Goal: Communication & Community: Answer question/provide support

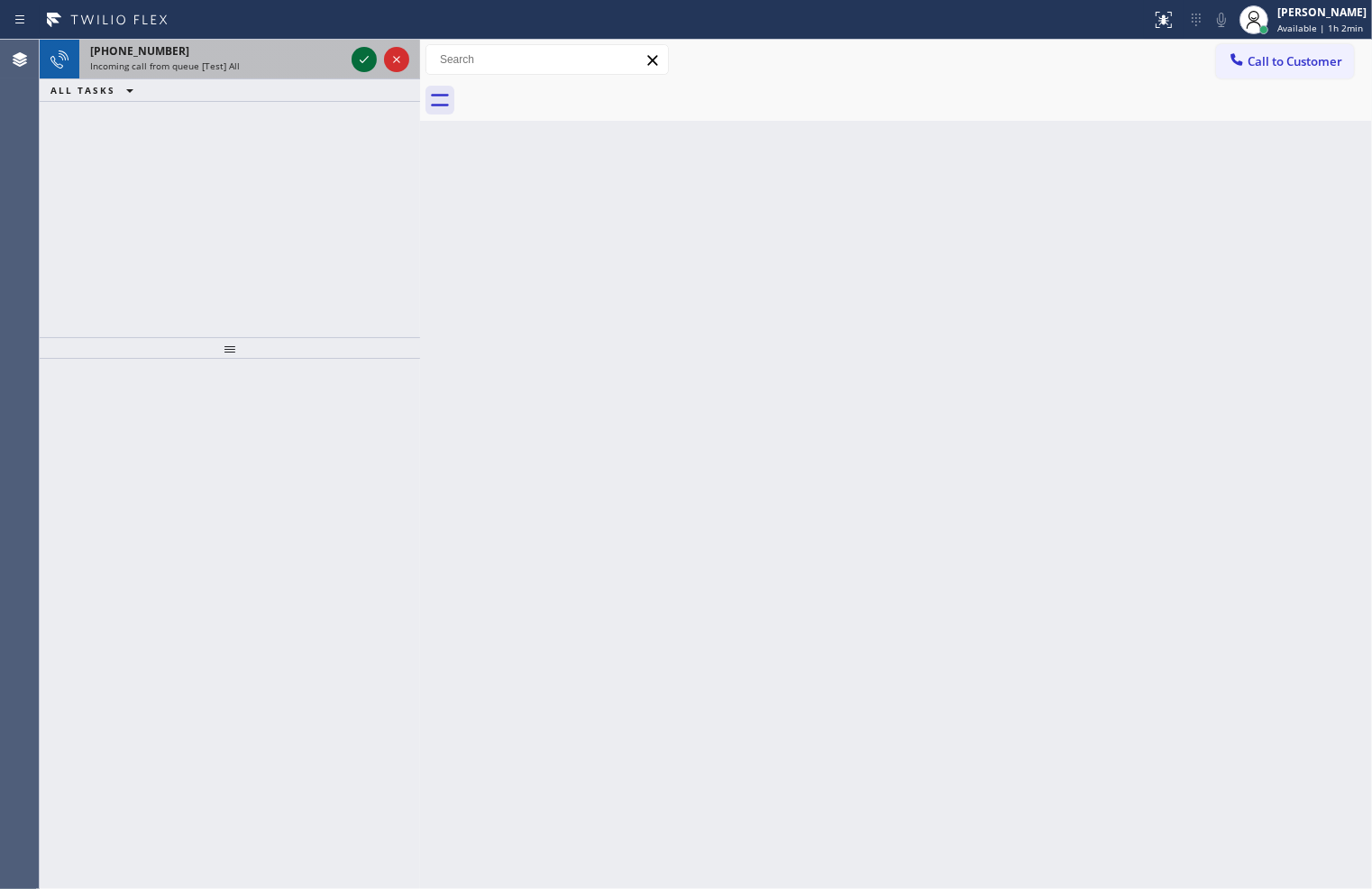
click at [362, 50] on icon at bounding box center [365, 60] width 22 height 22
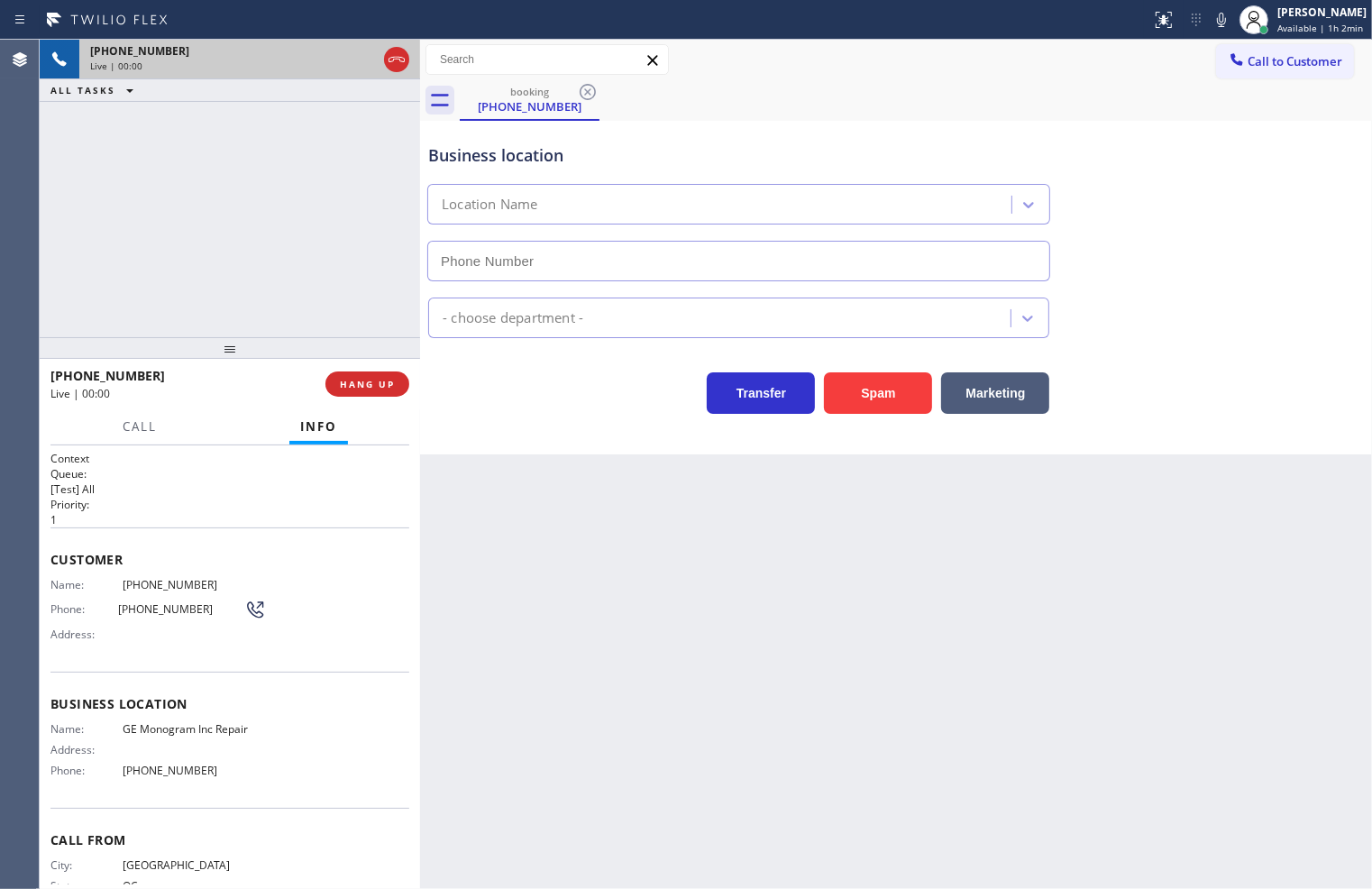
type input "[PHONE_NUMBER]"
click at [132, 424] on span "Call" at bounding box center [139, 426] width 34 height 17
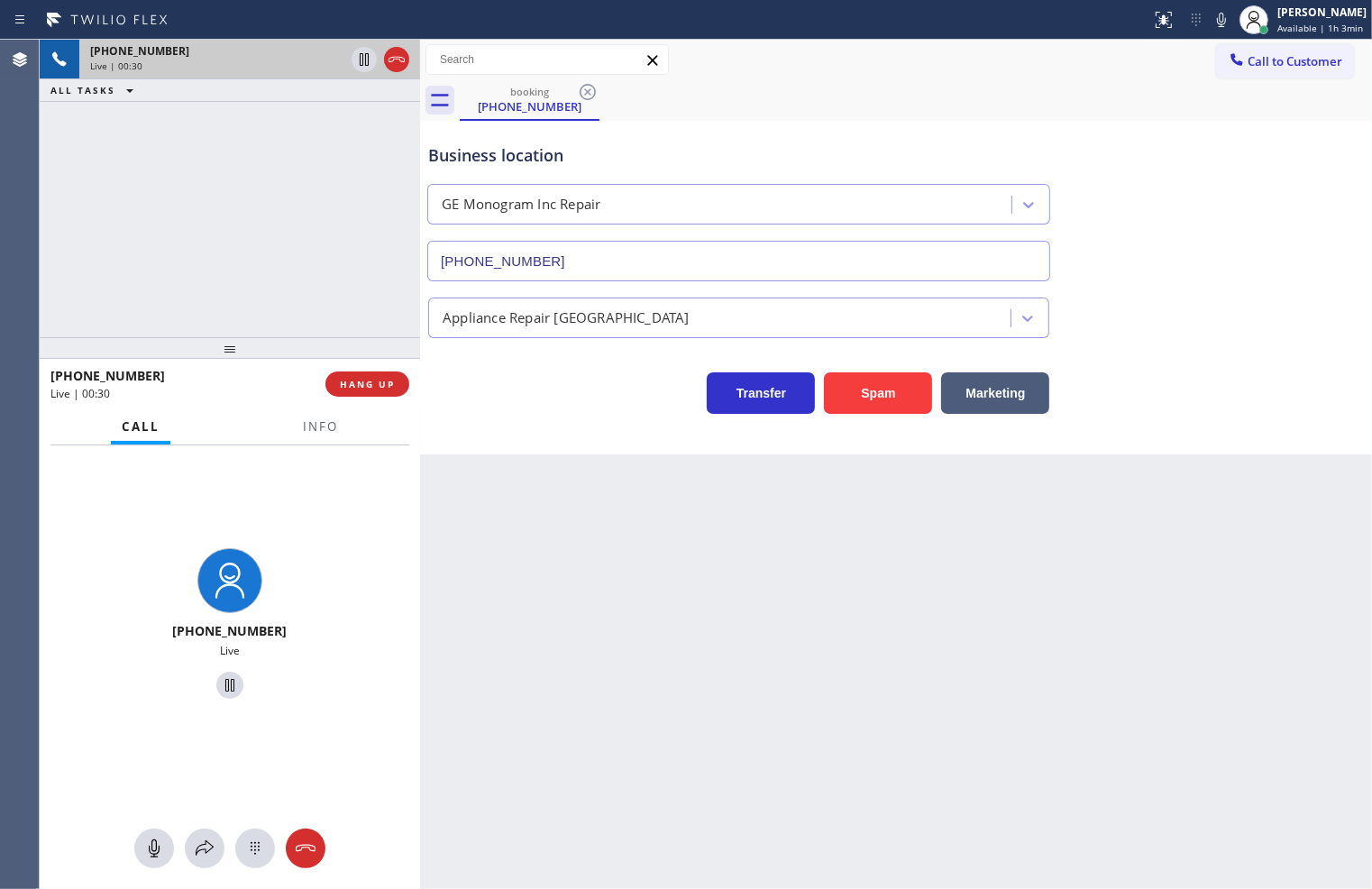
click at [354, 746] on div "[PHONE_NUMBER] Live" at bounding box center [229, 625] width 380 height 362
click at [196, 852] on icon at bounding box center [205, 848] width 18 height 16
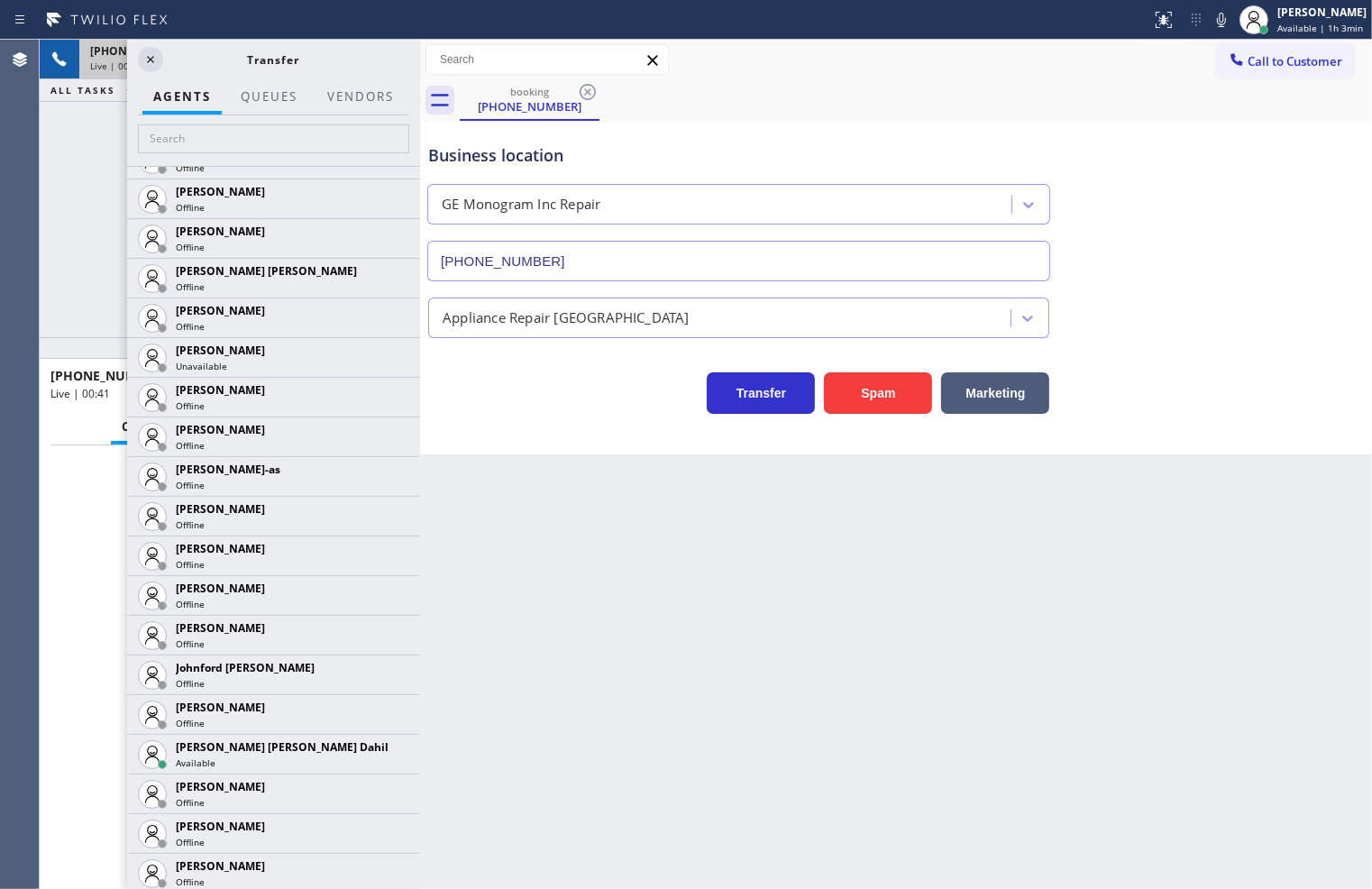
scroll to position [1502, 0]
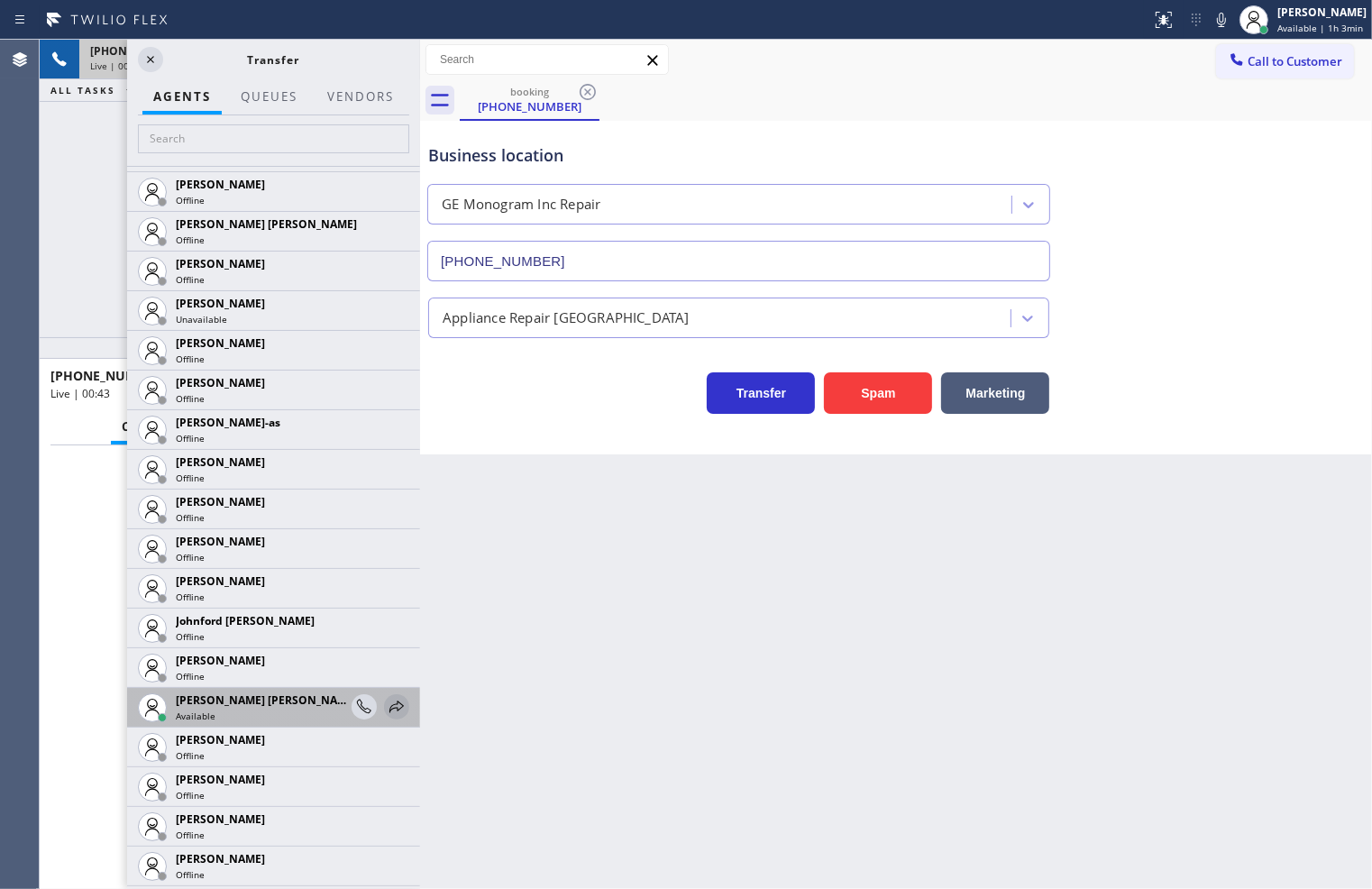
click at [387, 700] on icon at bounding box center [397, 707] width 22 height 22
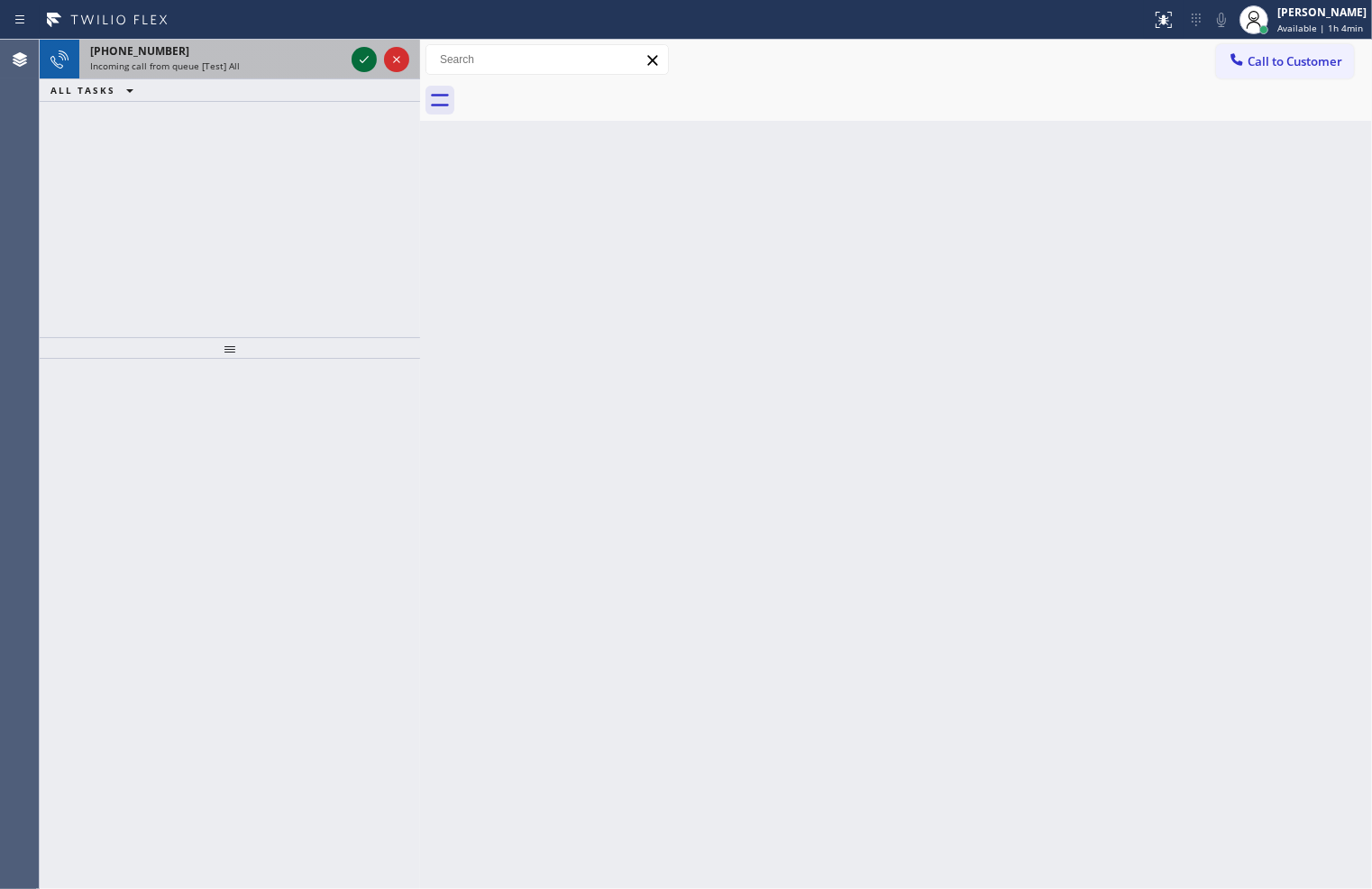
click at [361, 59] on icon at bounding box center [365, 60] width 22 height 22
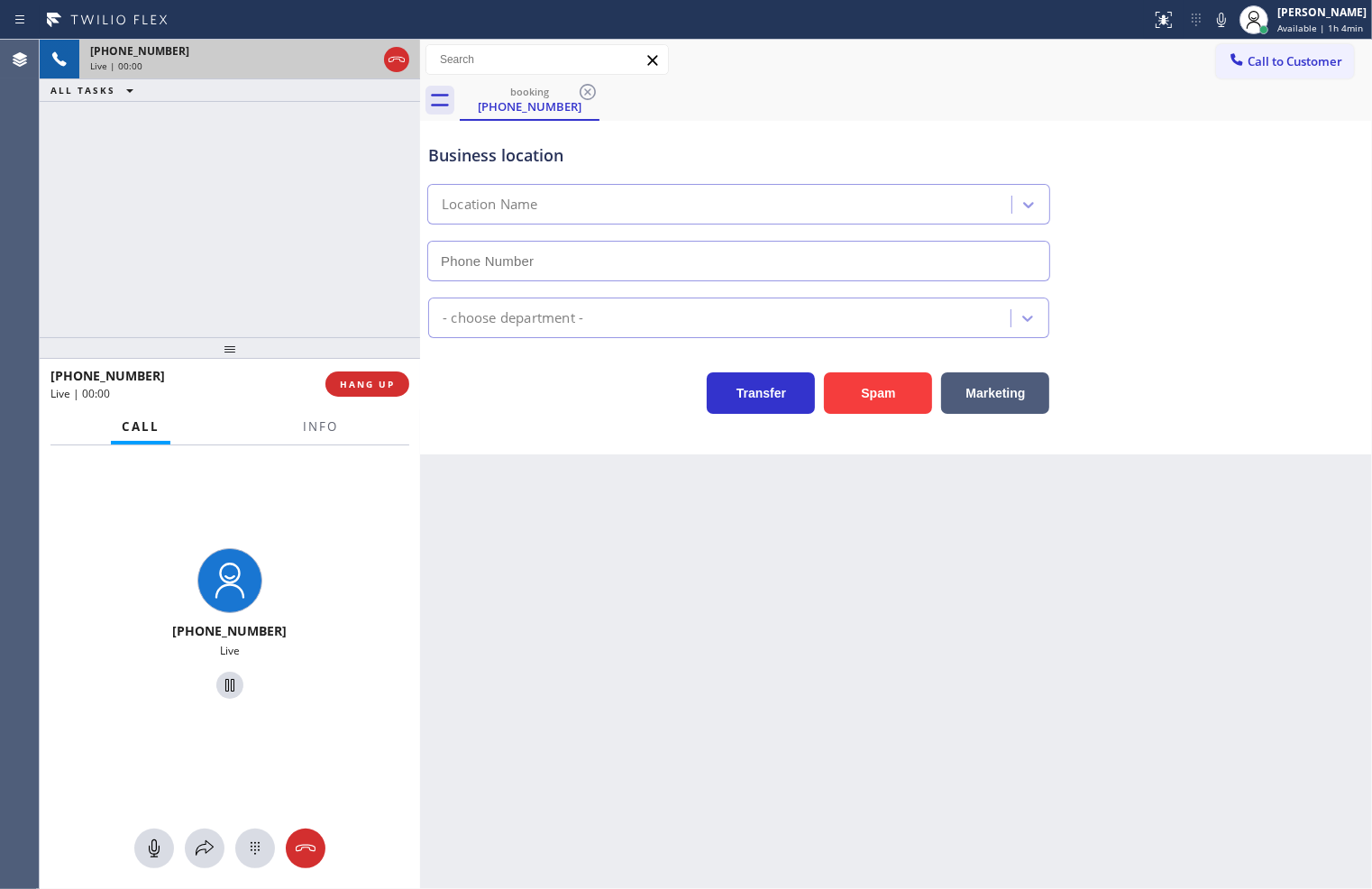
type input "[PHONE_NUMBER]"
click at [374, 385] on span "HANG UP" at bounding box center [368, 383] width 55 height 13
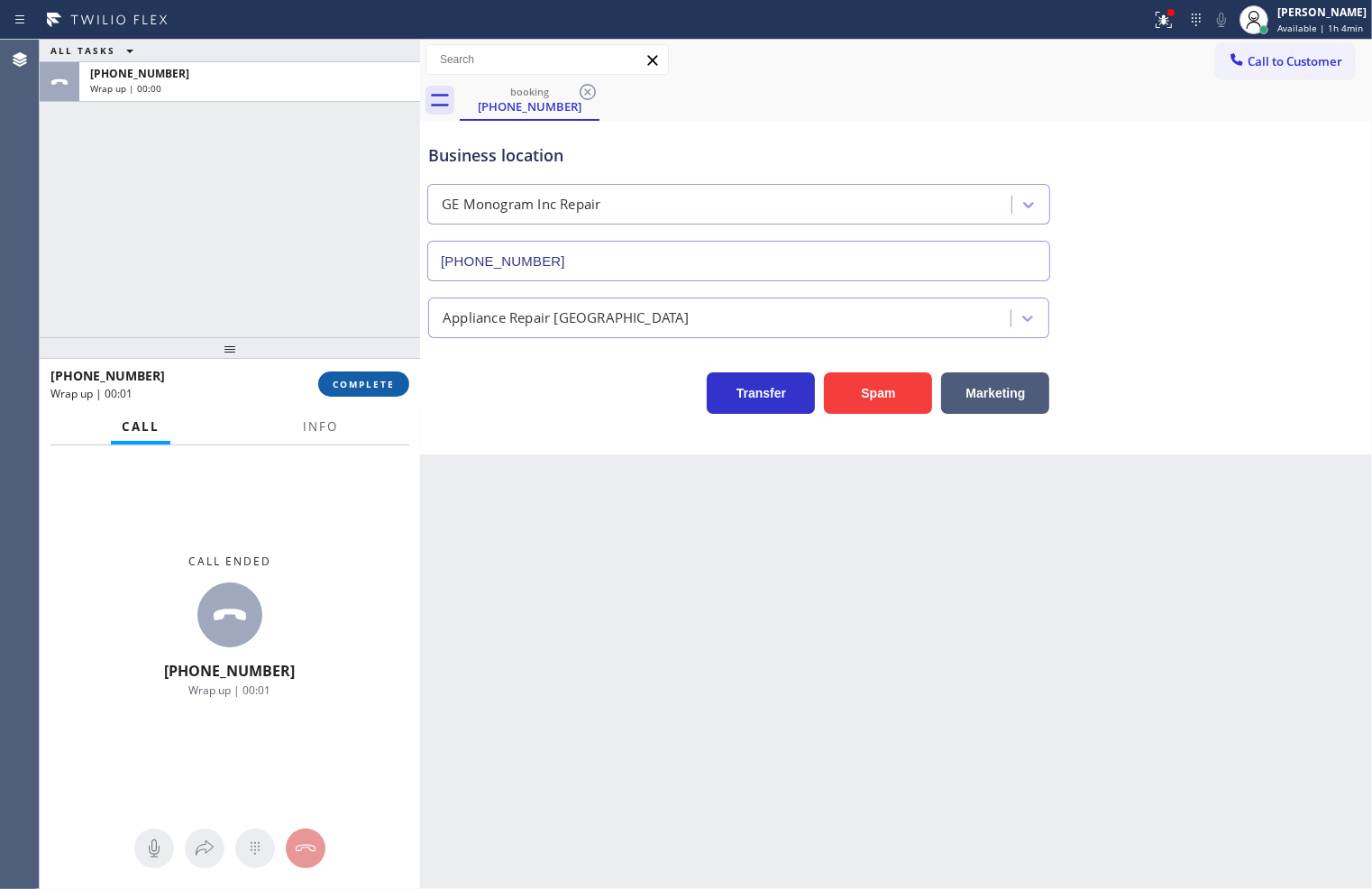
click at [374, 385] on span "COMPLETE" at bounding box center [363, 383] width 62 height 13
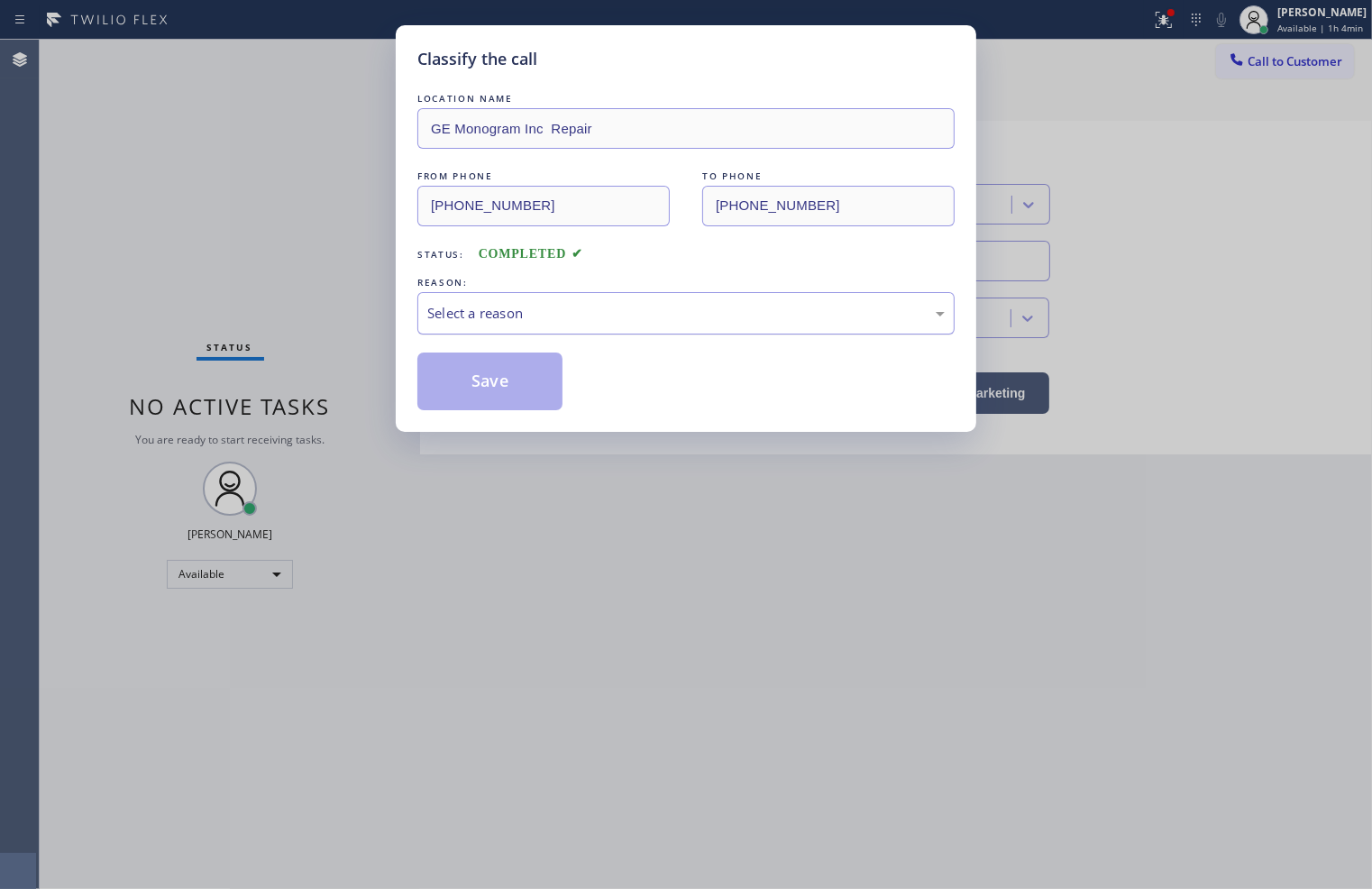
click at [430, 321] on div "Select a reason" at bounding box center [686, 313] width 517 height 21
click at [435, 398] on button "Save" at bounding box center [490, 381] width 145 height 58
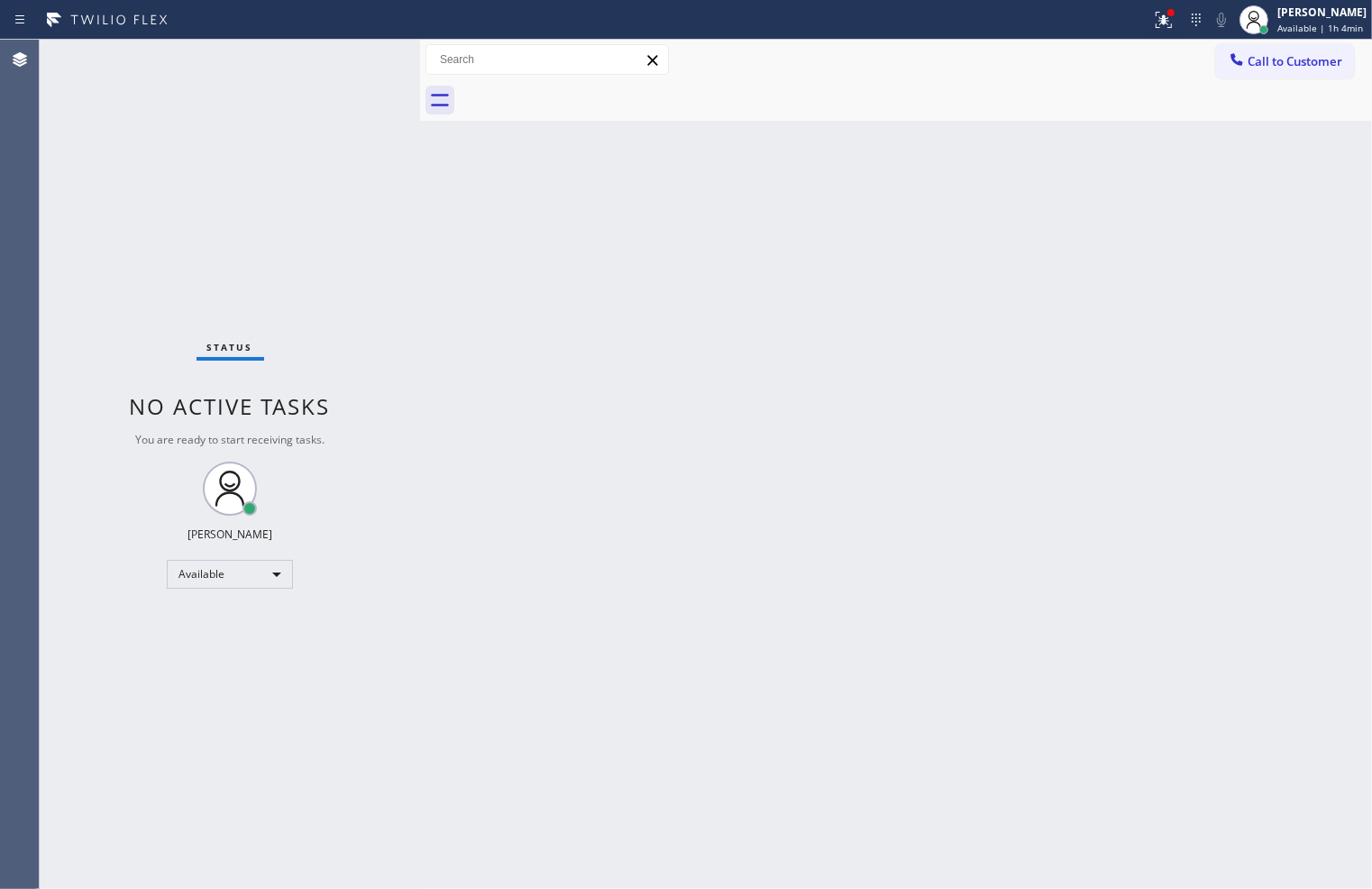
click at [358, 77] on div "Status No active tasks You are ready to start receiving tasks. [PERSON_NAME]" at bounding box center [229, 464] width 380 height 849
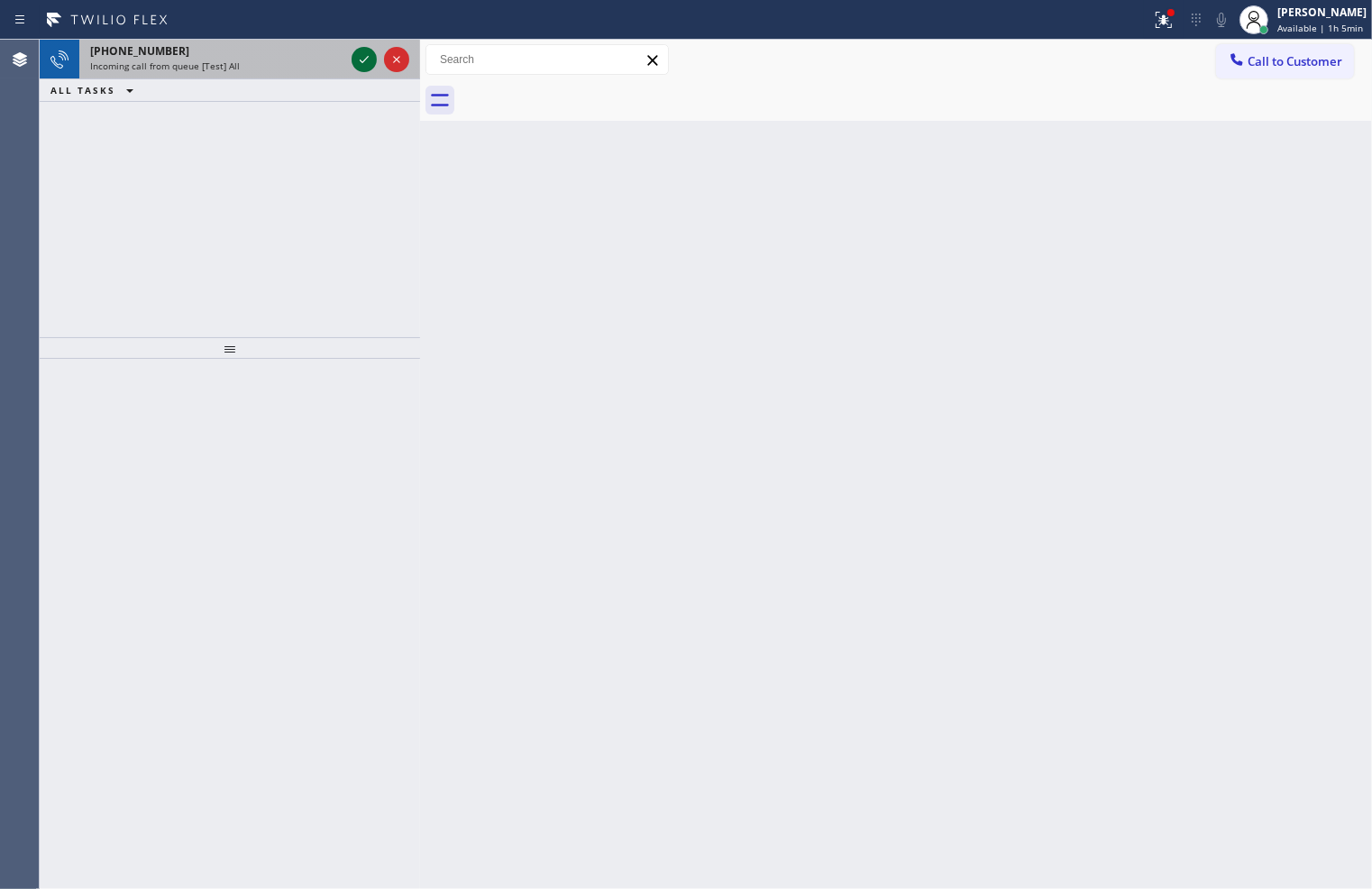
click at [359, 61] on icon at bounding box center [365, 60] width 22 height 22
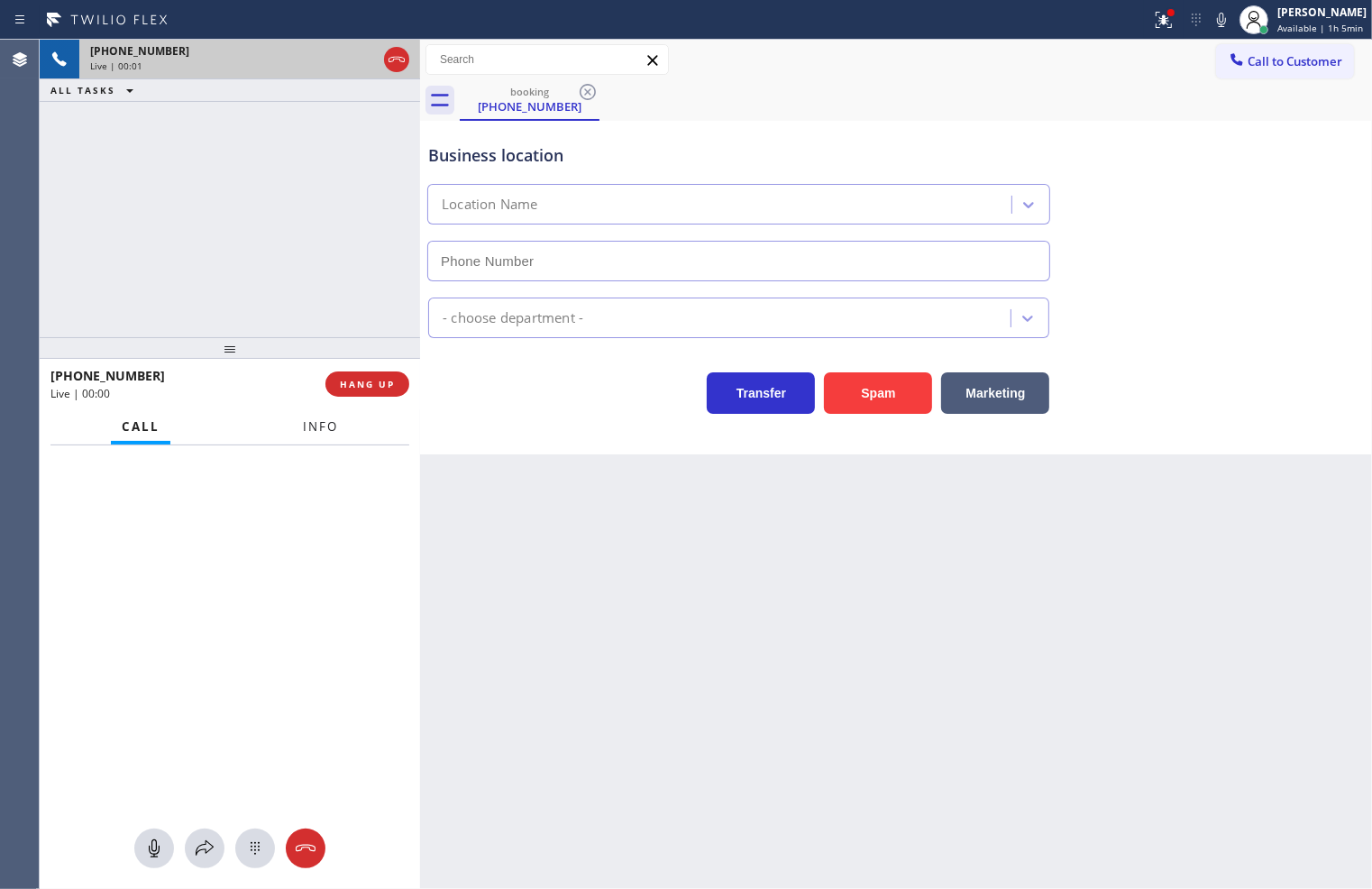
type input "[PHONE_NUMBER]"
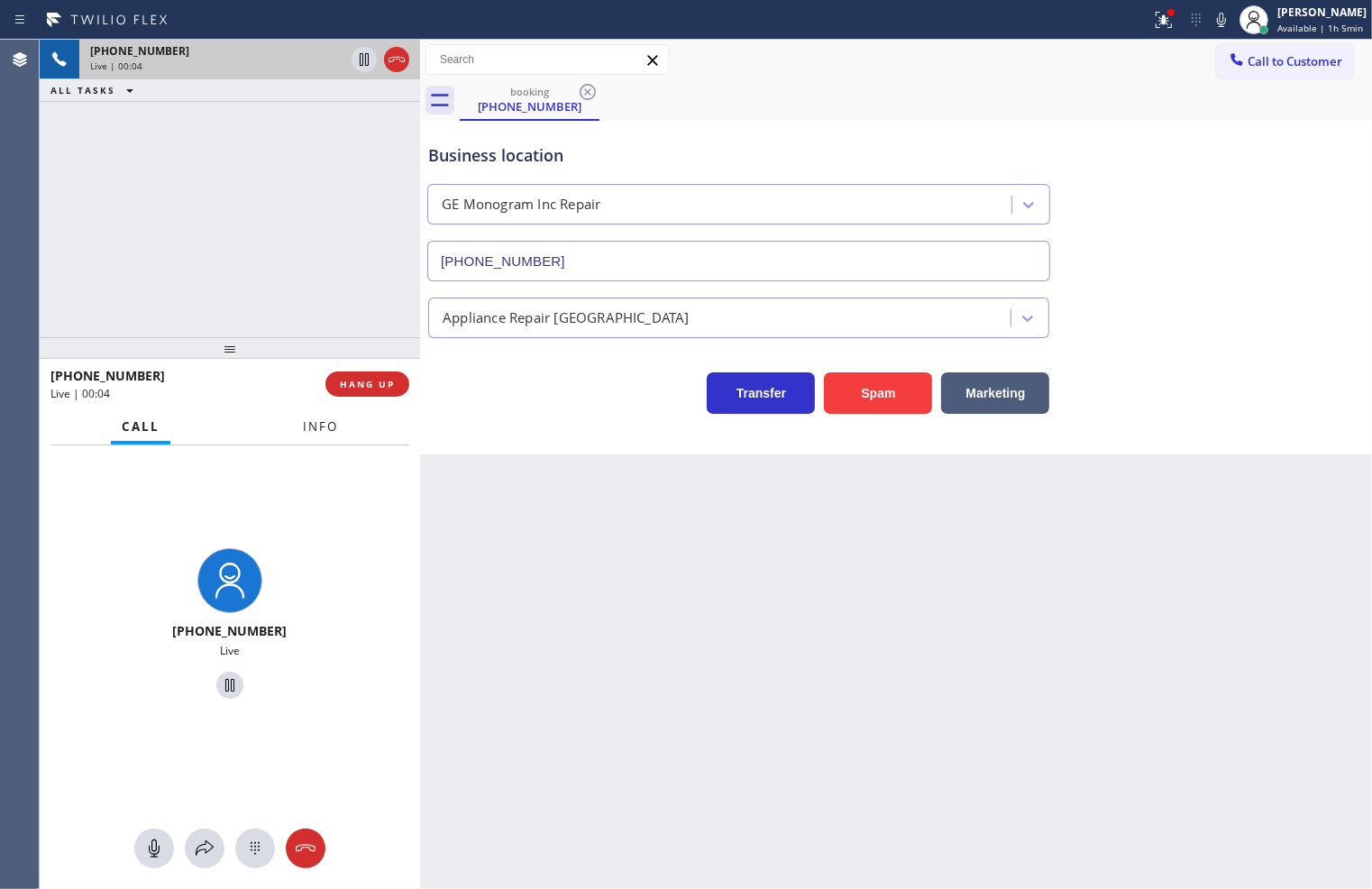
click at [318, 436] on button "Info" at bounding box center [320, 427] width 57 height 35
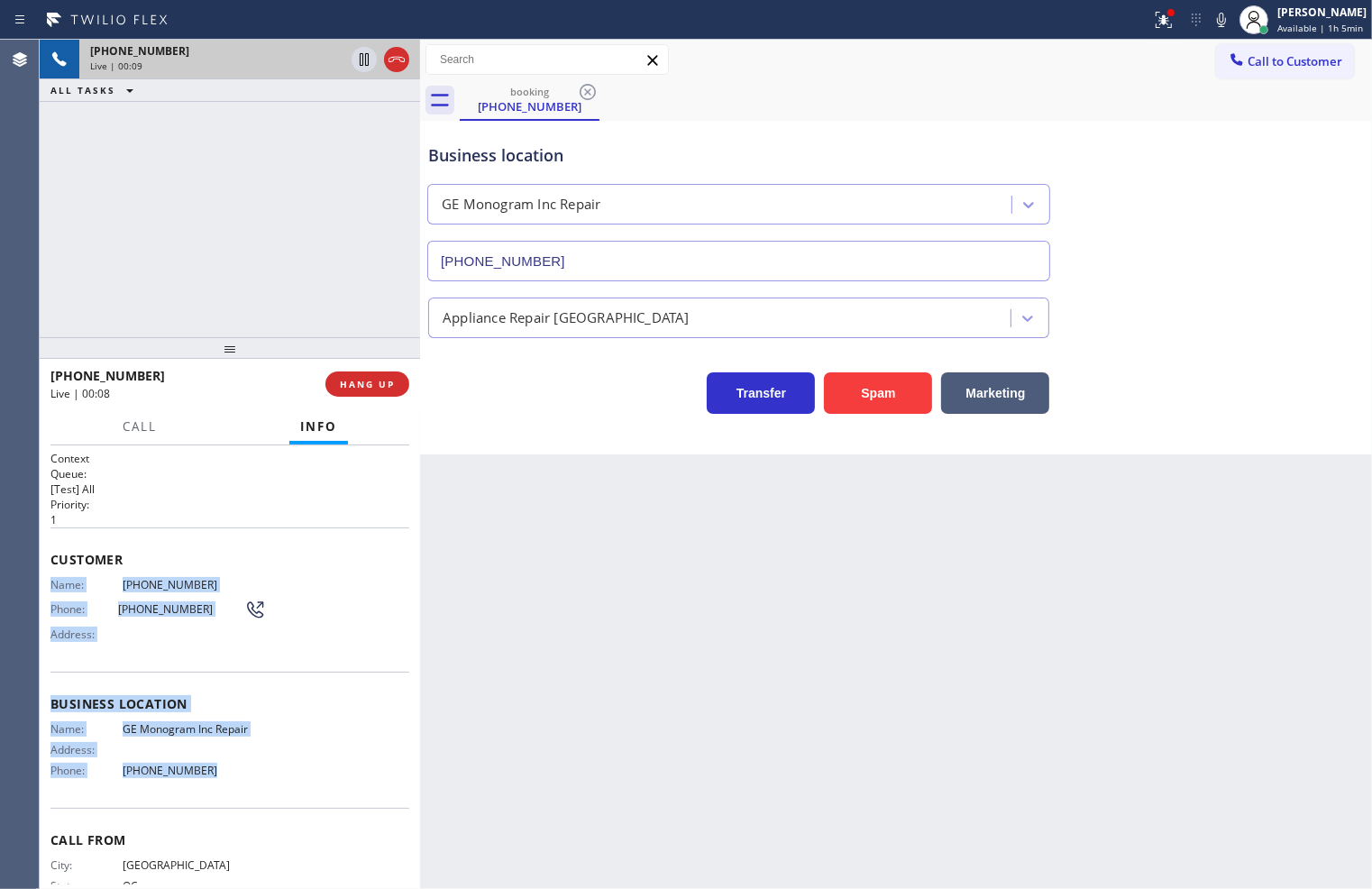
drag, startPoint x: 49, startPoint y: 573, endPoint x: 334, endPoint y: 784, distance: 354.6
click at [336, 803] on div "Context Queue: [Test] All Priority: 1 Customer Name: [PHONE_NUMBER] Phone: [PHO…" at bounding box center [229, 667] width 380 height 444
copy div "Name: [PHONE_NUMBER] Phone: [PHONE_NUMBER] Address: Business location Name: GE …"
click at [140, 419] on span "Call" at bounding box center [139, 426] width 34 height 17
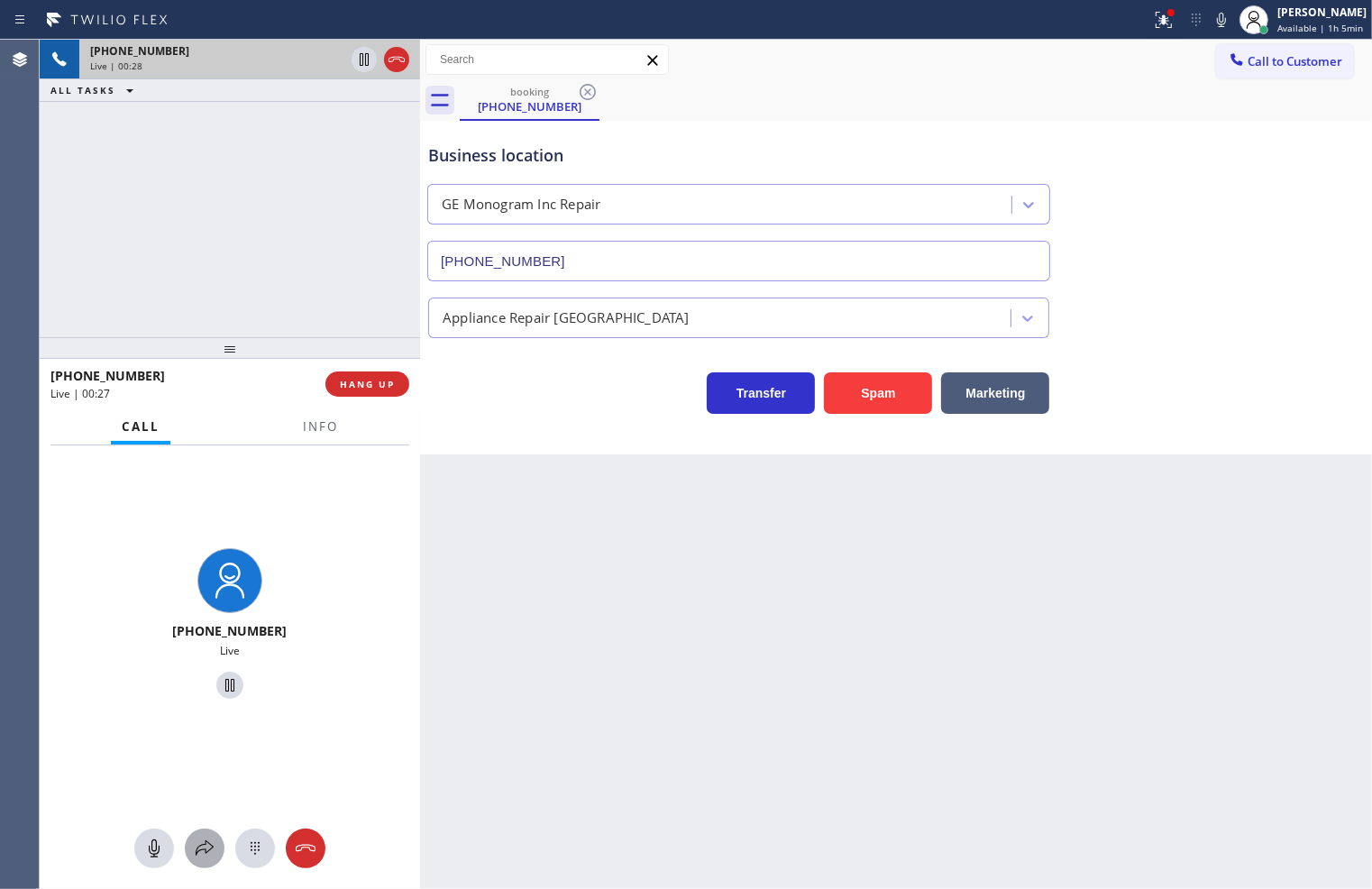
click at [210, 845] on icon at bounding box center [205, 848] width 22 height 22
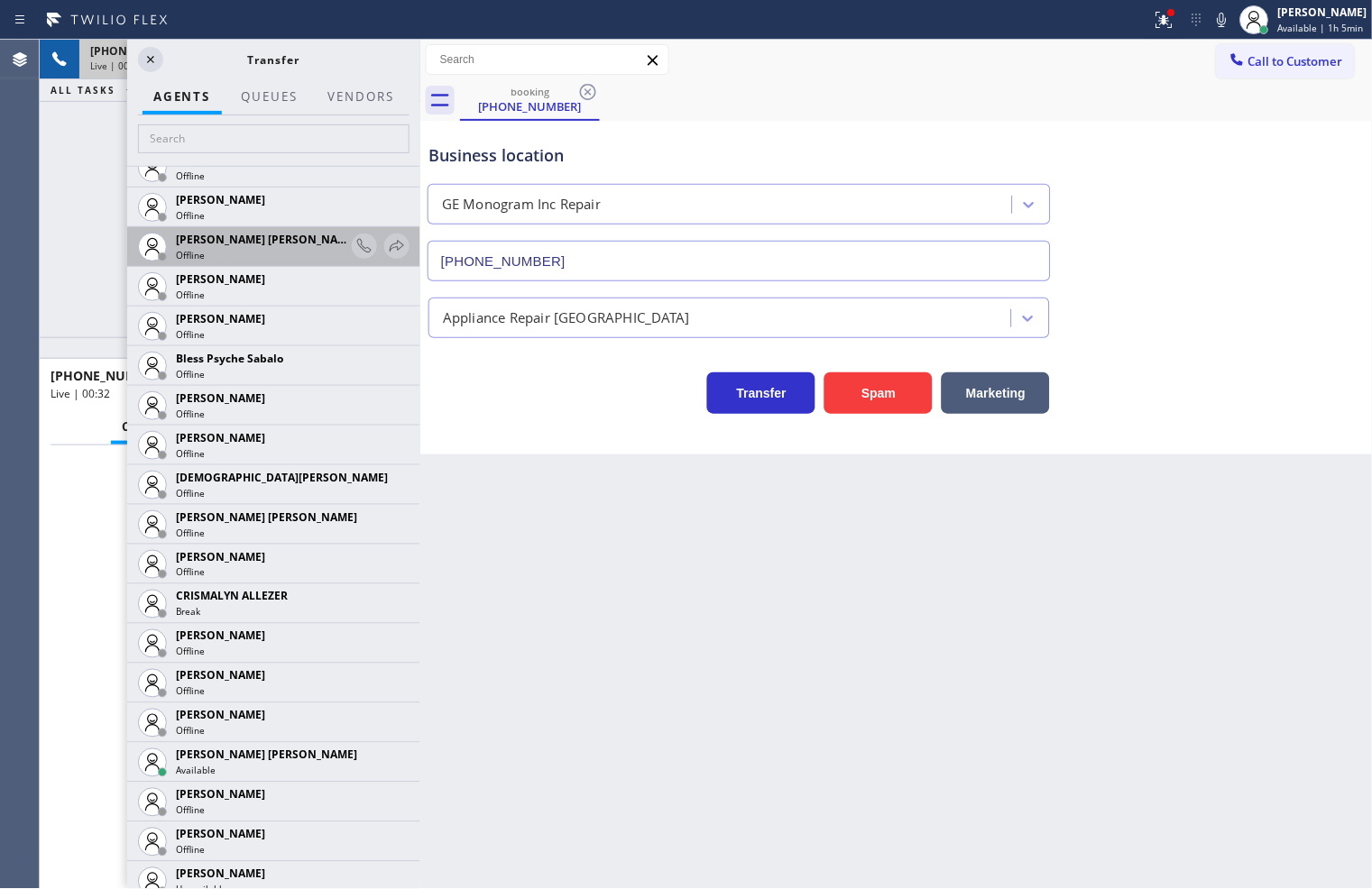
scroll to position [500, 0]
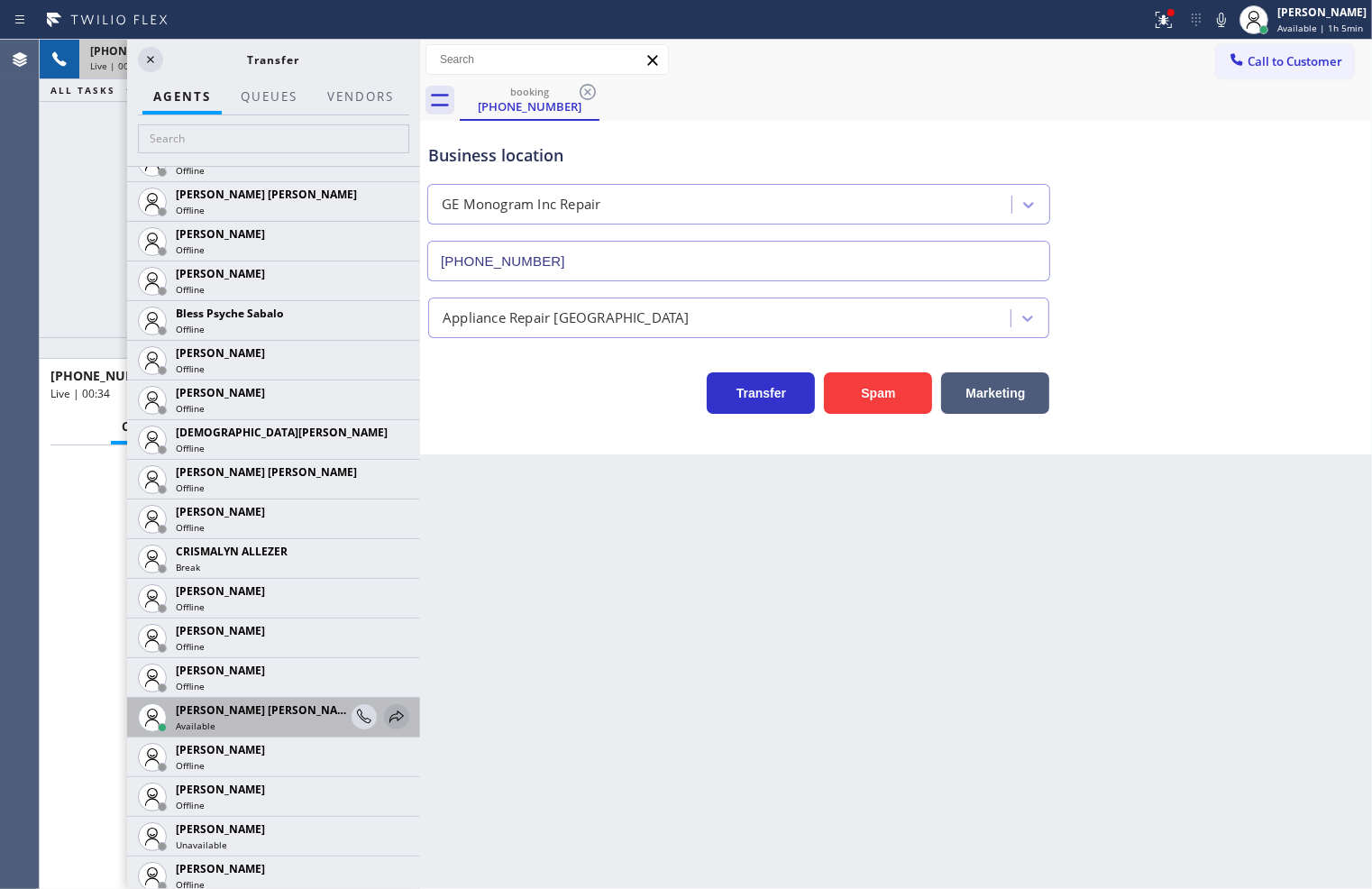
click at [386, 706] on icon at bounding box center [397, 716] width 22 height 22
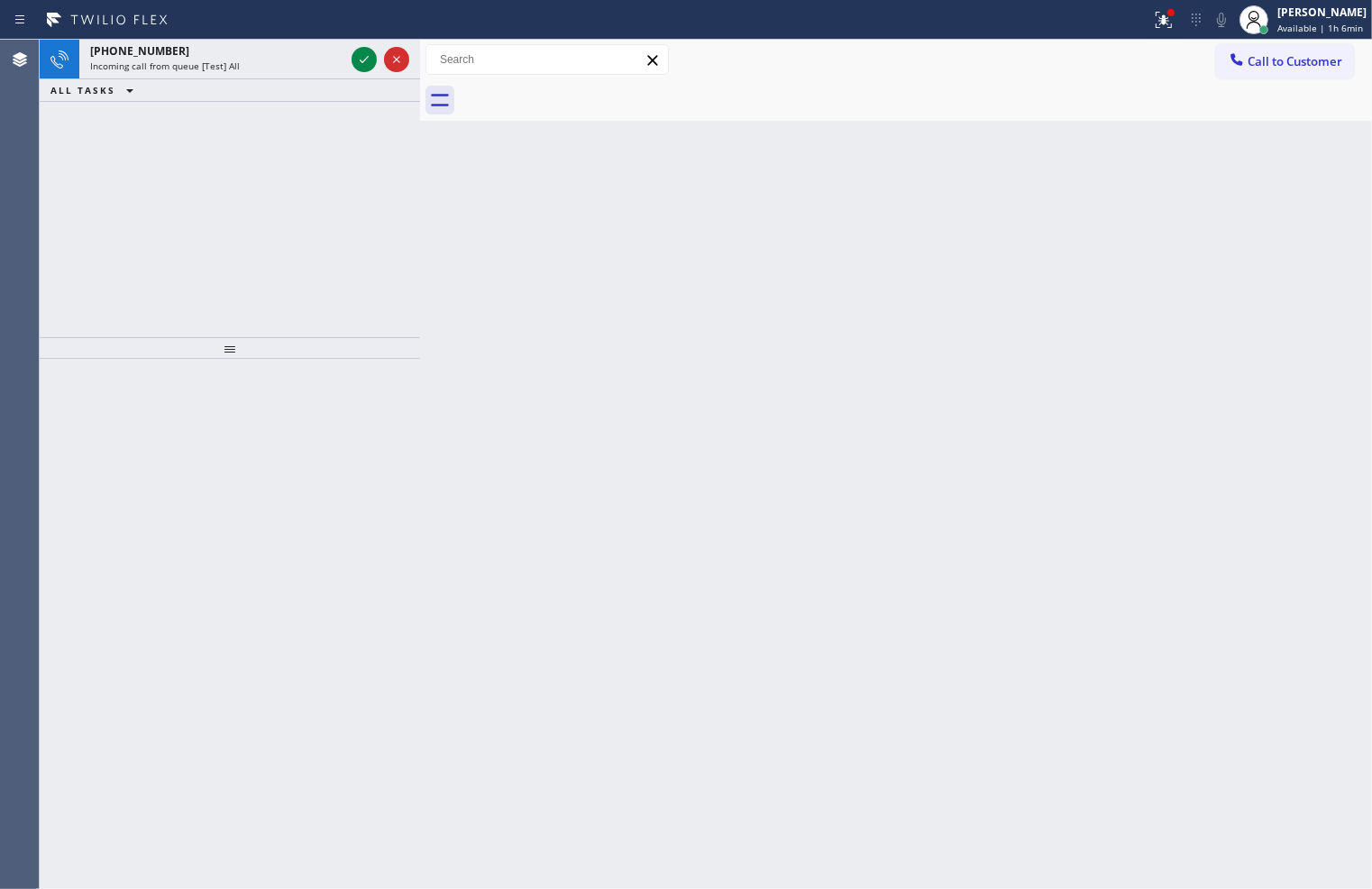
click at [337, 69] on div "Incoming call from queue [Test] All" at bounding box center [217, 66] width 254 height 13
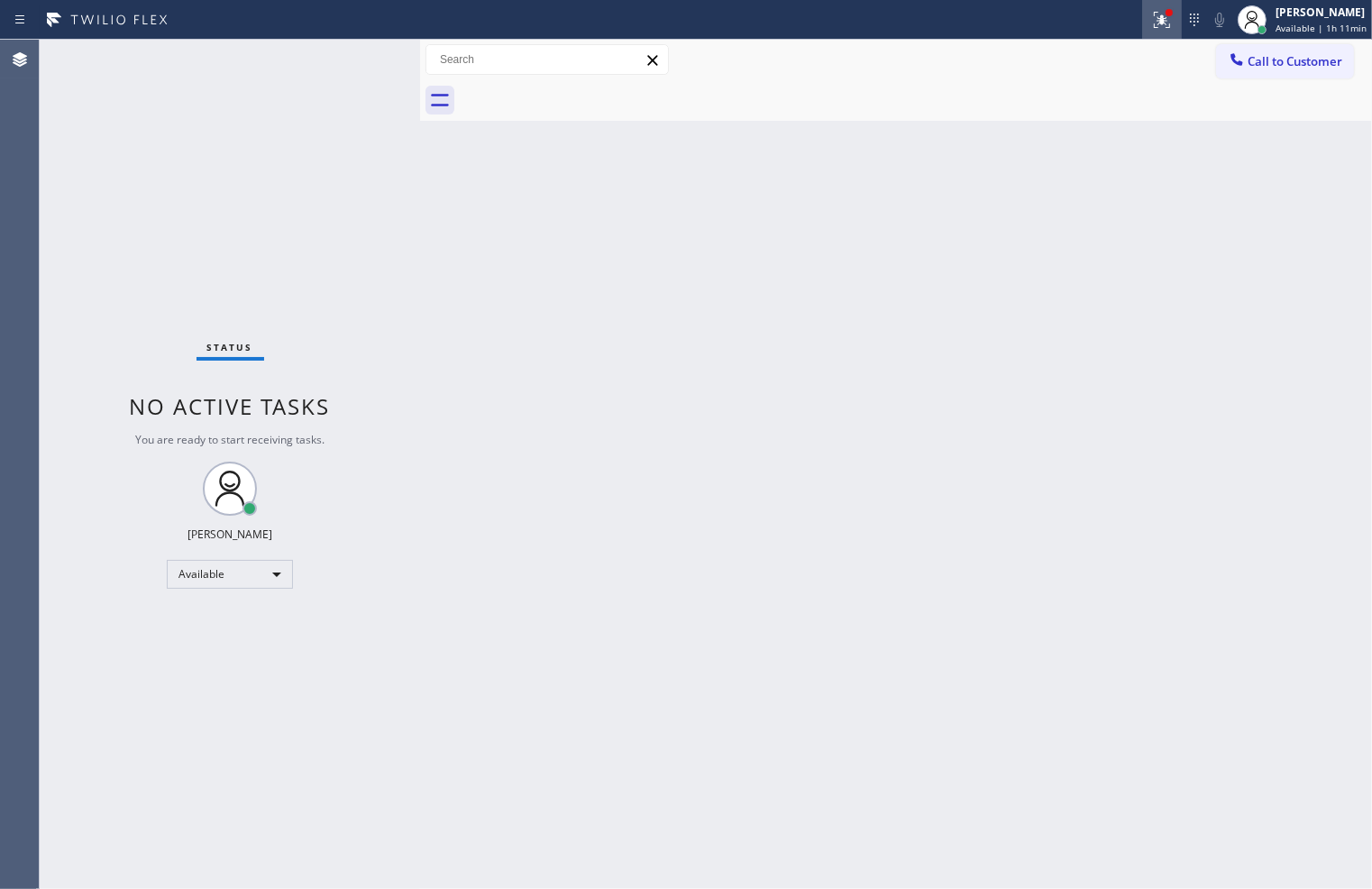
click at [1154, 21] on div at bounding box center [1161, 20] width 39 height 22
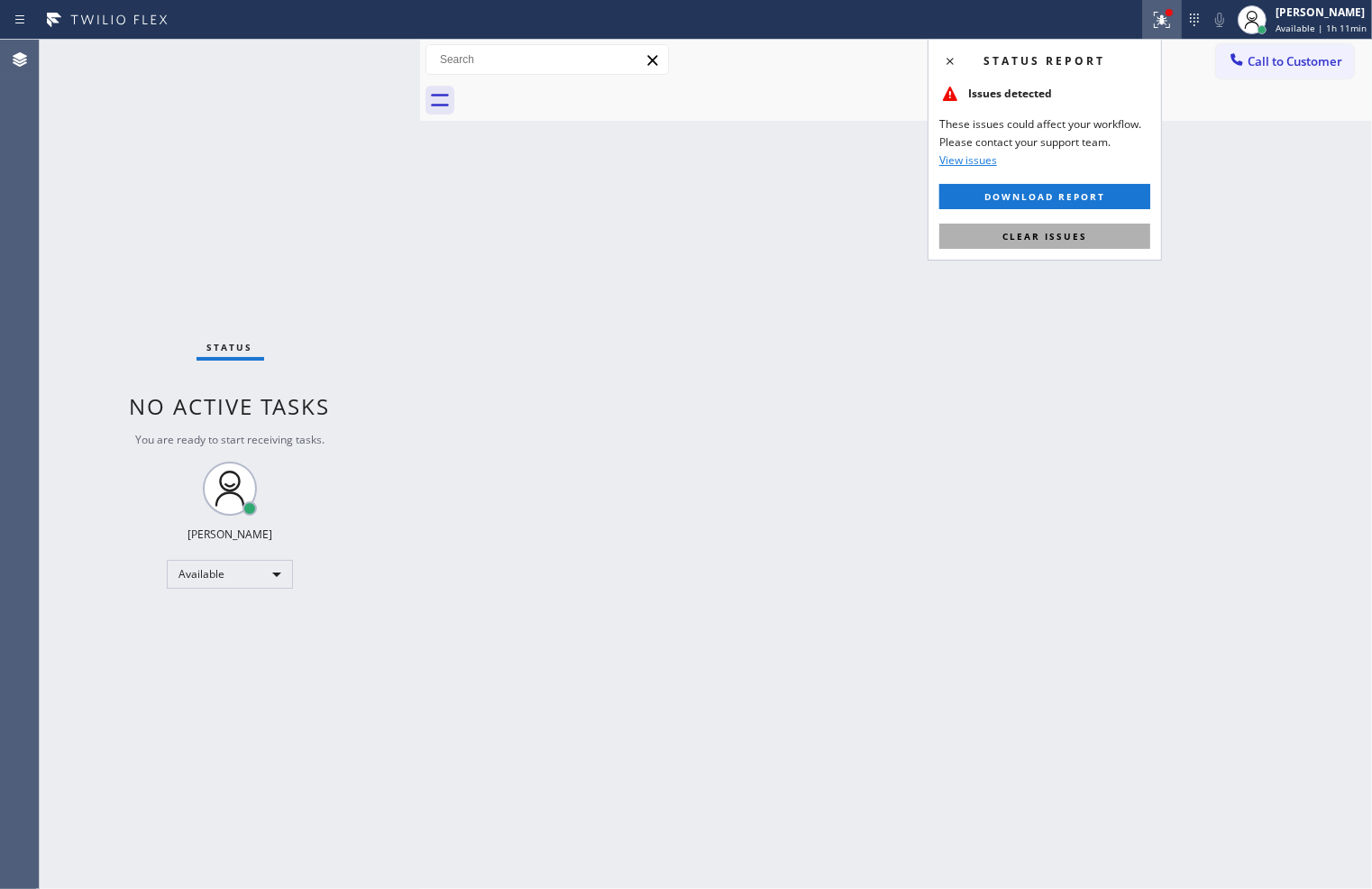
click at [1086, 230] on button "Clear issues" at bounding box center [1044, 236] width 211 height 25
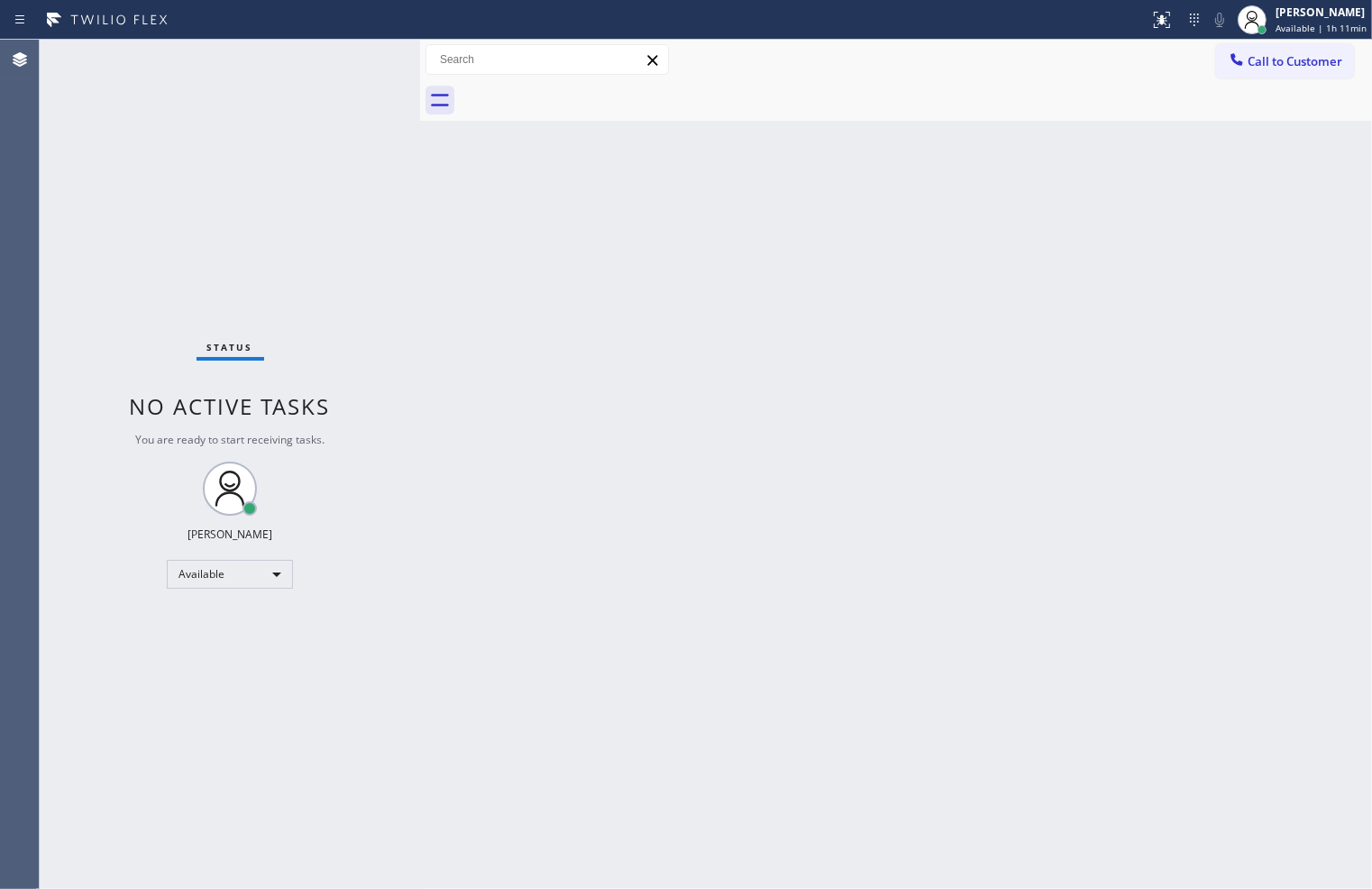
click at [215, 238] on div "Status No active tasks You are ready to start receiving tasks. [PERSON_NAME]" at bounding box center [229, 464] width 380 height 849
click at [354, 58] on div "Status No active tasks You are ready to start receiving tasks. [PERSON_NAME]" at bounding box center [229, 464] width 380 height 849
click at [208, 48] on div "Status No active tasks You are ready to start receiving tasks. [PERSON_NAME]" at bounding box center [229, 464] width 380 height 849
click at [342, 65] on div "Status No active tasks You are ready to start receiving tasks. [PERSON_NAME]" at bounding box center [229, 464] width 380 height 849
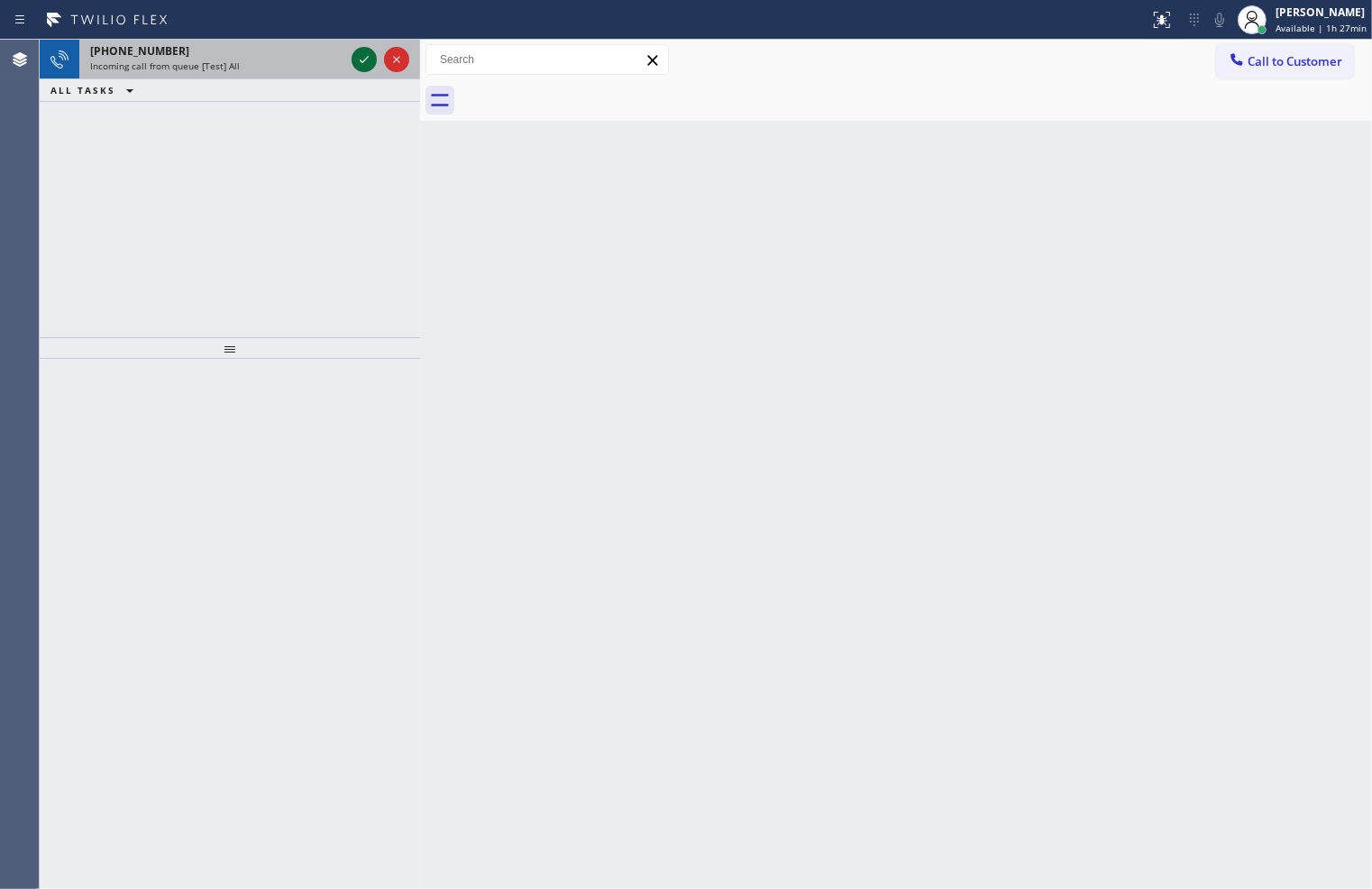
click at [363, 55] on icon at bounding box center [365, 60] width 22 height 22
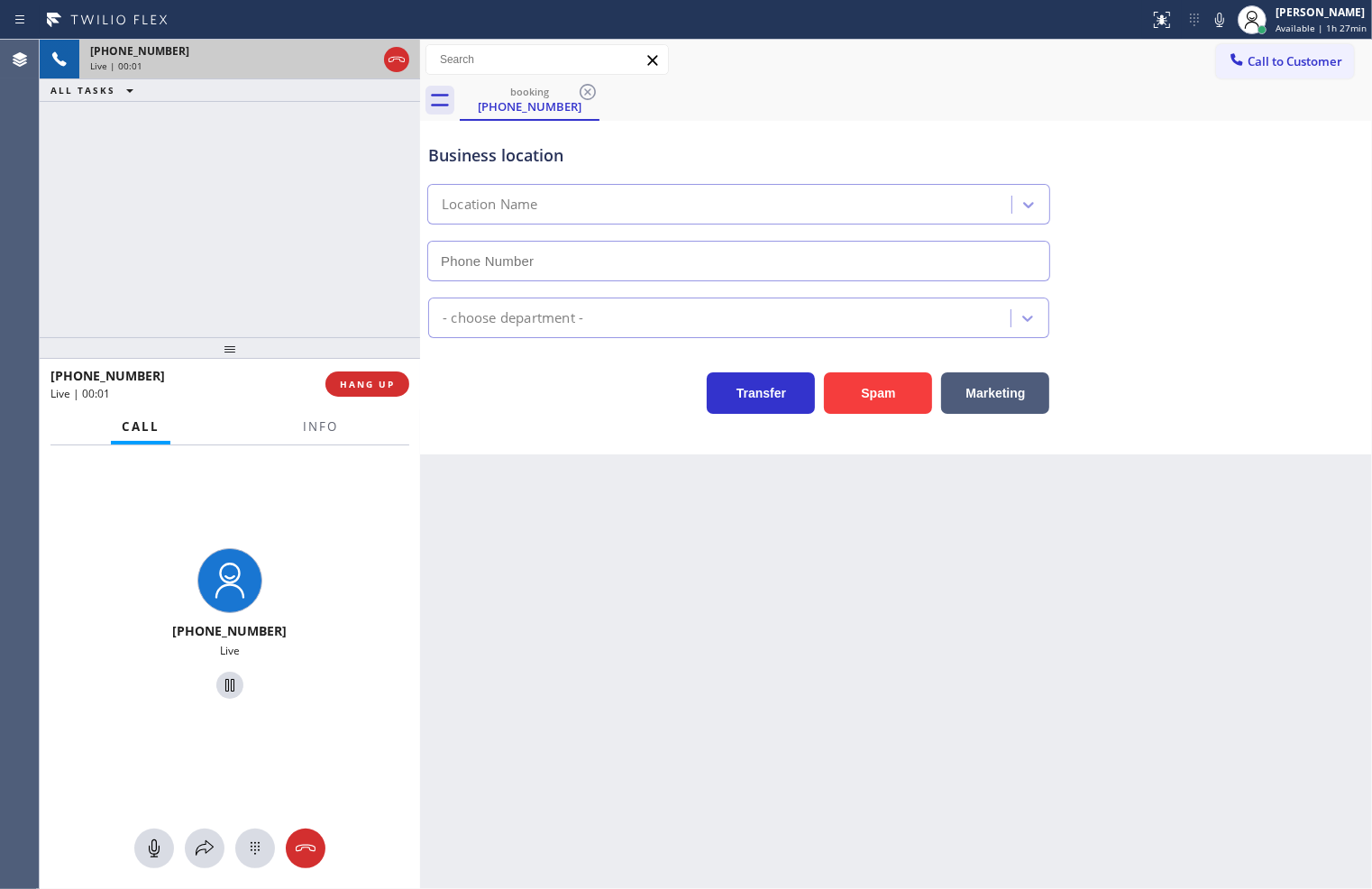
type input "[PHONE_NUMBER]"
click at [154, 262] on div "[PHONE_NUMBER] Live | 00:04 ALL TASKS ALL TASKS ACTIVE TASKS TASKS IN WRAP UP" at bounding box center [229, 187] width 380 height 297
click at [318, 443] on div at bounding box center [320, 443] width 57 height 4
click at [318, 432] on span "Info" at bounding box center [320, 426] width 35 height 17
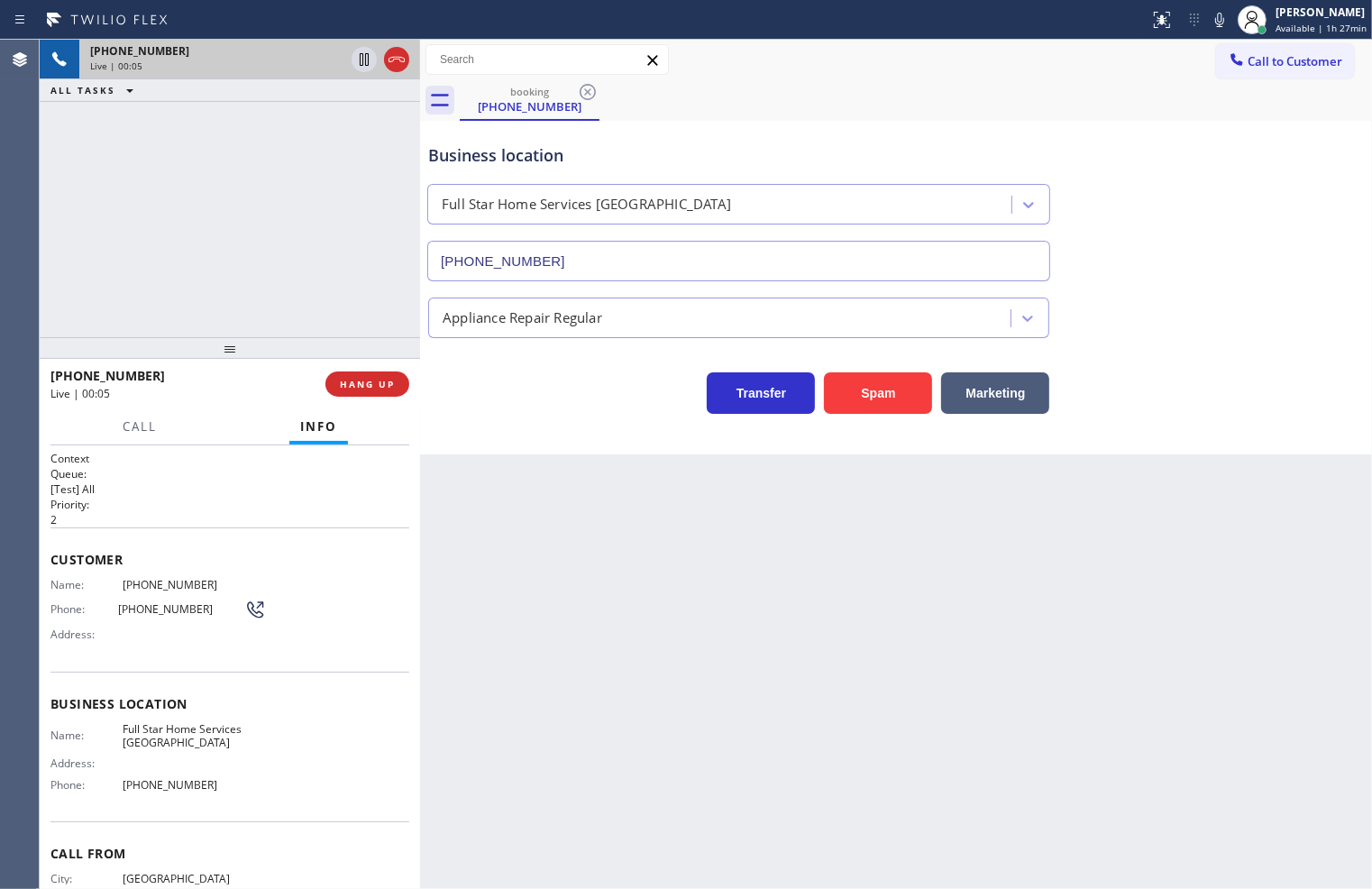
click at [452, 419] on div "Business location Full Star Home Services [GEOGRAPHIC_DATA] [PHONE_NUMBER] Appl…" at bounding box center [896, 287] width 952 height 333
click at [350, 393] on button "HANG UP" at bounding box center [368, 384] width 84 height 25
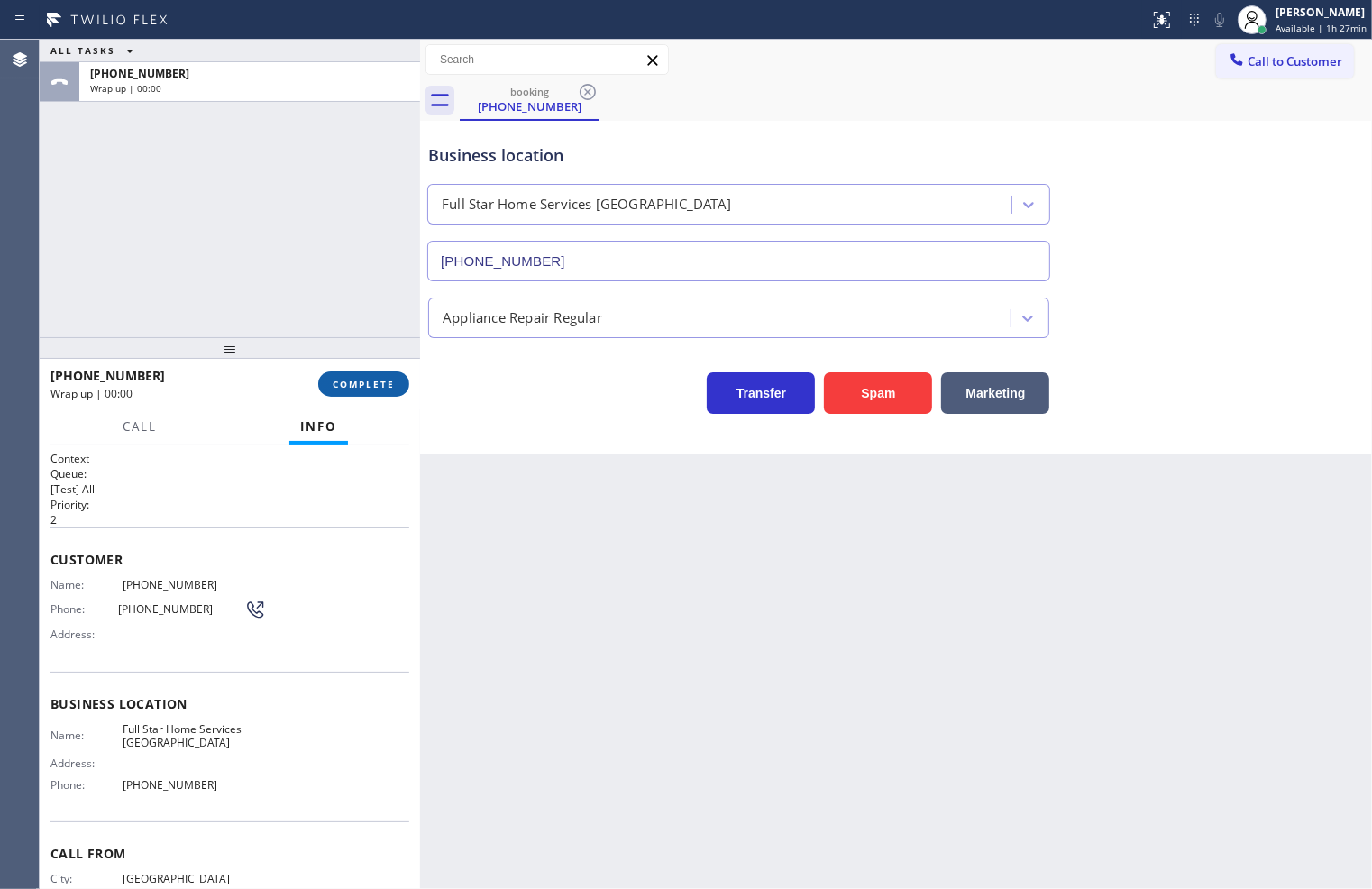
click at [350, 393] on button "COMPLETE" at bounding box center [364, 384] width 91 height 25
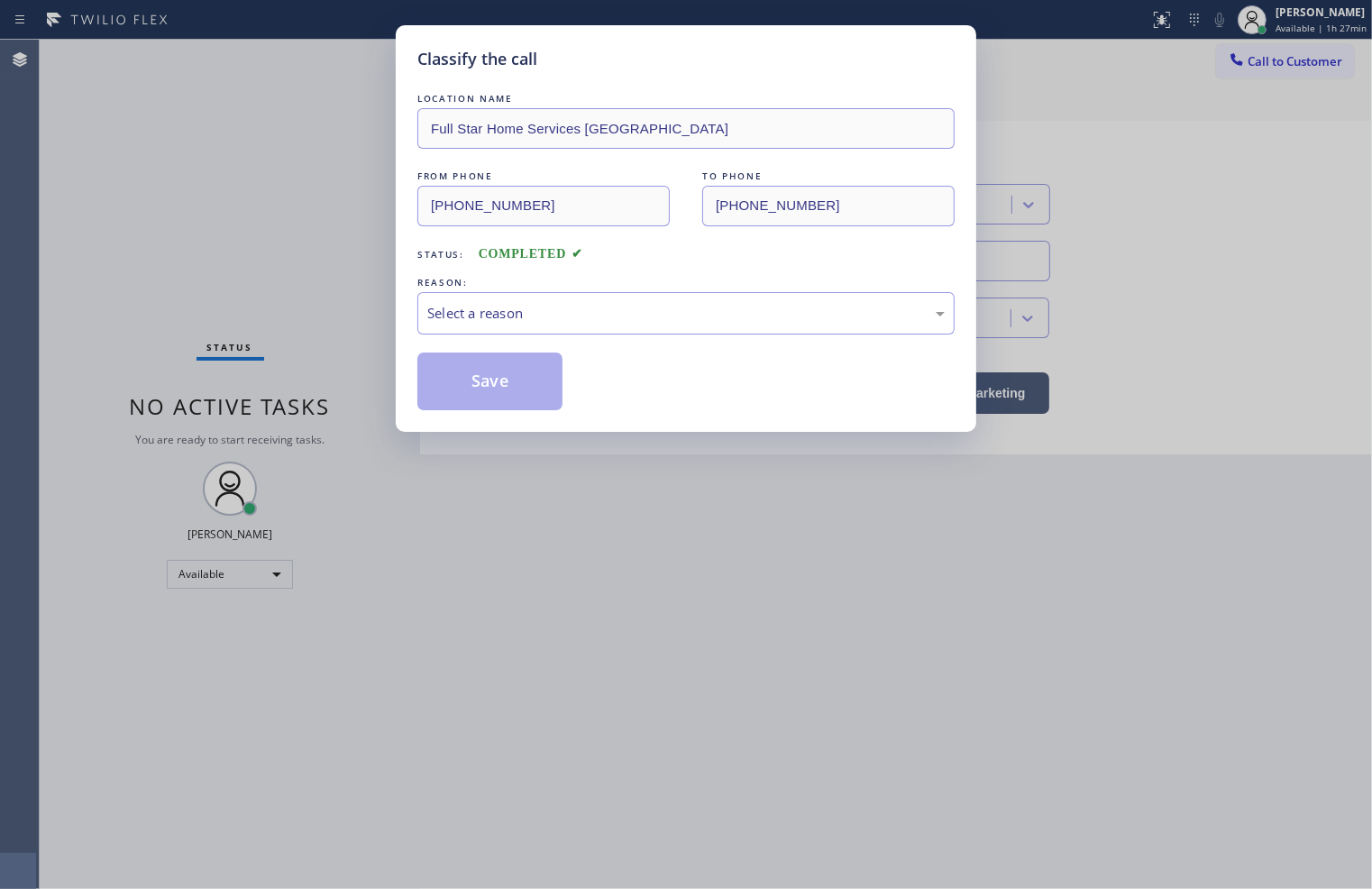
click at [511, 318] on div "Select a reason" at bounding box center [686, 313] width 517 height 21
click at [511, 403] on button "Save" at bounding box center [490, 381] width 145 height 58
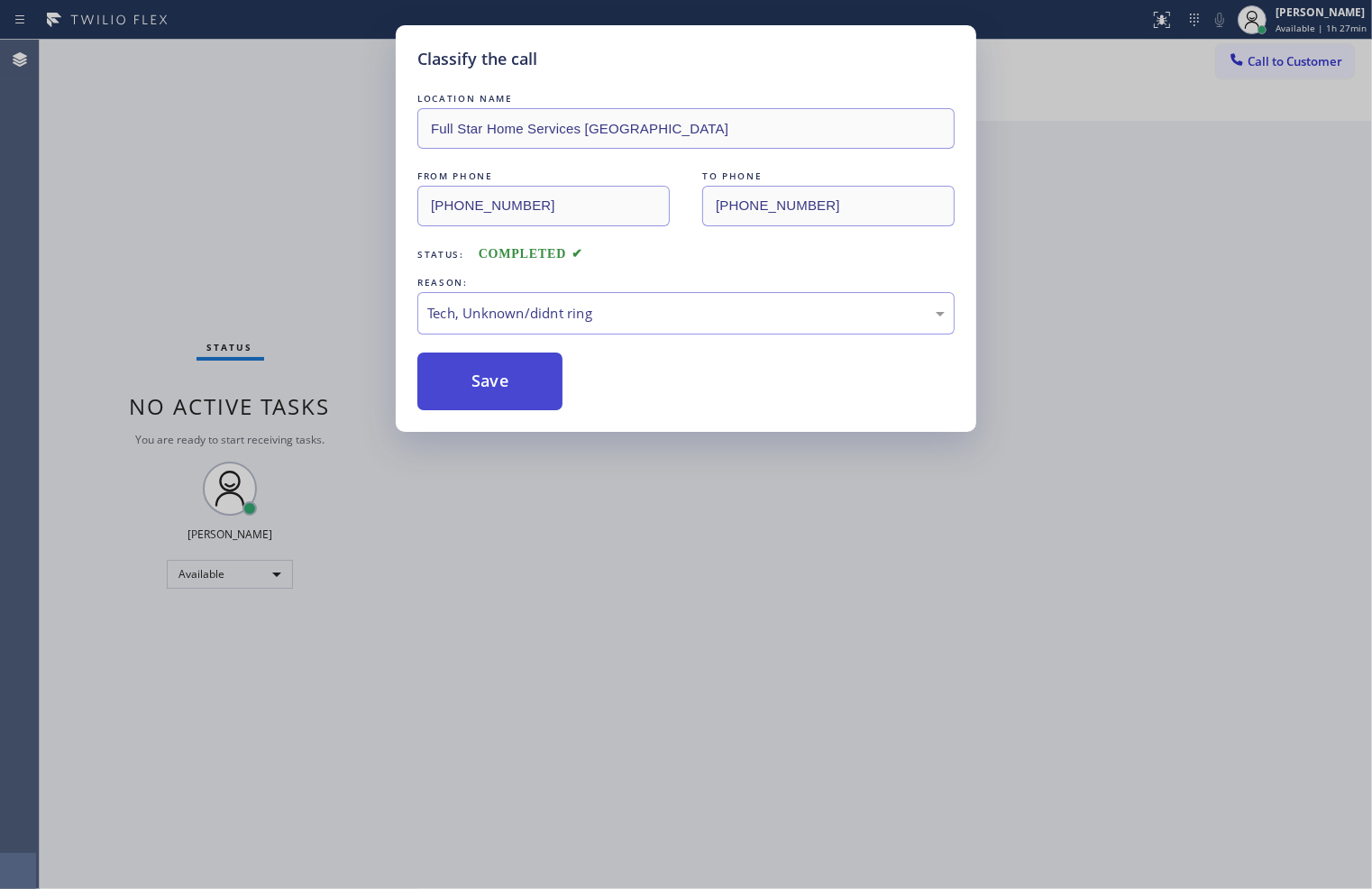
click at [511, 403] on button "Save" at bounding box center [490, 381] width 145 height 58
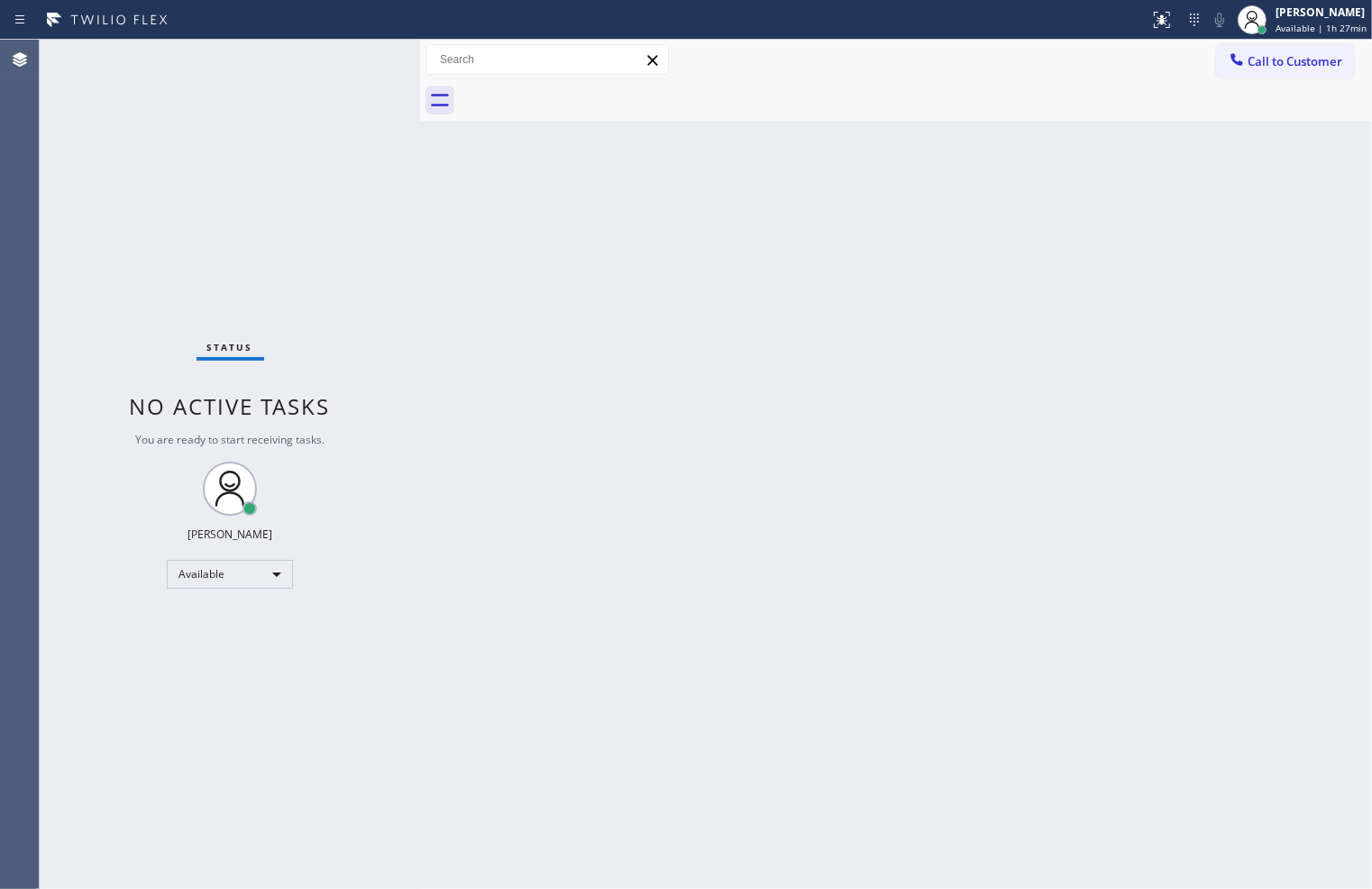
click at [321, 83] on div "Status No active tasks You are ready to start receiving tasks. [PERSON_NAME]" at bounding box center [229, 464] width 380 height 849
click at [359, 60] on div "Status No active tasks You are ready to start receiving tasks. [PERSON_NAME]" at bounding box center [229, 464] width 380 height 849
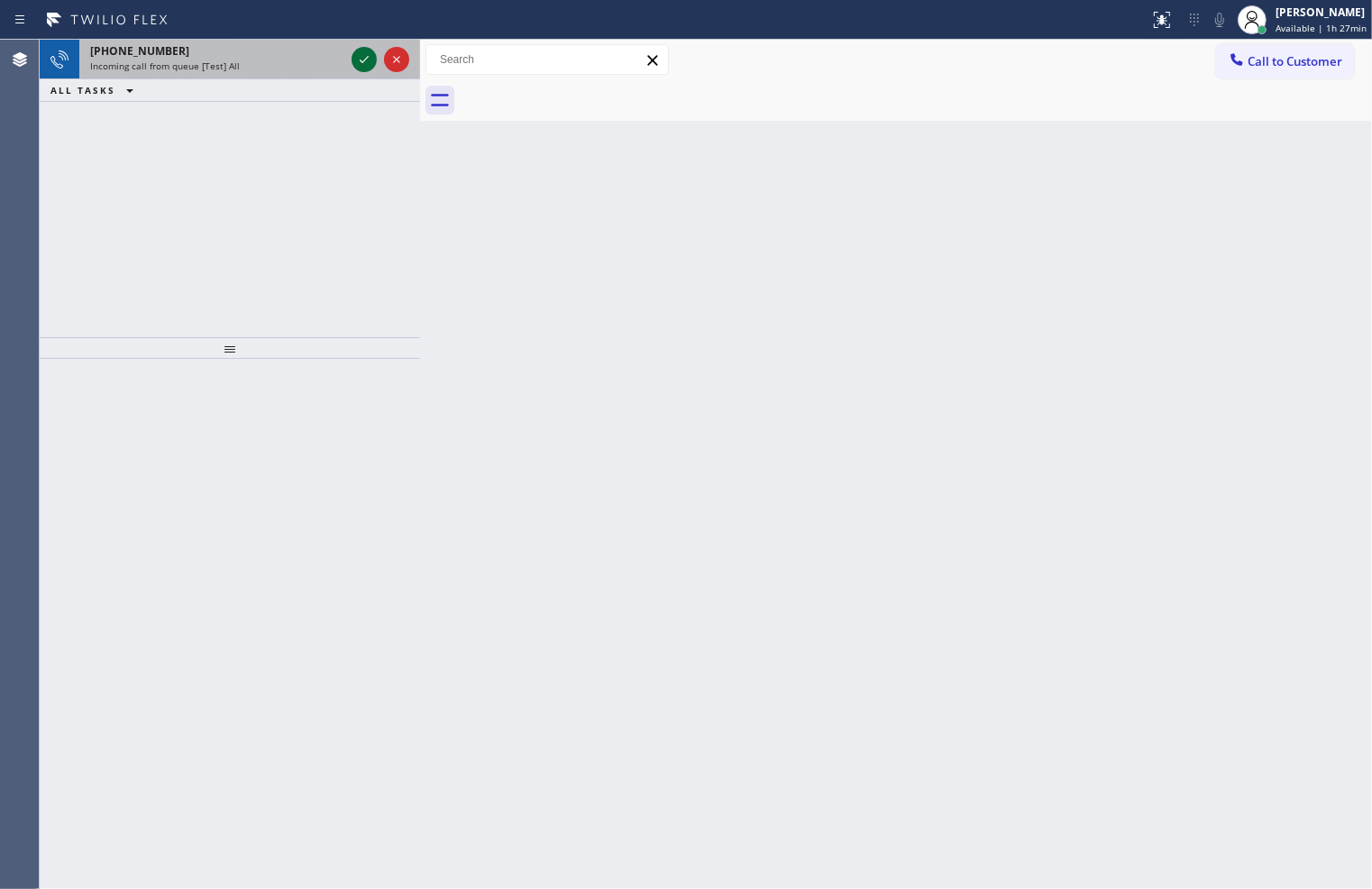
click at [359, 60] on icon at bounding box center [365, 60] width 22 height 22
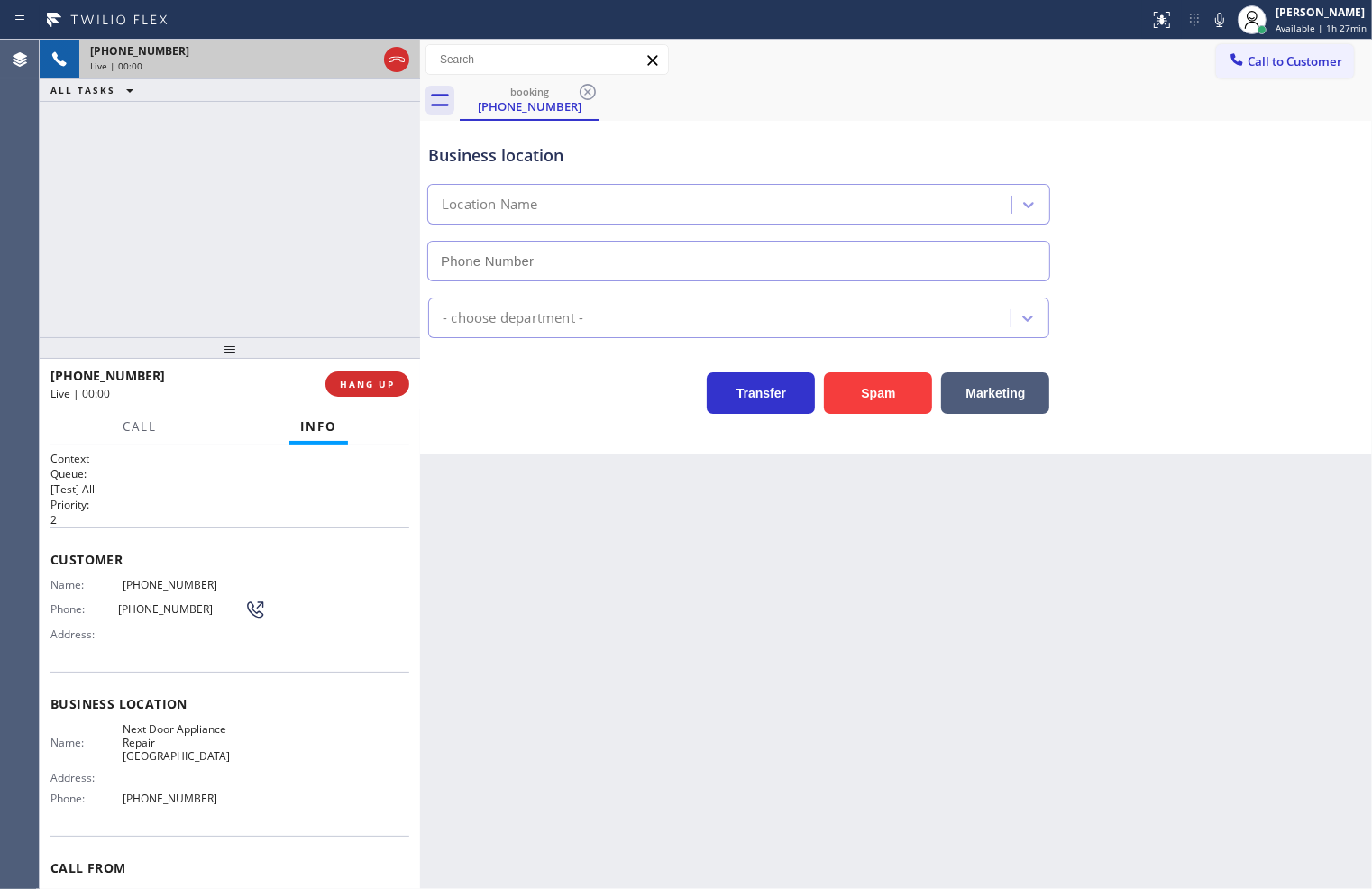
type input "[PHONE_NUMBER]"
click at [567, 418] on div "Business location Next Door Appliance Repair [GEOGRAPHIC_DATA] [PHONE_NUMBER] A…" at bounding box center [896, 287] width 952 height 333
click at [569, 425] on div "Business location Next Door Appliance Repair [GEOGRAPHIC_DATA] [PHONE_NUMBER] A…" at bounding box center [896, 287] width 952 height 333
click at [274, 294] on div "[PHONE_NUMBER] Live | 00:04 ALL TASKS ALL TASKS ACTIVE TASKS TASKS IN WRAP UP" at bounding box center [229, 187] width 380 height 297
click at [427, 409] on div "Transfer Spam Marketing" at bounding box center [738, 389] width 628 height 51
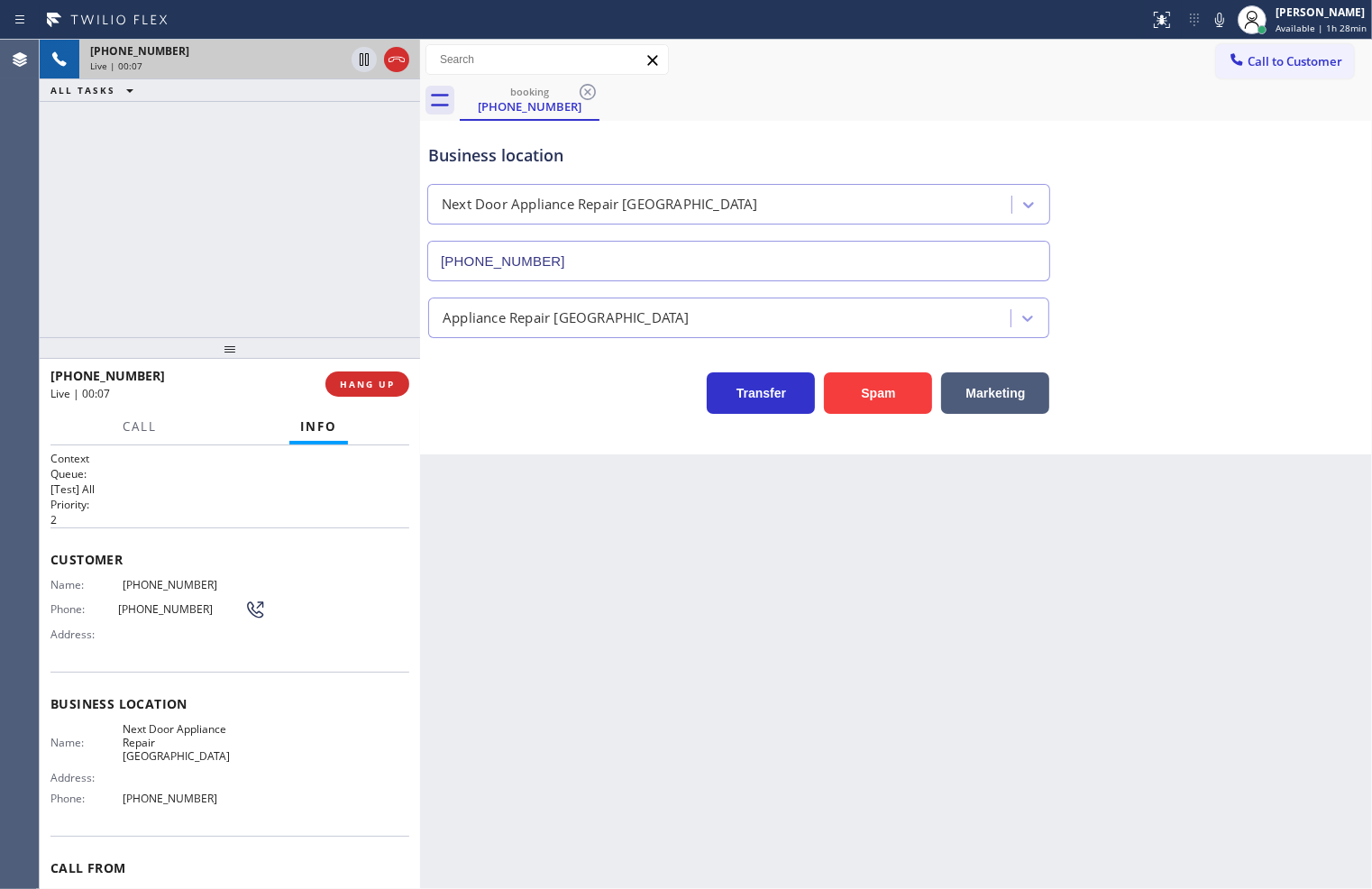
click at [239, 298] on div "[PHONE_NUMBER] Live | 00:07 ALL TASKS ALL TASKS ACTIVE TASKS TASKS IN WRAP UP" at bounding box center [229, 187] width 380 height 297
click at [580, 439] on div "Business location Next Door Appliance Repair [GEOGRAPHIC_DATA] [PHONE_NUMBER] A…" at bounding box center [896, 287] width 952 height 333
click at [267, 206] on div "[PHONE_NUMBER] Live | 00:08 ALL TASKS ALL TASKS ACTIVE TASKS TASKS IN WRAP UP" at bounding box center [229, 187] width 380 height 297
click at [376, 383] on span "HANG UP" at bounding box center [368, 383] width 55 height 13
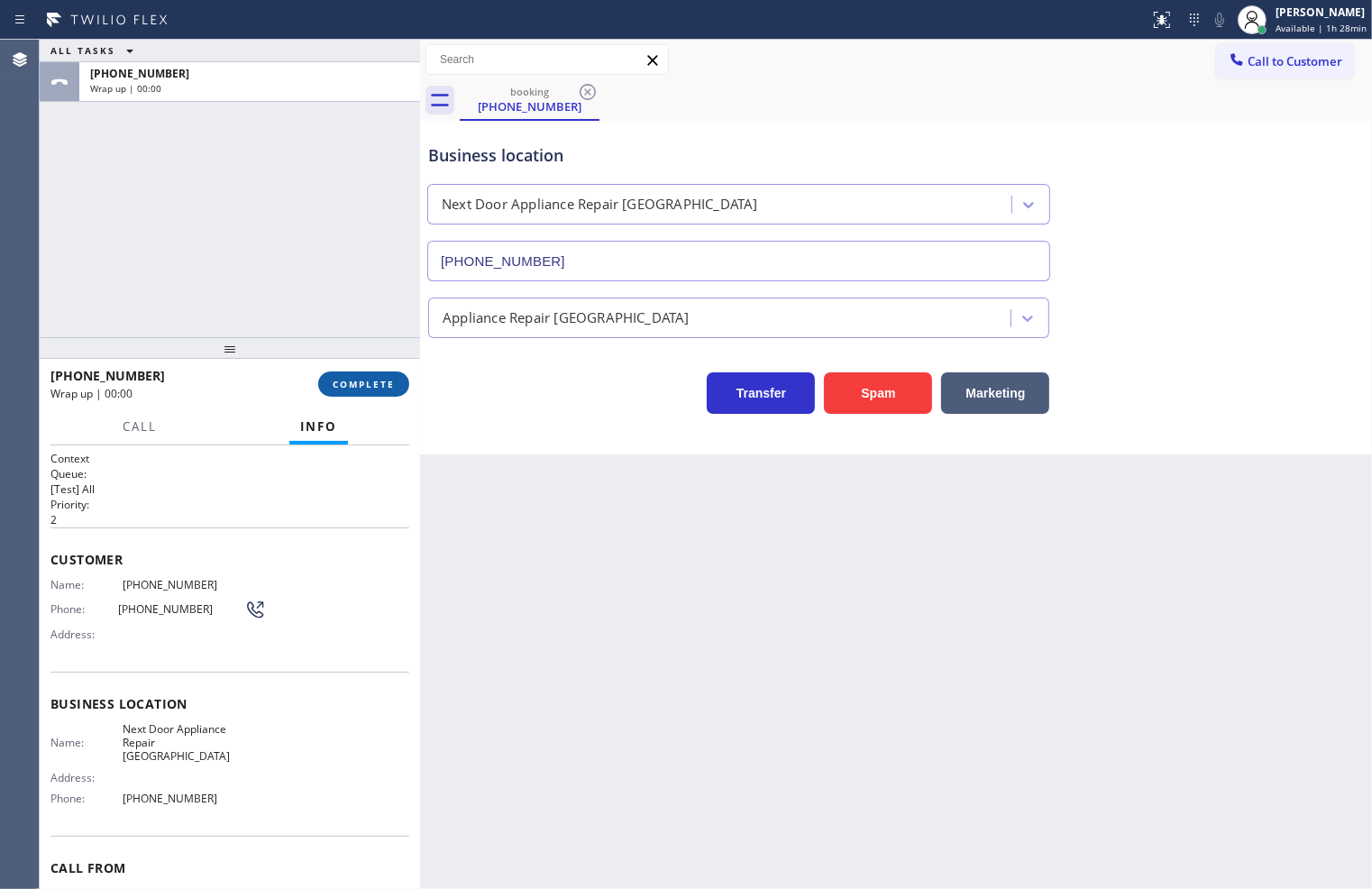
click at [376, 383] on span "COMPLETE" at bounding box center [363, 383] width 62 height 13
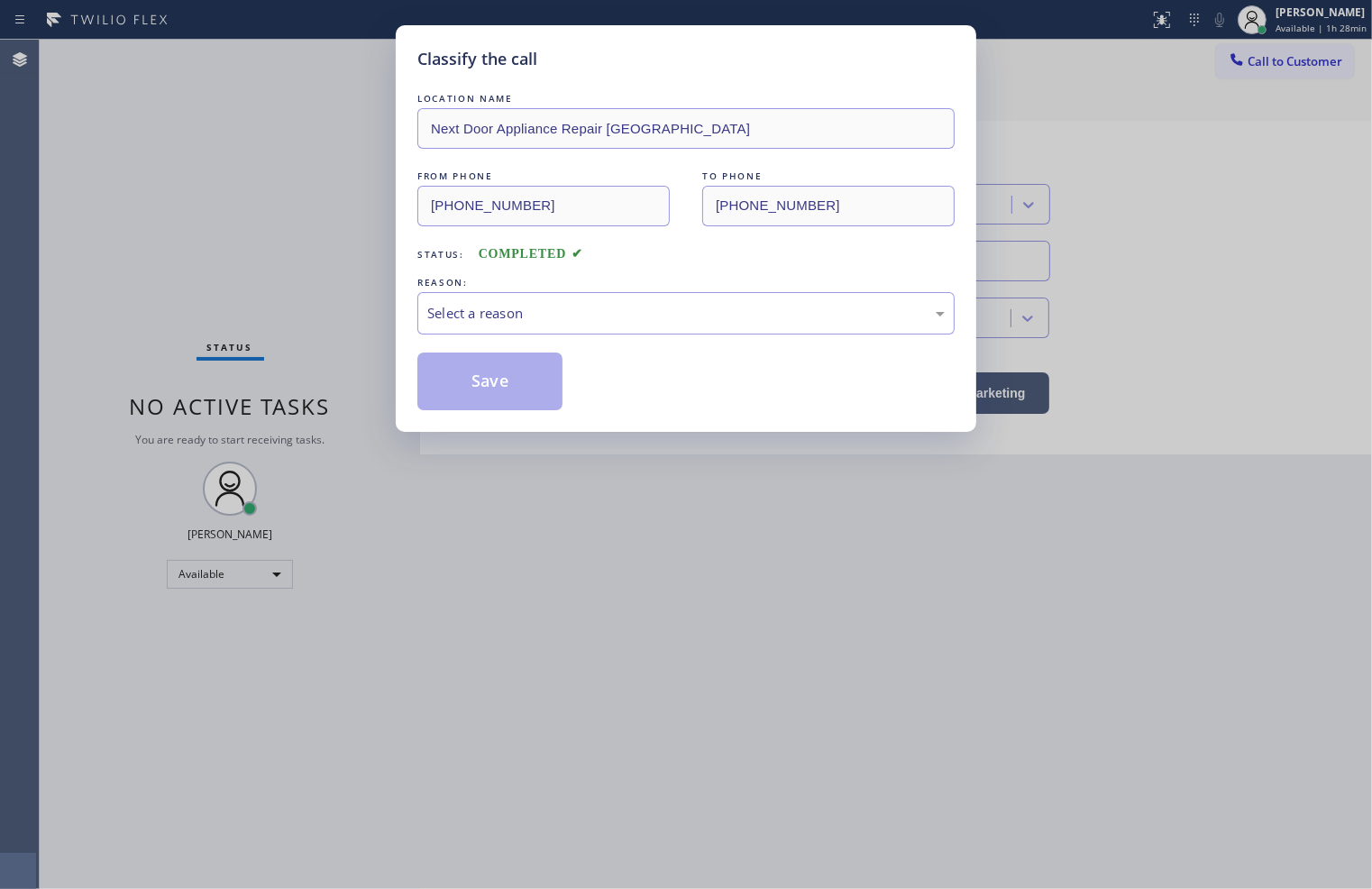
click at [481, 320] on div "Select a reason" at bounding box center [686, 313] width 517 height 21
click at [480, 374] on button "Save" at bounding box center [490, 381] width 145 height 58
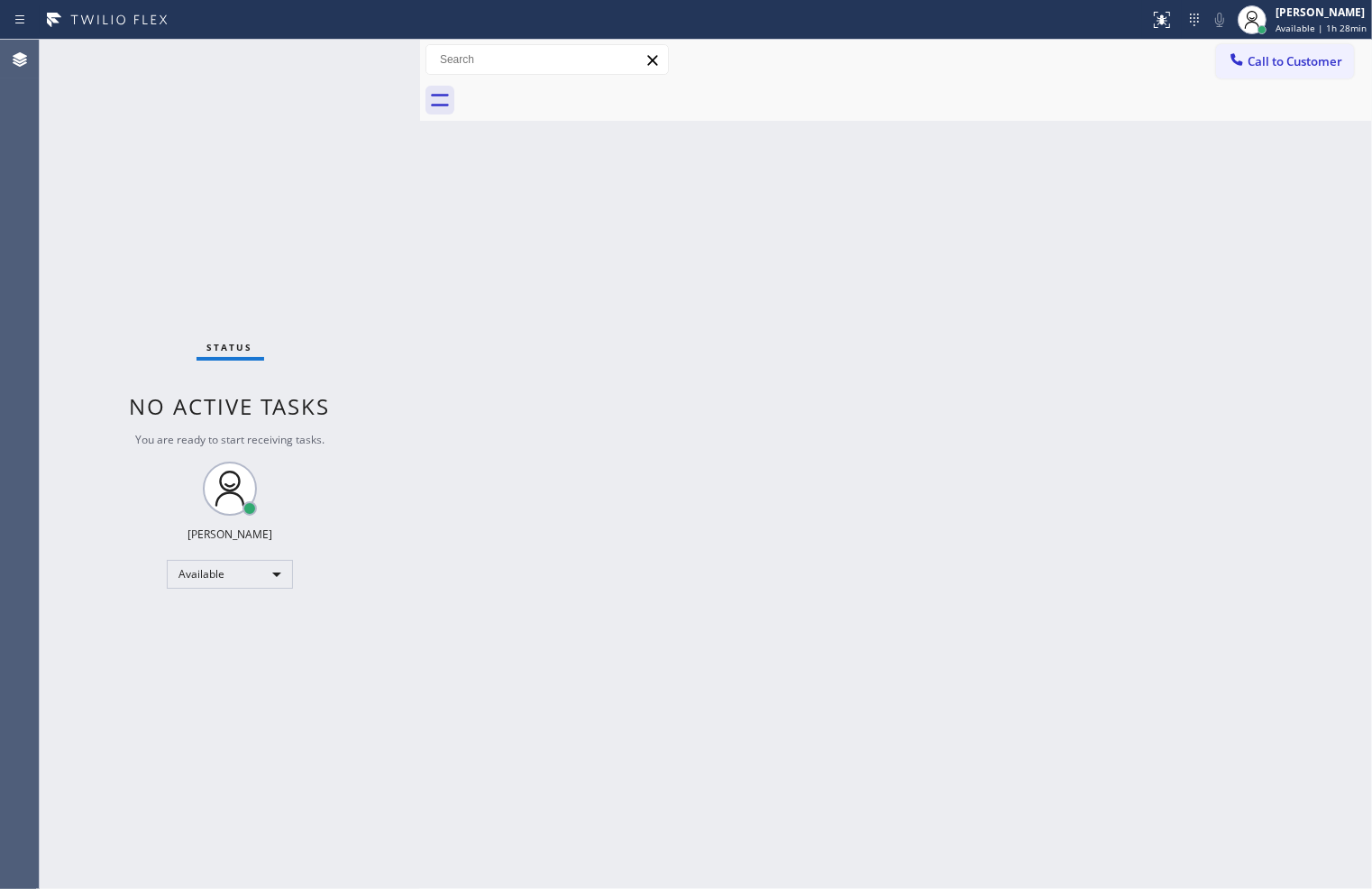
click at [220, 217] on div "Status No active tasks You are ready to start receiving tasks. [PERSON_NAME]" at bounding box center [229, 464] width 380 height 849
click at [363, 50] on div "Status No active tasks You are ready to start receiving tasks. [PERSON_NAME]" at bounding box center [229, 464] width 380 height 849
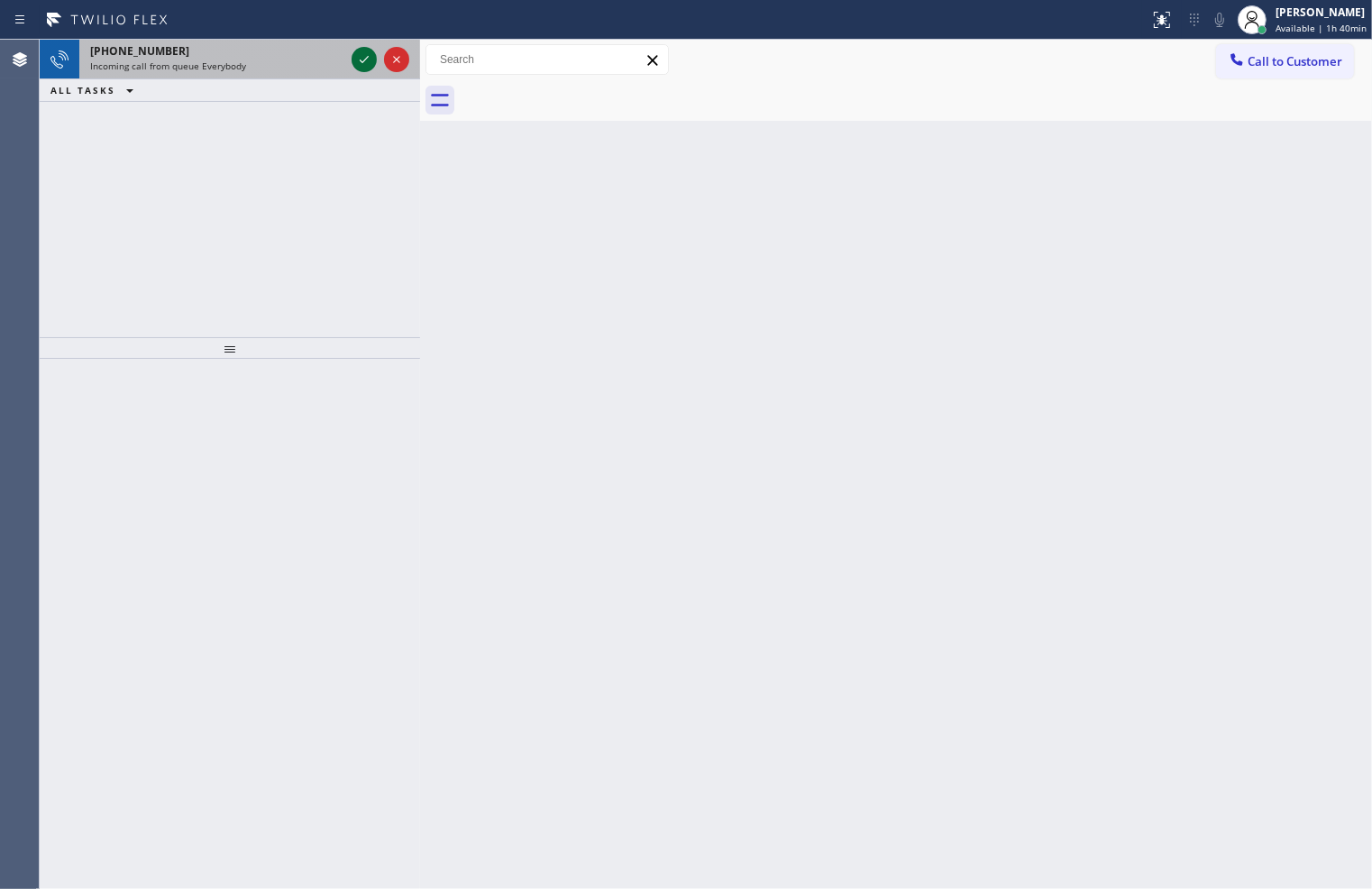
click at [362, 57] on icon at bounding box center [365, 60] width 22 height 22
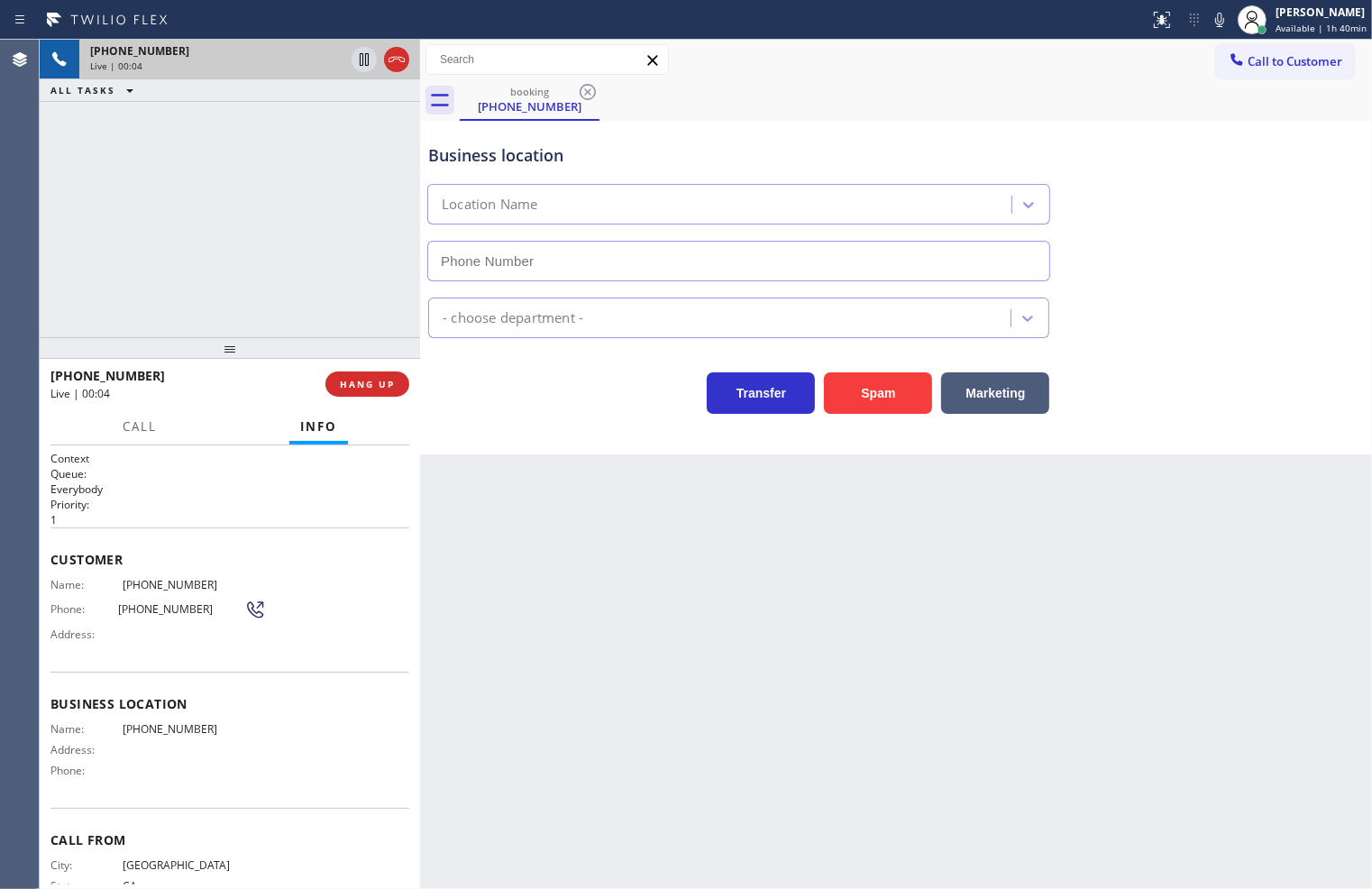
click at [583, 449] on div "Business location Location Name - choose department - Transfer Spam Marketing" at bounding box center [896, 287] width 952 height 333
click at [227, 289] on div "[PHONE_NUMBER] Live | 00:04 ALL TASKS ALL TASKS ACTIVE TASKS TASKS IN WRAP UP" at bounding box center [229, 187] width 380 height 297
click at [455, 434] on div "Business location Location Name - choose department - Transfer Spam Marketing" at bounding box center [896, 287] width 952 height 333
click at [251, 310] on div "[PHONE_NUMBER] Live | 00:05 ALL TASKS ALL TASKS ACTIVE TASKS TASKS IN WRAP UP" at bounding box center [229, 187] width 380 height 297
click at [152, 429] on span "Call" at bounding box center [139, 426] width 34 height 17
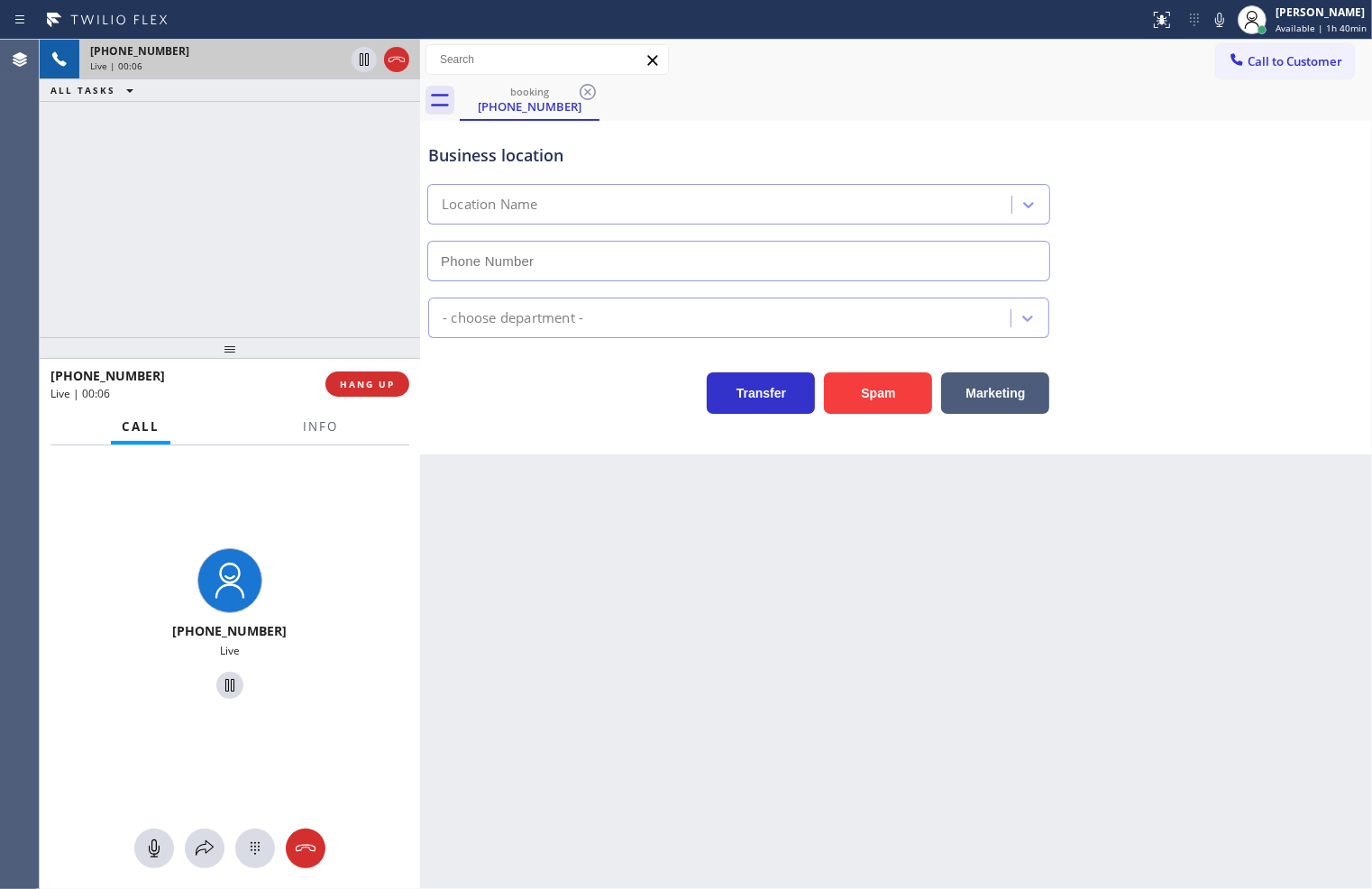
click at [569, 433] on div "Business location Location Name - choose department - Transfer Spam Marketing" at bounding box center [896, 287] width 952 height 333
click at [366, 320] on div "[PHONE_NUMBER] Live | 00:07 ALL TASKS ALL TASKS ACTIVE TASKS TASKS IN WRAP UP" at bounding box center [229, 187] width 380 height 297
click at [519, 388] on div "Transfer Spam Marketing" at bounding box center [738, 389] width 628 height 51
click at [380, 310] on div "[PHONE_NUMBER] Live | 00:08 ALL TASKS ALL TASKS ACTIVE TASKS TASKS IN WRAP UP" at bounding box center [229, 187] width 380 height 297
click at [398, 390] on button "HANG UP" at bounding box center [368, 384] width 84 height 25
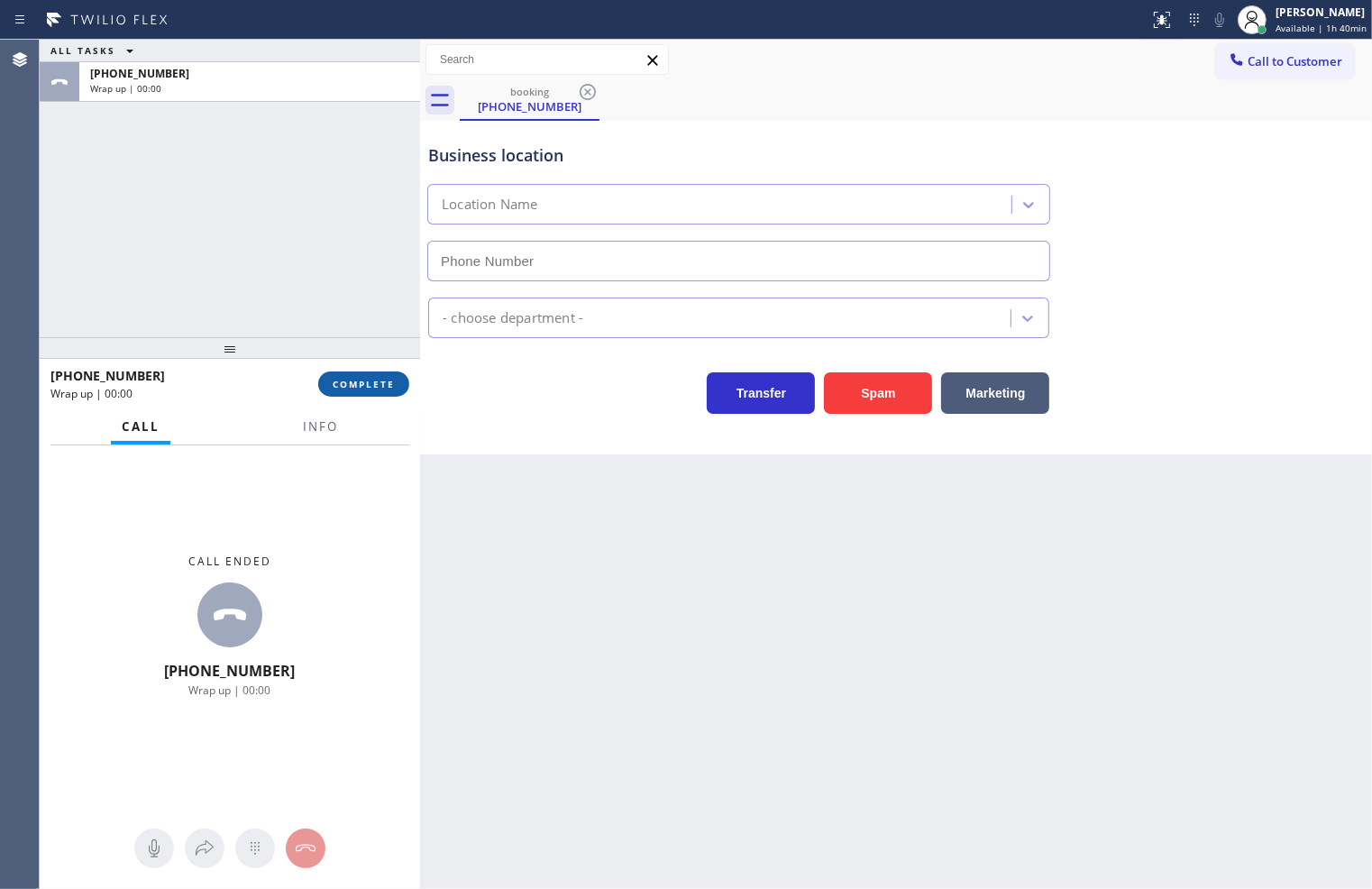
click at [390, 387] on span "COMPLETE" at bounding box center [363, 383] width 62 height 13
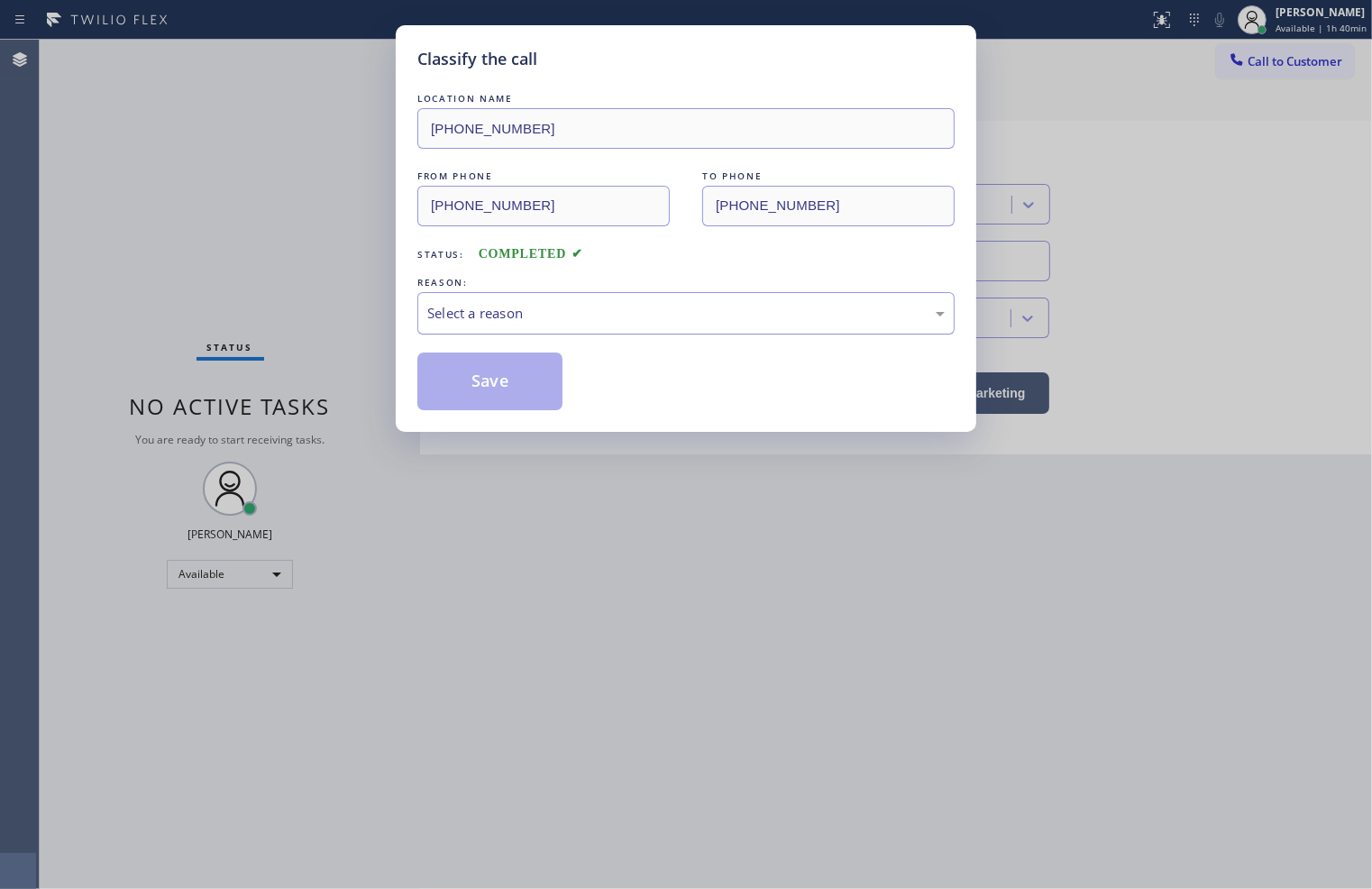
click at [458, 324] on div "Select a reason" at bounding box center [686, 313] width 537 height 42
click at [466, 398] on button "Save" at bounding box center [490, 381] width 145 height 58
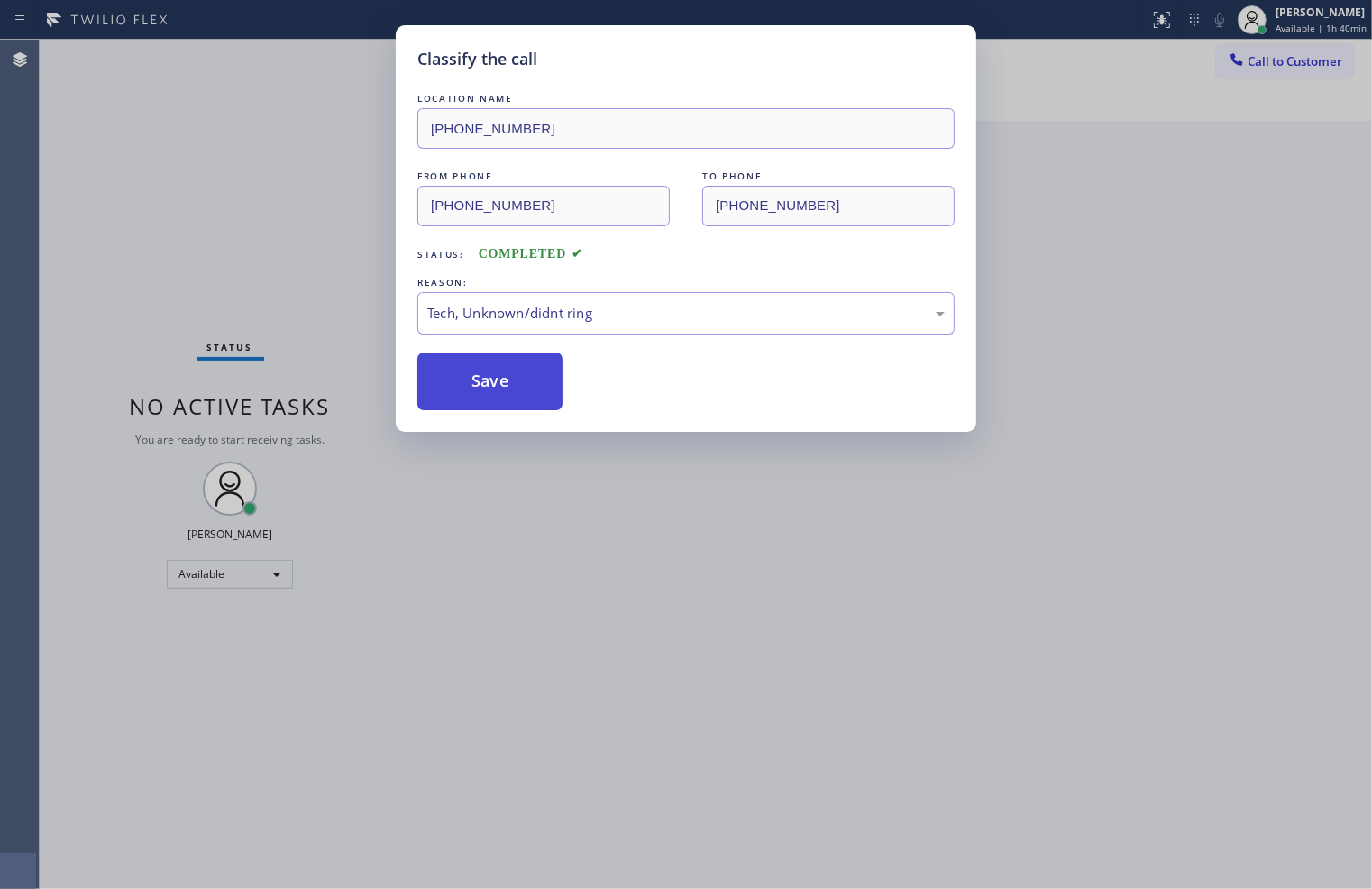
click at [466, 398] on button "Save" at bounding box center [490, 381] width 145 height 58
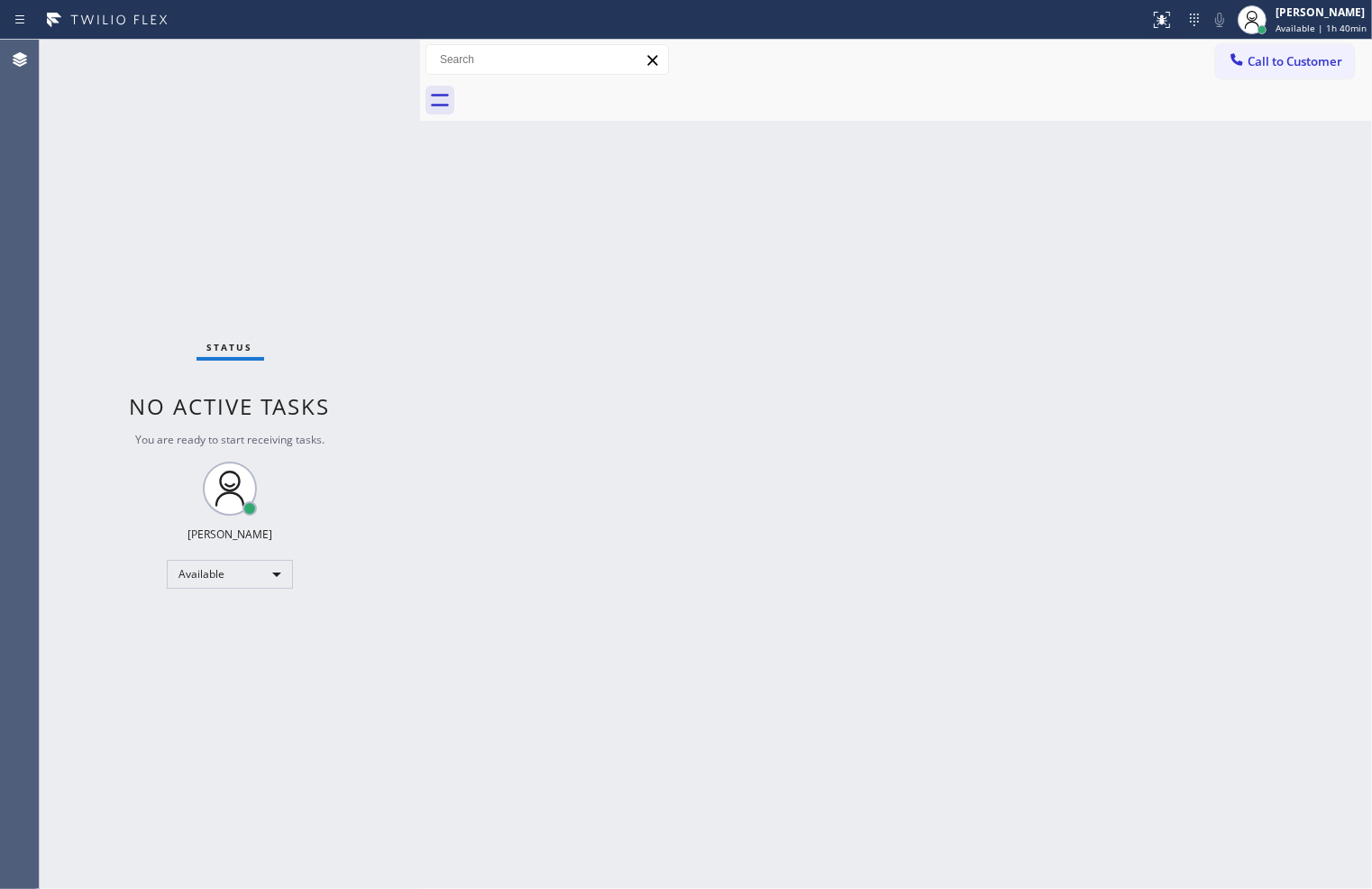
click at [320, 65] on div "Status No active tasks You are ready to start receiving tasks. [PERSON_NAME]" at bounding box center [229, 464] width 380 height 849
click at [32, 631] on div "Agent Desktop" at bounding box center [20, 464] width 39 height 849
click at [272, 579] on div "Available" at bounding box center [229, 573] width 126 height 28
click at [240, 661] on li "Break" at bounding box center [228, 667] width 122 height 22
click at [525, 354] on div "Back to Dashboard Change Sender ID Customers Technicians Select a contact Outbo…" at bounding box center [896, 464] width 952 height 849
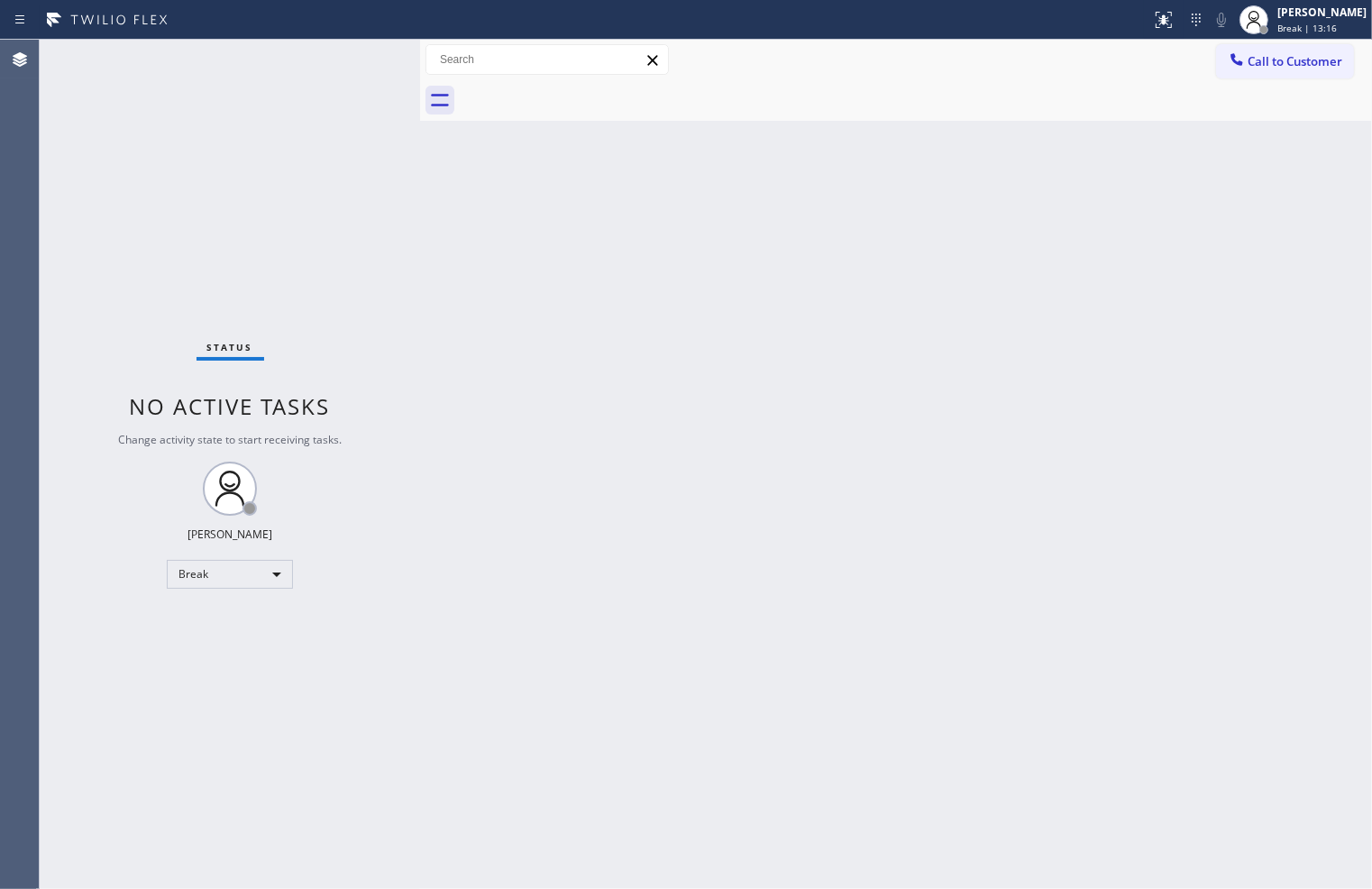
click at [59, 701] on div "Status No active tasks Change activity state to start receiving tasks. [PERSON_…" at bounding box center [229, 464] width 380 height 849
click at [280, 575] on div "Break" at bounding box center [229, 573] width 126 height 28
click at [244, 617] on li "Available" at bounding box center [228, 621] width 122 height 22
click at [337, 367] on div "Status No active tasks Change activity state to start receiving tasks. [PERSON_…" at bounding box center [229, 464] width 380 height 849
click at [366, 66] on div "Status No active tasks You are ready to start receiving tasks. [PERSON_NAME]" at bounding box center [229, 464] width 380 height 849
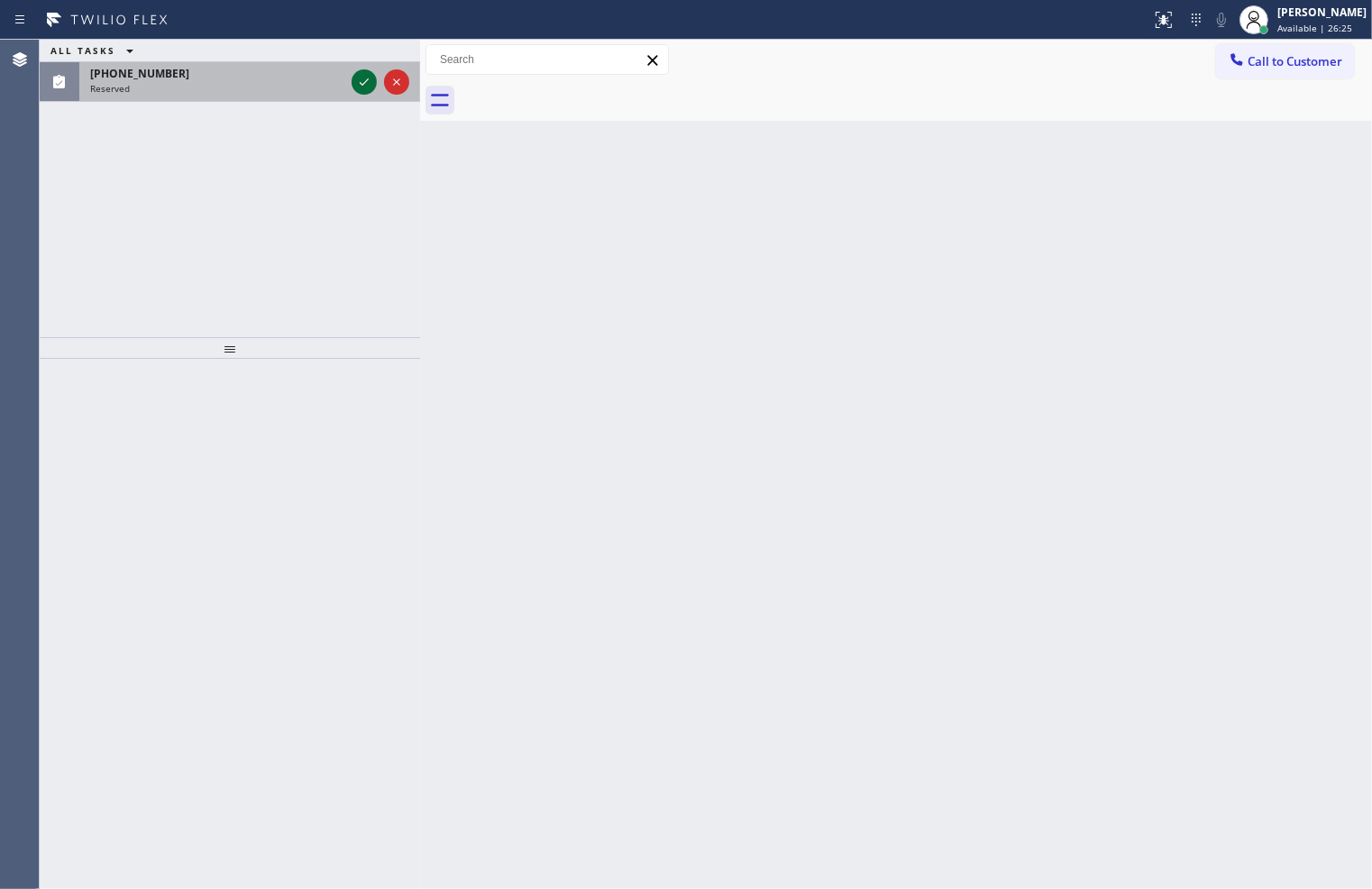
click at [356, 70] on button at bounding box center [365, 82] width 25 height 25
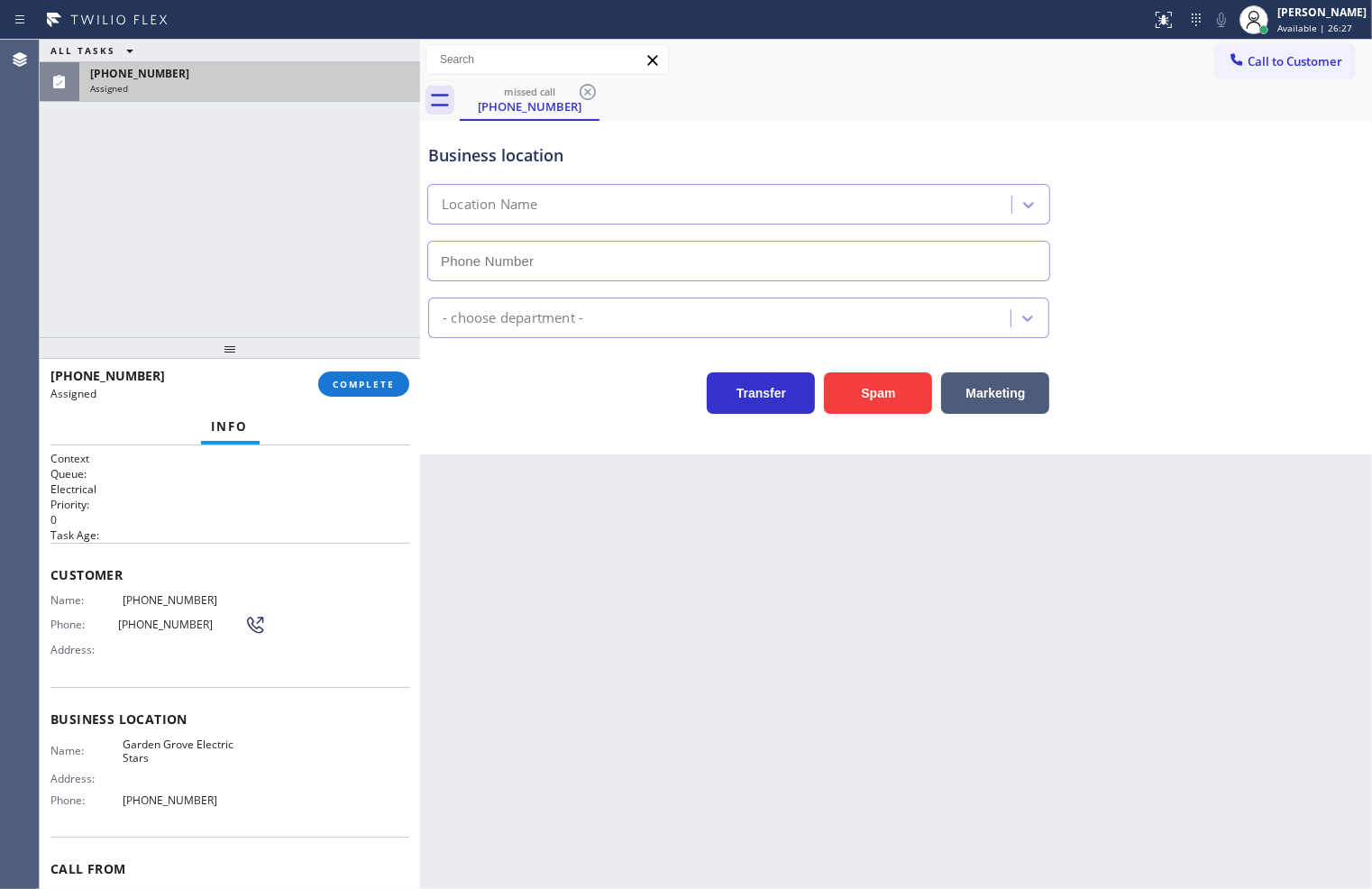
type input "[PHONE_NUMBER]"
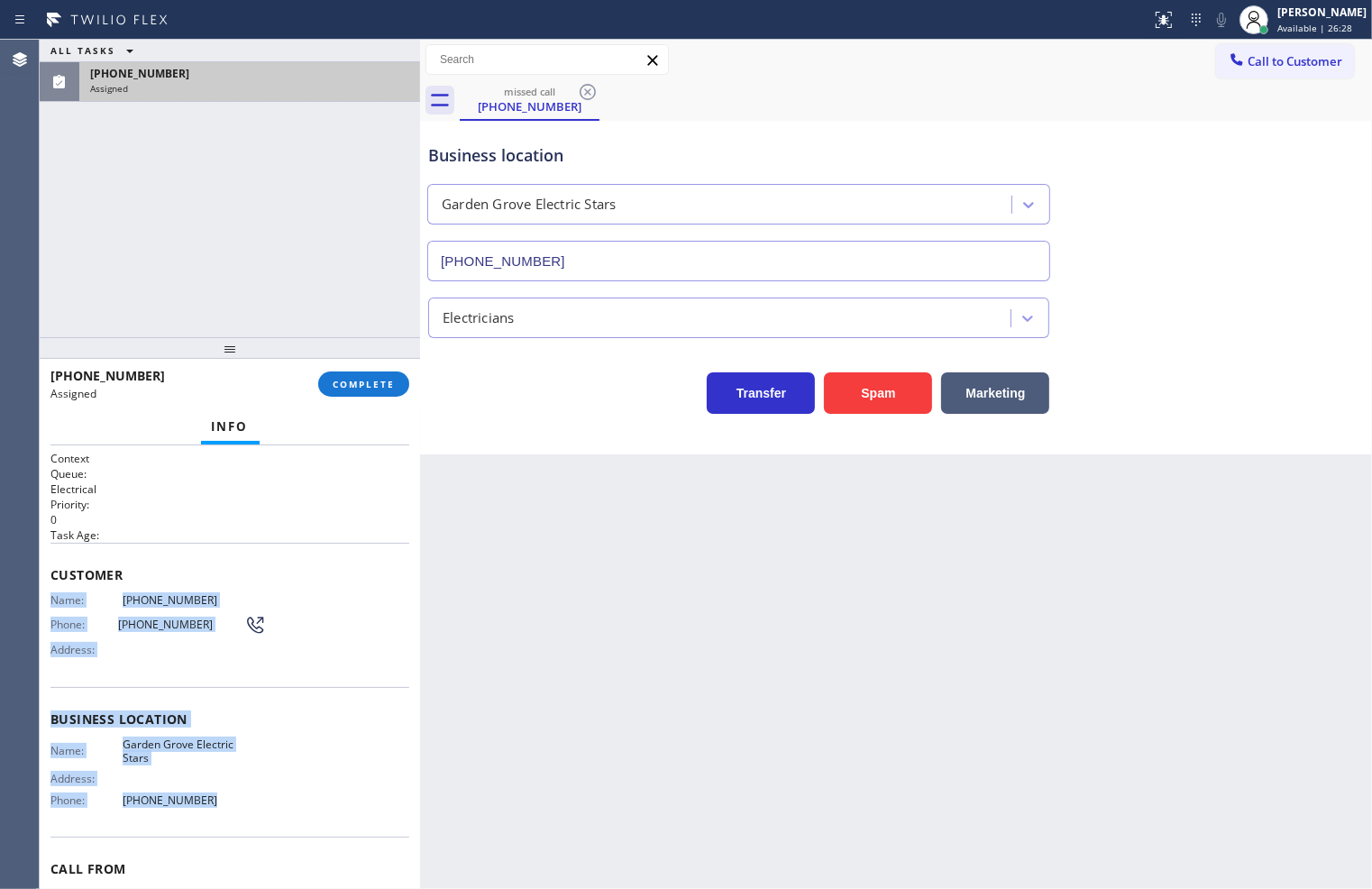
drag, startPoint x: 51, startPoint y: 604, endPoint x: 250, endPoint y: 791, distance: 273.1
click at [250, 794] on div "Context Queue: Electrical Priority: 0 Task Age: Customer Name: [PHONE_NUMBER] P…" at bounding box center [230, 712] width 359 height 522
copy div "Name: [PHONE_NUMBER] Phone: [PHONE_NUMBER] Address: Business location Name: Gar…"
click at [350, 373] on button "COMPLETE" at bounding box center [364, 384] width 91 height 25
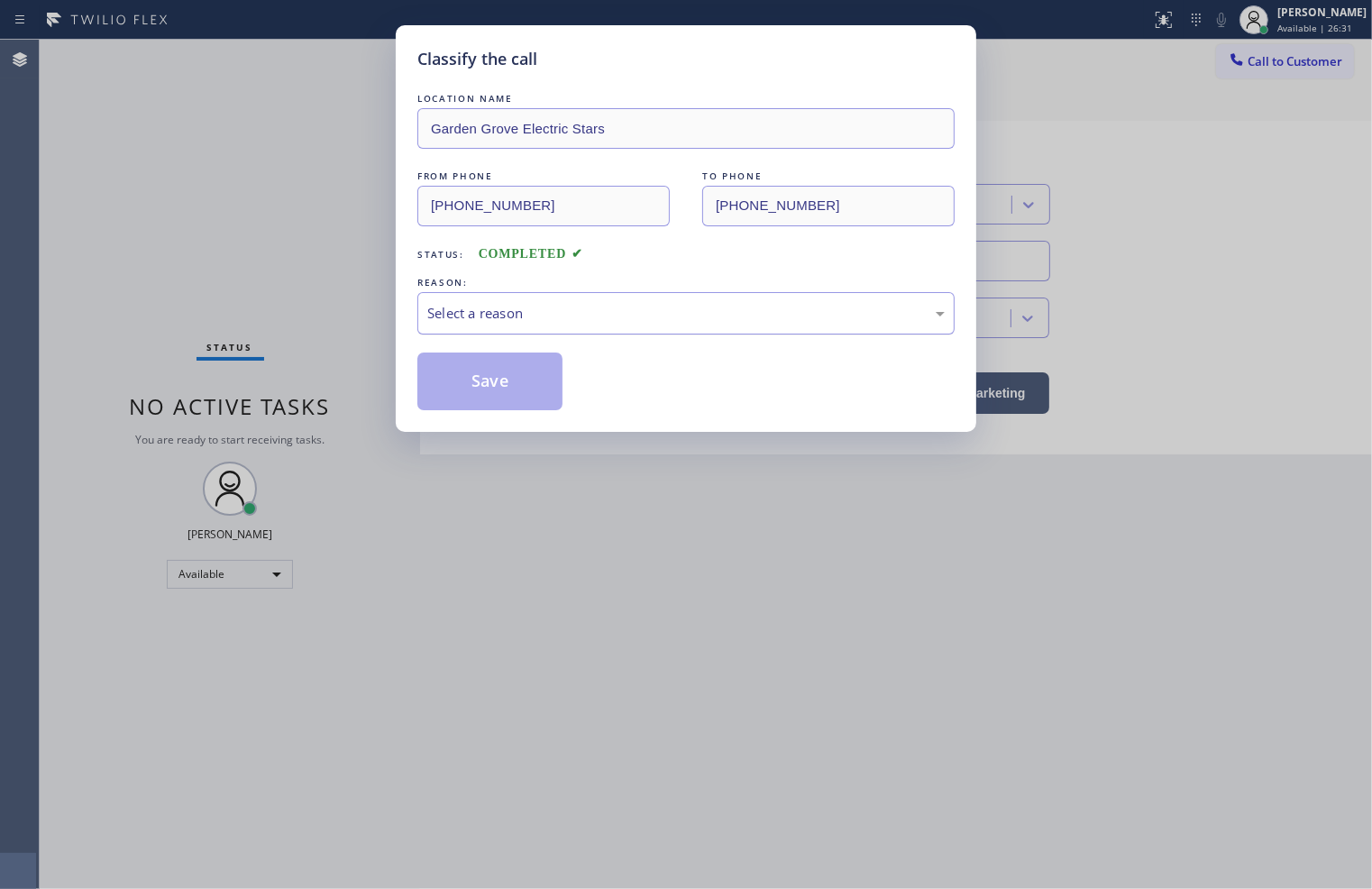
click at [506, 304] on div "Select a reason" at bounding box center [686, 313] width 517 height 21
click at [490, 398] on button "Save" at bounding box center [490, 381] width 145 height 58
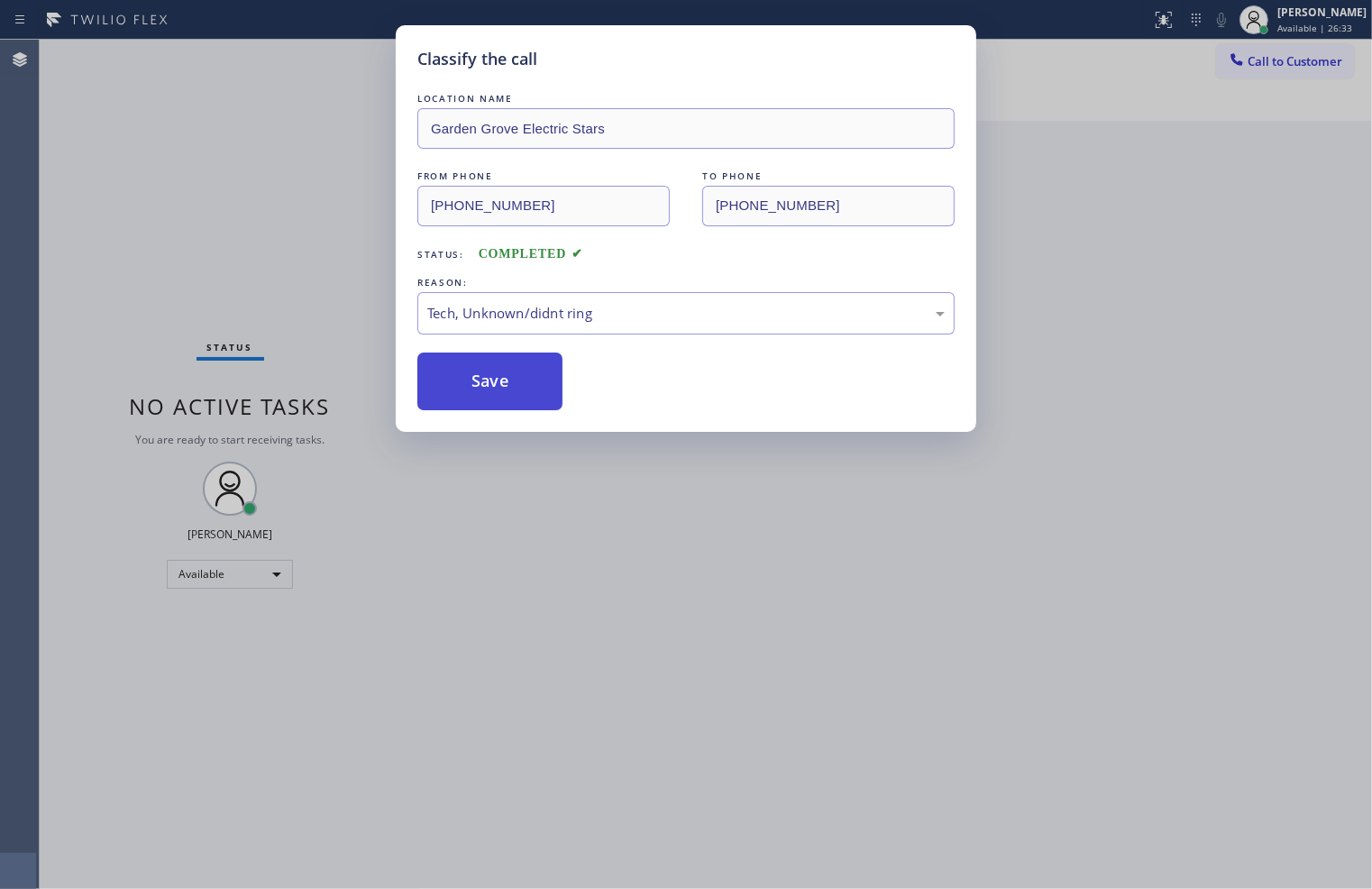
click at [490, 398] on button "Save" at bounding box center [490, 381] width 145 height 58
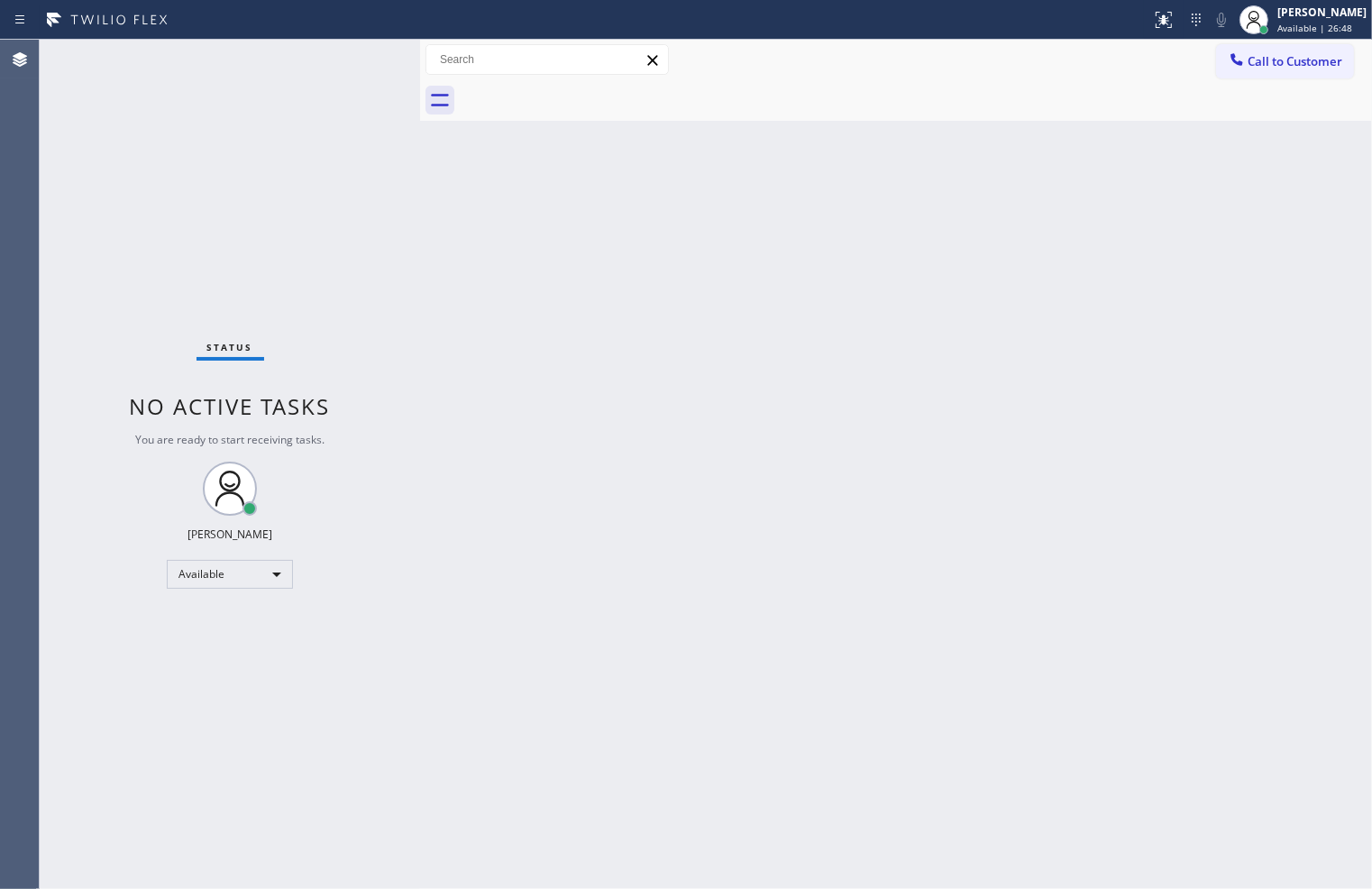
click at [138, 215] on div "Status No active tasks You are ready to start receiving tasks. [PERSON_NAME]" at bounding box center [229, 464] width 380 height 849
click at [340, 51] on div "Status No active tasks You are ready to start receiving tasks. [PERSON_NAME]" at bounding box center [229, 464] width 380 height 849
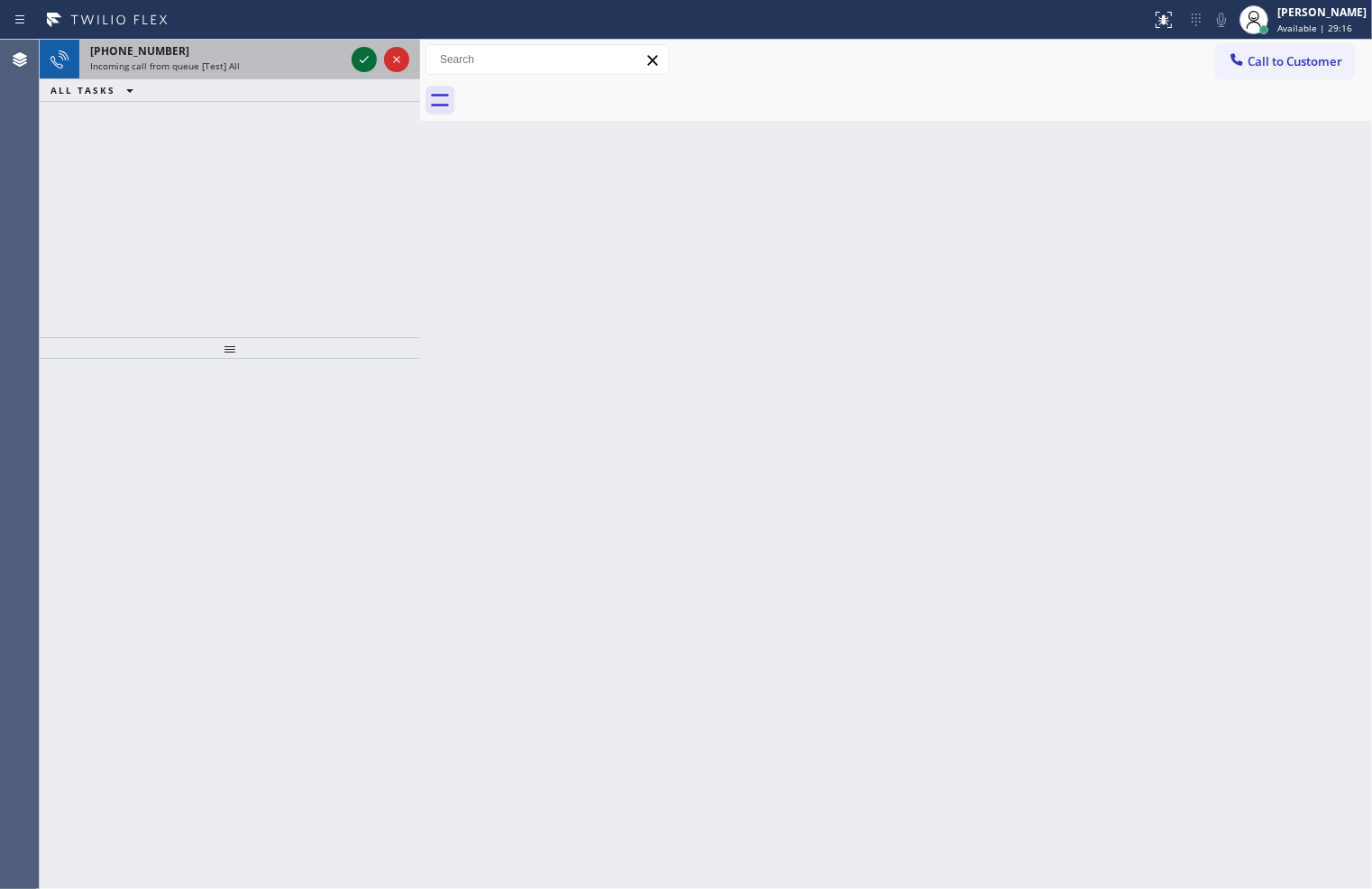
click at [362, 58] on icon at bounding box center [365, 60] width 22 height 22
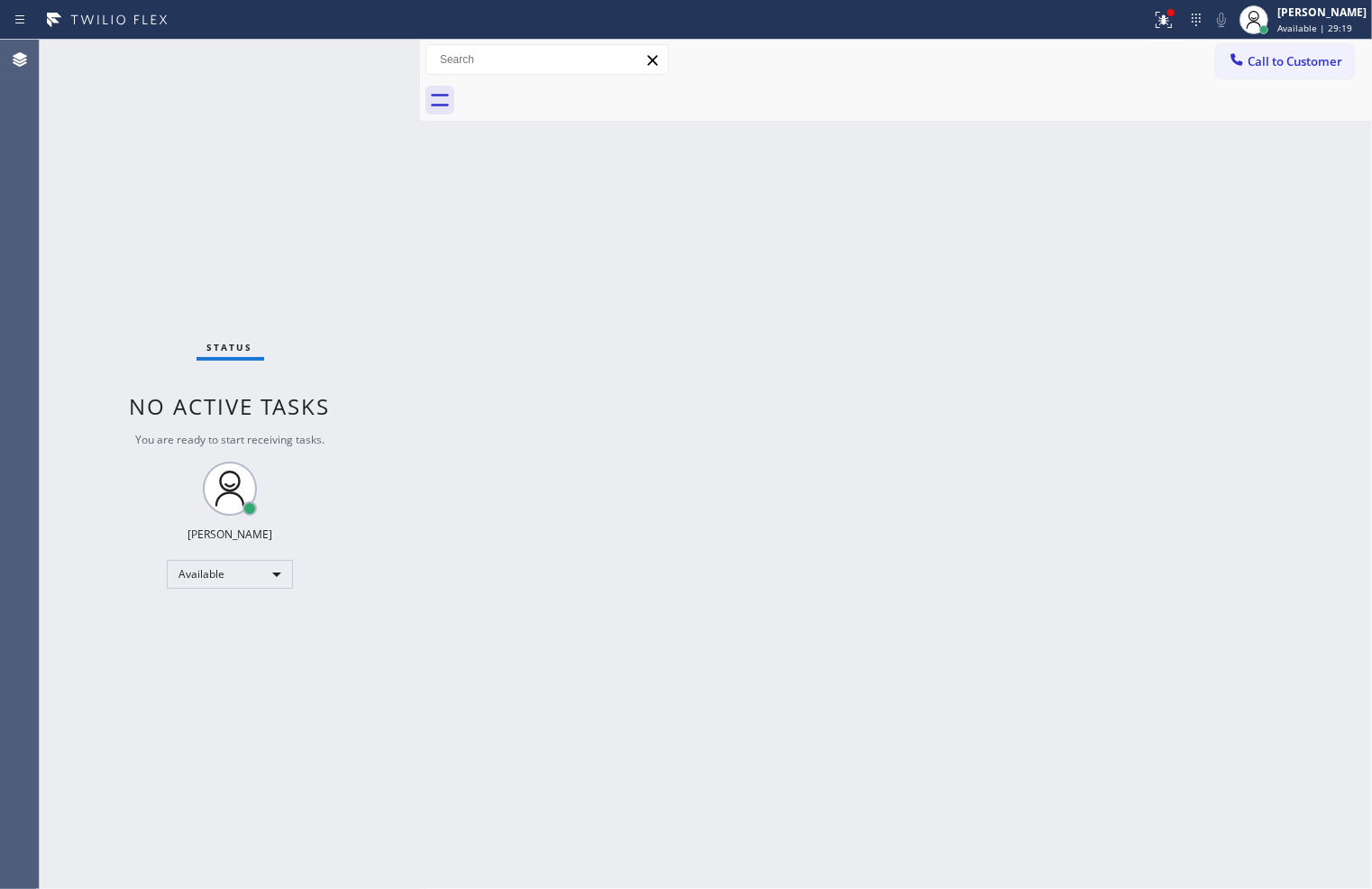
click at [378, 319] on div "Status No active tasks You are ready to start receiving tasks. [PERSON_NAME]" at bounding box center [229, 464] width 380 height 849
click at [1152, 12] on icon at bounding box center [1163, 20] width 22 height 22
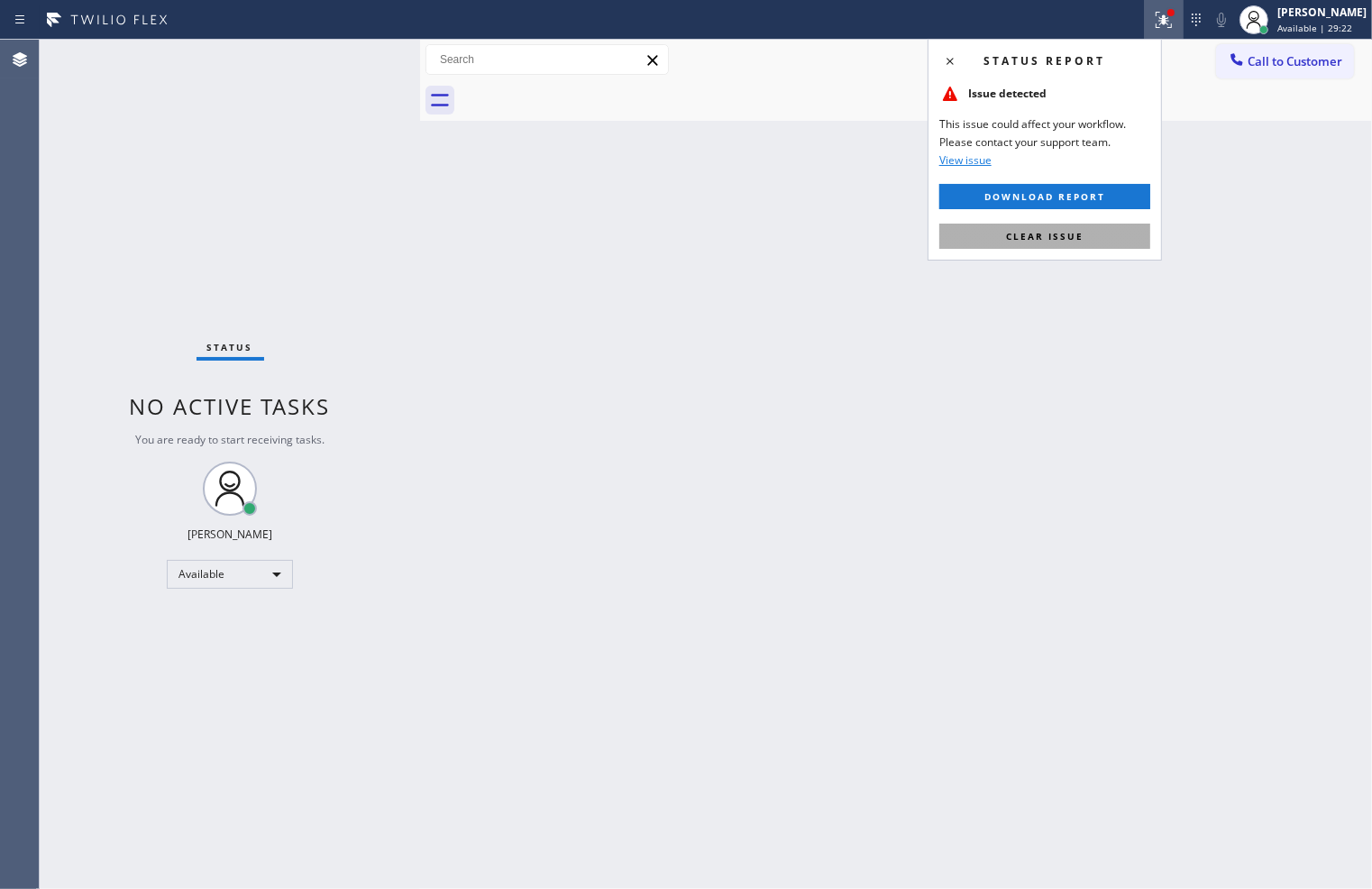
click at [1109, 230] on button "Clear issue" at bounding box center [1044, 236] width 211 height 25
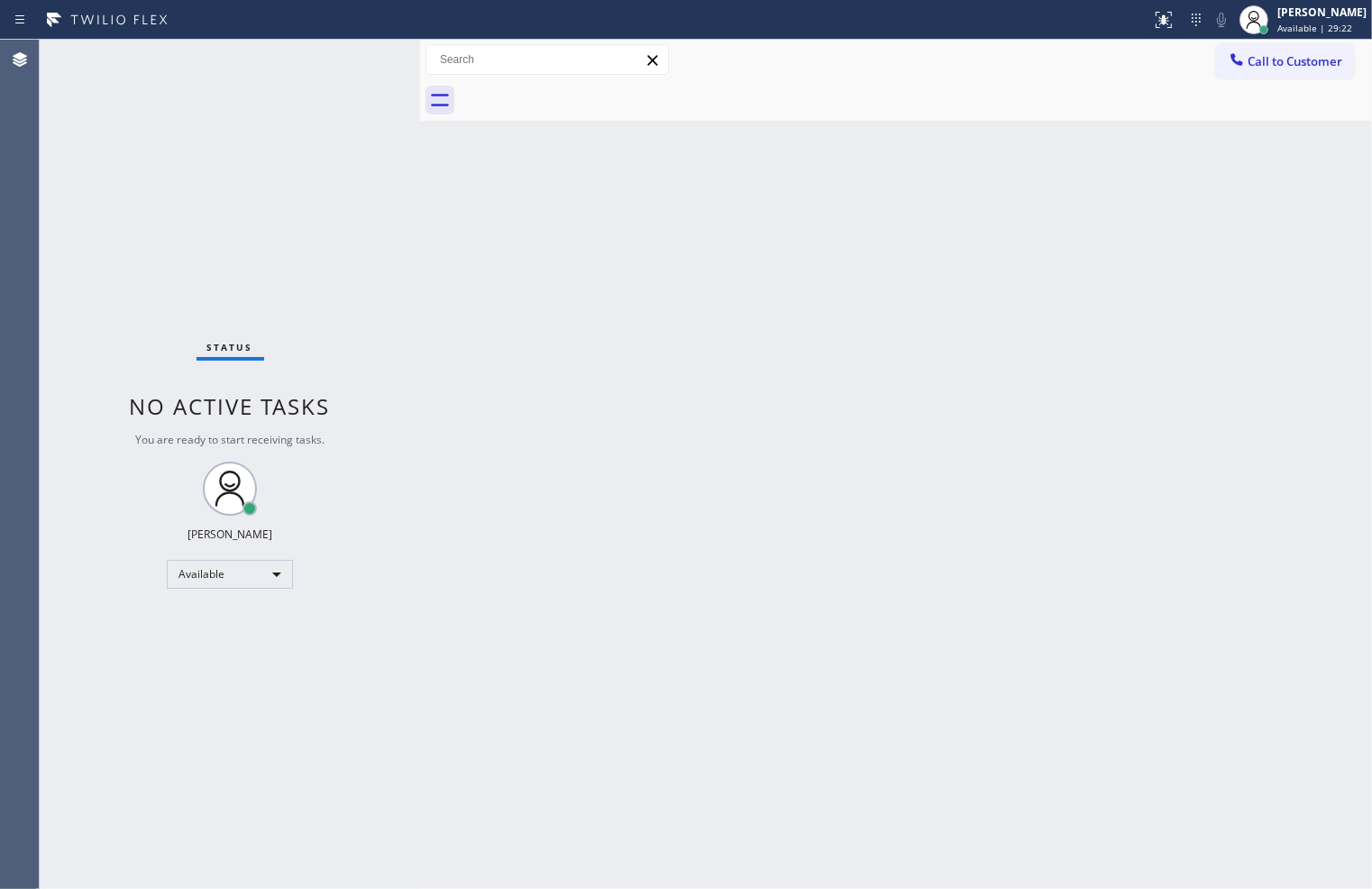
click at [1109, 230] on div "Back to Dashboard Change Sender ID Customers Technicians Select a contact Outbo…" at bounding box center [896, 464] width 952 height 849
click at [756, 543] on div "Back to Dashboard Change Sender ID Customers Technicians Select a contact Outbo…" at bounding box center [896, 464] width 952 height 849
drag, startPoint x: 83, startPoint y: 185, endPoint x: 186, endPoint y: 104, distance: 131.0
click at [87, 175] on div "Status No active tasks You are ready to start receiving tasks. [PERSON_NAME]" at bounding box center [229, 464] width 380 height 849
click at [338, 65] on div "Status No active tasks You are ready to start receiving tasks. [PERSON_NAME]" at bounding box center [229, 464] width 380 height 849
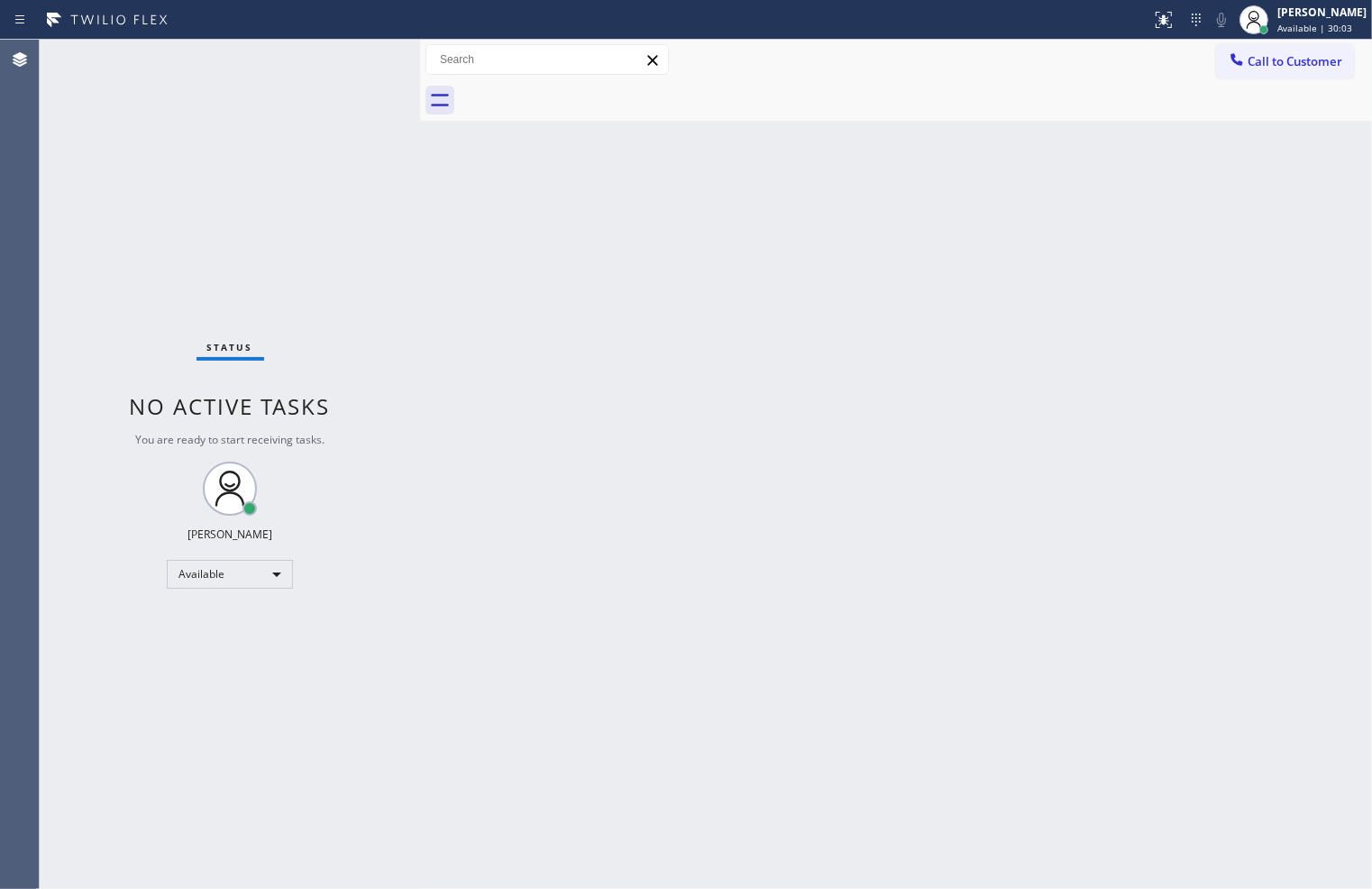
click at [338, 65] on div "Status No active tasks You are ready to start receiving tasks. [PERSON_NAME]" at bounding box center [229, 464] width 380 height 849
drag, startPoint x: 302, startPoint y: 276, endPoint x: 355, endPoint y: 155, distance: 132.1
click at [302, 275] on div "Status No active tasks You are ready to start receiving tasks. [PERSON_NAME]" at bounding box center [229, 464] width 380 height 849
click at [383, 13] on div at bounding box center [575, 20] width 1137 height 28
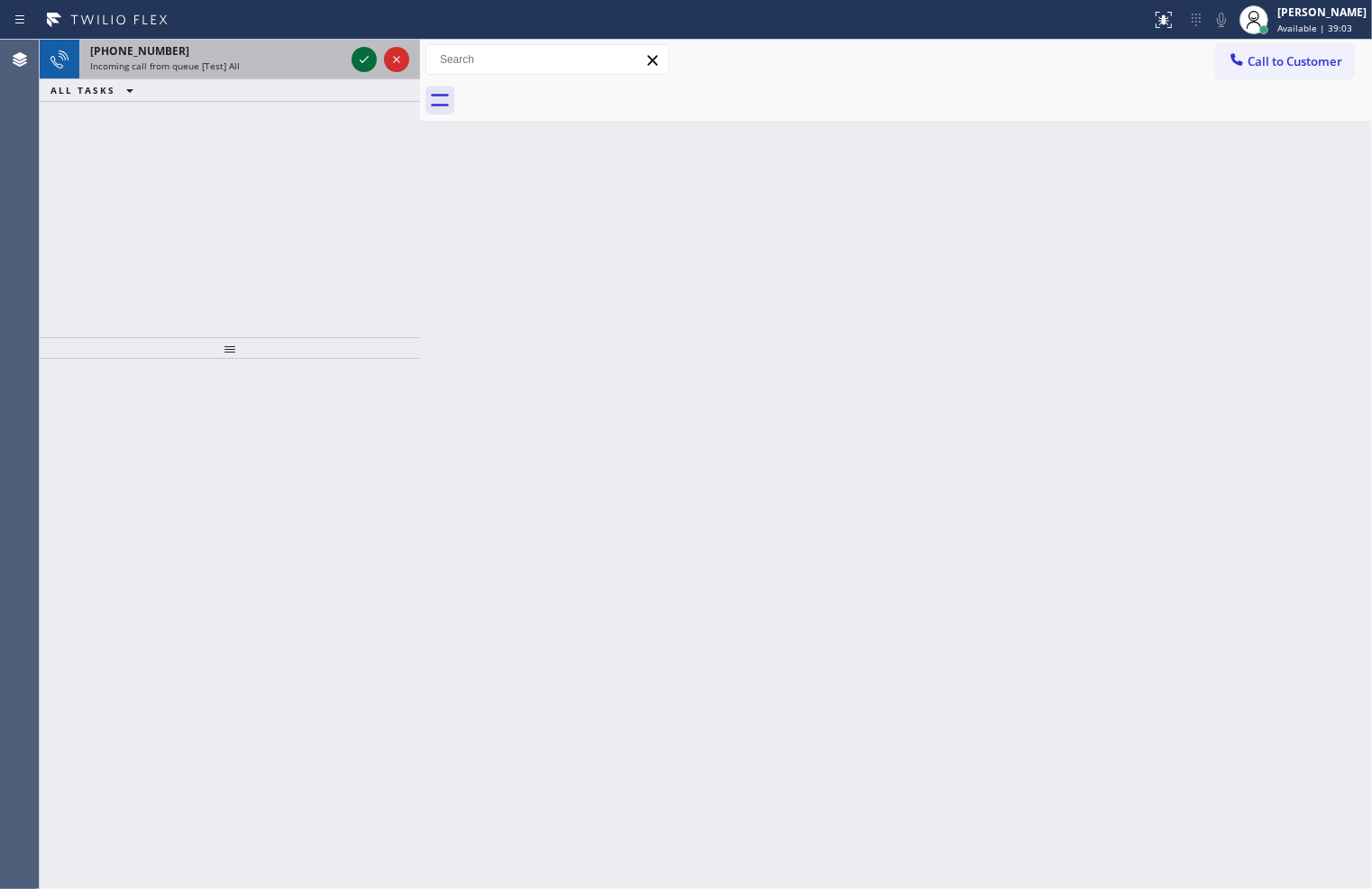
click at [356, 54] on icon at bounding box center [365, 60] width 22 height 22
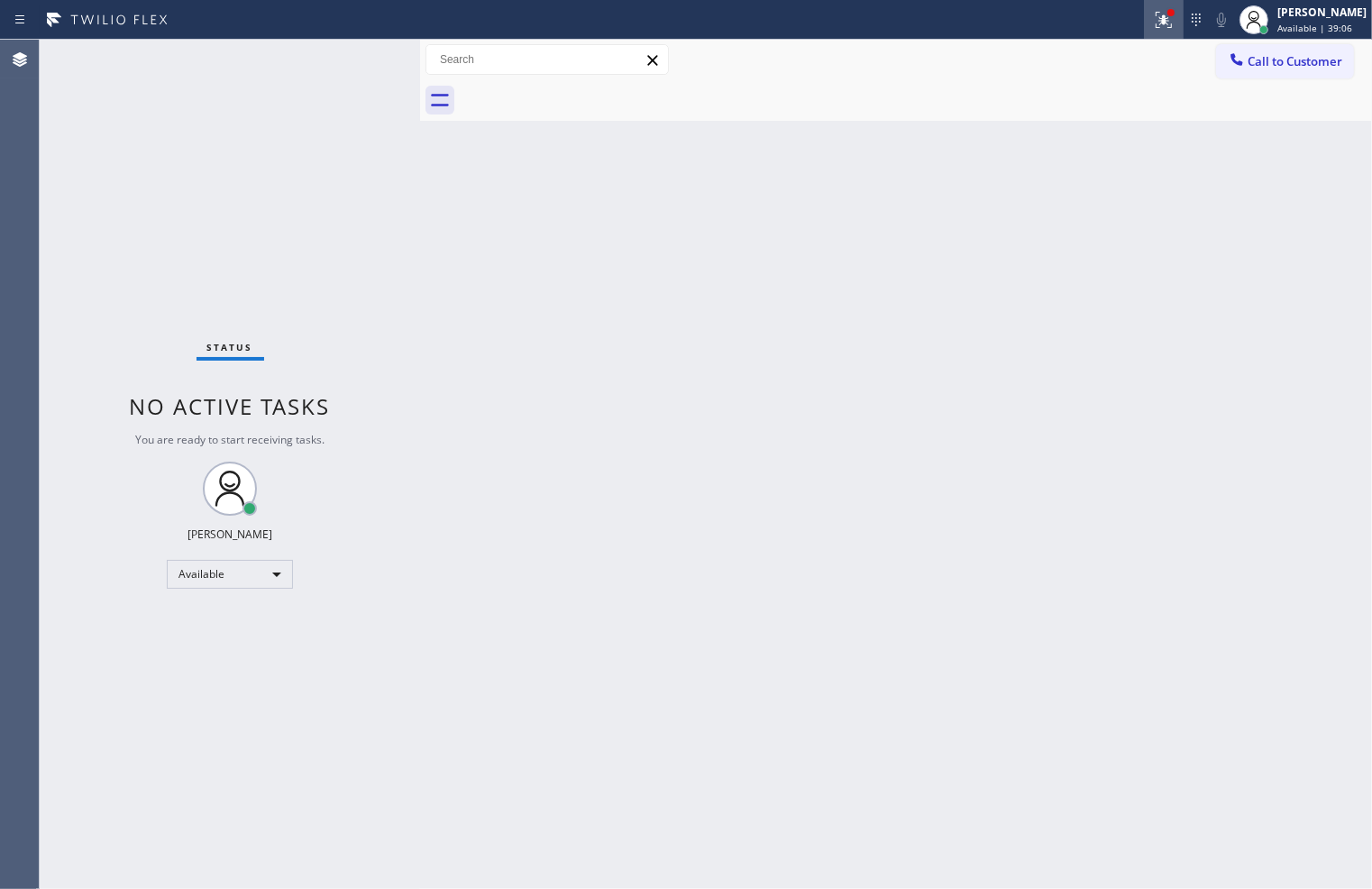
click at [1152, 17] on icon at bounding box center [1163, 20] width 22 height 22
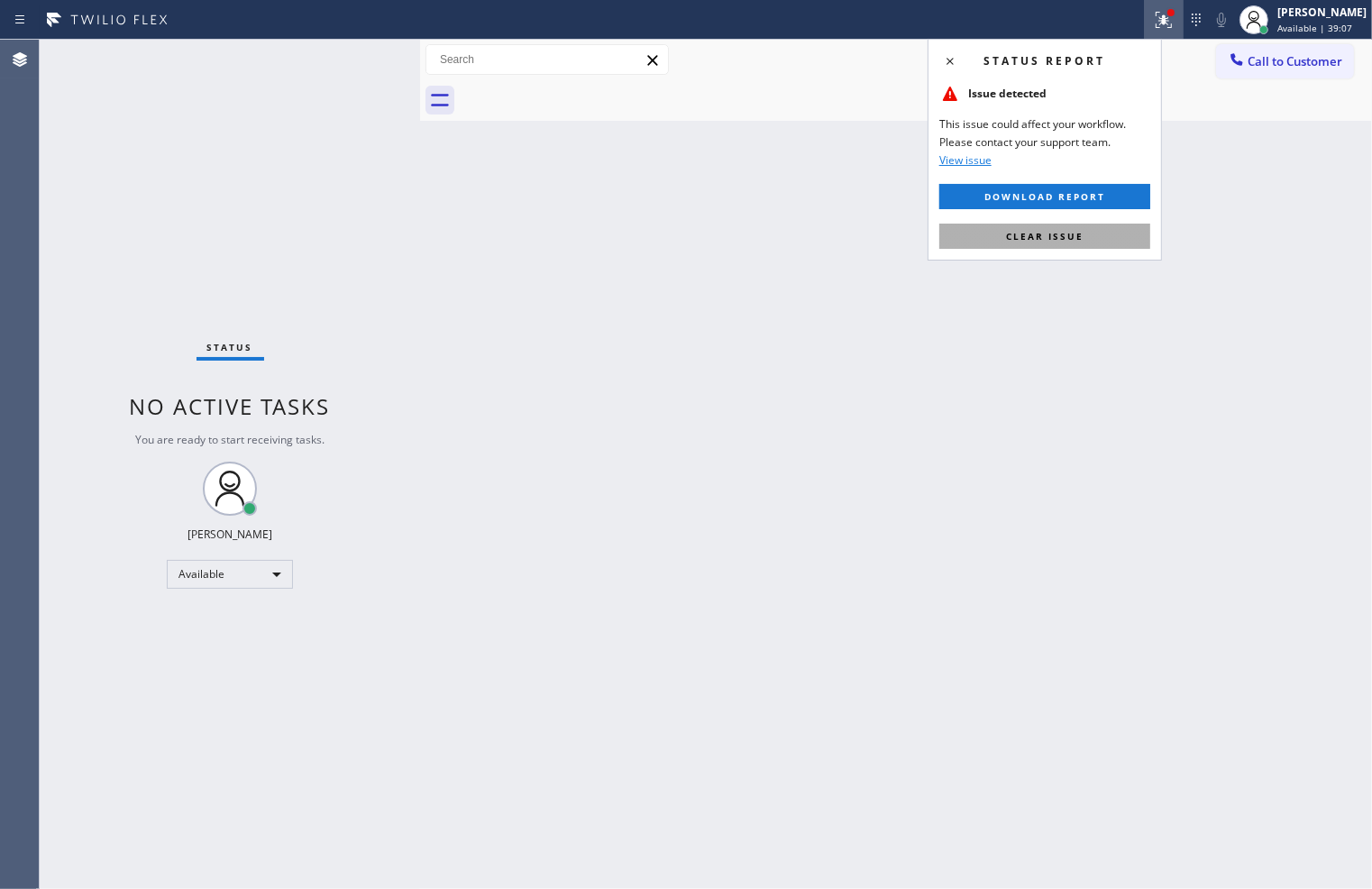
click at [1112, 225] on button "Clear issue" at bounding box center [1044, 236] width 211 height 25
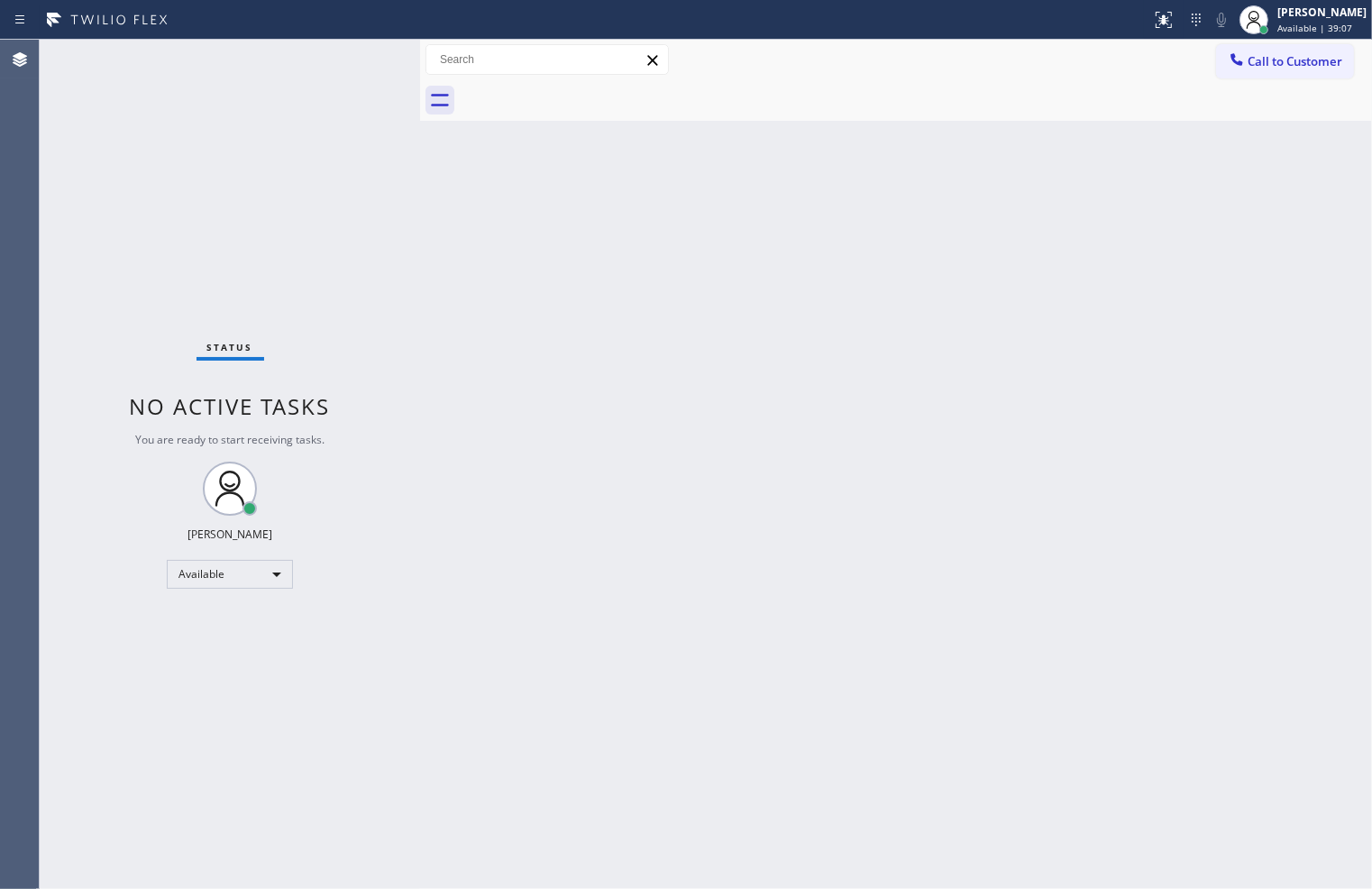
click at [479, 258] on div "Back to Dashboard Change Sender ID Customers Technicians Select a contact Outbo…" at bounding box center [896, 464] width 952 height 849
click at [357, 59] on div "Status No active tasks You are ready to start receiving tasks. [PERSON_NAME]" at bounding box center [229, 464] width 380 height 849
click at [157, 331] on div "Status No active tasks You are ready to start receiving tasks. [PERSON_NAME]" at bounding box center [229, 464] width 380 height 849
click at [358, 61] on div "Status No active tasks You are ready to start receiving tasks. [PERSON_NAME]" at bounding box center [229, 464] width 380 height 849
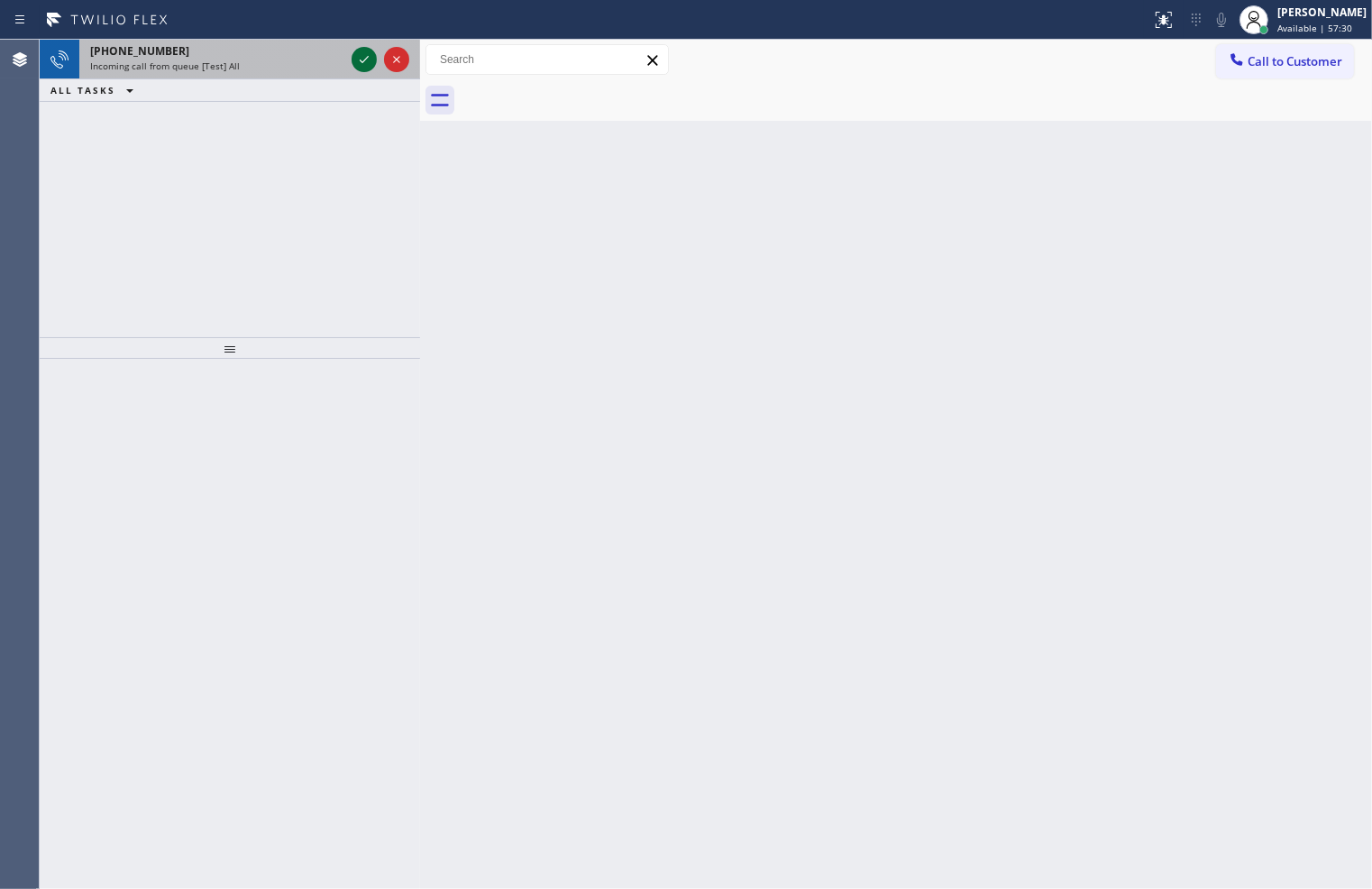
click at [363, 60] on icon at bounding box center [365, 60] width 22 height 22
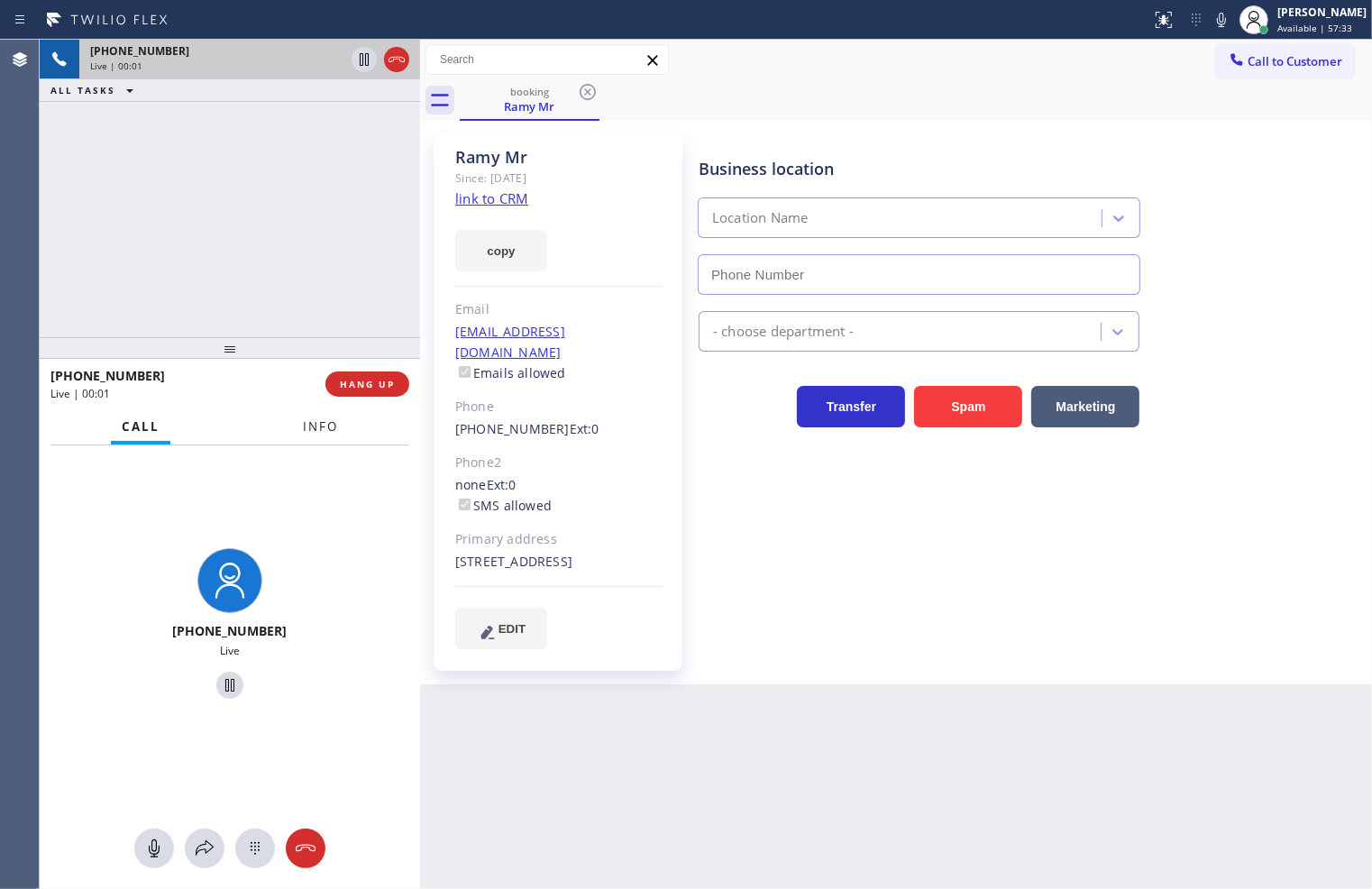
click at [299, 438] on button "Info" at bounding box center [320, 427] width 57 height 35
type input "[PHONE_NUMBER]"
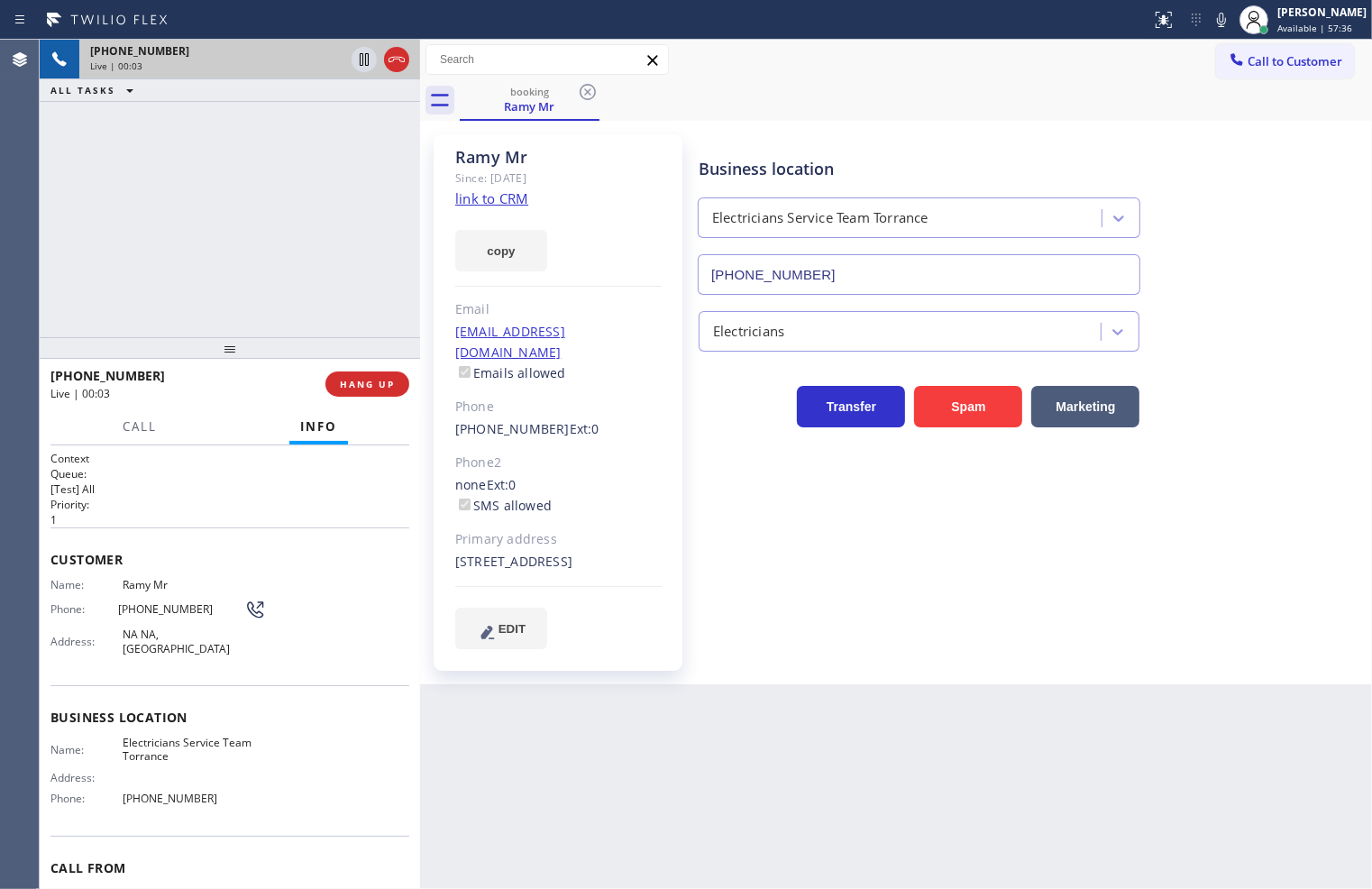
click at [506, 200] on link "link to CRM" at bounding box center [491, 198] width 73 height 18
click at [123, 280] on div "[PHONE_NUMBER] Live | 00:15 ALL TASKS ALL TASKS ACTIVE TASKS TASKS IN WRAP UP" at bounding box center [229, 187] width 380 height 297
click at [129, 419] on span "Call" at bounding box center [139, 426] width 34 height 17
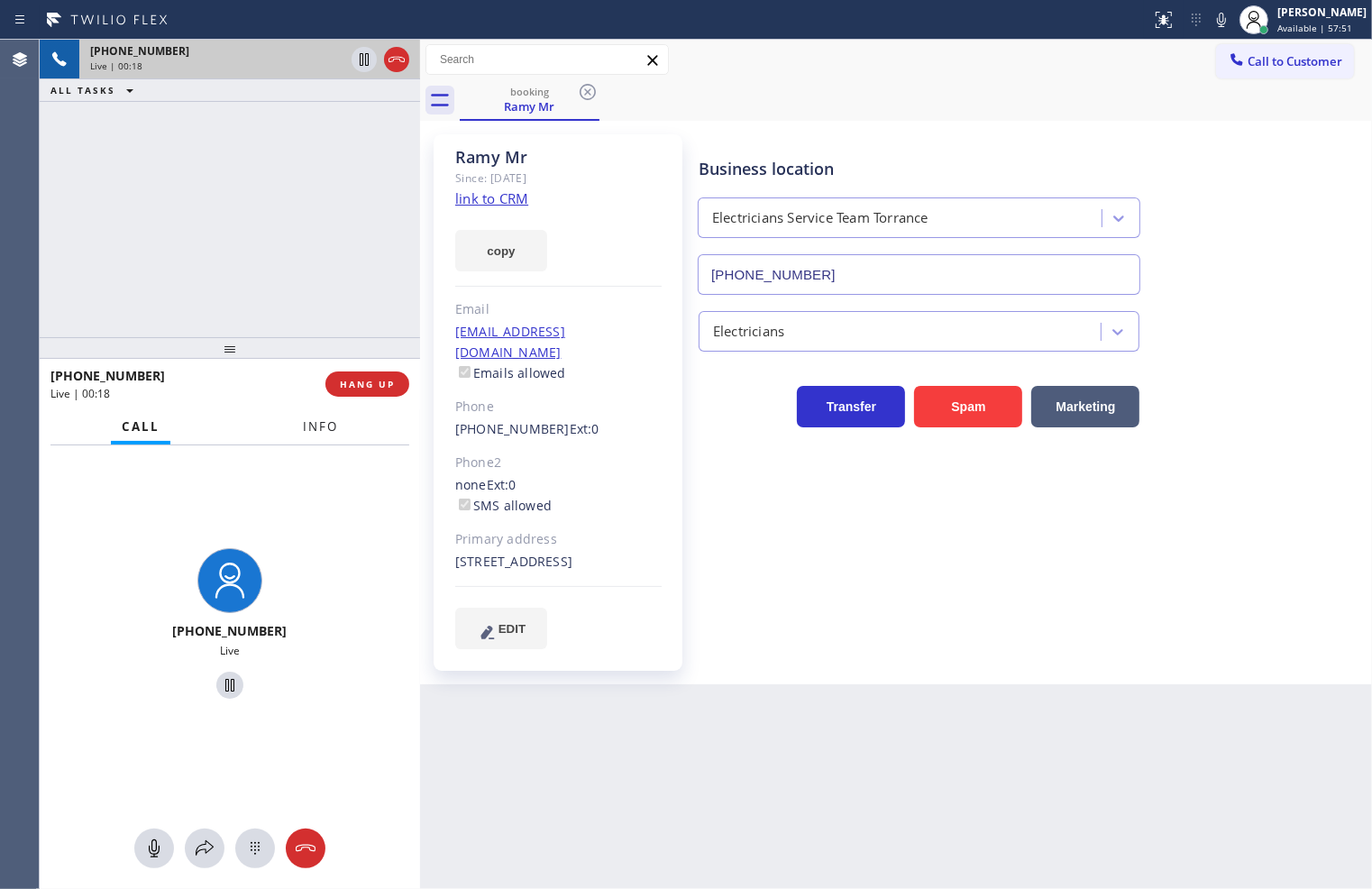
click at [313, 424] on span "Info" at bounding box center [320, 426] width 35 height 17
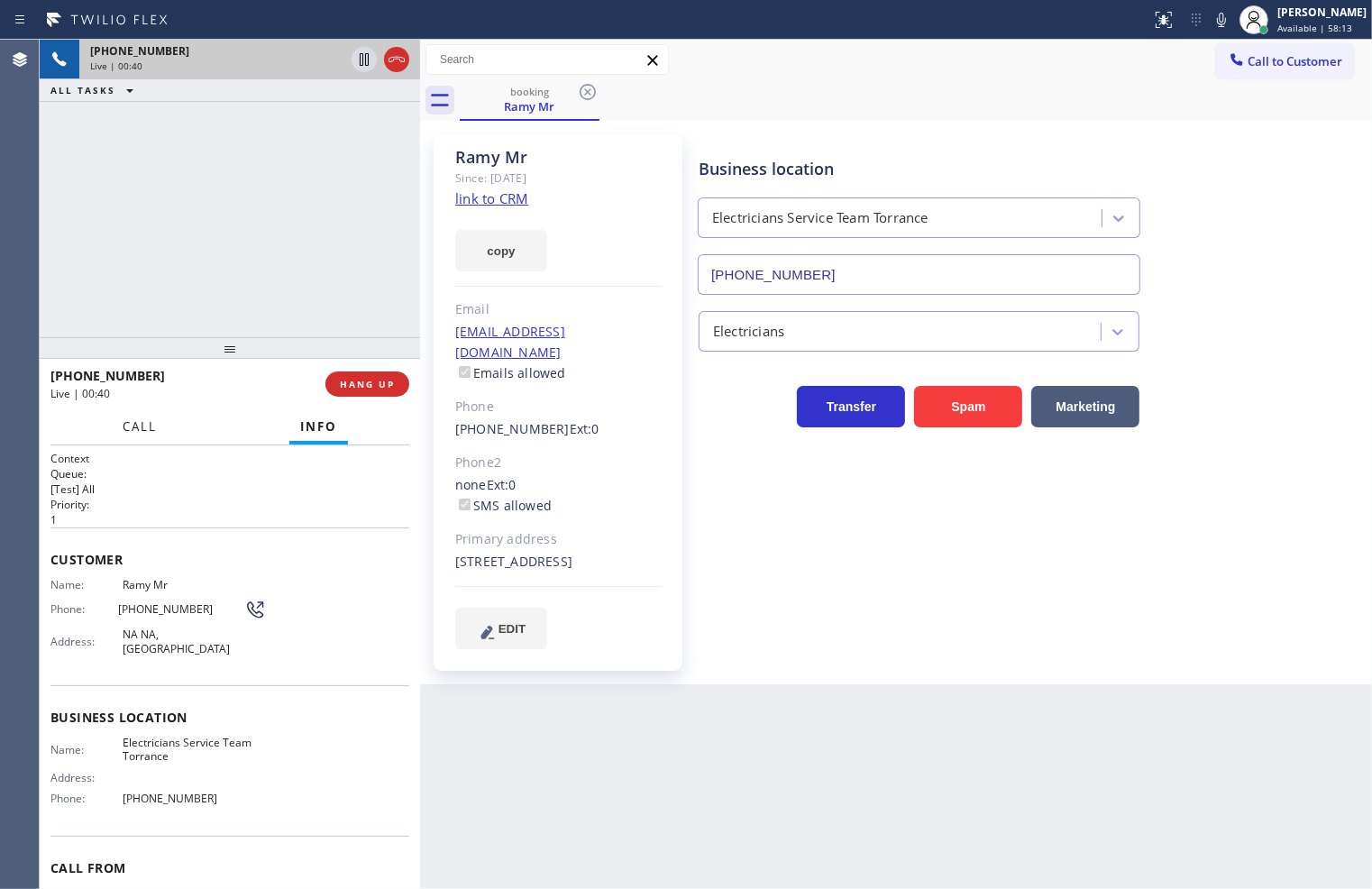
click at [135, 423] on span "Call" at bounding box center [139, 426] width 34 height 17
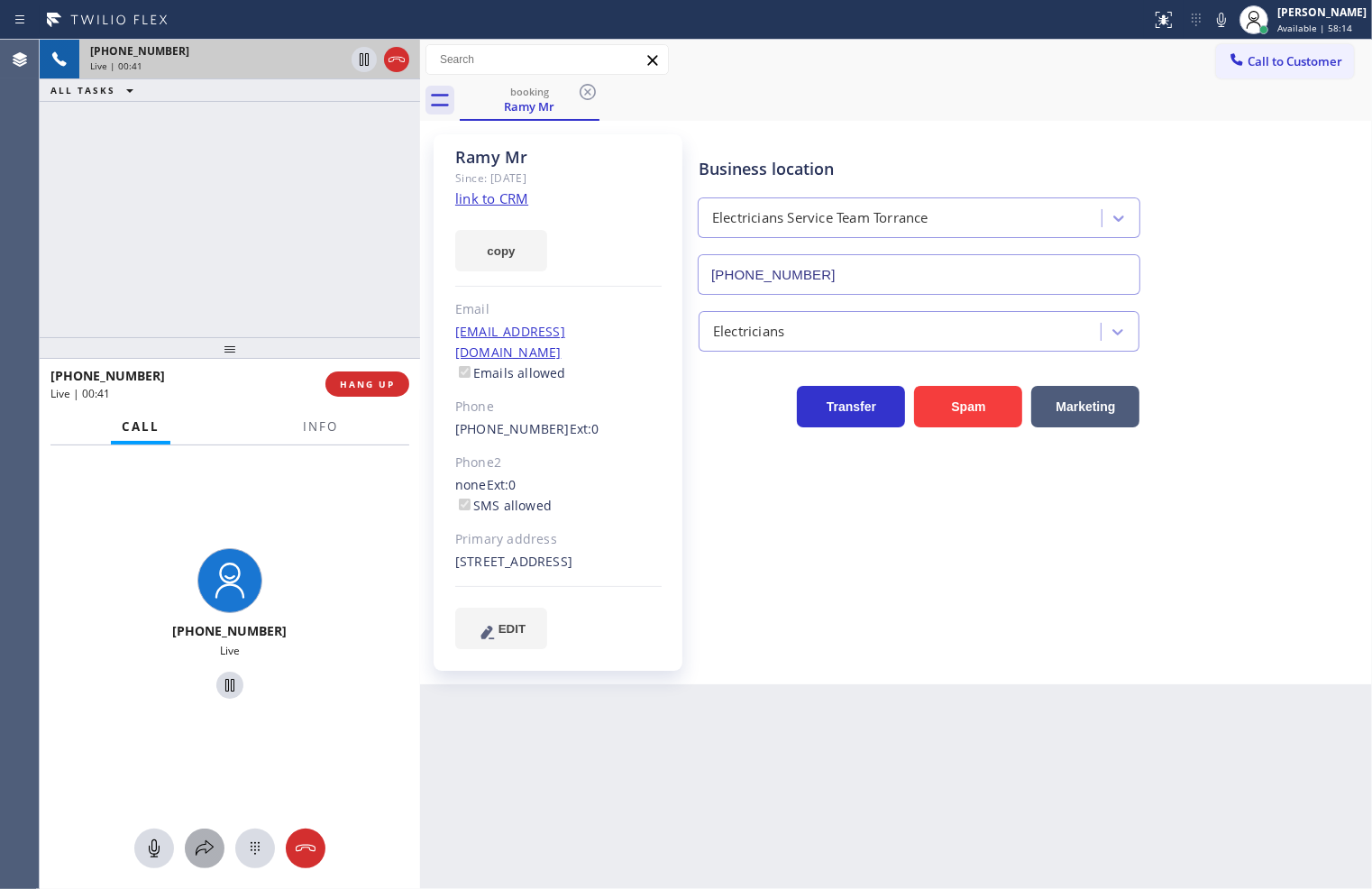
click at [208, 838] on icon at bounding box center [205, 848] width 22 height 22
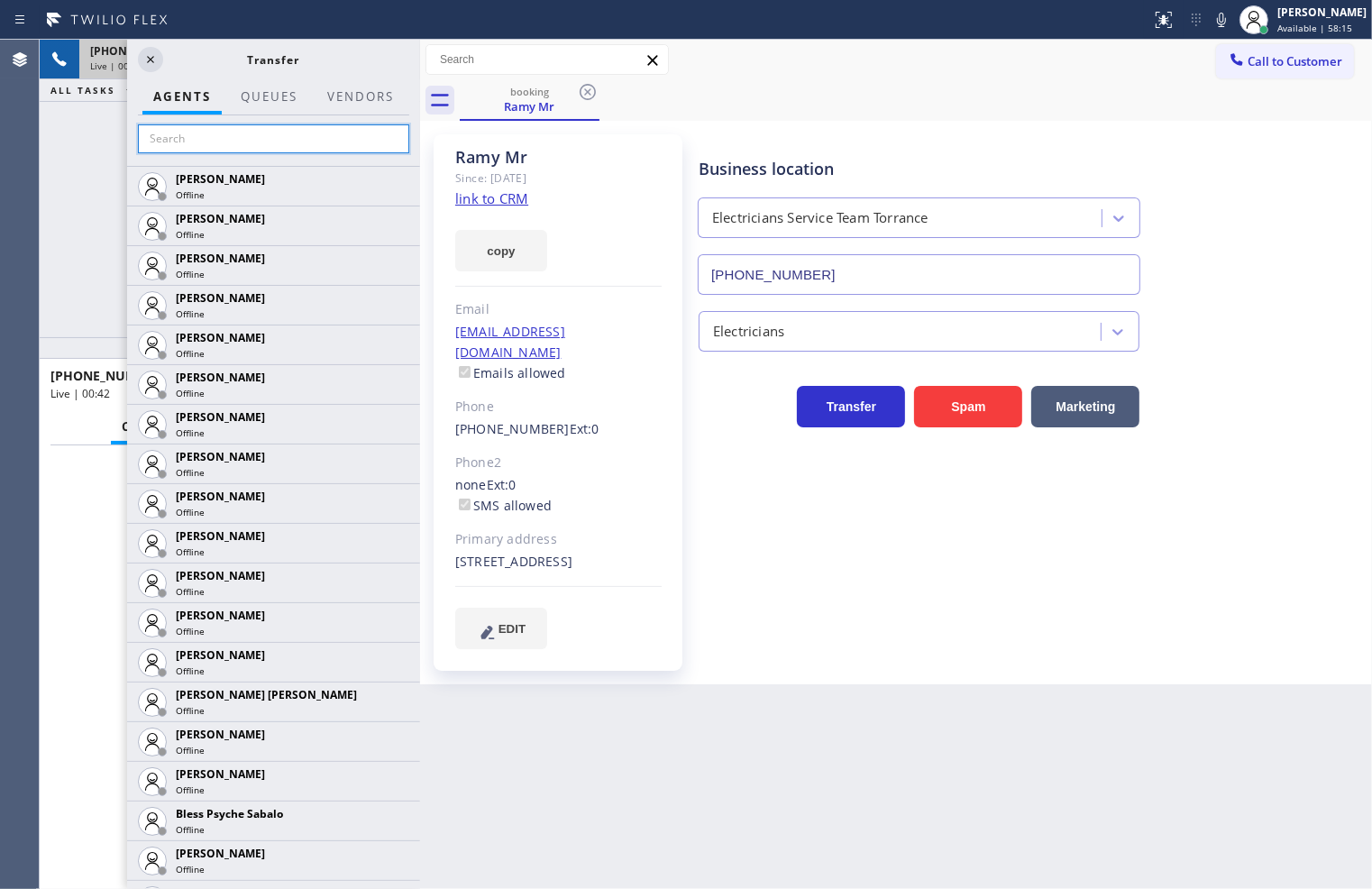
click at [201, 136] on input "text" at bounding box center [273, 138] width 271 height 28
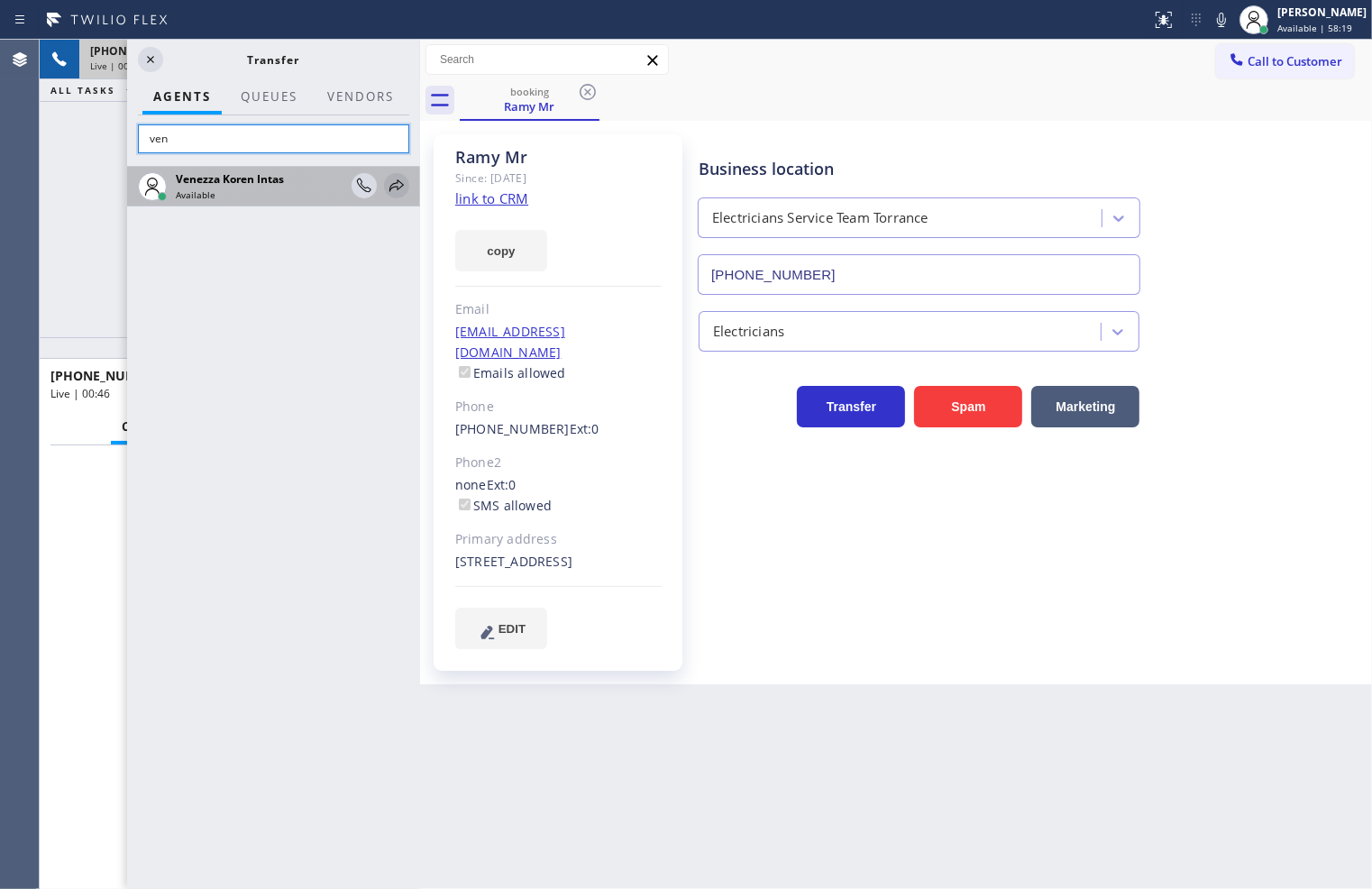
type input "ven"
click at [393, 183] on icon at bounding box center [397, 185] width 22 height 22
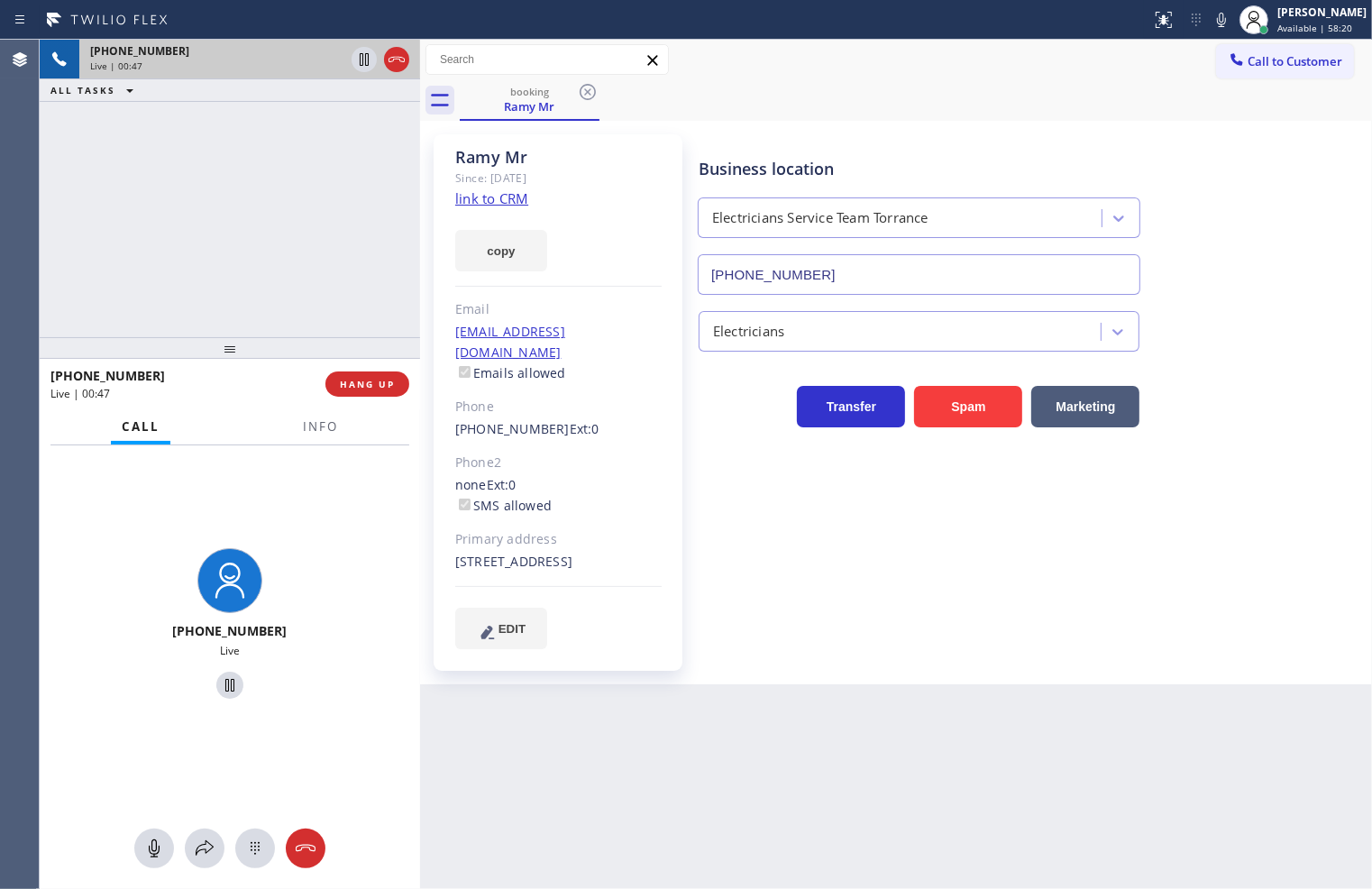
click at [350, 60] on div "Classify the call LOCATION NAME 5 Star Electricians Westwood FROM PHONE [PHONE_…" at bounding box center [705, 464] width 1332 height 849
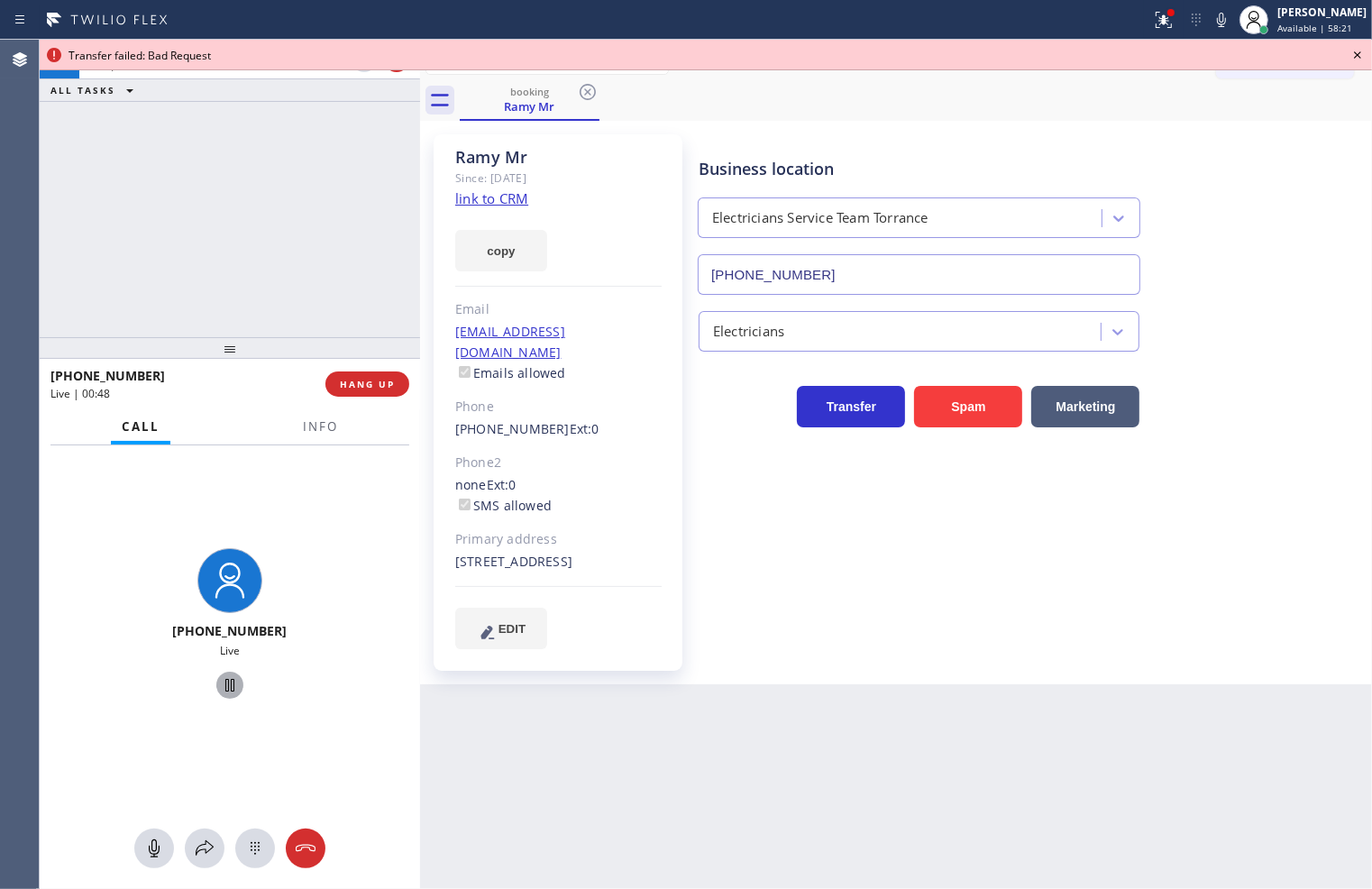
click at [219, 694] on icon at bounding box center [229, 685] width 22 height 22
click at [199, 849] on icon at bounding box center [205, 848] width 22 height 22
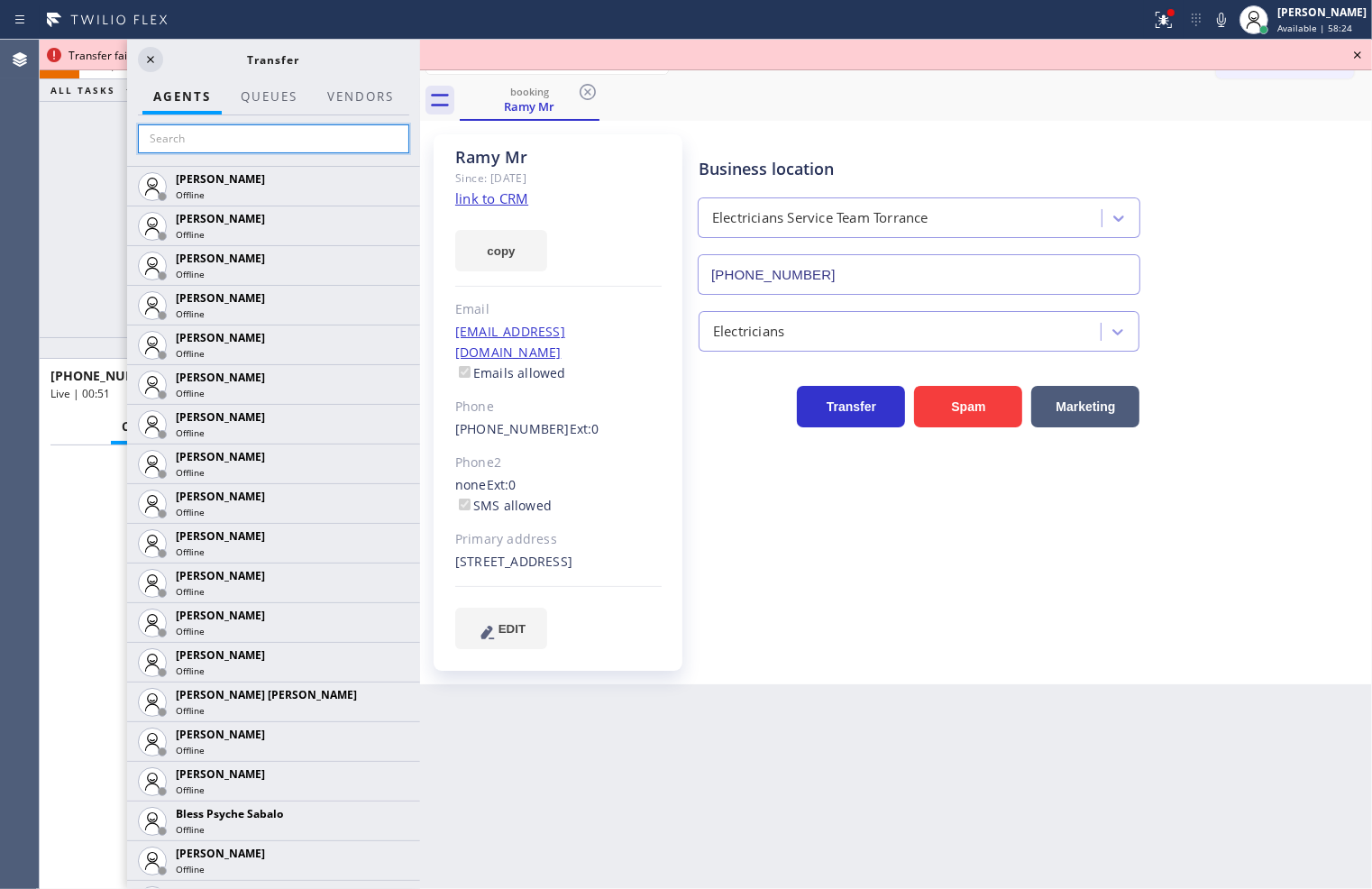
click at [173, 145] on input "text" at bounding box center [273, 138] width 271 height 28
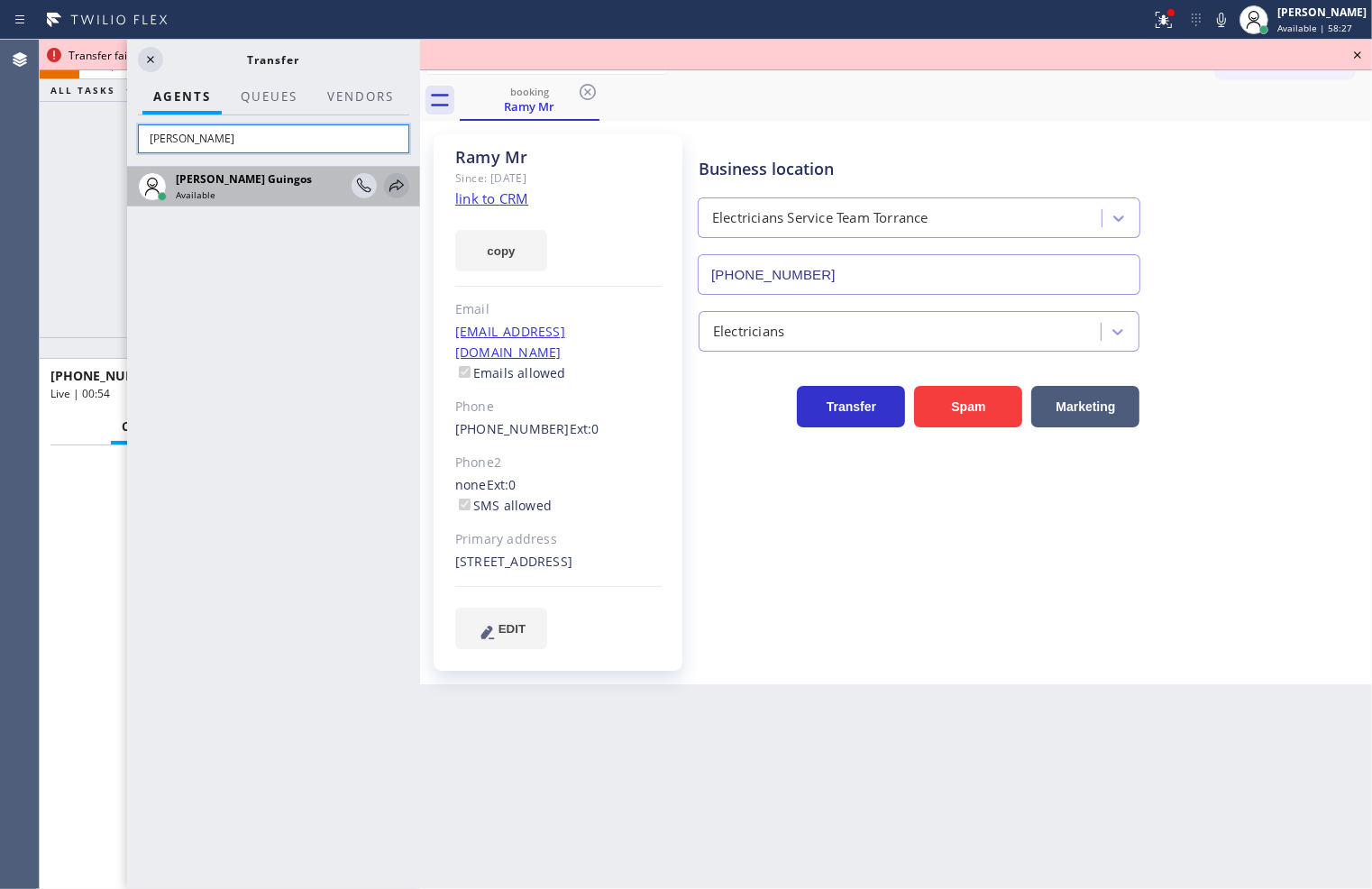
type input "[PERSON_NAME]"
click at [393, 185] on icon at bounding box center [397, 185] width 22 height 22
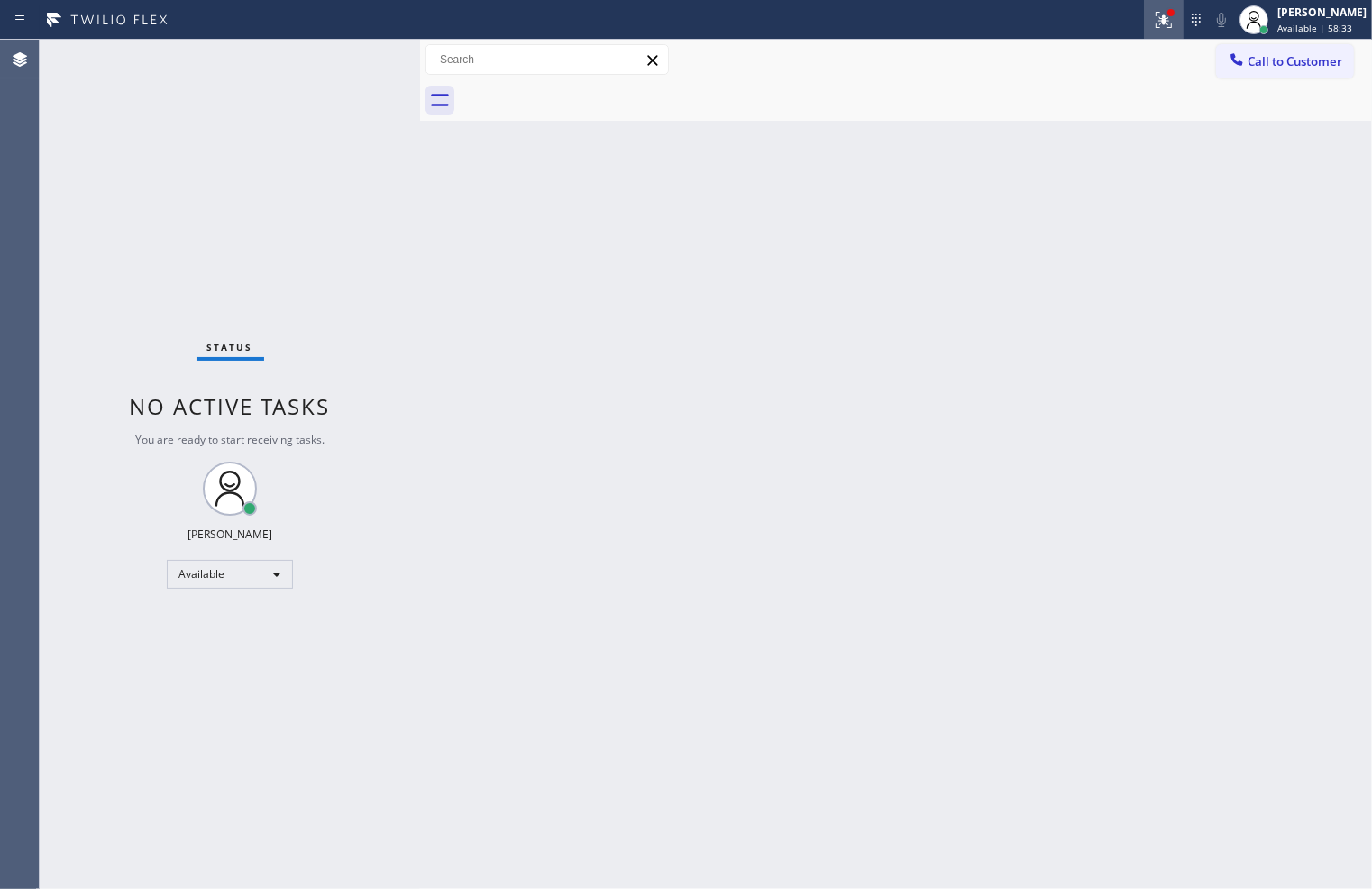
click at [1155, 17] on icon at bounding box center [1163, 20] width 17 height 17
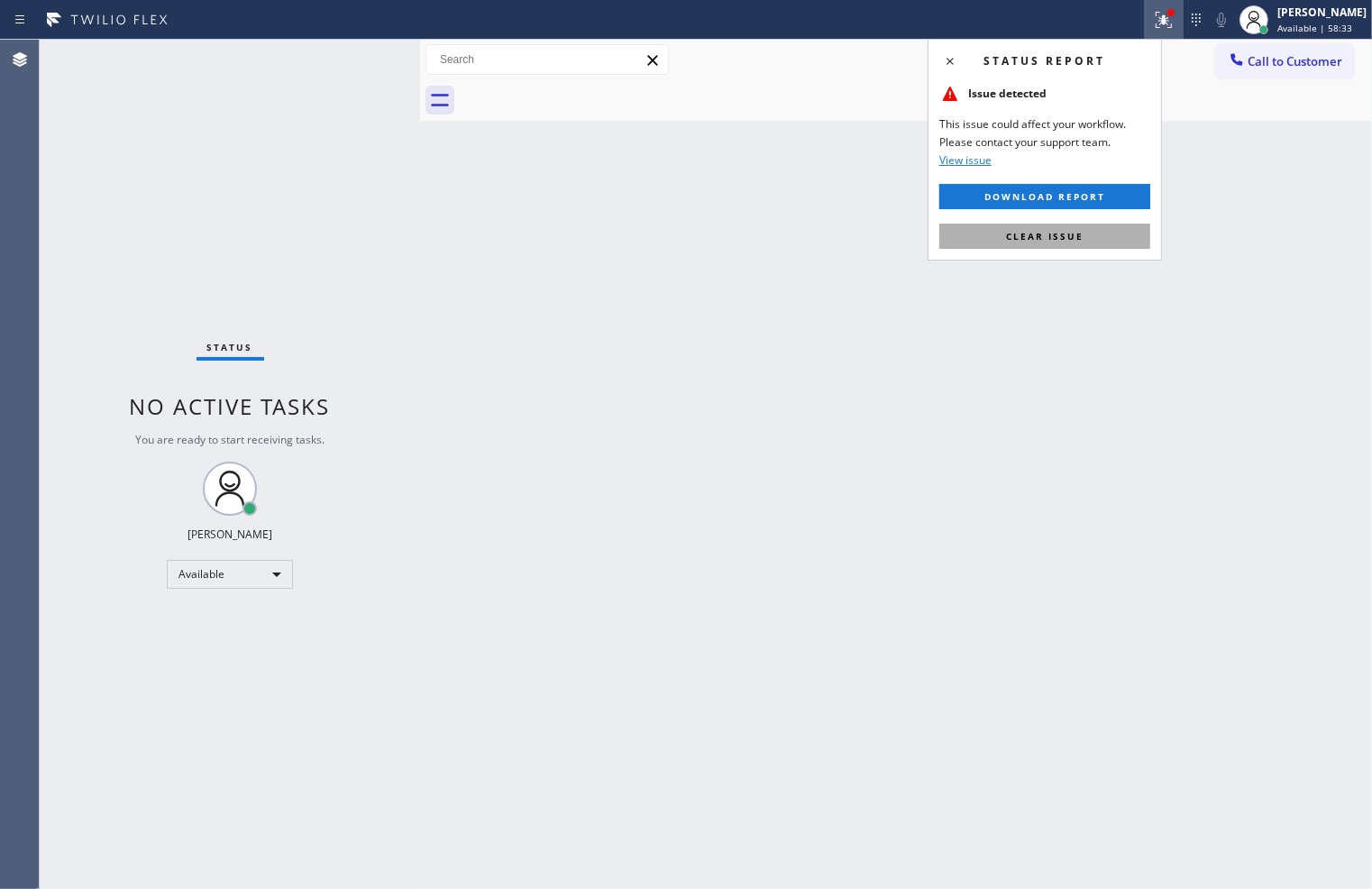
click at [1054, 230] on span "Clear issue" at bounding box center [1044, 236] width 77 height 13
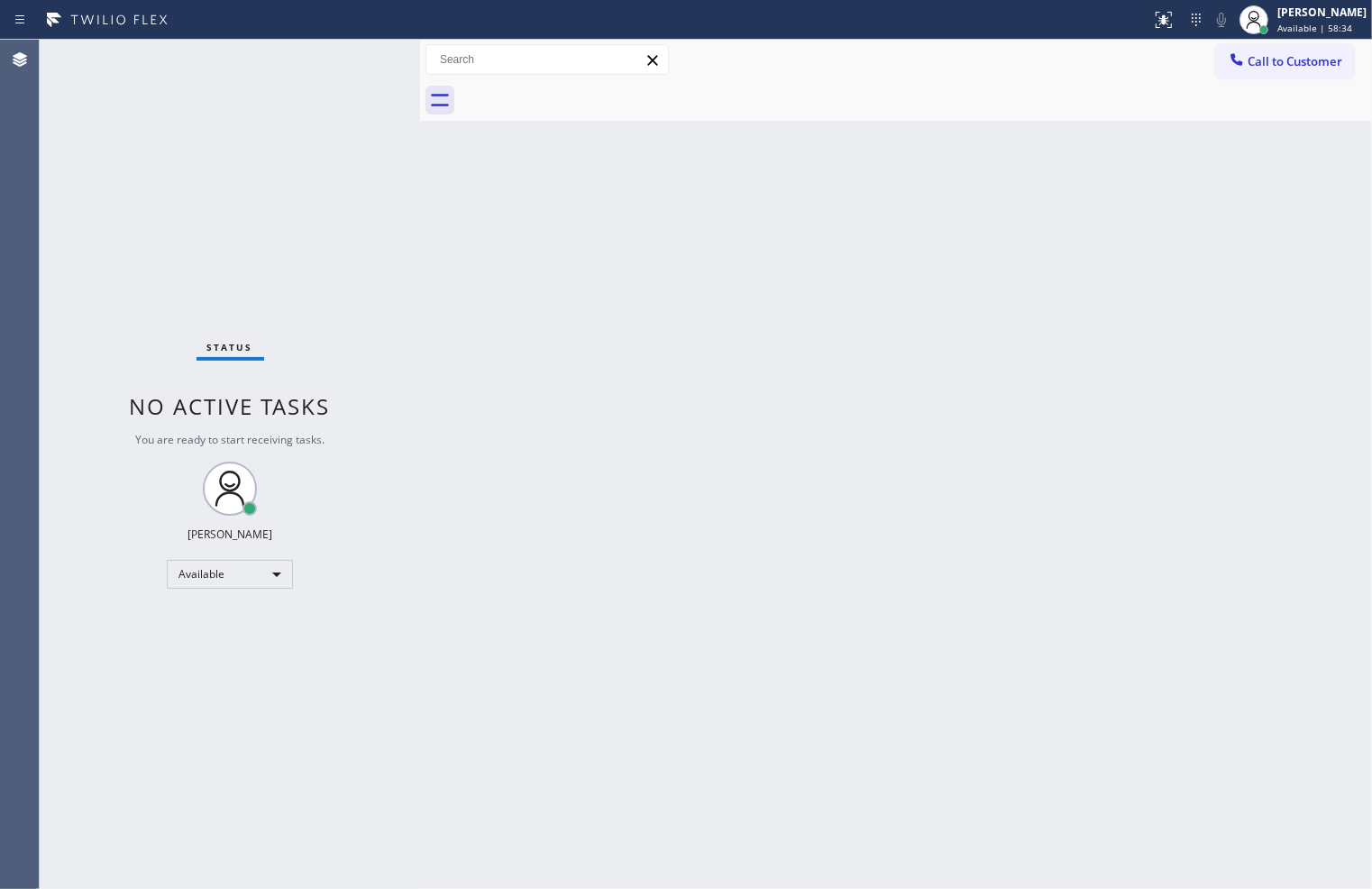
click at [487, 231] on div "Back to Dashboard Change Sender ID Customers Technicians Select a contact Outbo…" at bounding box center [896, 464] width 952 height 849
click at [370, 58] on div "Status No active tasks You are ready to start receiving tasks. [PERSON_NAME]" at bounding box center [229, 464] width 380 height 849
click at [318, 74] on div "Status No active tasks You are ready to start receiving tasks. [PERSON_NAME]" at bounding box center [229, 464] width 380 height 849
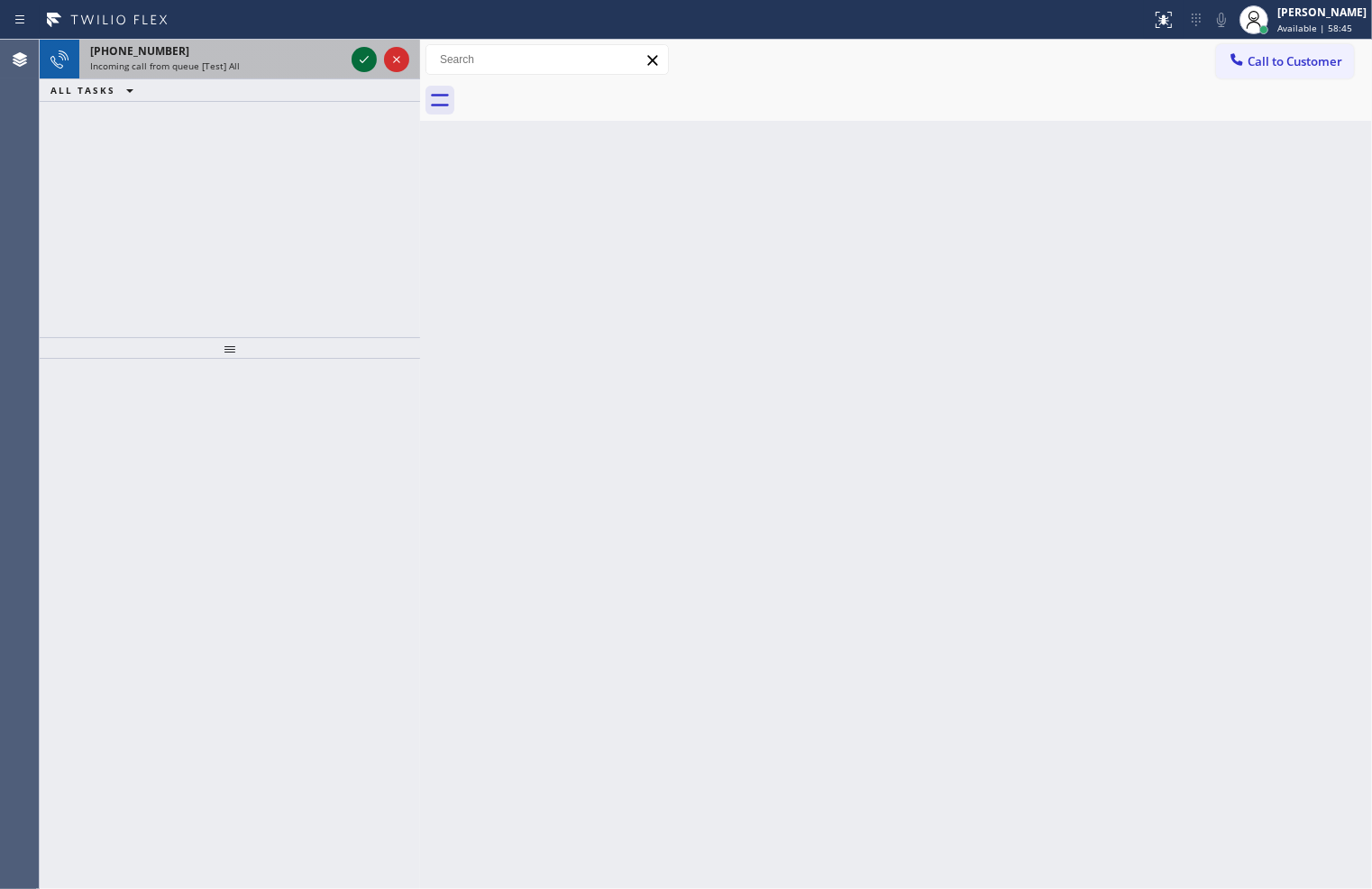
click at [368, 58] on icon at bounding box center [365, 60] width 22 height 22
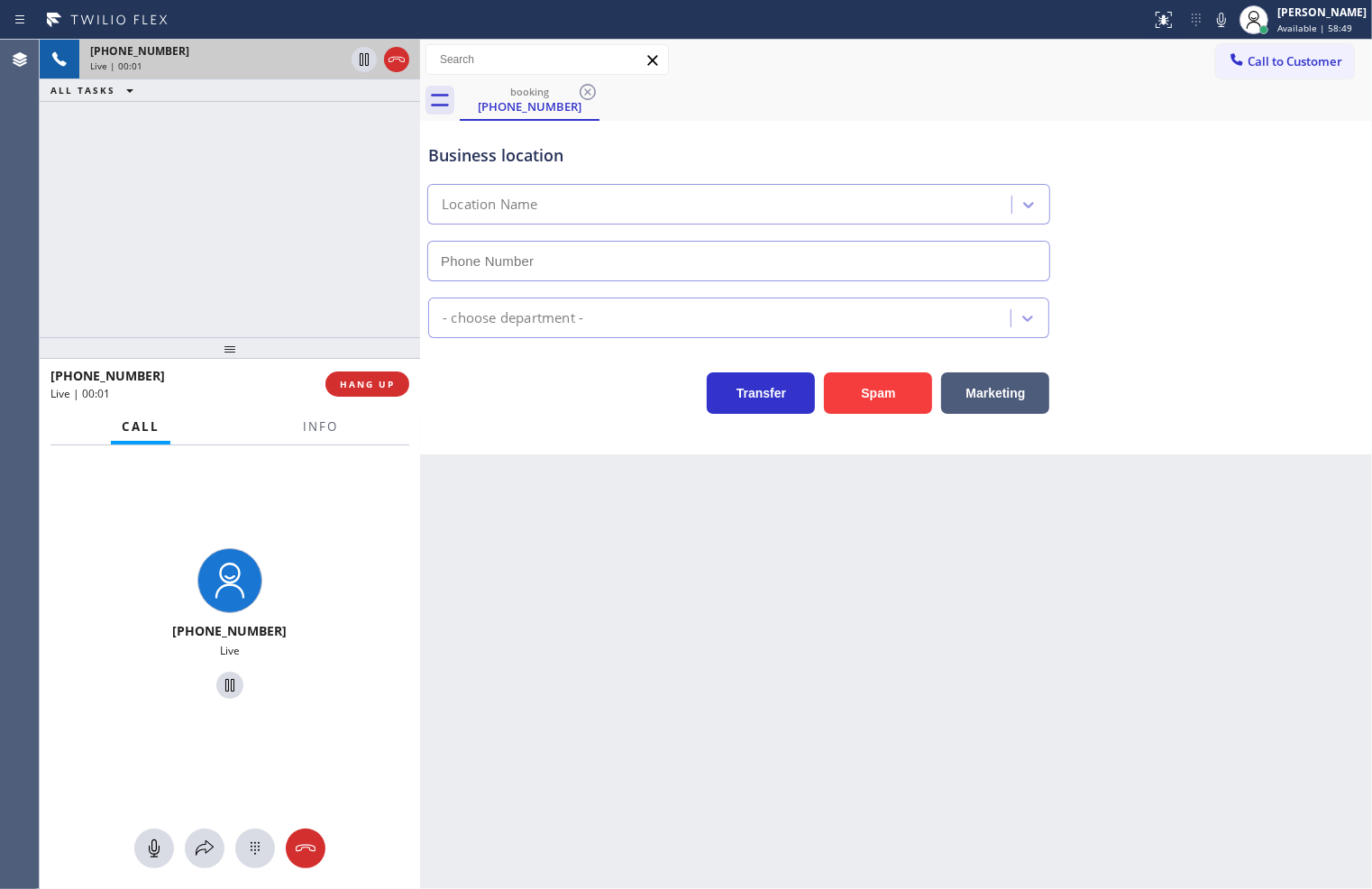
click at [284, 430] on div "Call Info" at bounding box center [230, 427] width 359 height 36
click at [313, 438] on button "Info" at bounding box center [320, 427] width 57 height 35
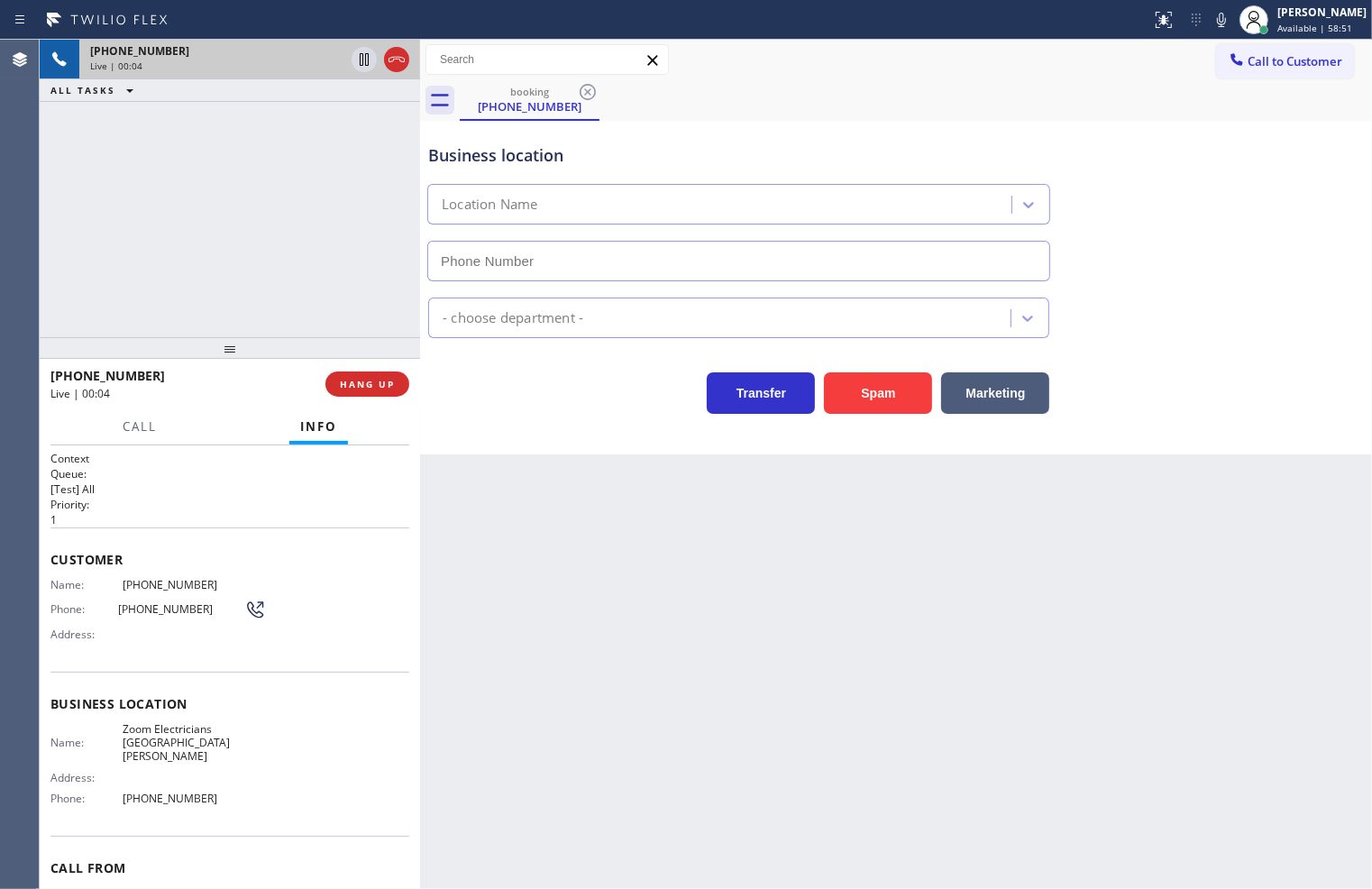
click at [567, 393] on div "Transfer Spam Marketing" at bounding box center [738, 389] width 628 height 51
type input "[PHONE_NUMBER]"
click at [474, 382] on div "Transfer Spam Marketing" at bounding box center [738, 389] width 628 height 51
click at [476, 429] on div "Business location Zoom Electricians [GEOGRAPHIC_DATA][PERSON_NAME] [PHONE_NUMBE…" at bounding box center [896, 287] width 952 height 333
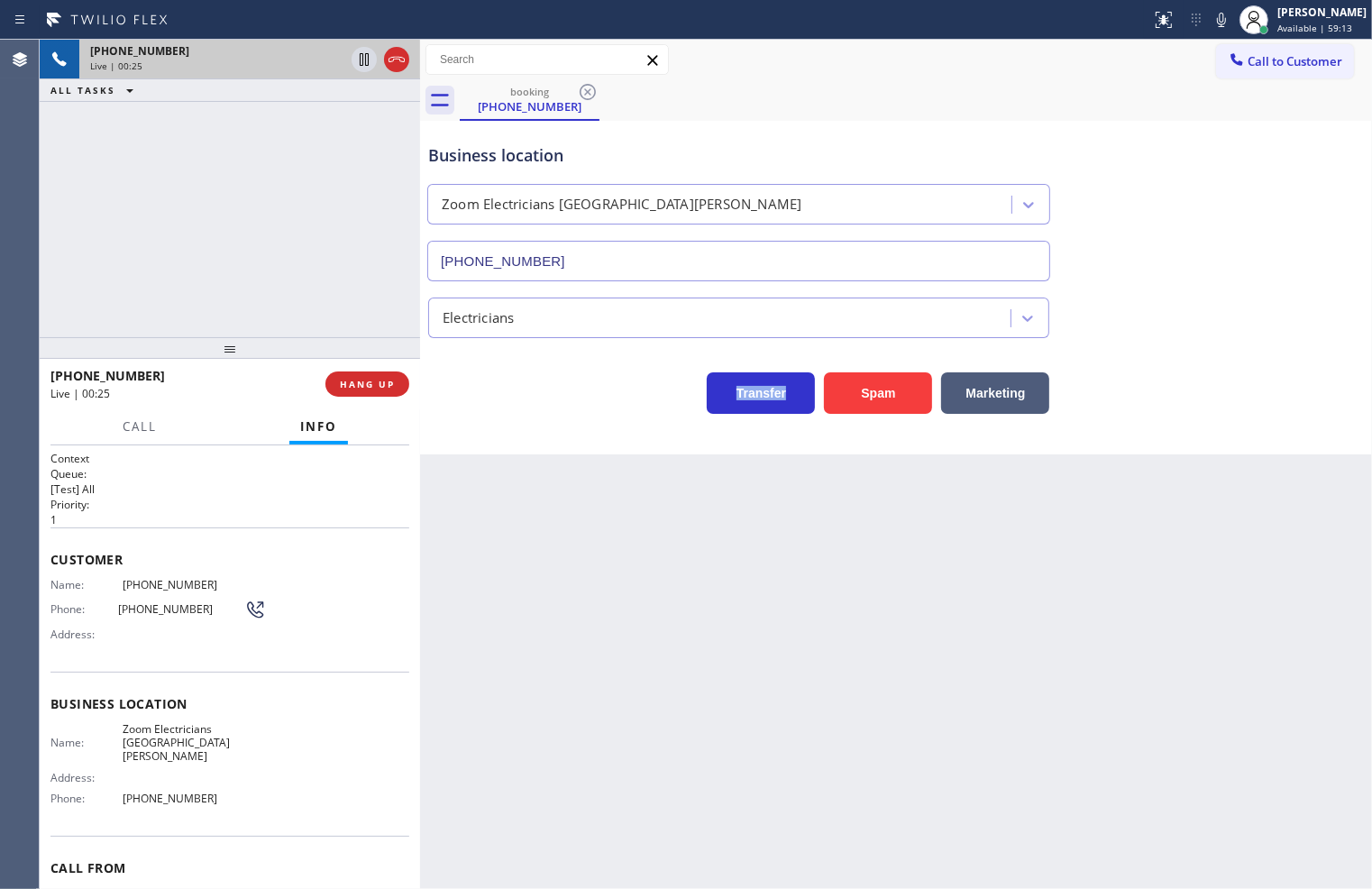
click at [476, 429] on div "Business location Zoom Electricians [GEOGRAPHIC_DATA][PERSON_NAME] [PHONE_NUMBE…" at bounding box center [896, 287] width 952 height 333
click at [158, 265] on div "[PHONE_NUMBER] Live | 00:26 ALL TASKS ALL TASKS ACTIVE TASKS TASKS IN WRAP UP" at bounding box center [229, 187] width 380 height 297
click at [1141, 131] on div "Business location Zoom Electricians [GEOGRAPHIC_DATA][PERSON_NAME] [PHONE_NUMBE…" at bounding box center [896, 199] width 943 height 163
click at [544, 398] on div "Transfer Spam Marketing" at bounding box center [738, 389] width 628 height 51
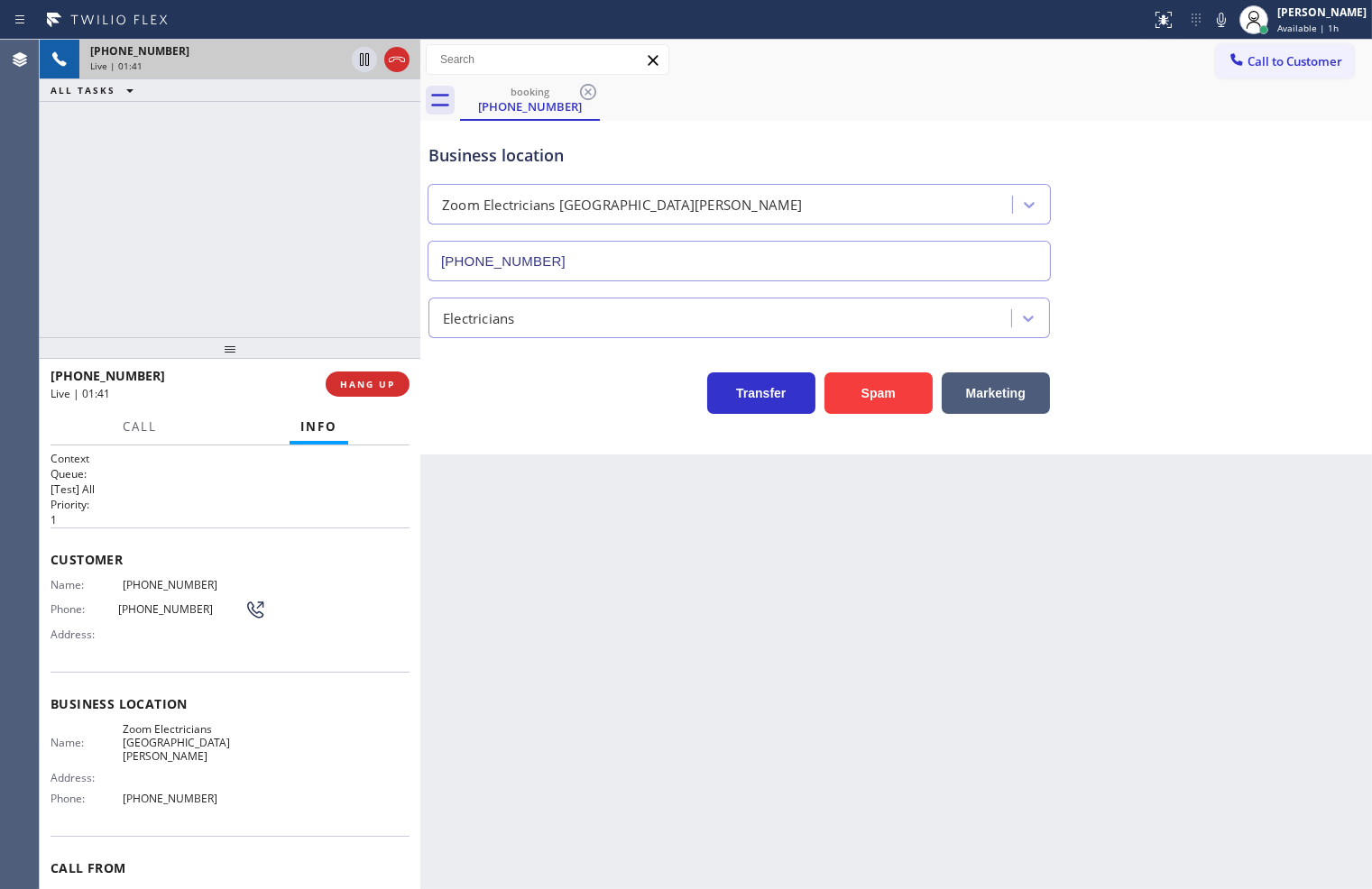
click at [500, 426] on div "Business location Zoom Electricians [GEOGRAPHIC_DATA][PERSON_NAME] [PHONE_NUMBE…" at bounding box center [896, 287] width 951 height 333
click at [285, 327] on div "[PHONE_NUMBER] Live | 01:41 ALL TASKS ALL TASKS ACTIVE TASKS TASKS IN WRAP UP" at bounding box center [229, 187] width 381 height 297
click at [530, 392] on div "Transfer Spam Marketing" at bounding box center [738, 389] width 629 height 51
click at [291, 304] on div "[PHONE_NUMBER] Live | 01:42 ALL TASKS ALL TASKS ACTIVE TASKS TASKS IN WRAP UP" at bounding box center [229, 187] width 381 height 297
click at [474, 388] on div "Transfer Spam Marketing" at bounding box center [738, 389] width 629 height 51
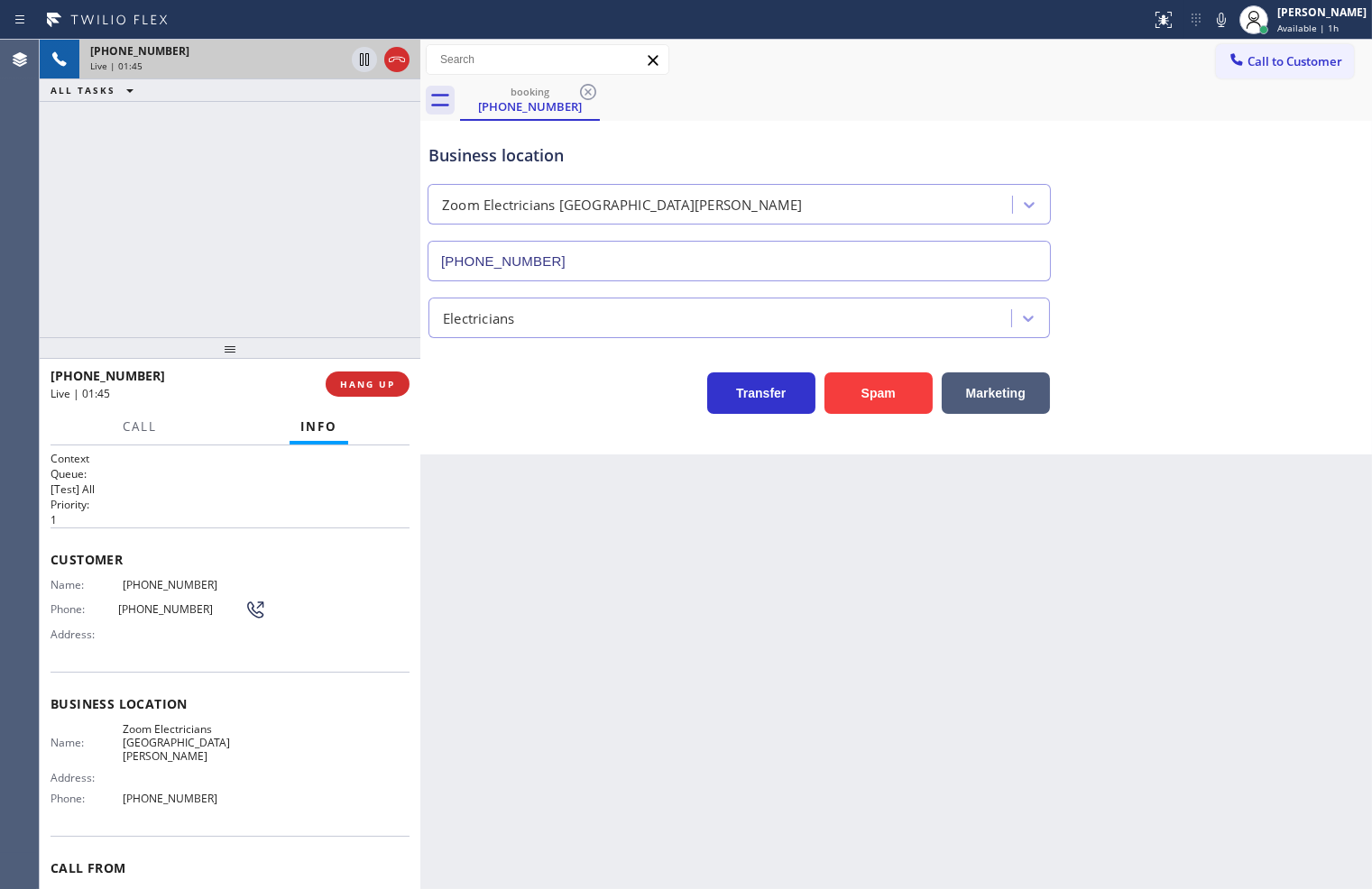
click at [535, 380] on div "Transfer Spam Marketing" at bounding box center [738, 389] width 629 height 51
click at [203, 245] on div "[PHONE_NUMBER] Live | 01:46 ALL TASKS ALL TASKS ACTIVE TASKS TASKS IN WRAP UP" at bounding box center [229, 187] width 381 height 297
click at [520, 398] on div "Transfer Spam Marketing" at bounding box center [738, 389] width 629 height 51
click at [456, 455] on div "Back to Dashboard Change Sender ID Customers Technicians Select a contact Outbo…" at bounding box center [896, 464] width 951 height 849
drag, startPoint x: 295, startPoint y: 292, endPoint x: 500, endPoint y: 354, distance: 214.2
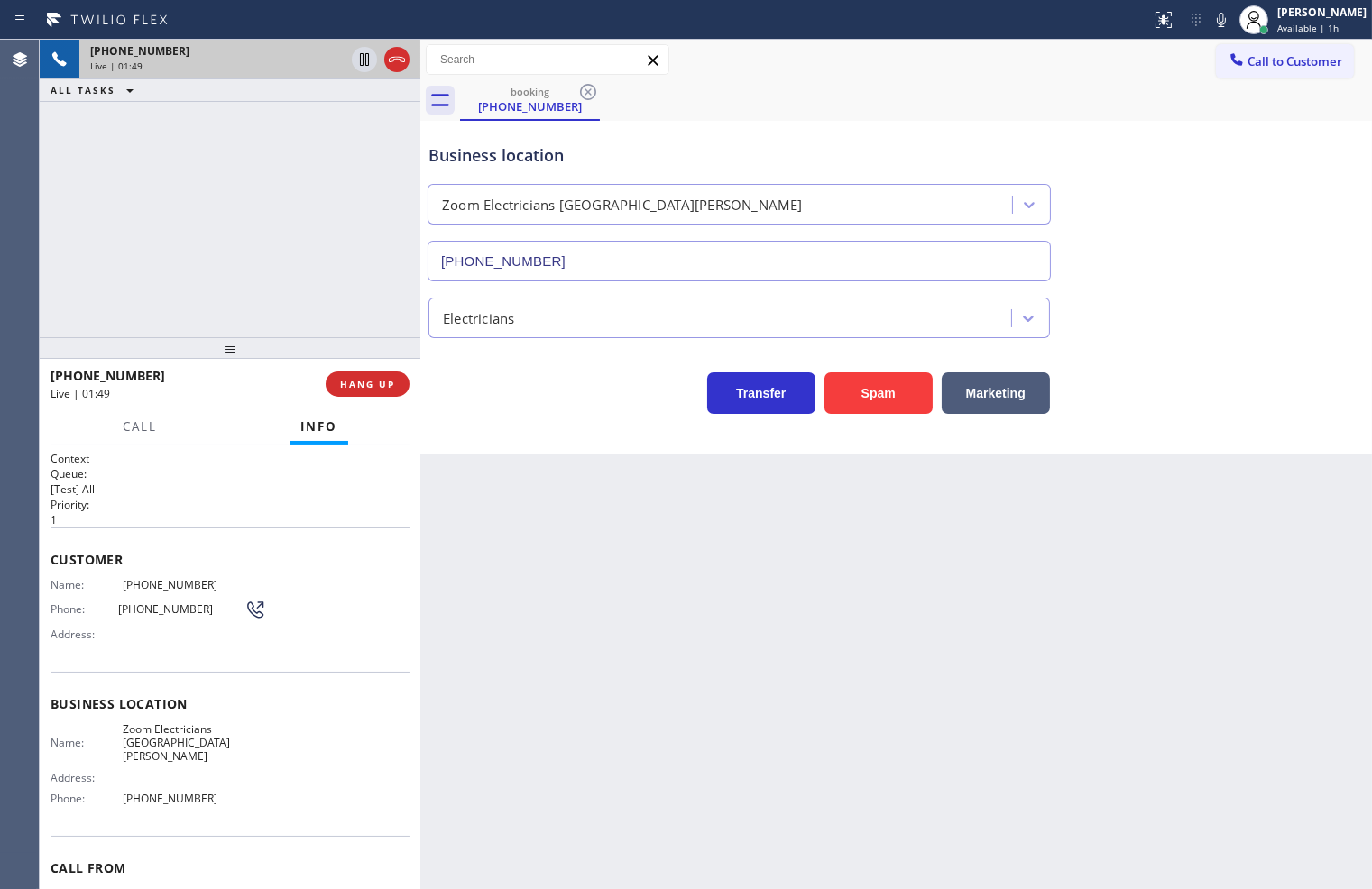
click at [297, 292] on div "[PHONE_NUMBER] Live | 01:49 ALL TASKS ALL TASKS ACTIVE TASKS TASKS IN WRAP UP" at bounding box center [229, 187] width 381 height 297
click at [604, 423] on div "Business location Zoom Electricians [GEOGRAPHIC_DATA][PERSON_NAME] [PHONE_NUMBE…" at bounding box center [896, 287] width 951 height 333
click at [123, 430] on span "Call" at bounding box center [139, 426] width 34 height 17
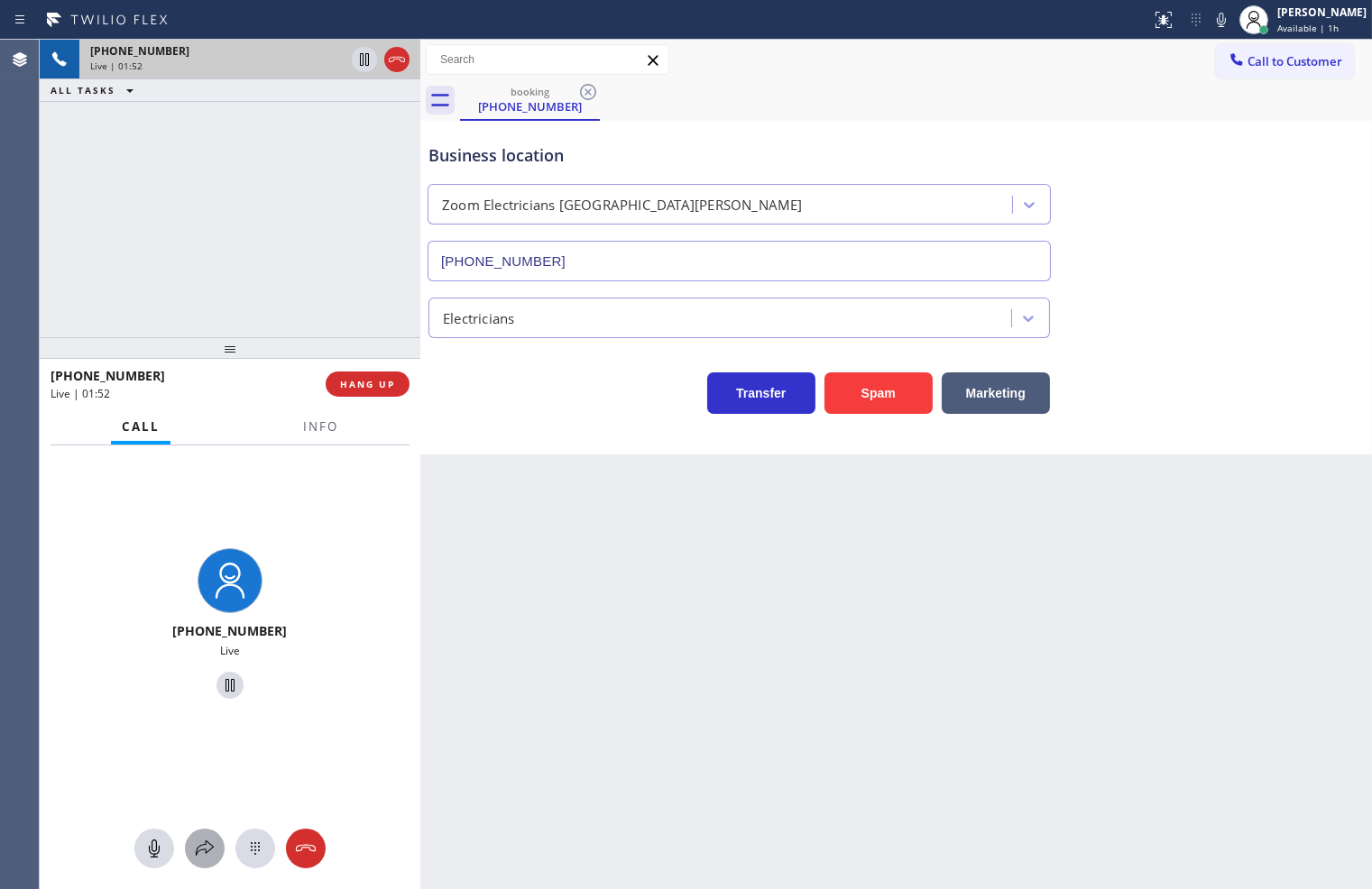
click at [203, 838] on icon at bounding box center [205, 848] width 22 height 22
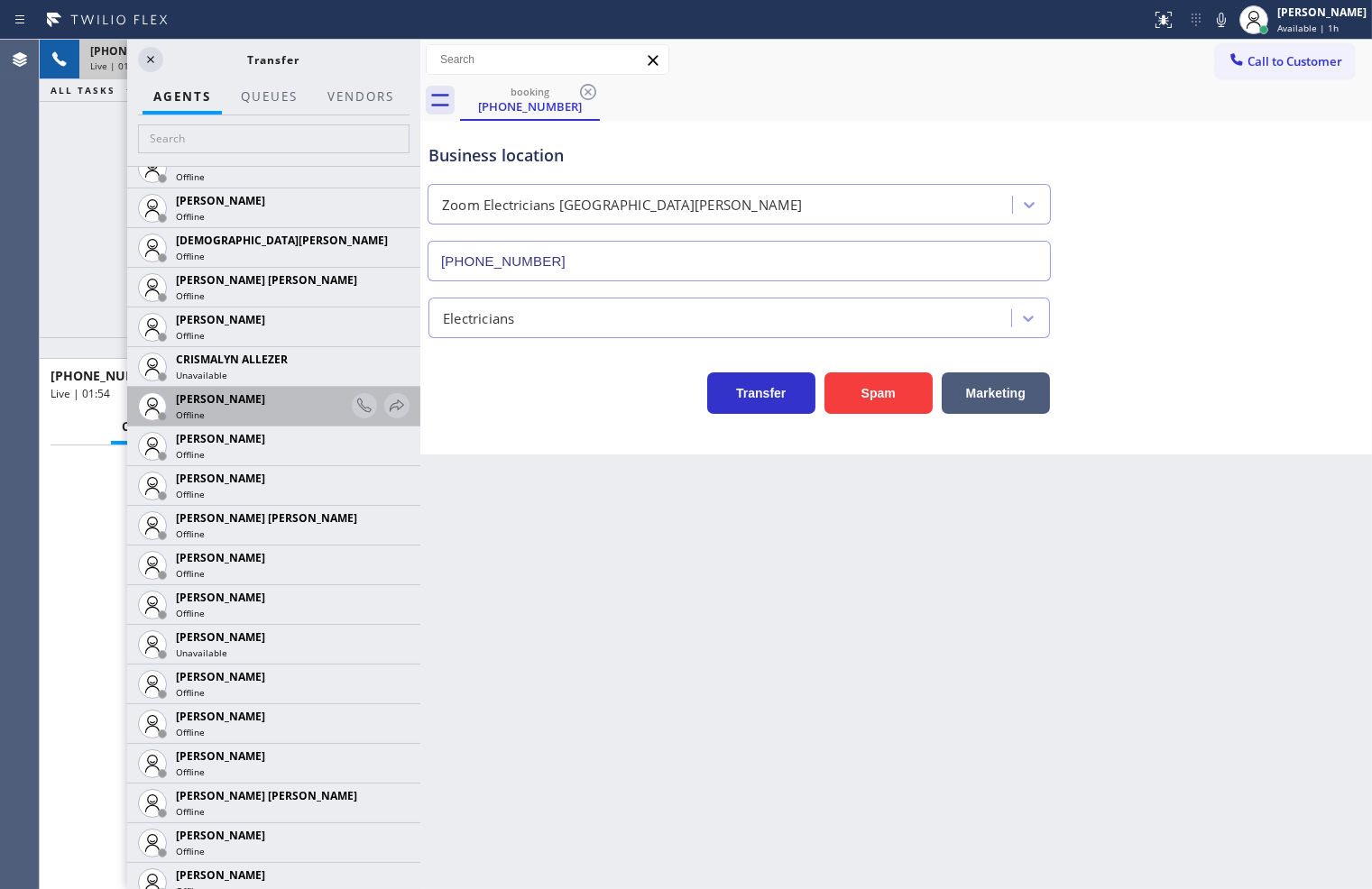
scroll to position [701, 0]
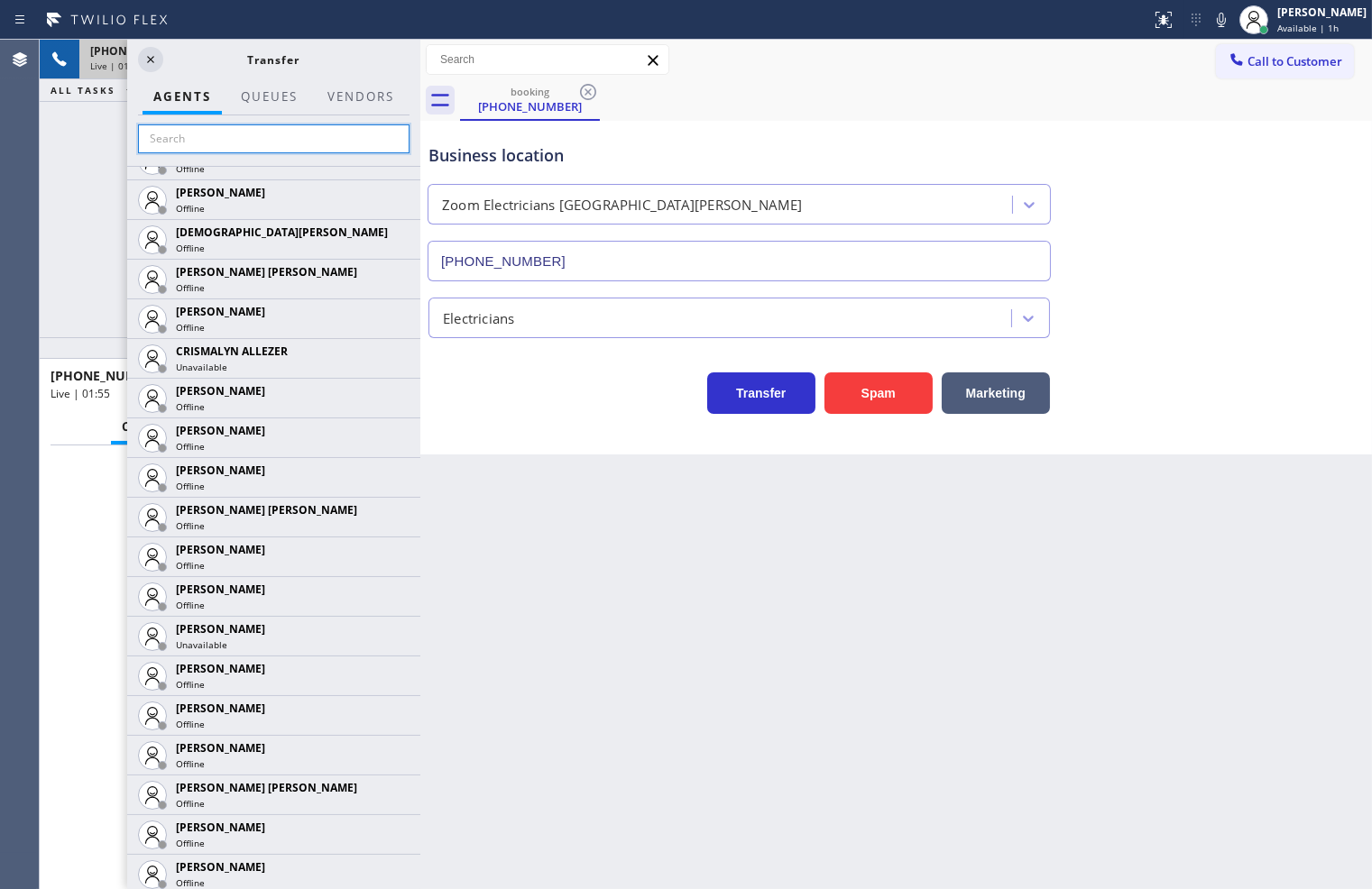
click at [249, 132] on input "text" at bounding box center [274, 138] width 272 height 28
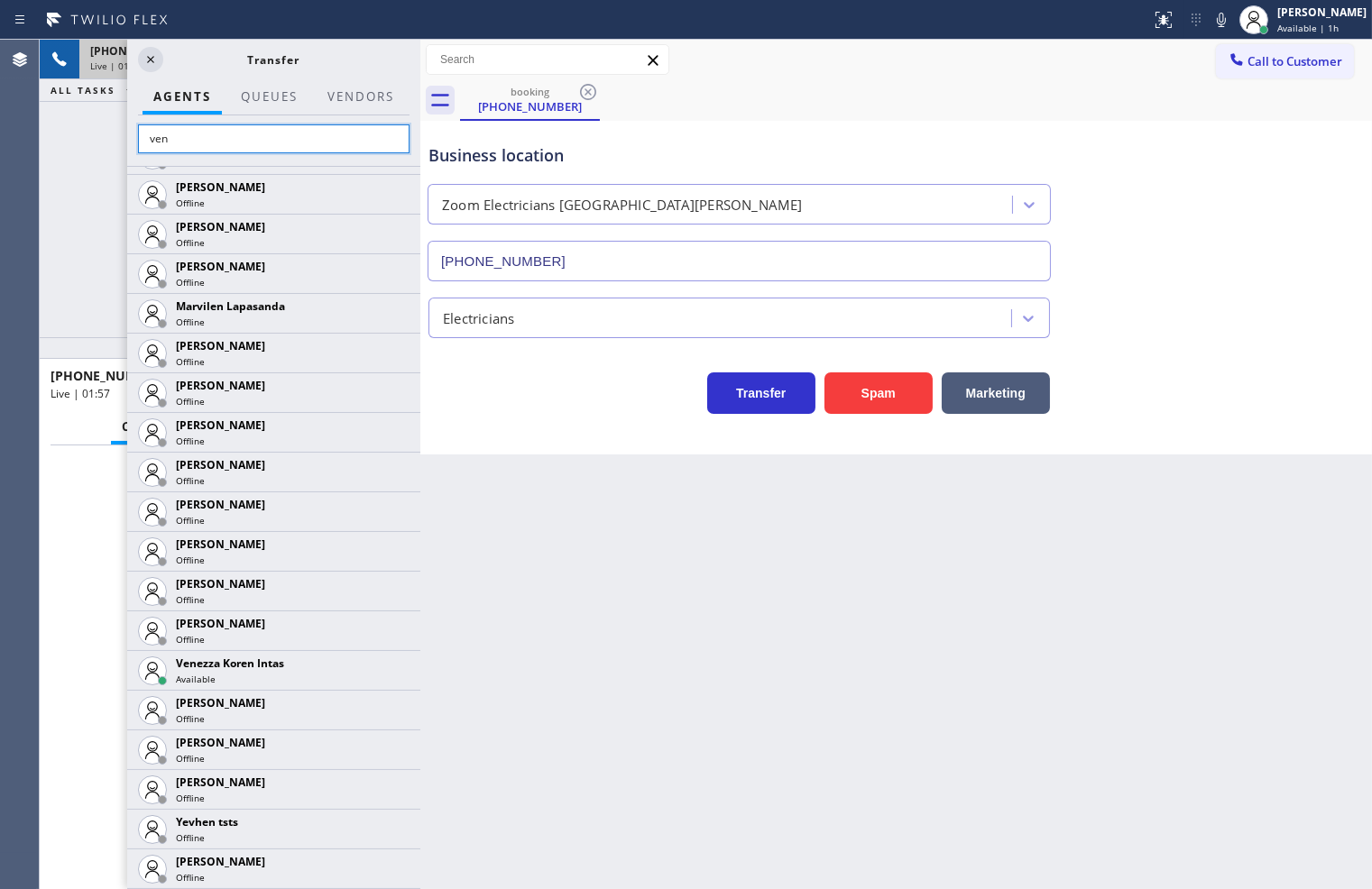
scroll to position [0, 0]
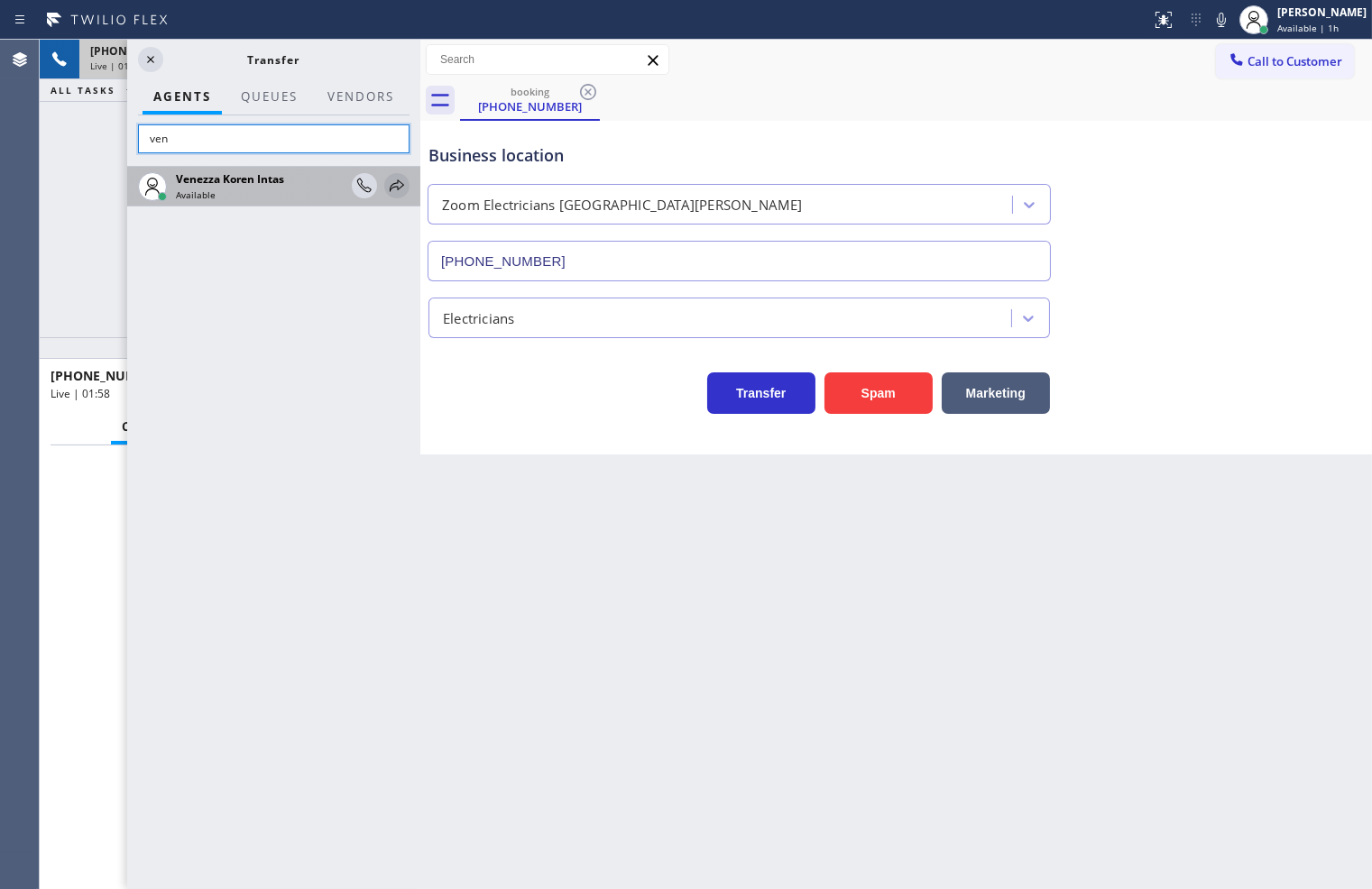
type input "ven"
click at [393, 182] on icon at bounding box center [397, 185] width 22 height 22
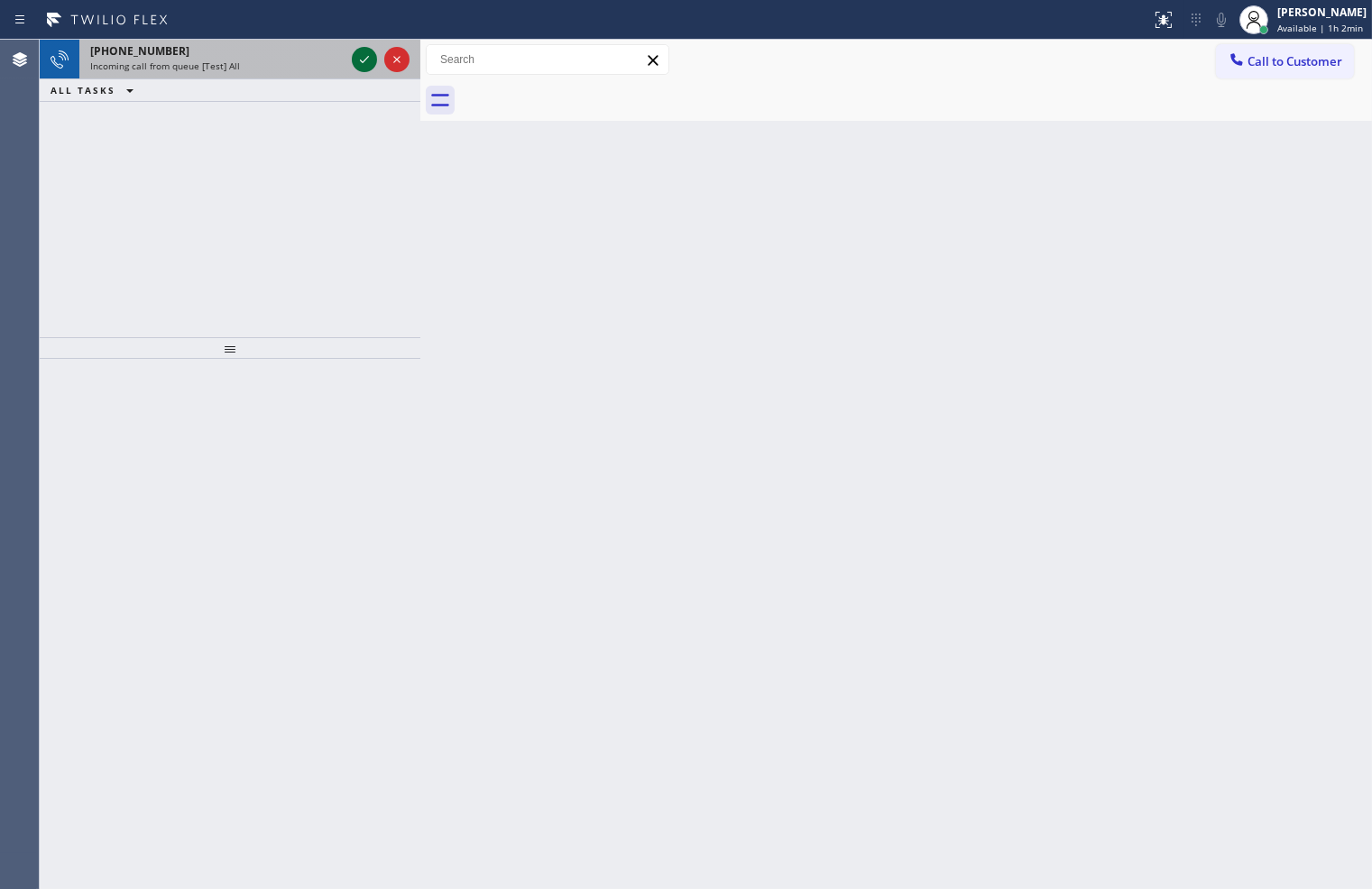
click at [362, 64] on icon at bounding box center [365, 60] width 22 height 22
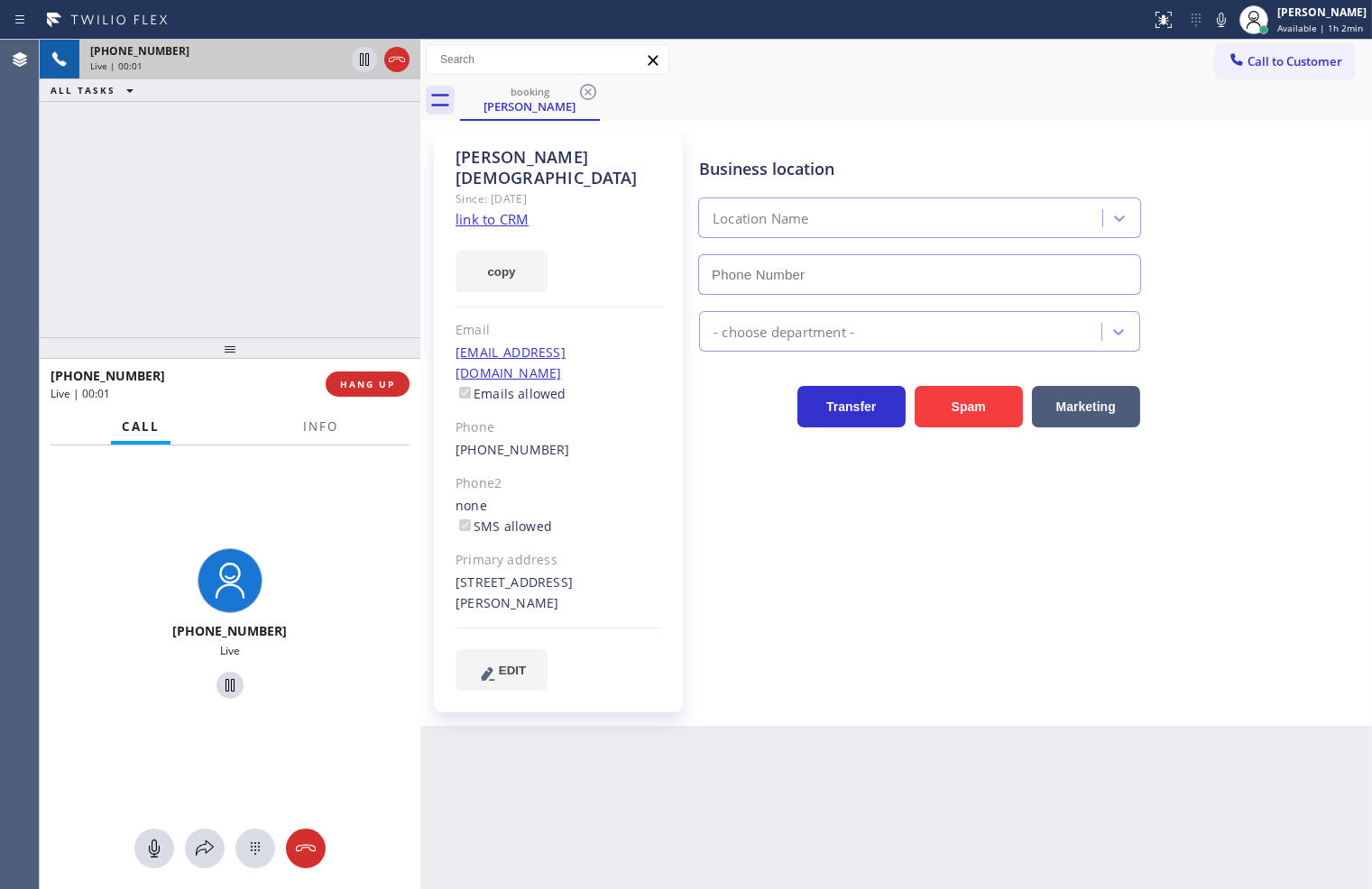
type input "[PHONE_NUMBER]"
click at [505, 210] on link "link to CRM" at bounding box center [491, 219] width 73 height 18
click at [173, 160] on div "[PHONE_NUMBER] Live | 00:05 ALL TASKS ALL TASKS ACTIVE TASKS TASKS IN WRAP UP" at bounding box center [229, 187] width 381 height 297
click at [353, 264] on div "[PHONE_NUMBER] Live | 00:37 ALL TASKS ALL TASKS ACTIVE TASKS TASKS IN WRAP UP" at bounding box center [229, 187] width 381 height 297
click at [206, 855] on icon at bounding box center [205, 848] width 22 height 22
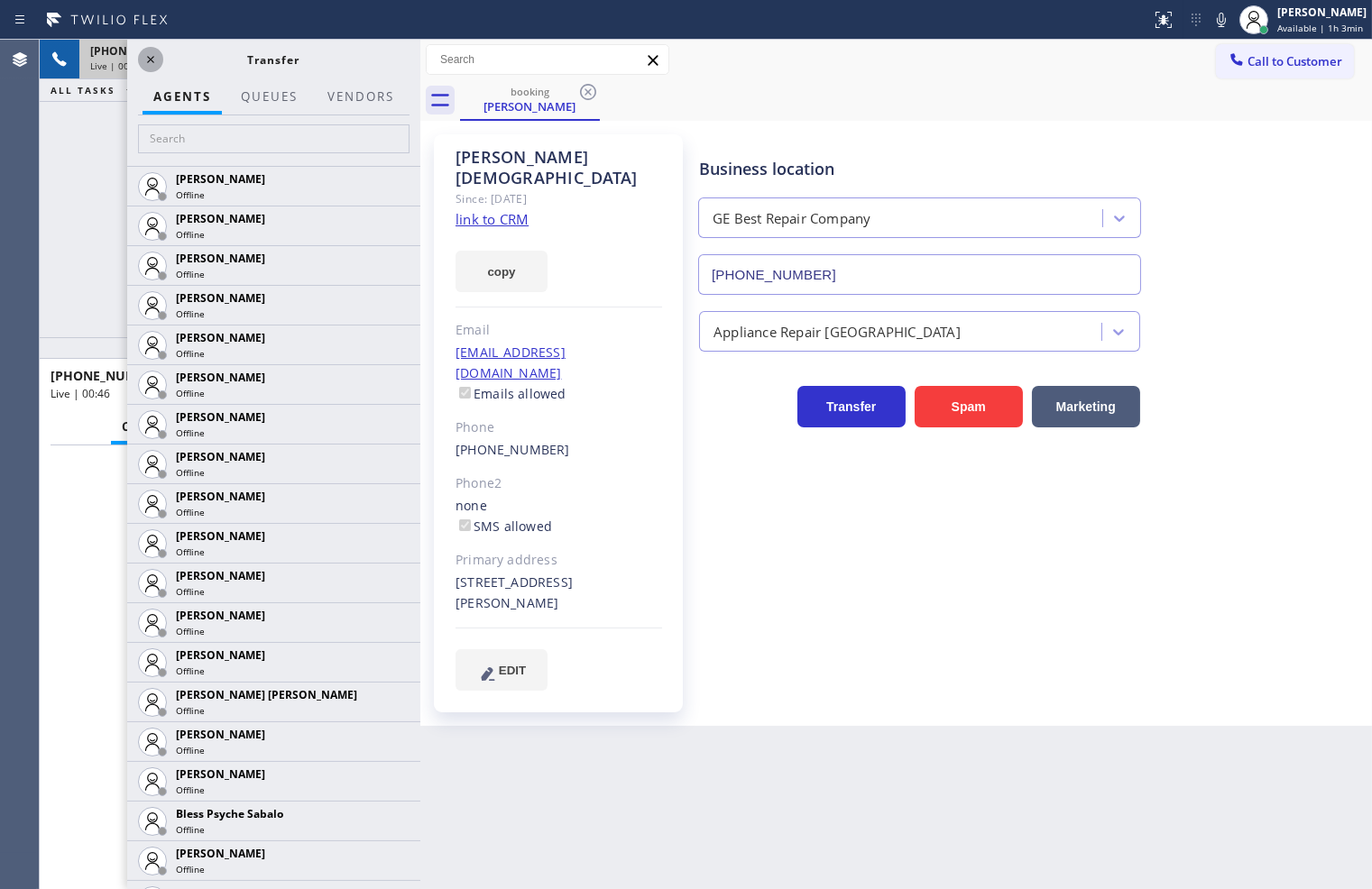
click at [144, 58] on icon at bounding box center [151, 60] width 22 height 22
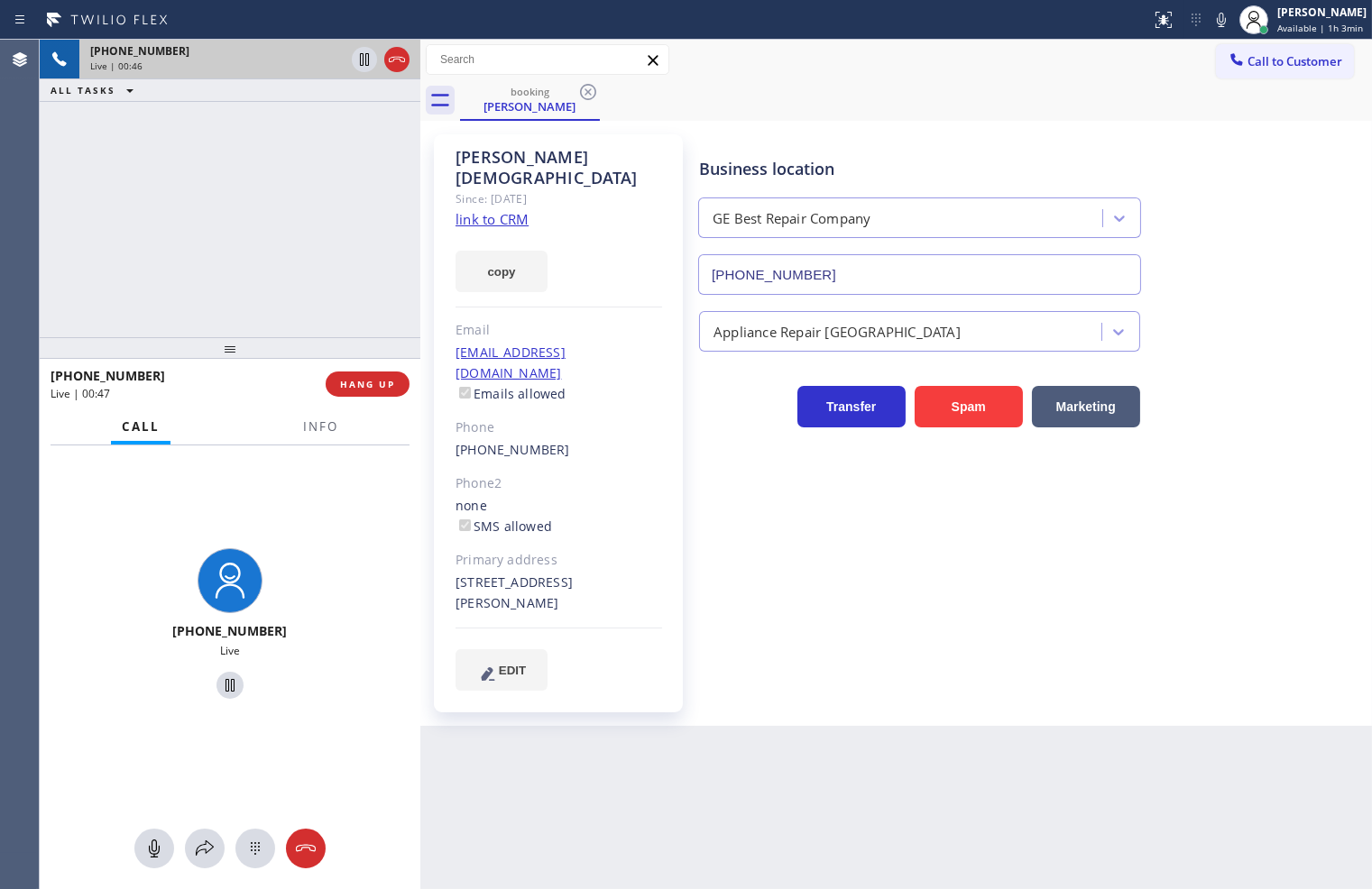
click at [266, 265] on div "[PHONE_NUMBER] Live | 00:46 ALL TASKS ALL TASKS ACTIVE TASKS TASKS IN WRAP UP" at bounding box center [229, 187] width 381 height 297
click at [212, 847] on icon at bounding box center [205, 848] width 18 height 16
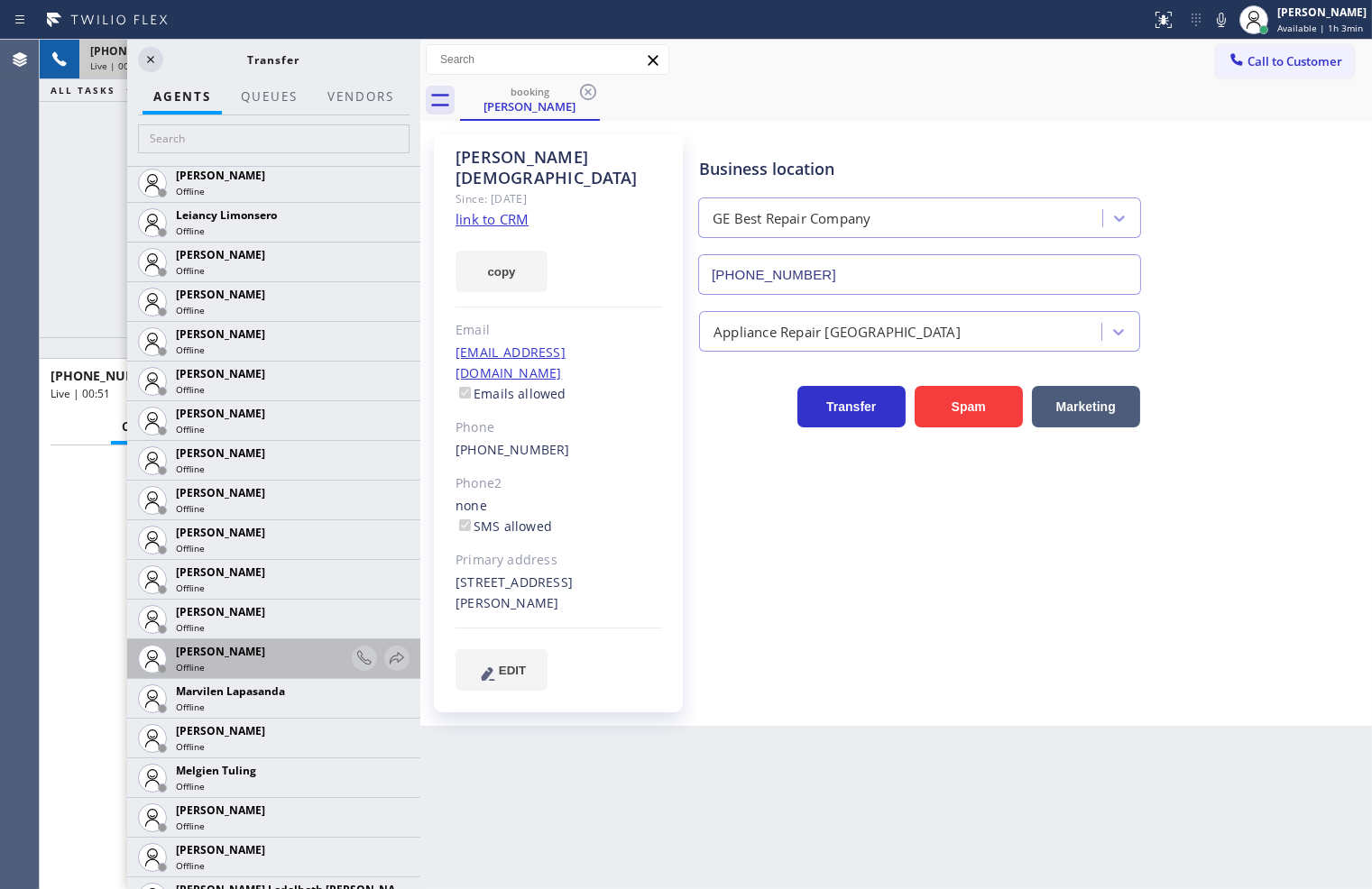
scroll to position [2503, 0]
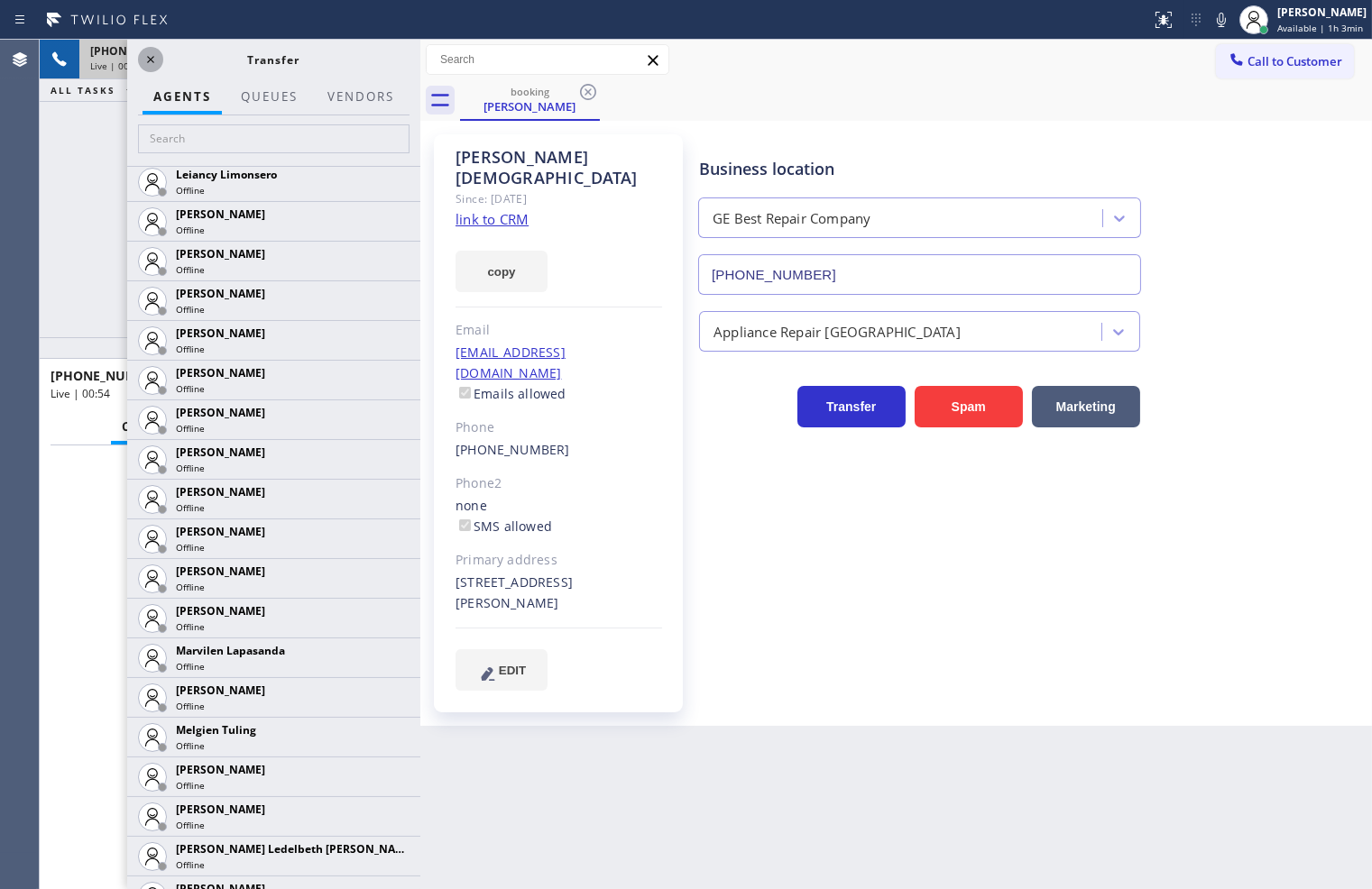
click at [142, 63] on icon at bounding box center [151, 60] width 22 height 22
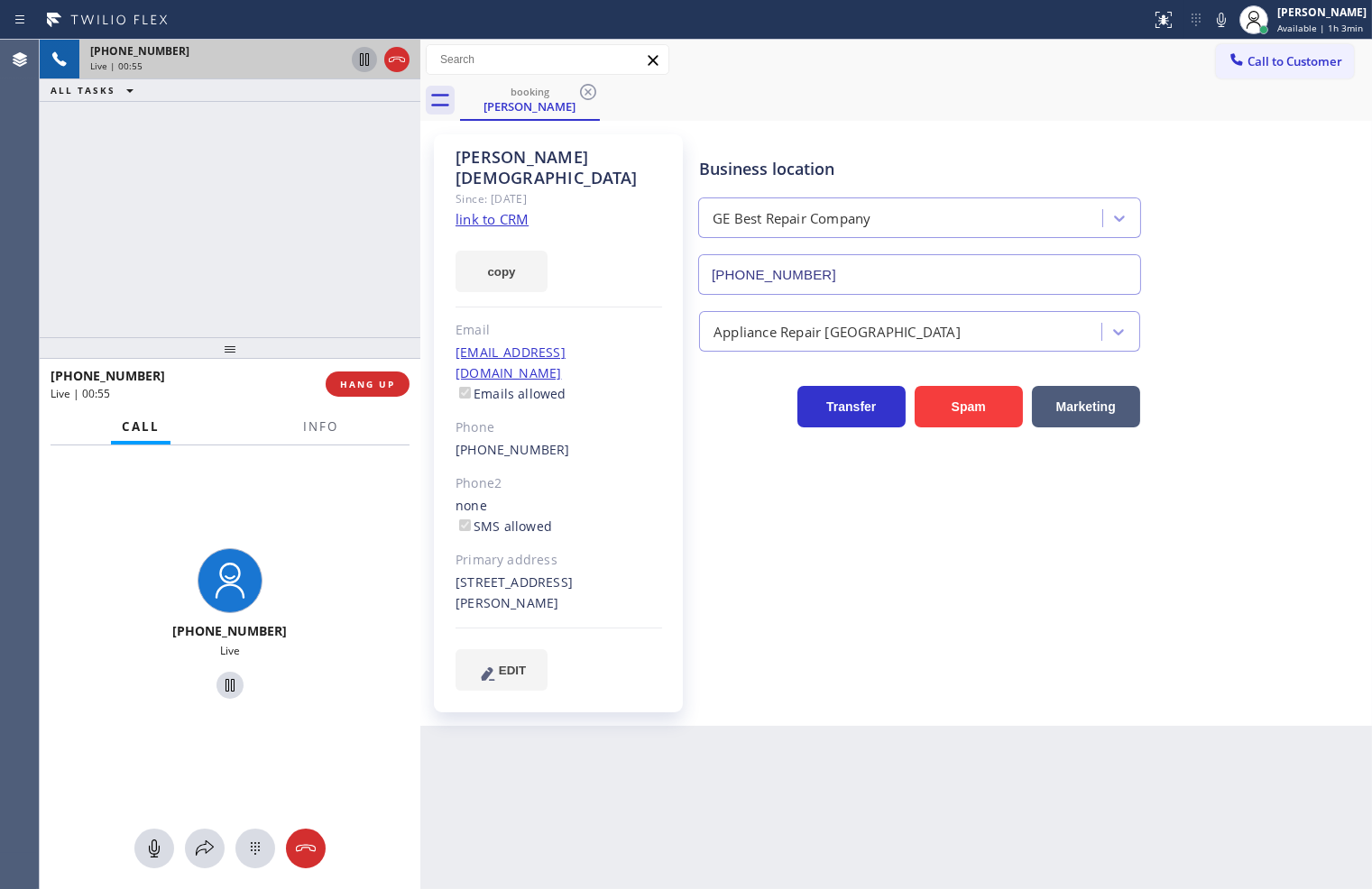
click at [361, 55] on icon at bounding box center [364, 59] width 9 height 13
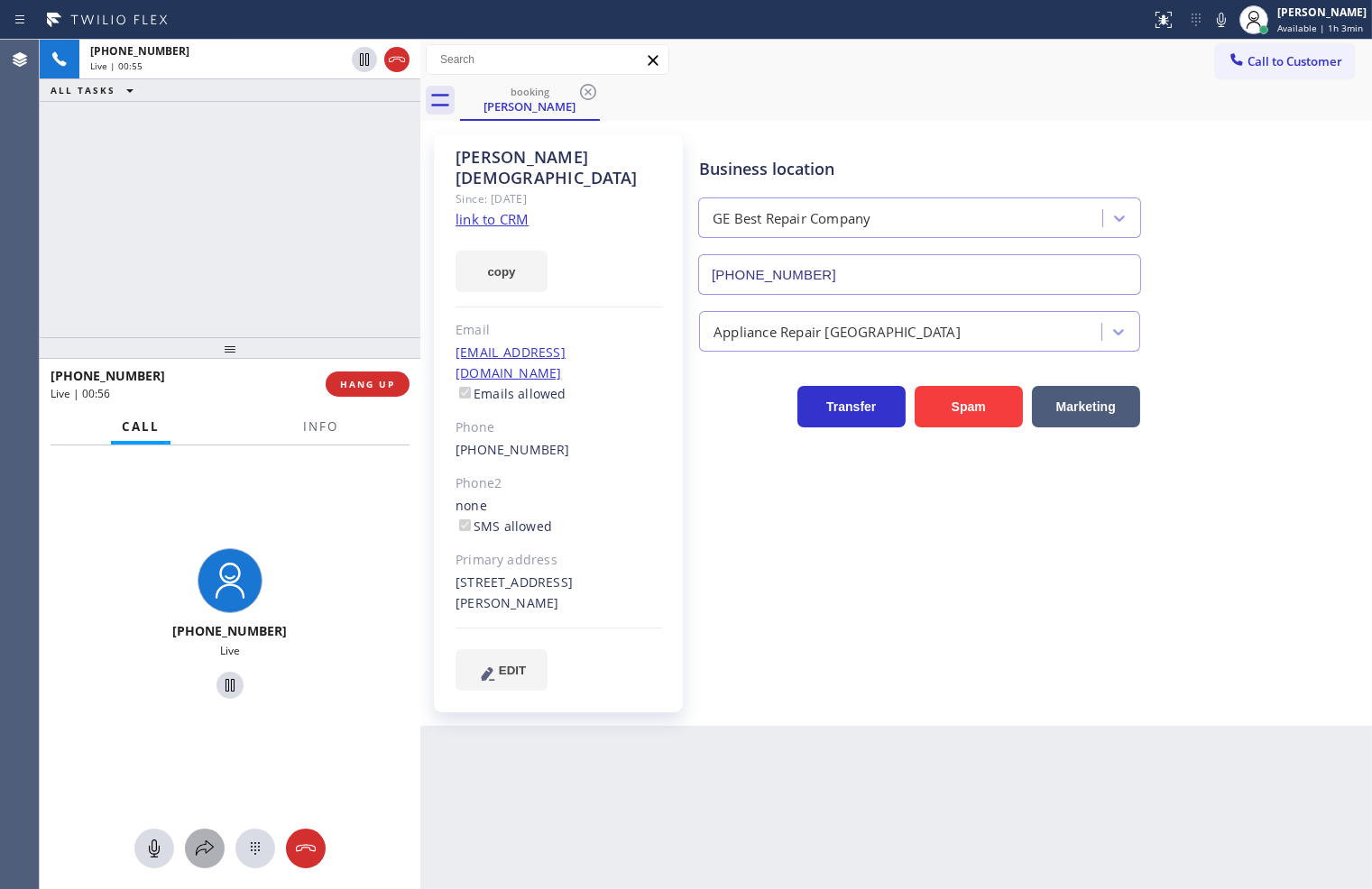
click at [198, 853] on icon at bounding box center [205, 848] width 22 height 22
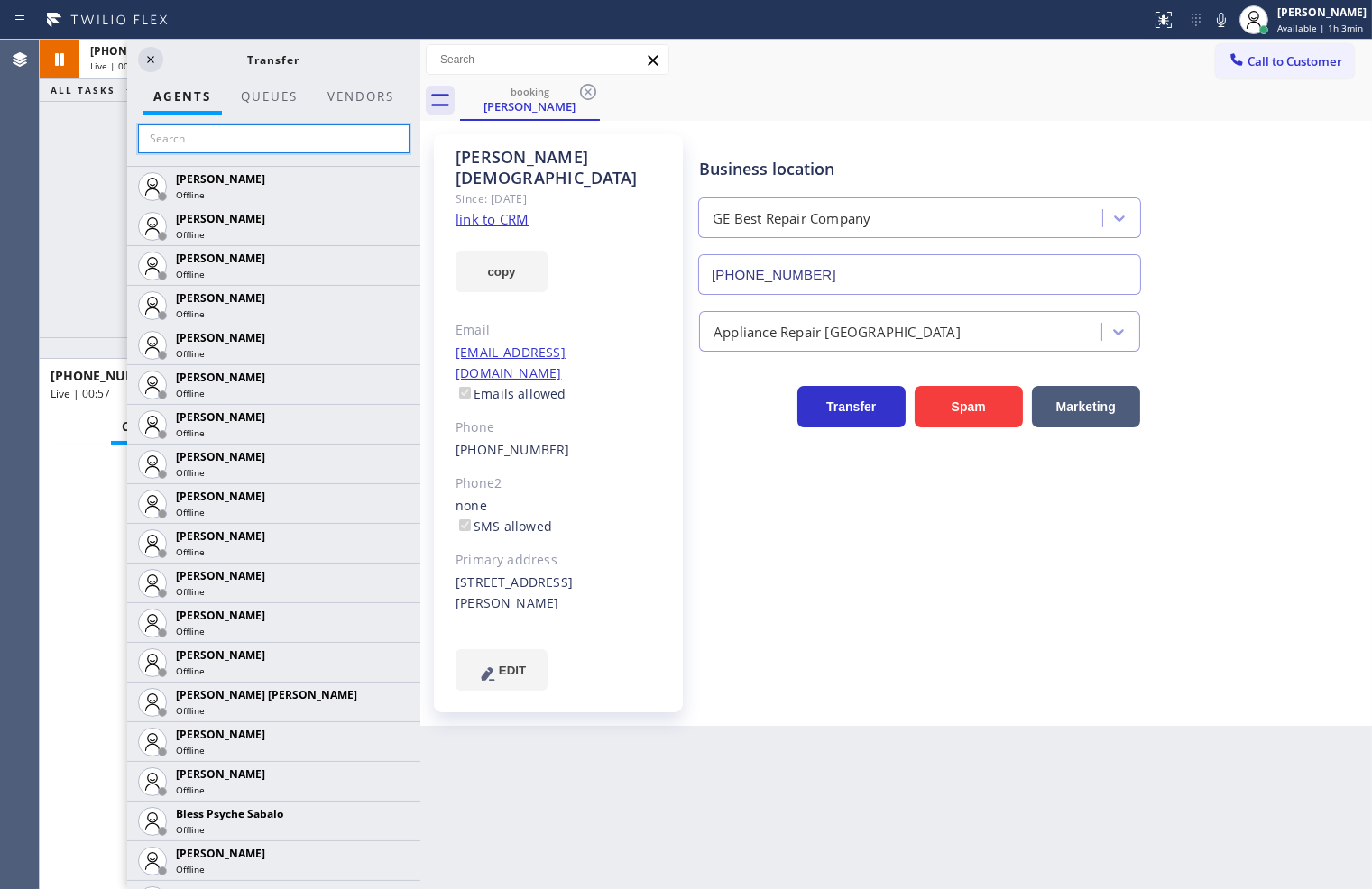
click at [205, 129] on input "text" at bounding box center [274, 138] width 272 height 28
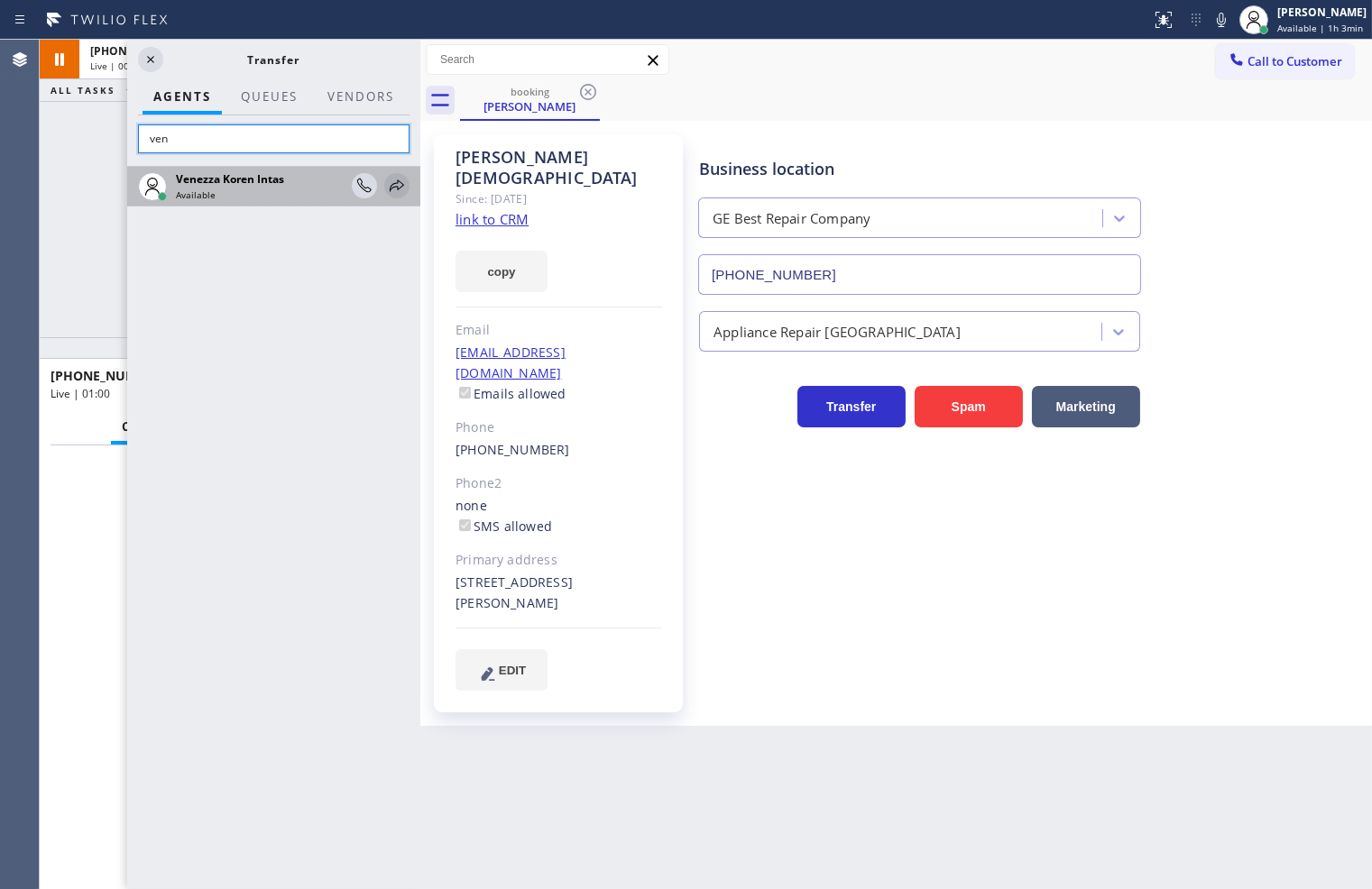
type input "ven"
click at [397, 182] on icon at bounding box center [397, 185] width 22 height 22
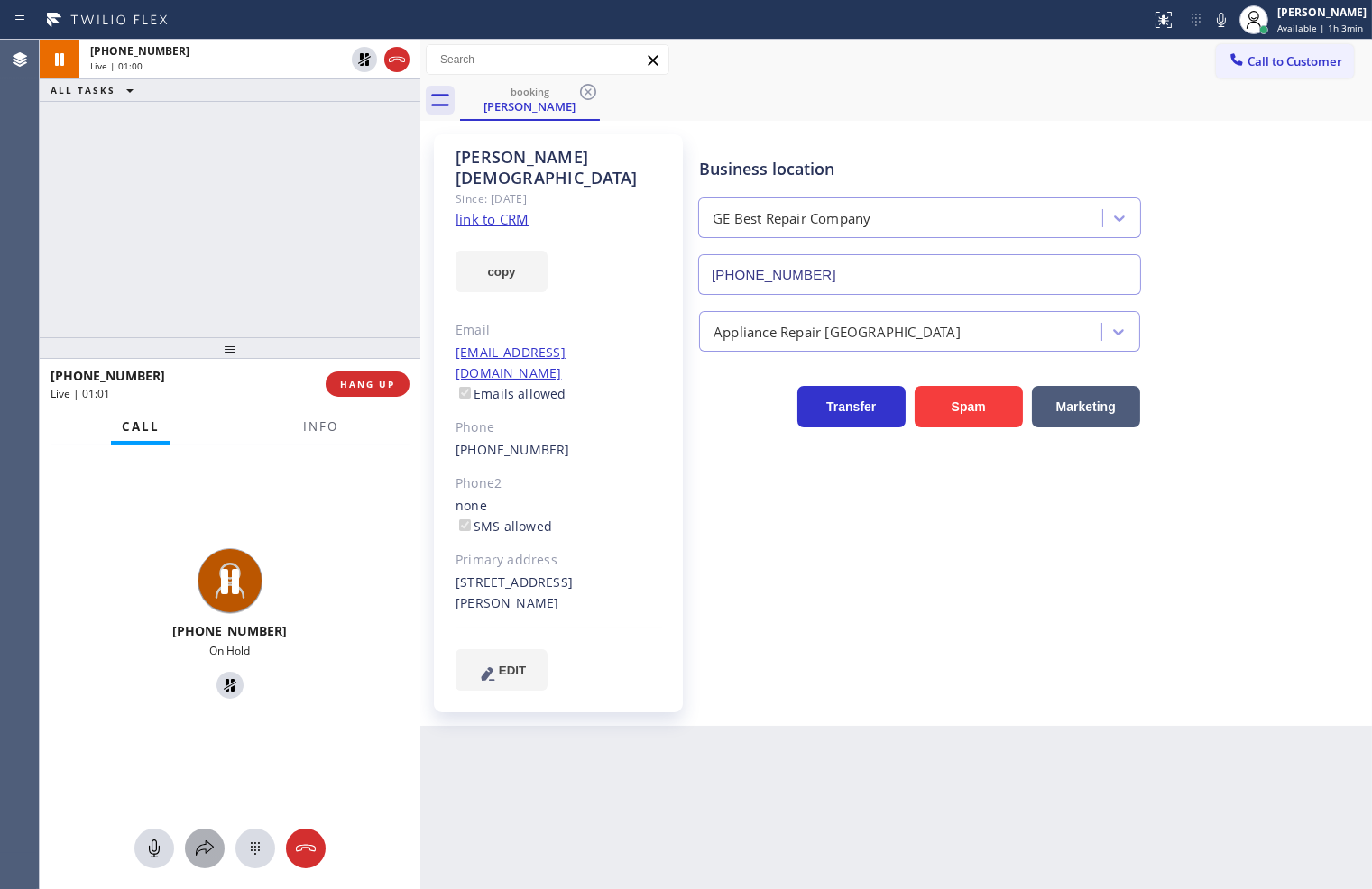
click at [211, 846] on icon at bounding box center [205, 848] width 22 height 22
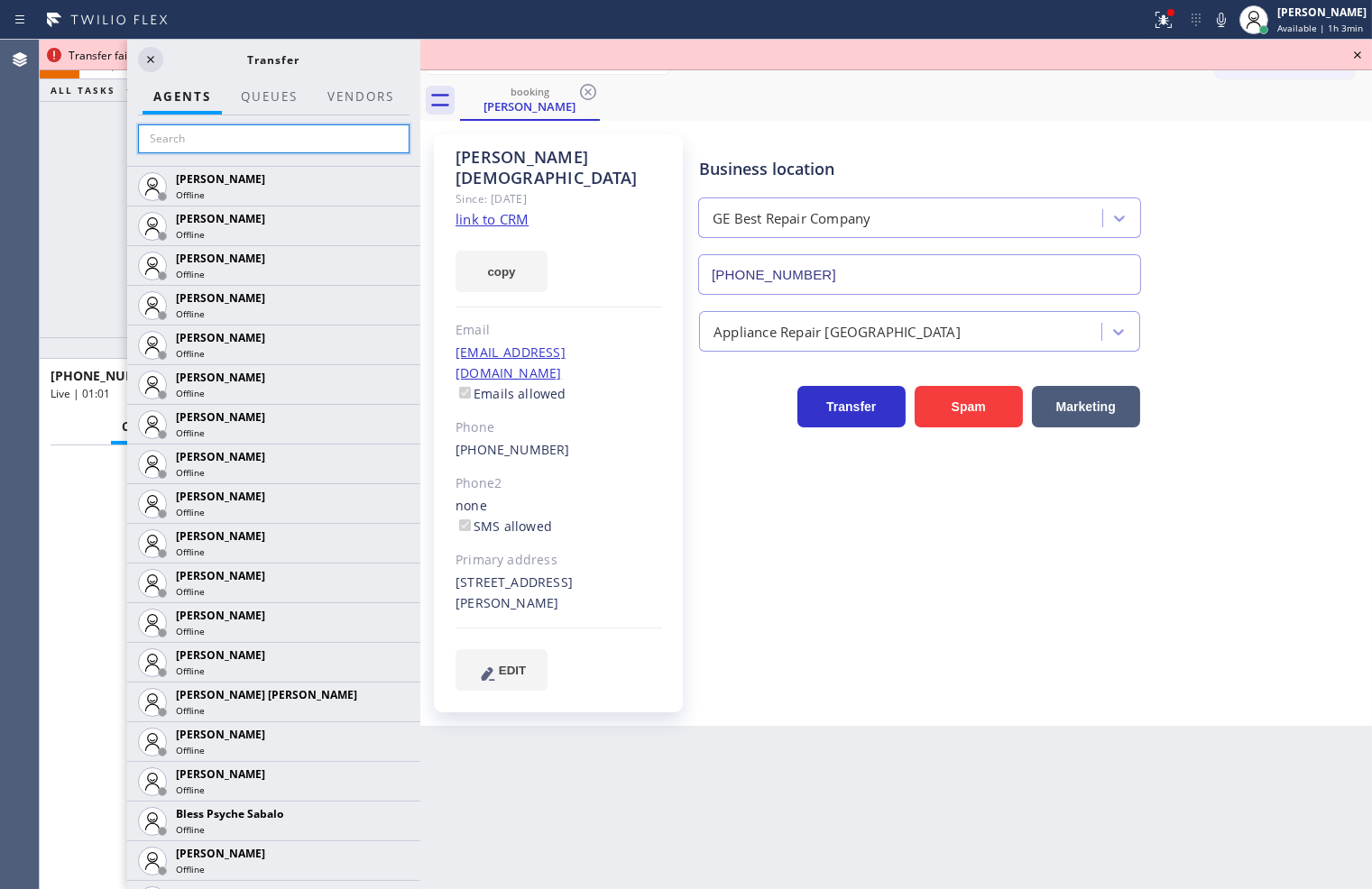
click at [217, 147] on input "text" at bounding box center [274, 138] width 272 height 28
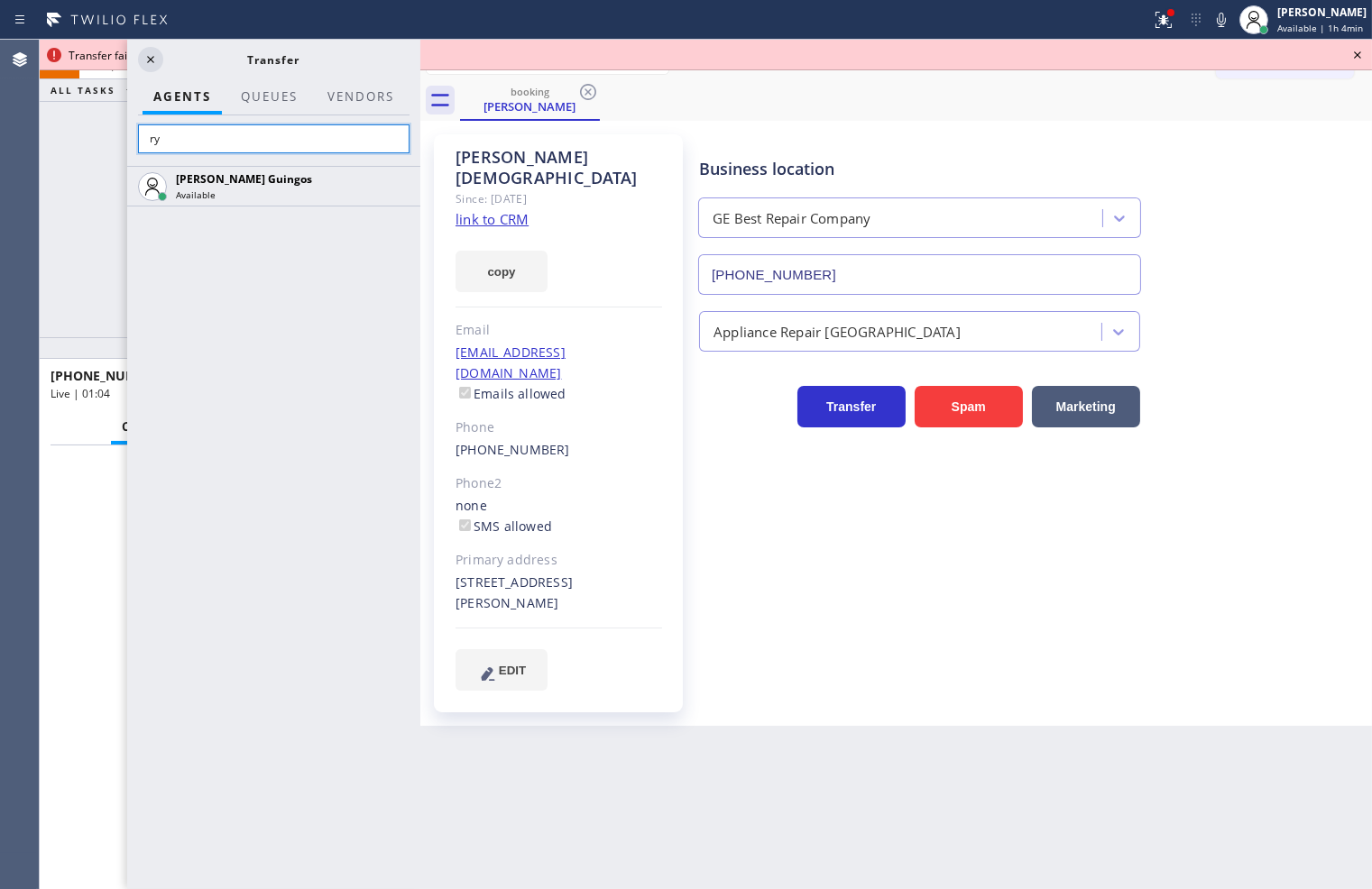
type input "r"
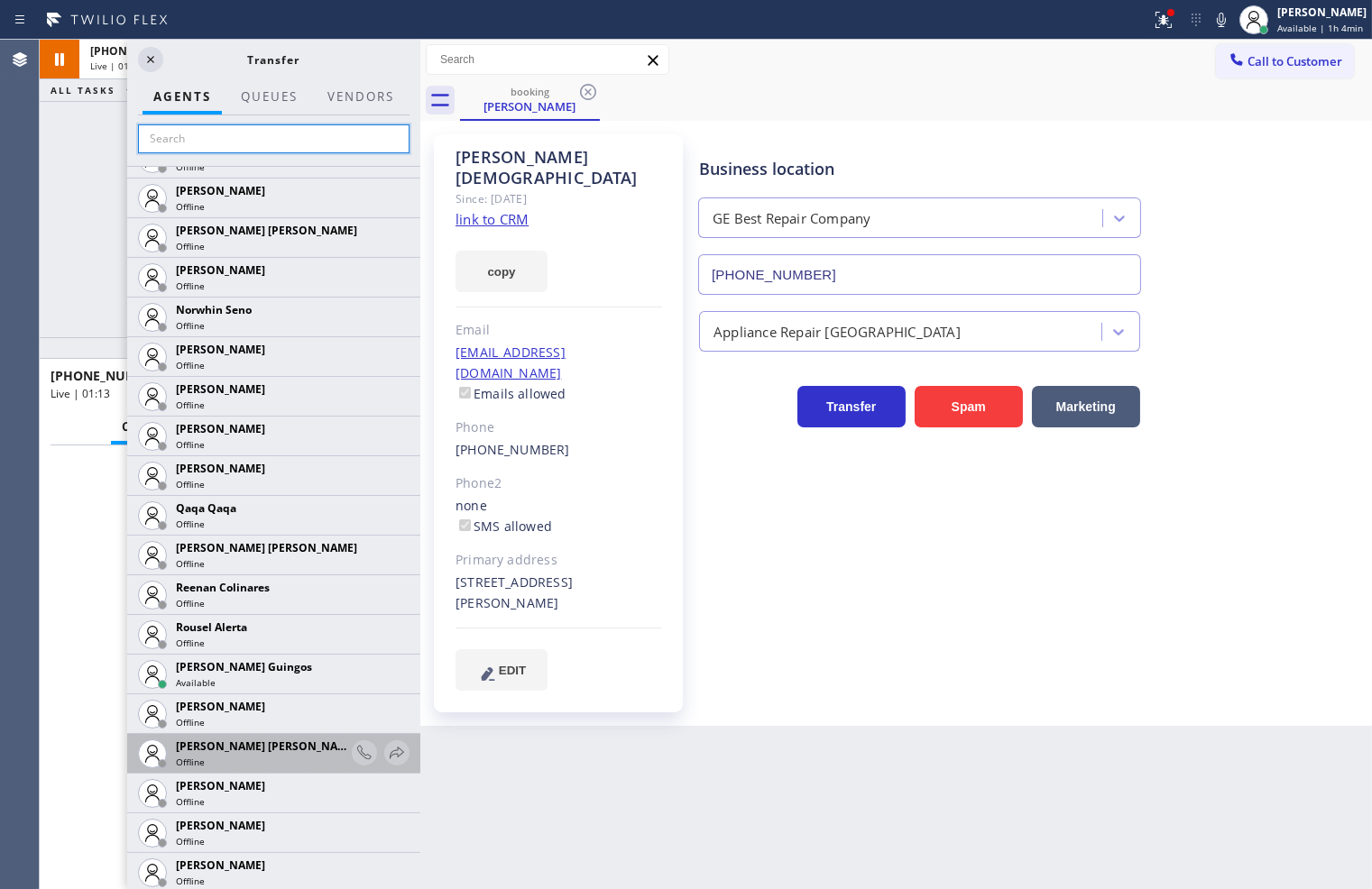
scroll to position [3520, 0]
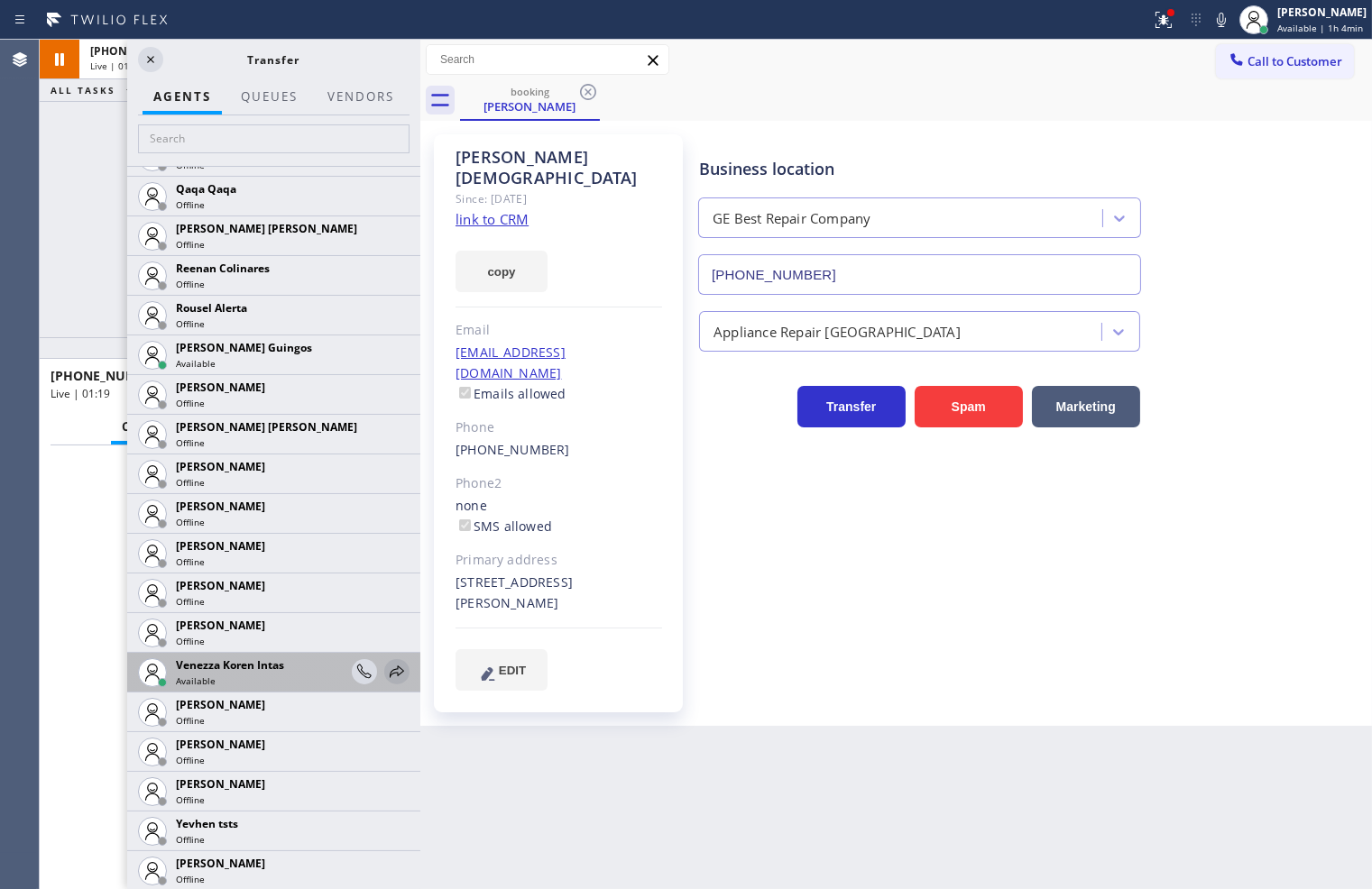
click at [386, 666] on icon at bounding box center [397, 671] width 22 height 22
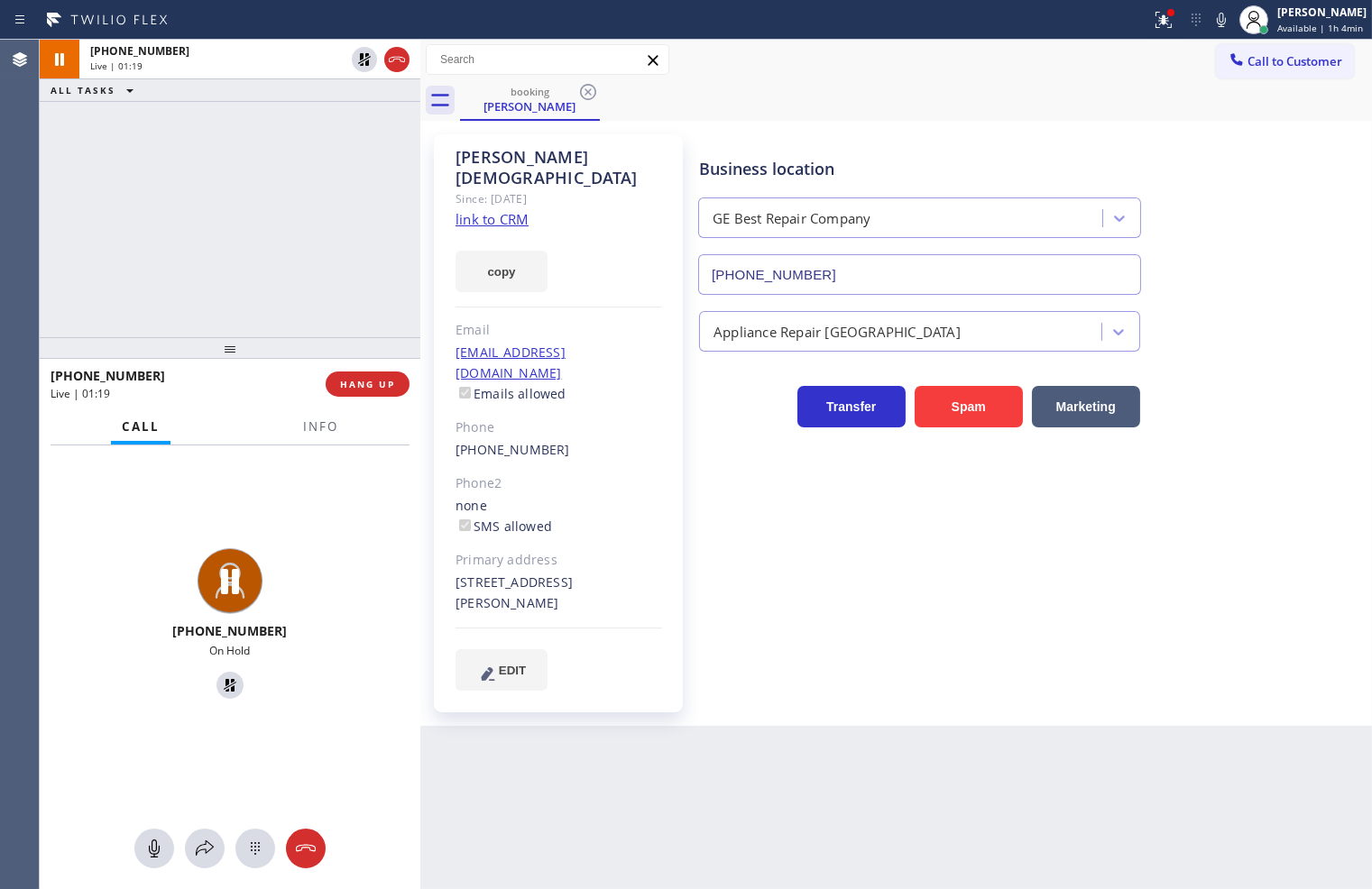
click at [140, 301] on div "[PHONE_NUMBER] Live | 01:19 ALL TASKS ALL TASKS ACTIVE TASKS TASKS IN WRAP UP" at bounding box center [229, 187] width 381 height 297
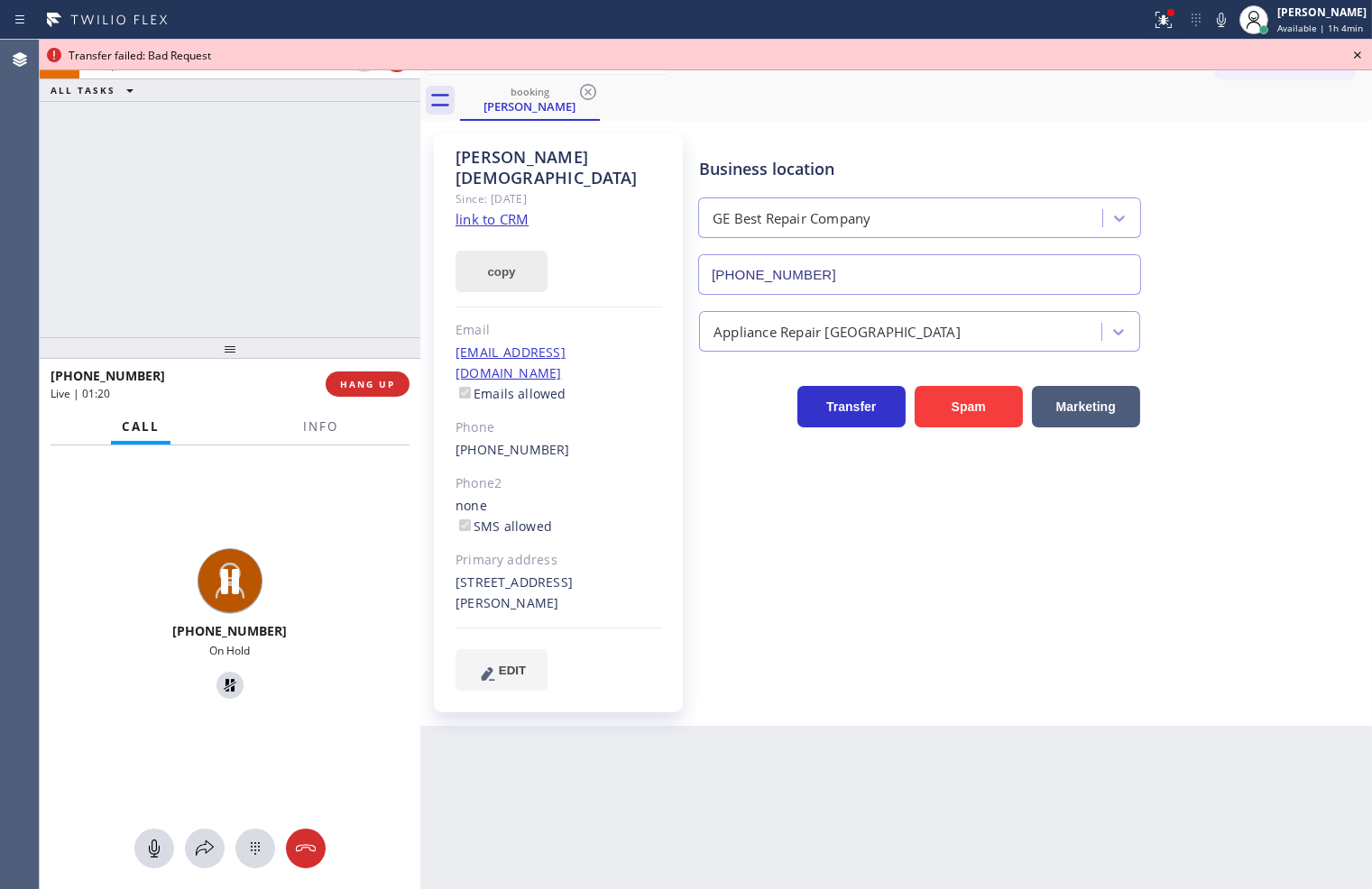
click at [498, 251] on button "copy" at bounding box center [501, 272] width 92 height 41
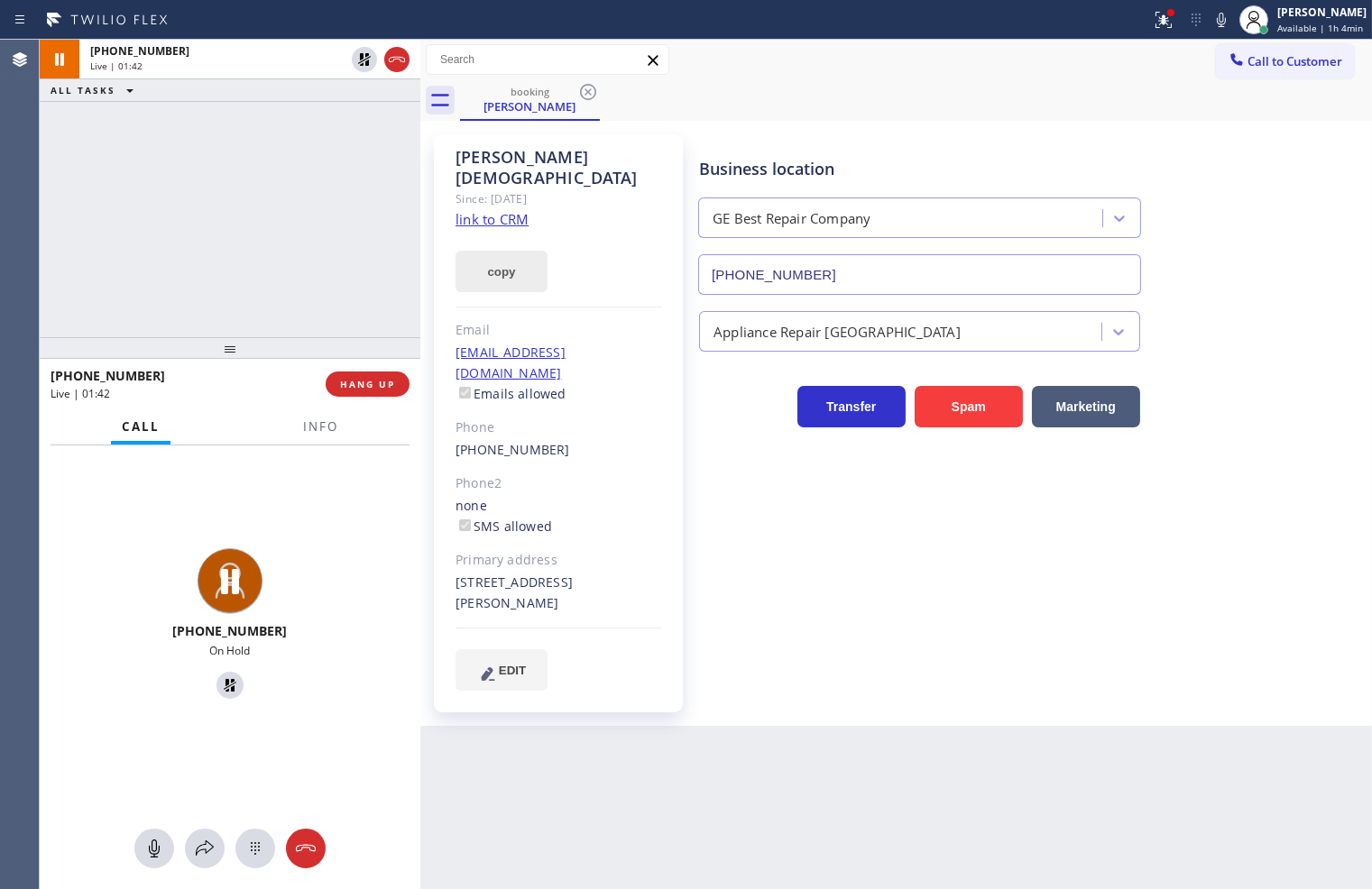
click at [503, 251] on button "copy" at bounding box center [501, 272] width 92 height 41
click at [138, 245] on div "[PHONE_NUMBER] Live | 01:52 ALL TASKS ALL TASKS ACTIVE TASKS TASKS IN WRAP UP" at bounding box center [229, 187] width 381 height 297
click at [503, 267] on button "copy" at bounding box center [501, 272] width 92 height 41
click at [74, 218] on div "[PHONE_NUMBER] Live | 03:22 ALL TASKS ALL TASKS ACTIVE TASKS TASKS IN WRAP UP" at bounding box center [229, 187] width 381 height 297
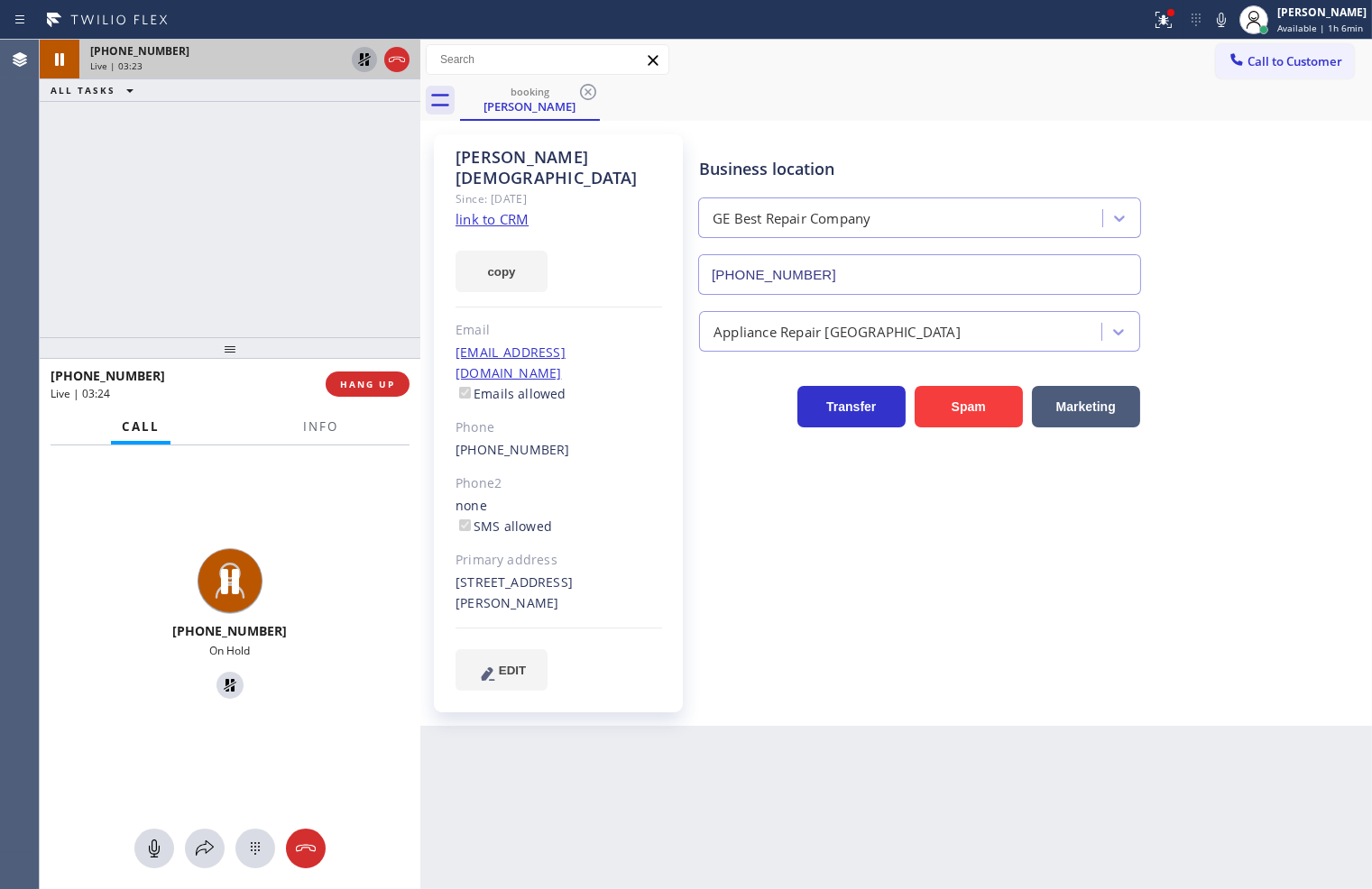
click at [363, 61] on icon at bounding box center [364, 59] width 13 height 13
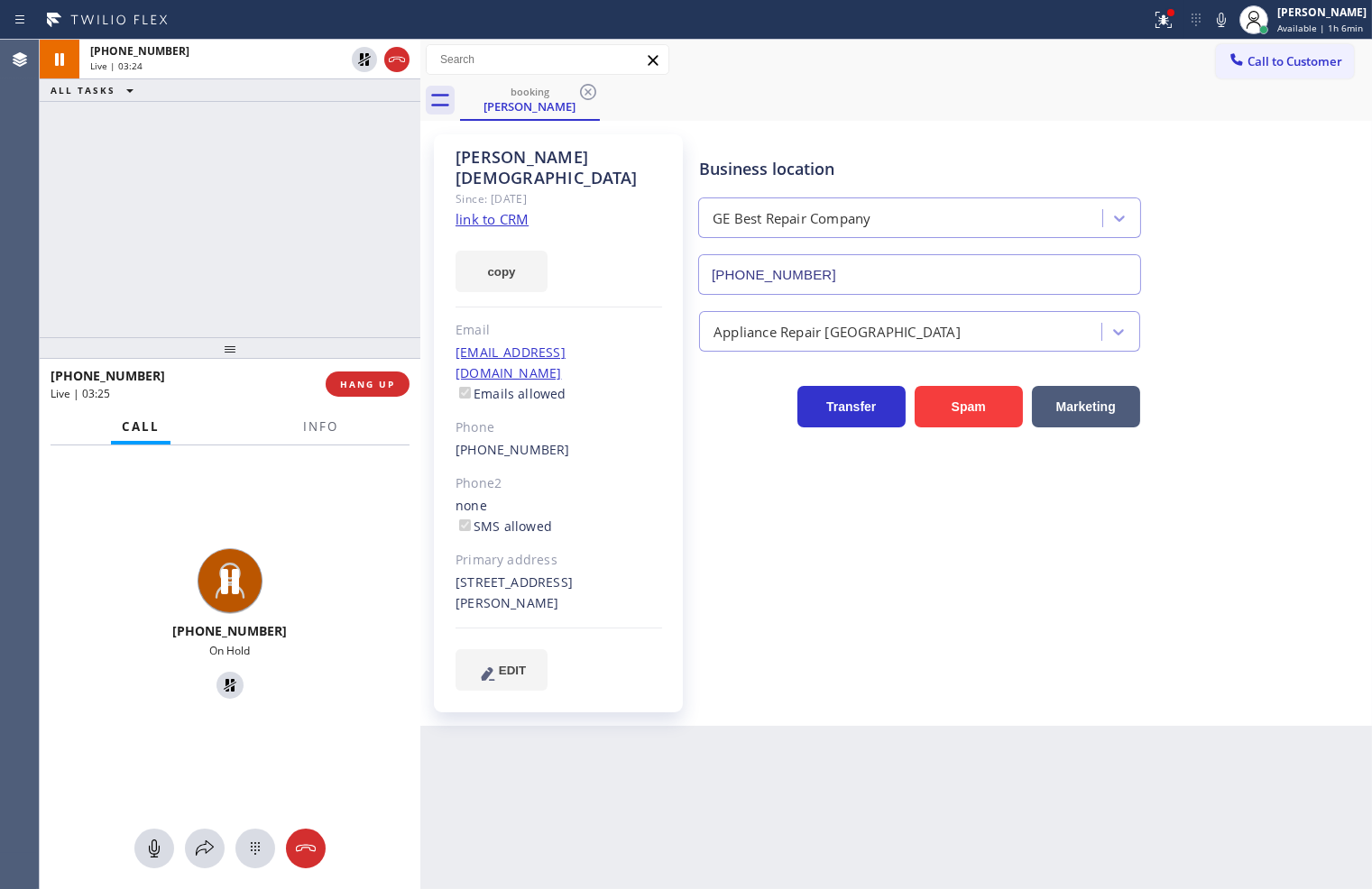
click at [289, 200] on div "[PHONE_NUMBER] Live | 03:24 ALL TASKS ALL TASKS ACTIVE TASKS TASKS IN WRAP UP" at bounding box center [229, 187] width 381 height 297
click at [1165, 16] on div at bounding box center [1170, 12] width 11 height 11
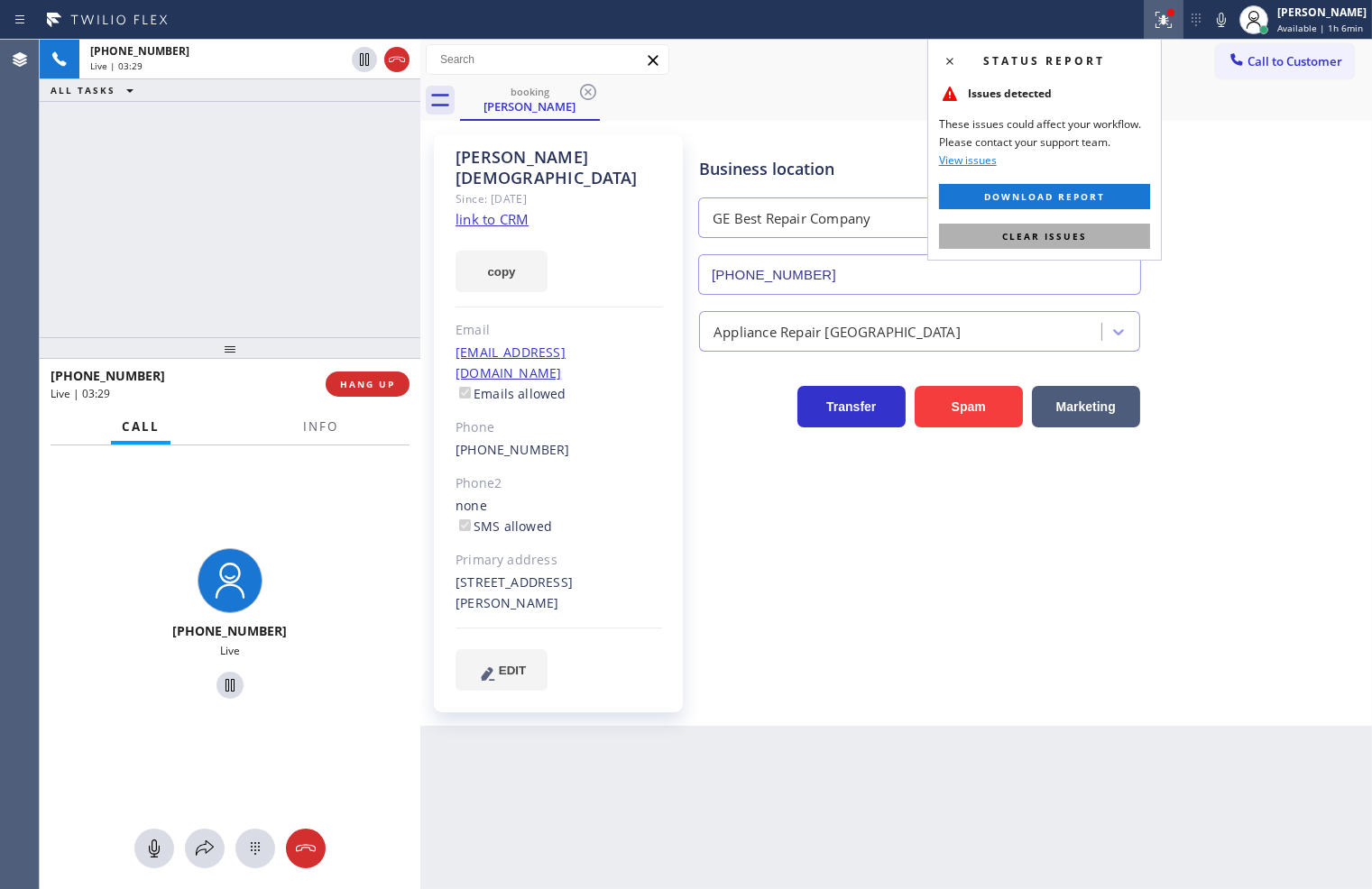
click at [1075, 239] on span "Clear issues" at bounding box center [1044, 236] width 84 height 13
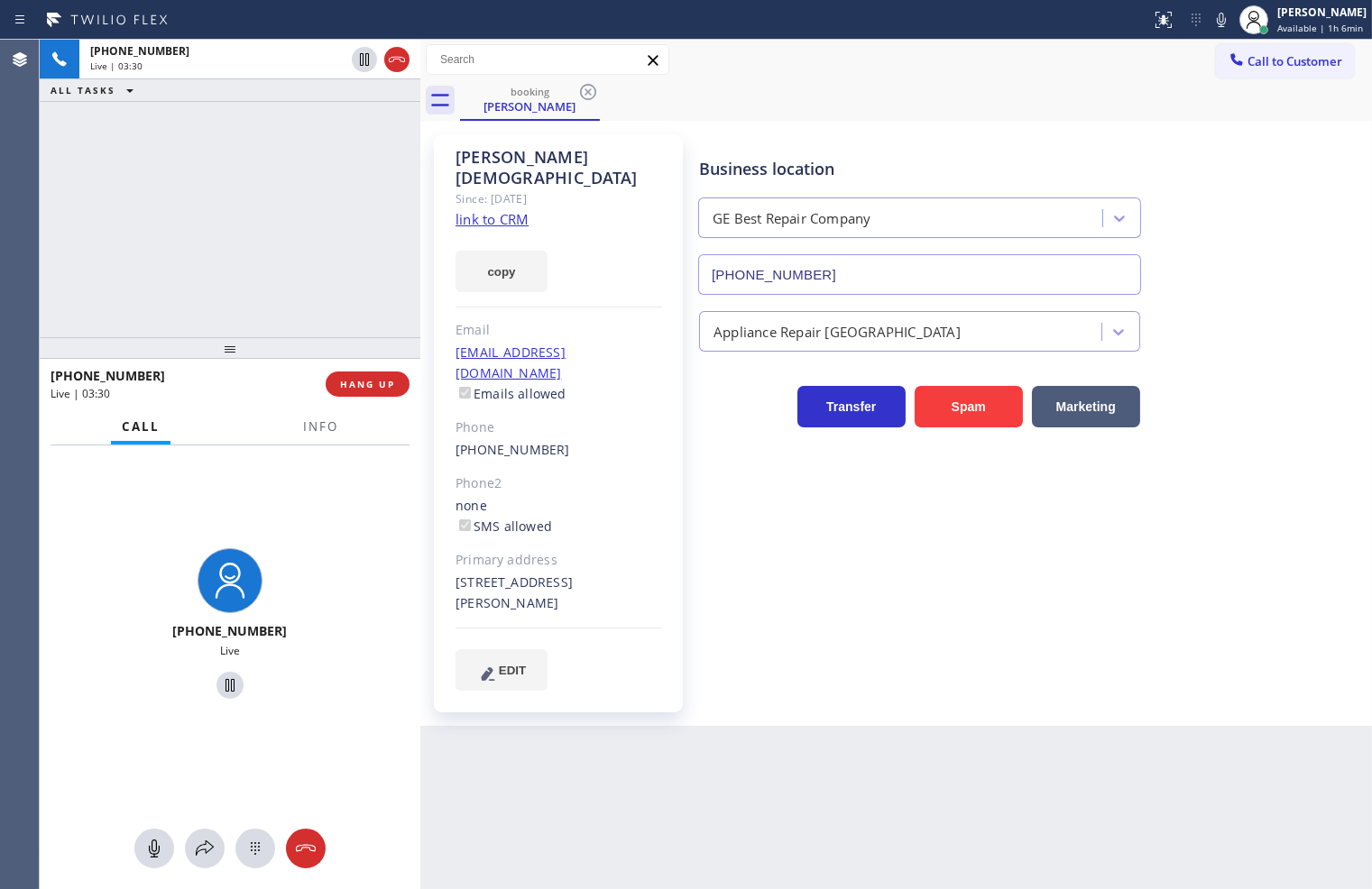
click at [248, 526] on div "[PHONE_NUMBER] Live" at bounding box center [229, 625] width 381 height 362
click at [253, 448] on div "[PHONE_NUMBER] Live" at bounding box center [229, 625] width 381 height 362
click at [316, 507] on div "[PHONE_NUMBER] Live" at bounding box center [229, 625] width 381 height 362
click at [140, 226] on div "[PHONE_NUMBER] Live | 03:50 ALL TASKS ALL TASKS ACTIVE TASKS TASKS IN WRAP UP" at bounding box center [229, 187] width 381 height 297
click at [255, 471] on div "[PHONE_NUMBER] Live" at bounding box center [229, 625] width 381 height 362
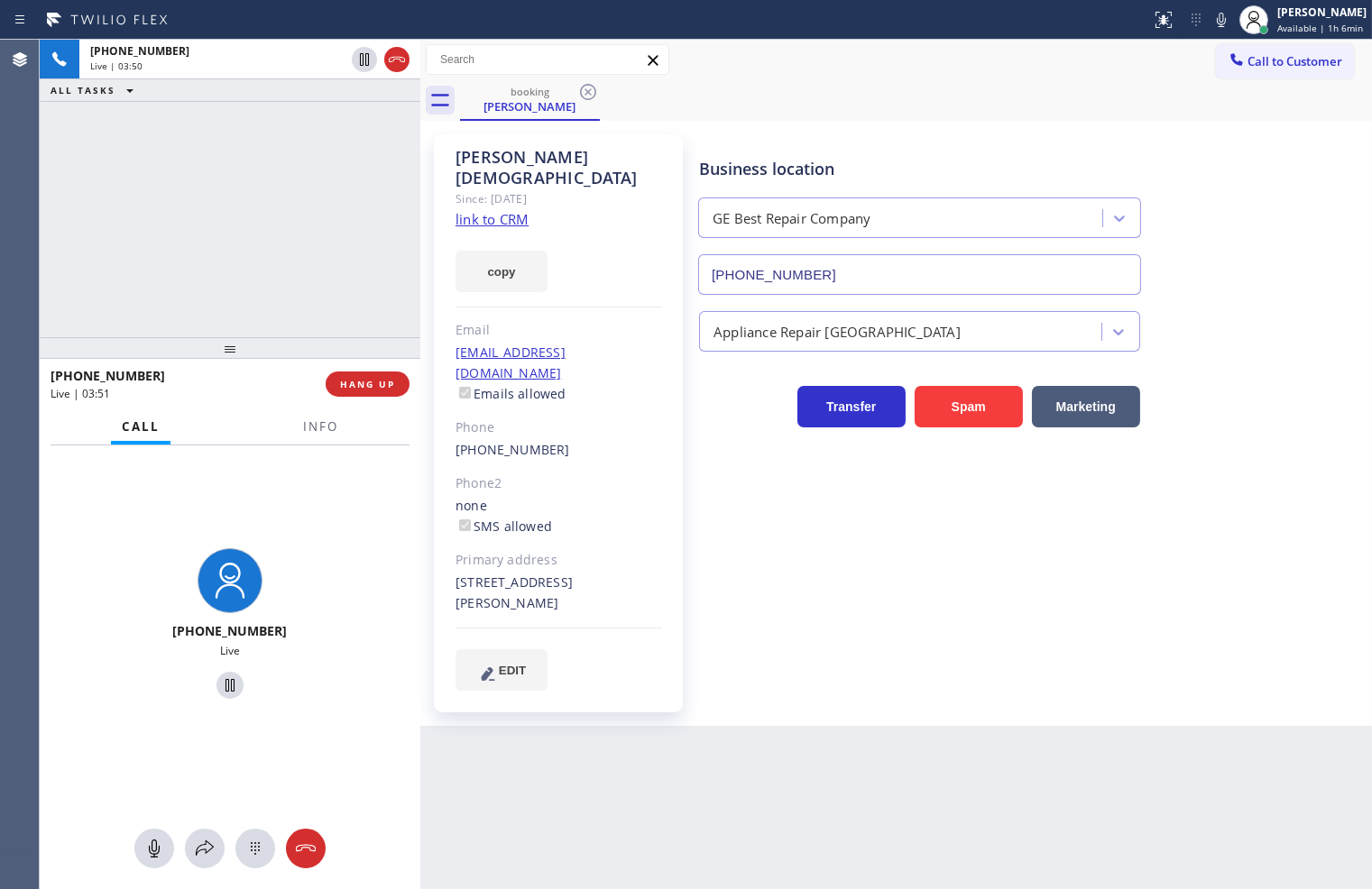
click at [226, 254] on div "[PHONE_NUMBER] Live | 03:50 ALL TASKS ALL TASKS ACTIVE TASKS TASKS IN WRAP UP" at bounding box center [229, 187] width 381 height 297
click at [298, 499] on div "[PHONE_NUMBER] Live" at bounding box center [229, 625] width 381 height 362
click at [247, 275] on div "[PHONE_NUMBER] Live | 03:58 ALL TASKS ALL TASKS ACTIVE TASKS TASKS IN WRAP UP" at bounding box center [229, 187] width 381 height 297
click at [279, 493] on div "[PHONE_NUMBER] Live" at bounding box center [229, 625] width 381 height 362
click at [240, 281] on div "[PHONE_NUMBER] Live | 03:59 ALL TASKS ALL TASKS ACTIVE TASKS TASKS IN WRAP UP" at bounding box center [229, 187] width 381 height 297
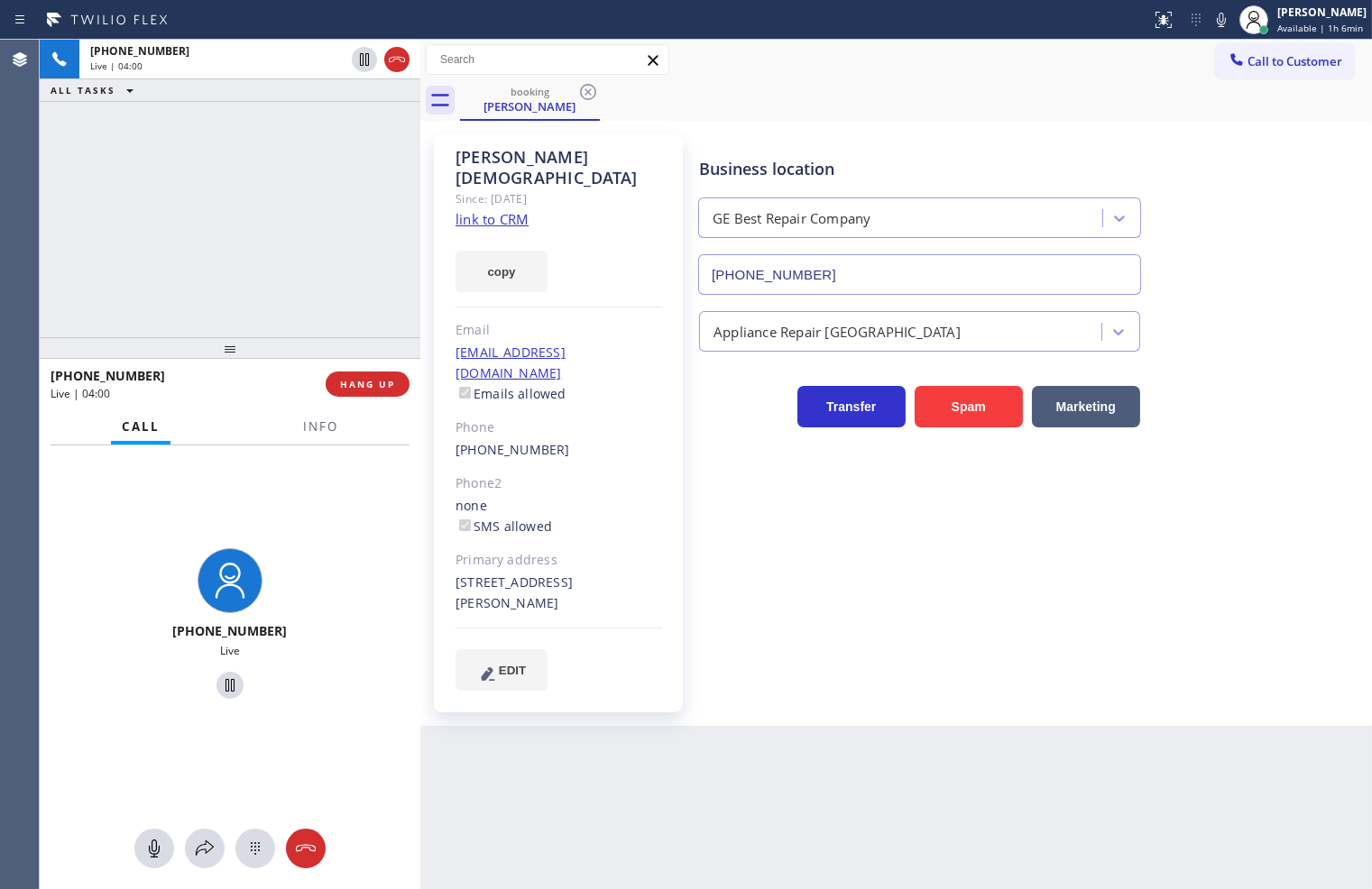
click at [328, 514] on div "[PHONE_NUMBER] Live" at bounding box center [229, 625] width 381 height 362
click at [176, 183] on div "[PHONE_NUMBER] Live | 04:00 ALL TASKS ALL TASKS ACTIVE TASKS TASKS IN WRAP UP" at bounding box center [229, 187] width 381 height 297
click at [335, 654] on div "[PHONE_NUMBER] Live" at bounding box center [229, 625] width 381 height 362
click at [215, 218] on div "[PHONE_NUMBER] Live | 04:52 ALL TASKS ALL TASKS ACTIVE TASKS TASKS IN WRAP UP" at bounding box center [229, 187] width 381 height 297
click at [319, 518] on div "[PHONE_NUMBER] Live" at bounding box center [229, 625] width 381 height 362
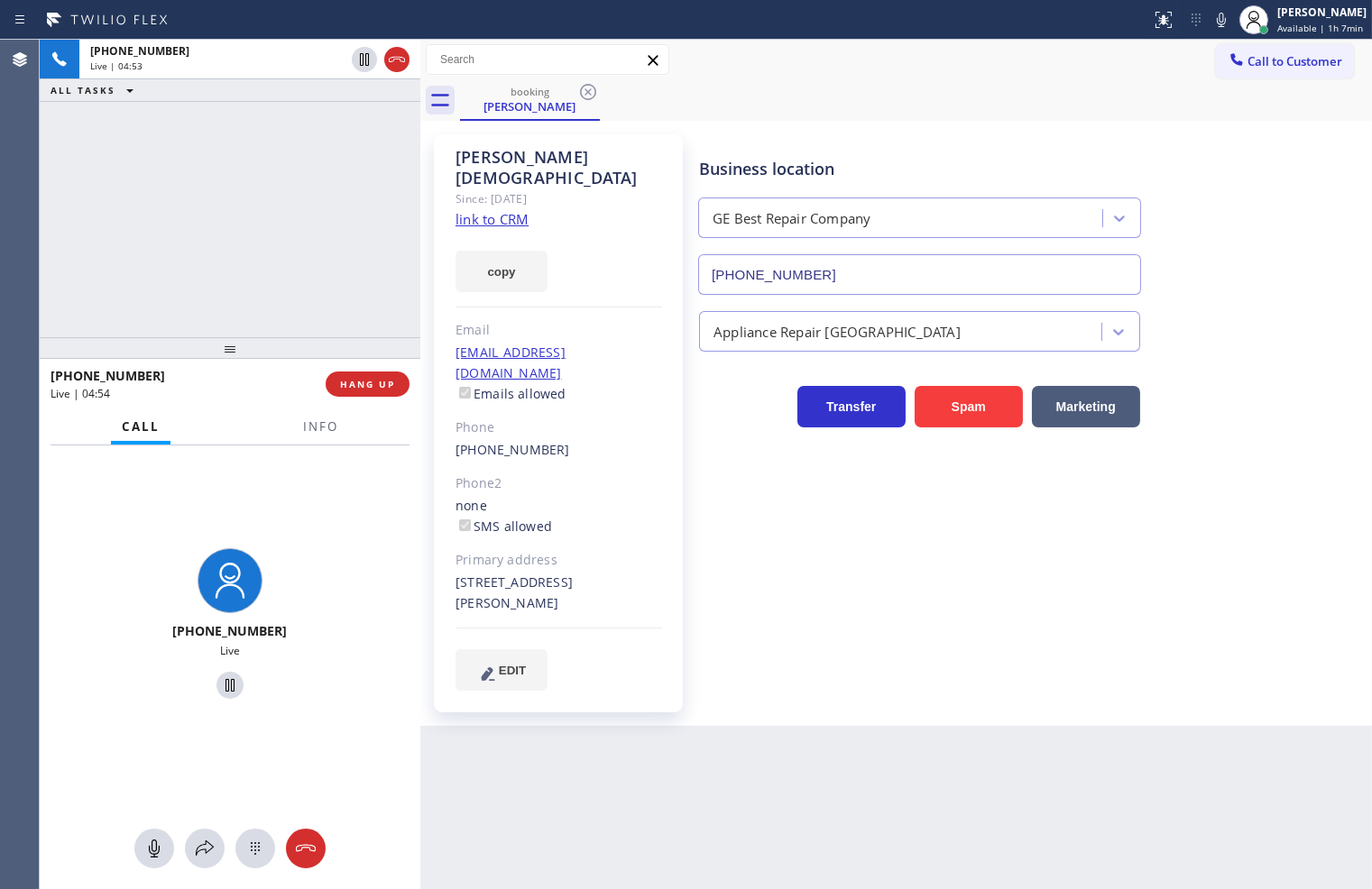
drag, startPoint x: 285, startPoint y: 479, endPoint x: 236, endPoint y: 218, distance: 265.6
click at [286, 454] on div "[PHONE_NUMBER] Live" at bounding box center [229, 625] width 381 height 362
click at [229, 185] on div "[PHONE_NUMBER] Live | 04:53 ALL TASKS ALL TASKS ACTIVE TASKS TASKS IN WRAP UP" at bounding box center [229, 187] width 381 height 297
drag, startPoint x: 328, startPoint y: 545, endPoint x: 256, endPoint y: 202, distance: 350.5
click at [328, 538] on div "[PHONE_NUMBER] Live" at bounding box center [229, 625] width 381 height 362
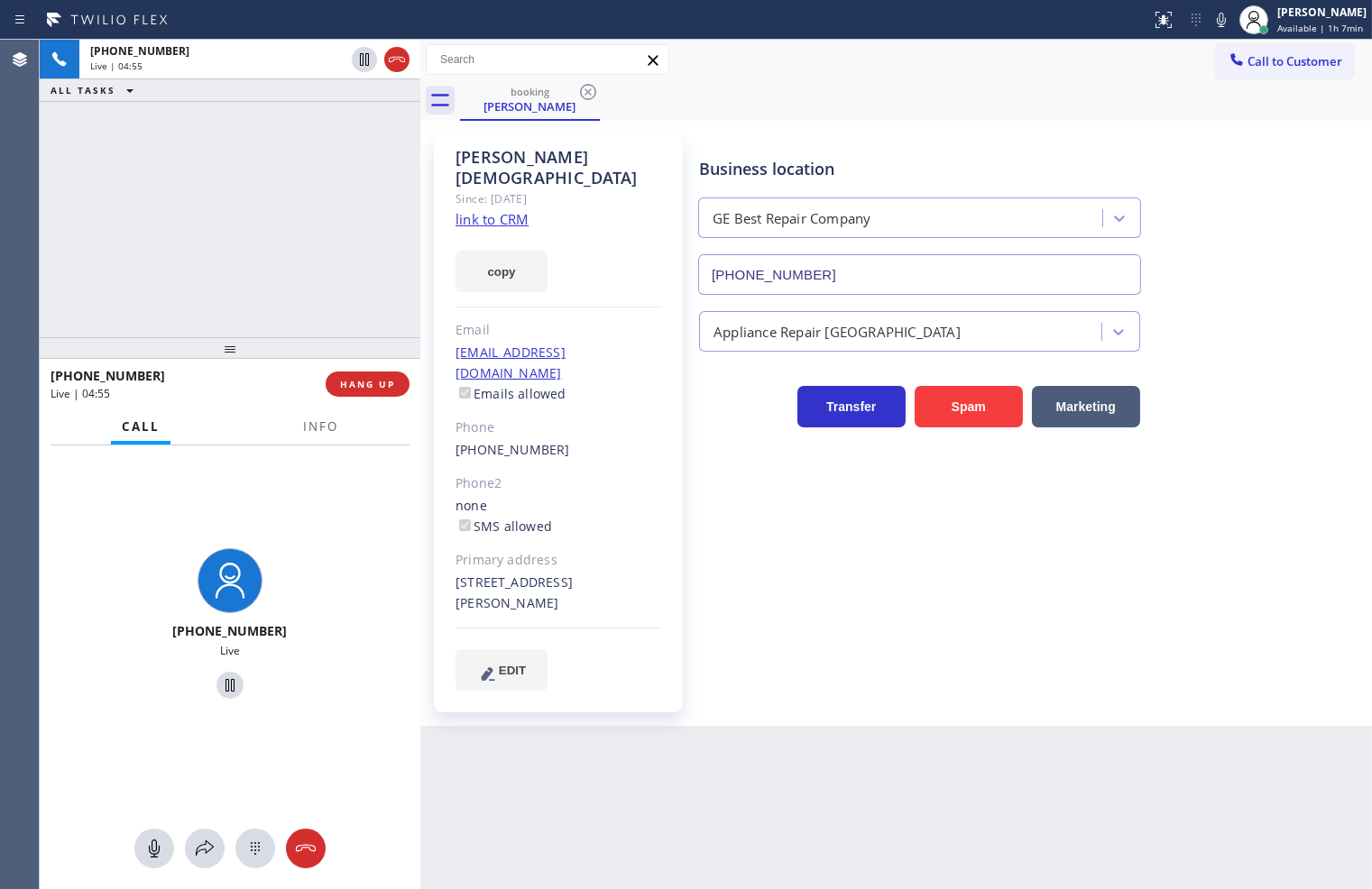
click at [256, 199] on div "[PHONE_NUMBER] Live | 04:55 ALL TASKS ALL TASKS ACTIVE TASKS TASKS IN WRAP UP" at bounding box center [229, 187] width 381 height 297
click at [281, 479] on div "[PHONE_NUMBER] Live" at bounding box center [229, 625] width 381 height 362
click at [371, 389] on span "HANG UP" at bounding box center [368, 383] width 55 height 13
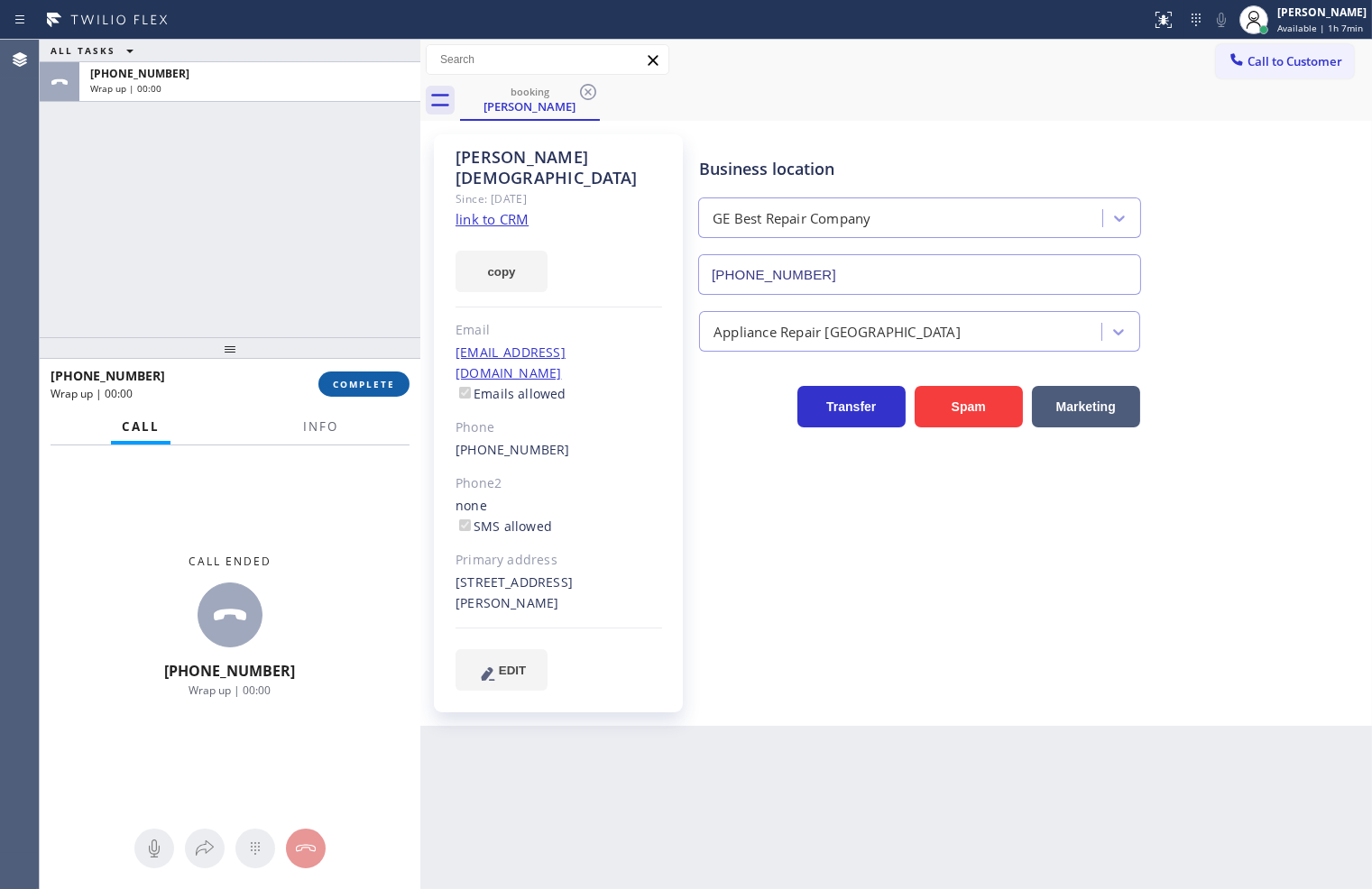
click at [371, 389] on span "COMPLETE" at bounding box center [363, 383] width 62 height 13
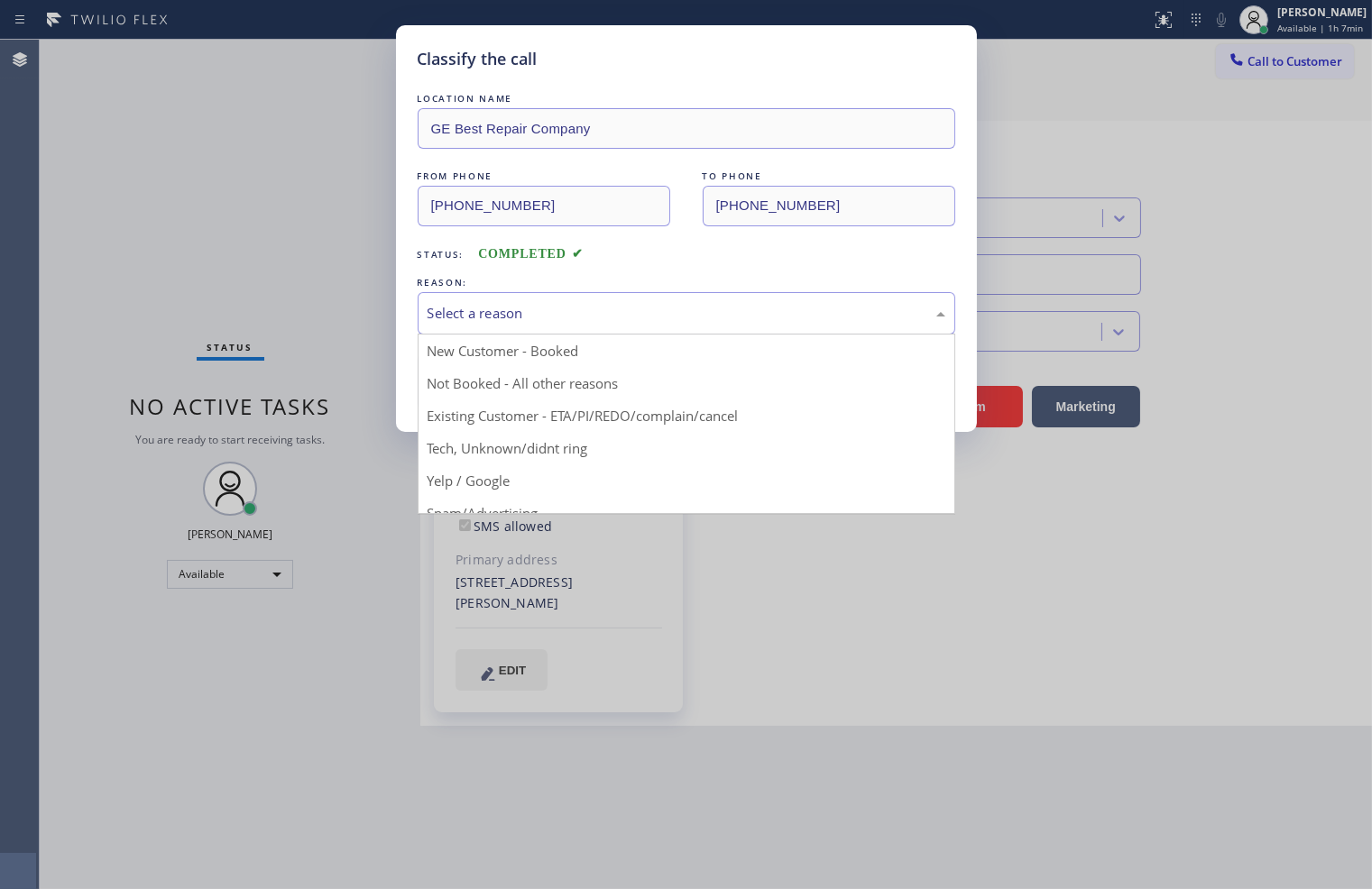
click at [511, 311] on div "Select a reason" at bounding box center [686, 313] width 518 height 21
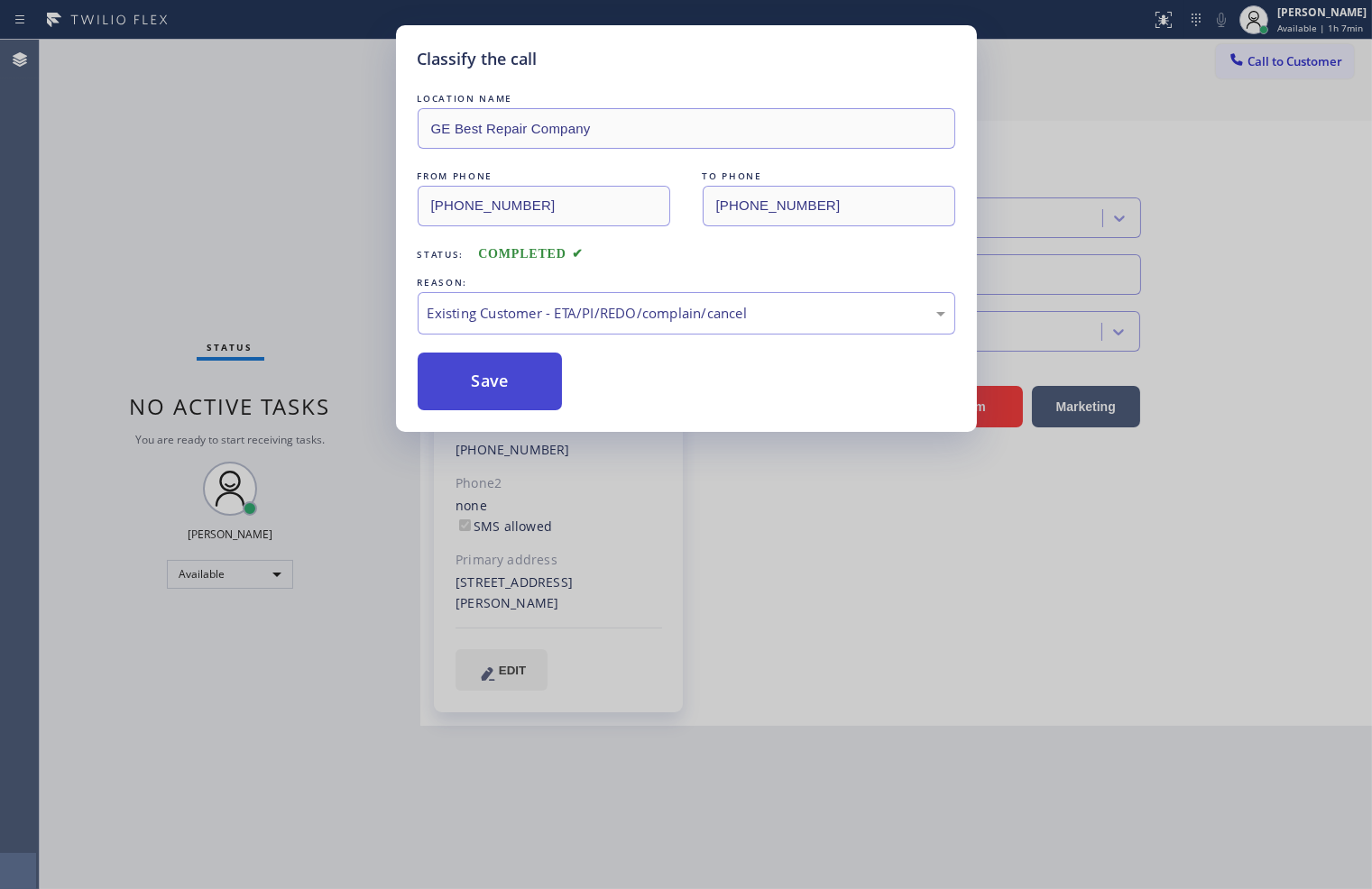
click at [528, 391] on button "Save" at bounding box center [490, 381] width 145 height 58
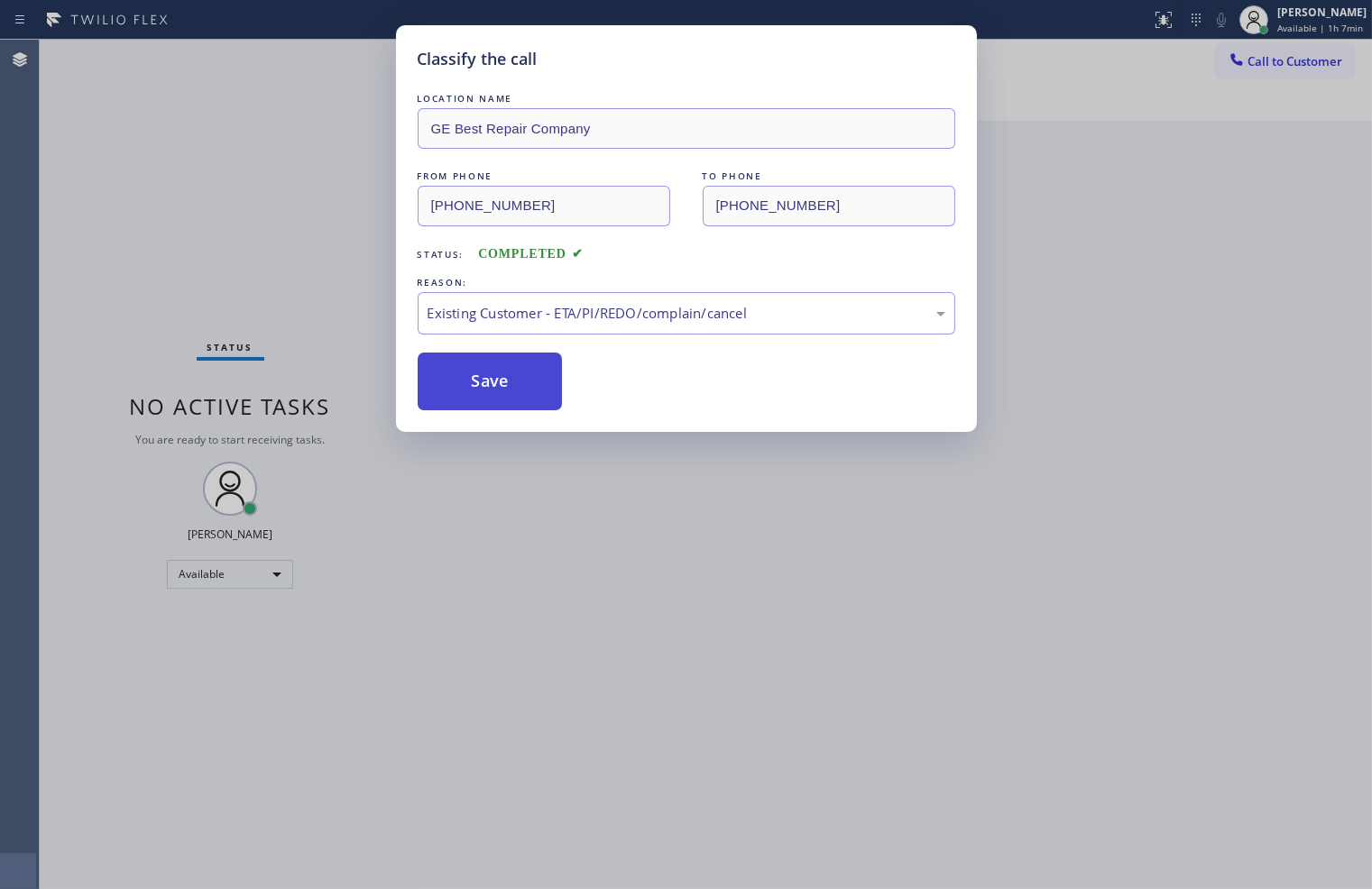
click at [527, 391] on button "Save" at bounding box center [490, 381] width 145 height 58
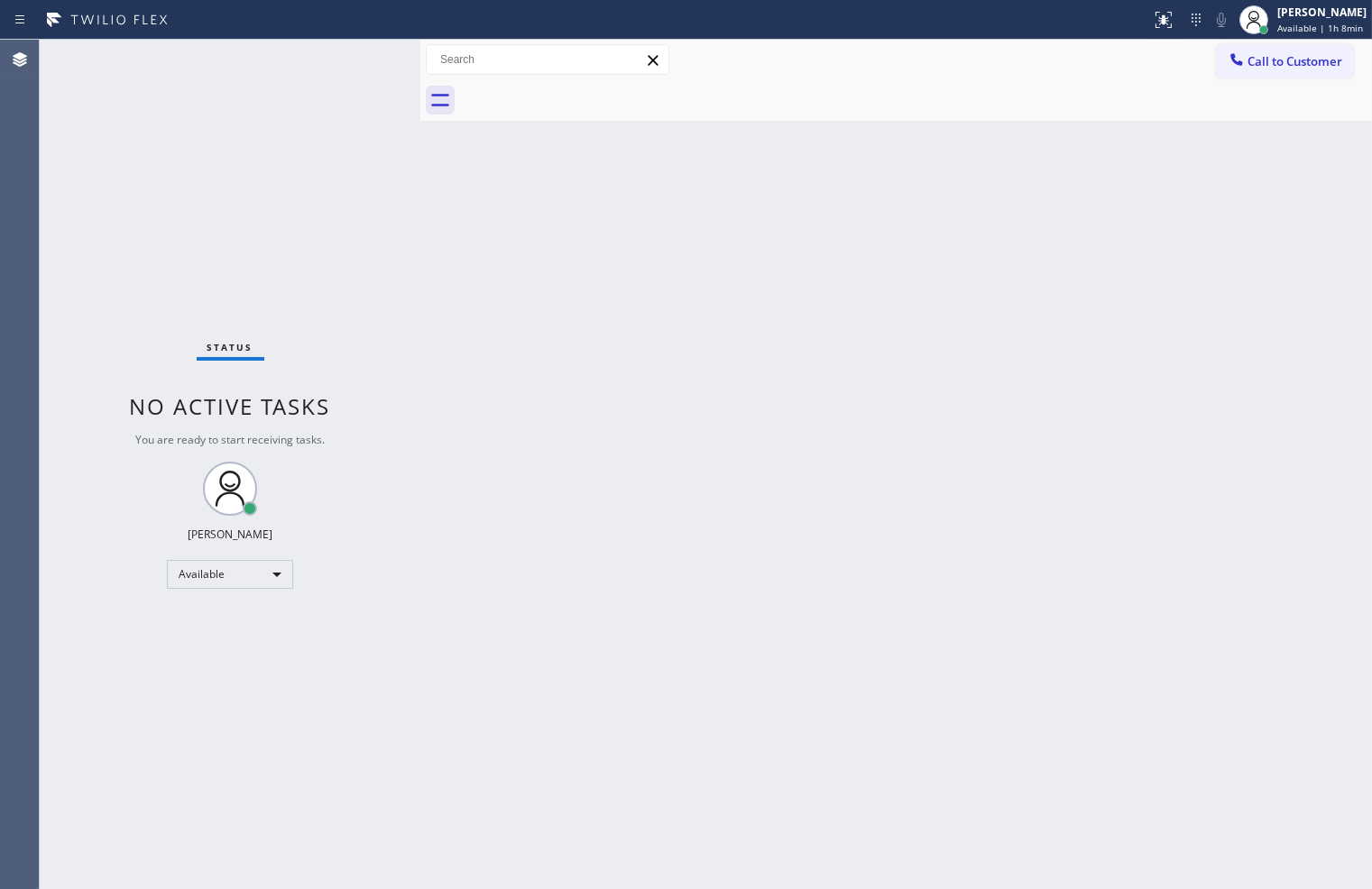
click at [178, 170] on div "Status No active tasks You are ready to start receiving tasks. [PERSON_NAME]" at bounding box center [229, 464] width 381 height 849
click at [333, 70] on div "Status No active tasks You are ready to start receiving tasks. [PERSON_NAME]" at bounding box center [229, 464] width 381 height 849
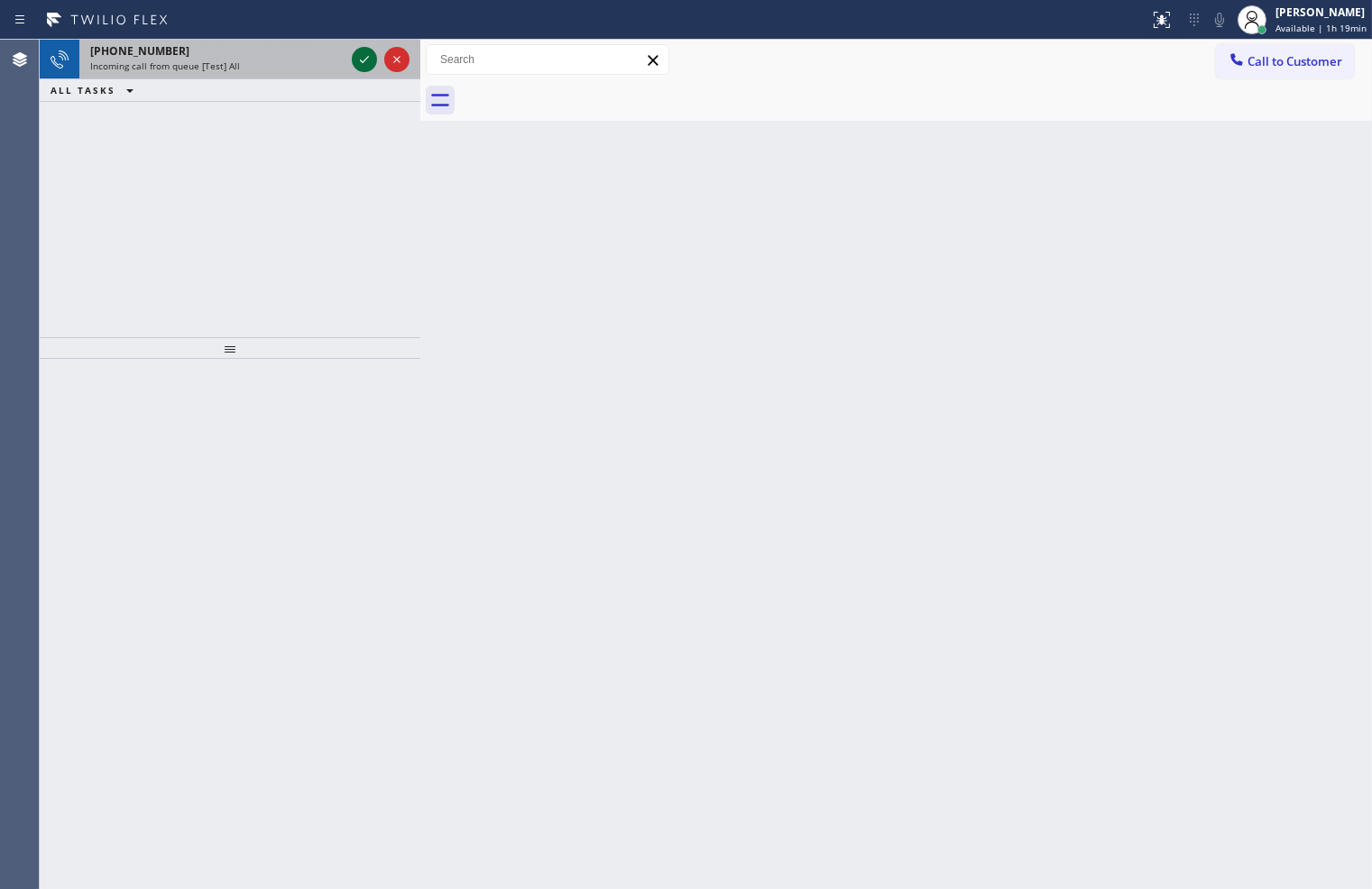
click at [363, 65] on icon at bounding box center [365, 60] width 22 height 22
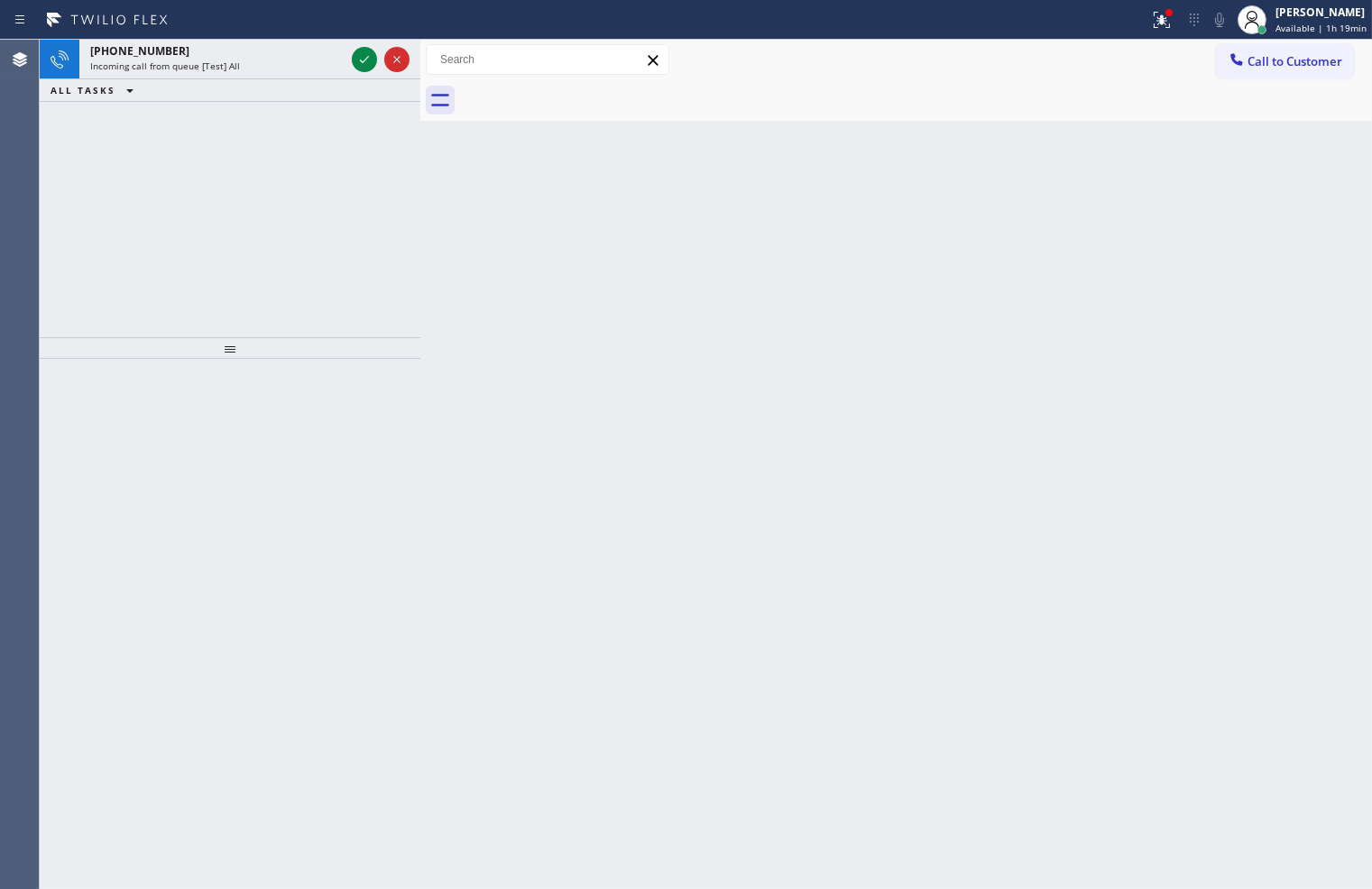
click at [363, 65] on icon at bounding box center [365, 60] width 22 height 22
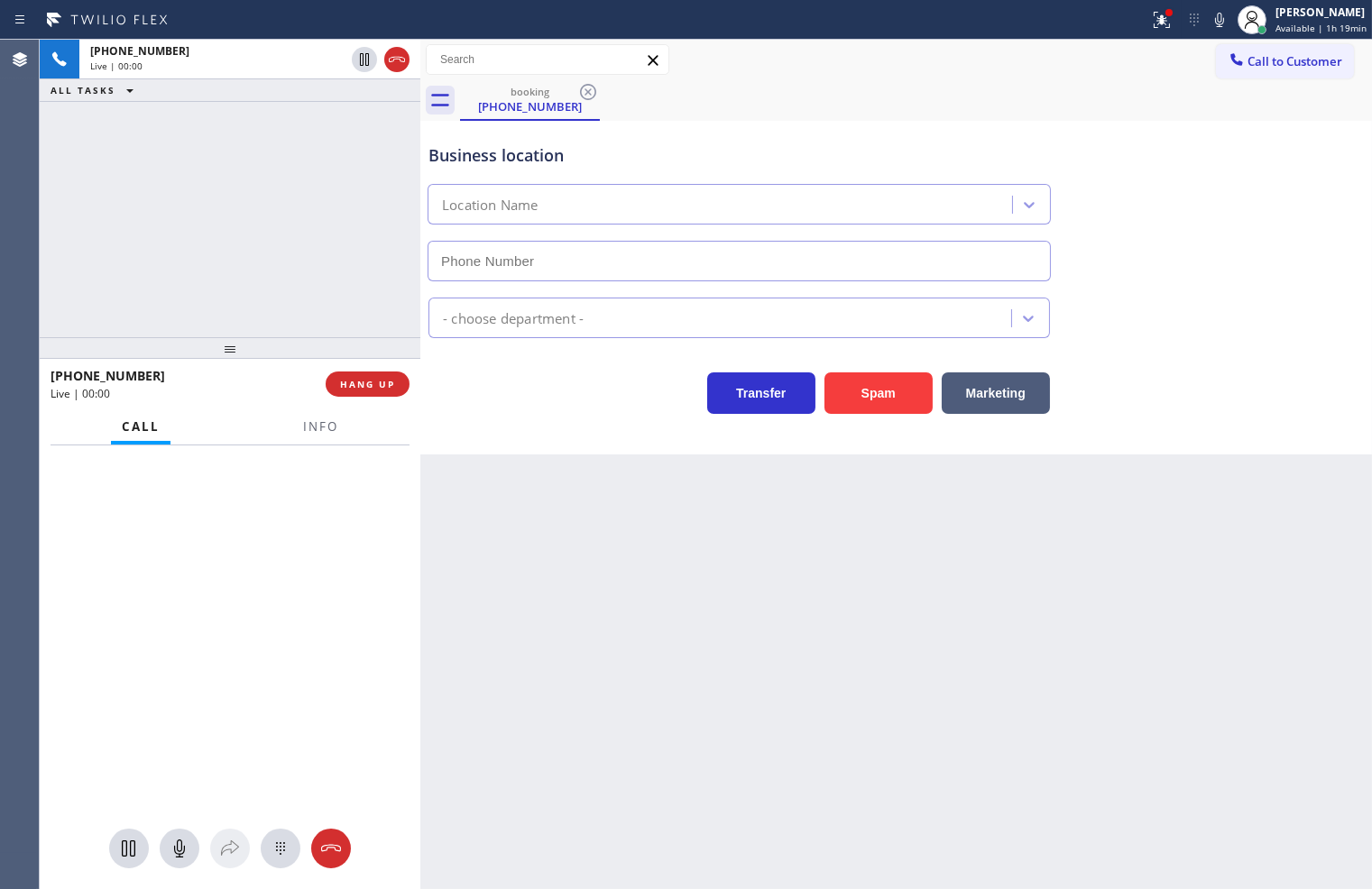
type input "[PHONE_NUMBER]"
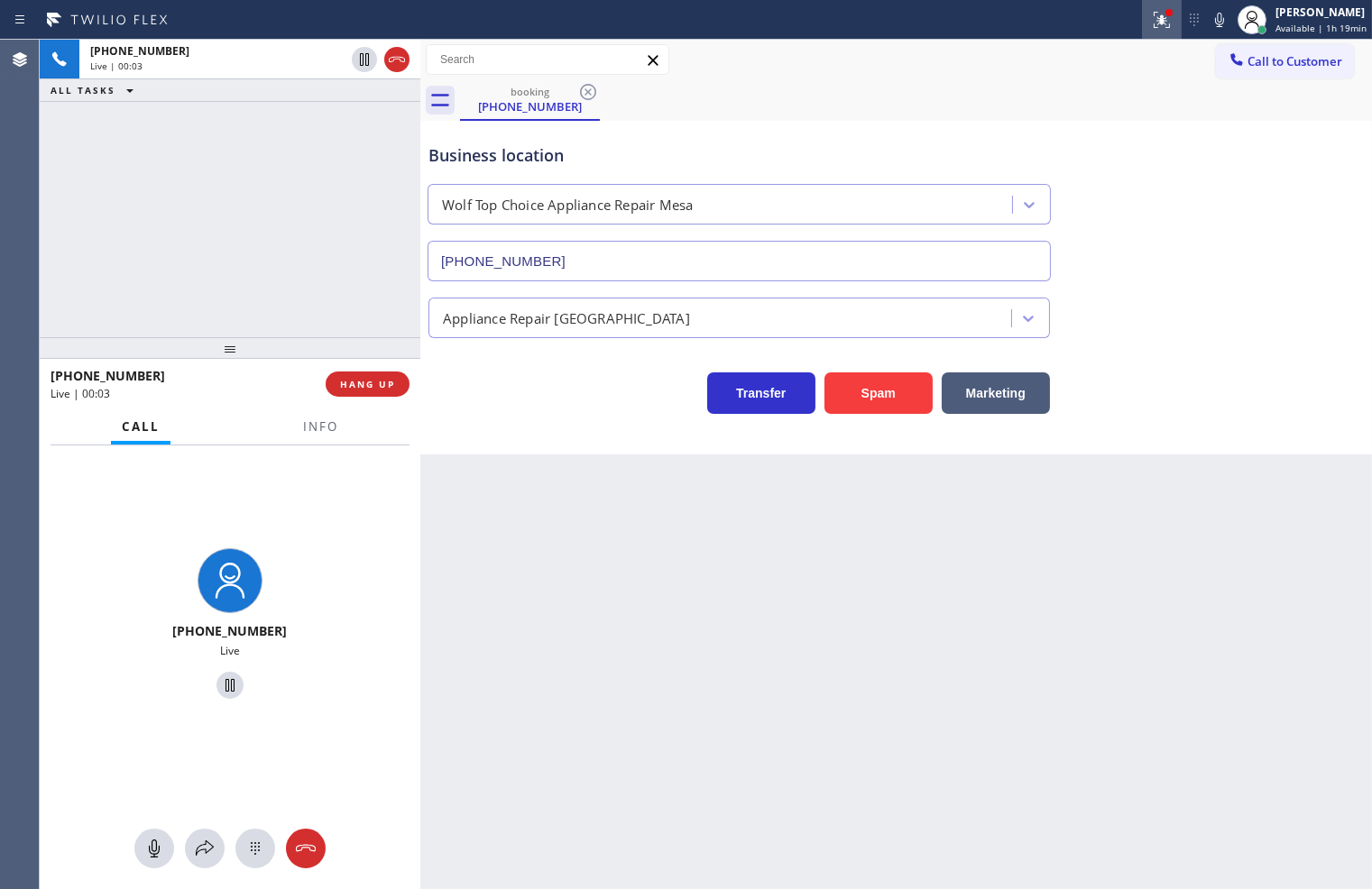
click at [1153, 21] on icon at bounding box center [1158, 18] width 11 height 13
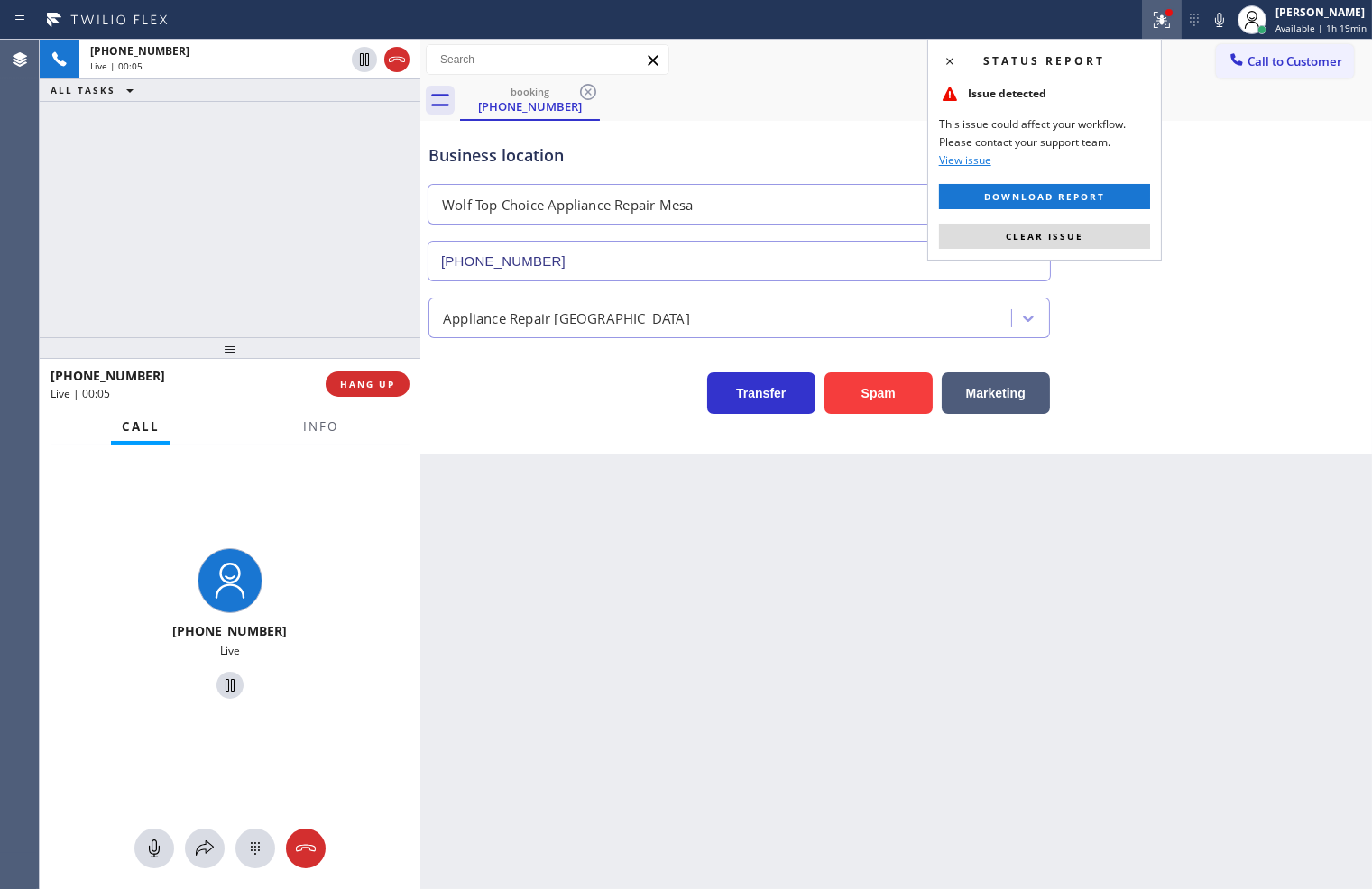
click at [1110, 231] on button "Clear issue" at bounding box center [1043, 236] width 211 height 25
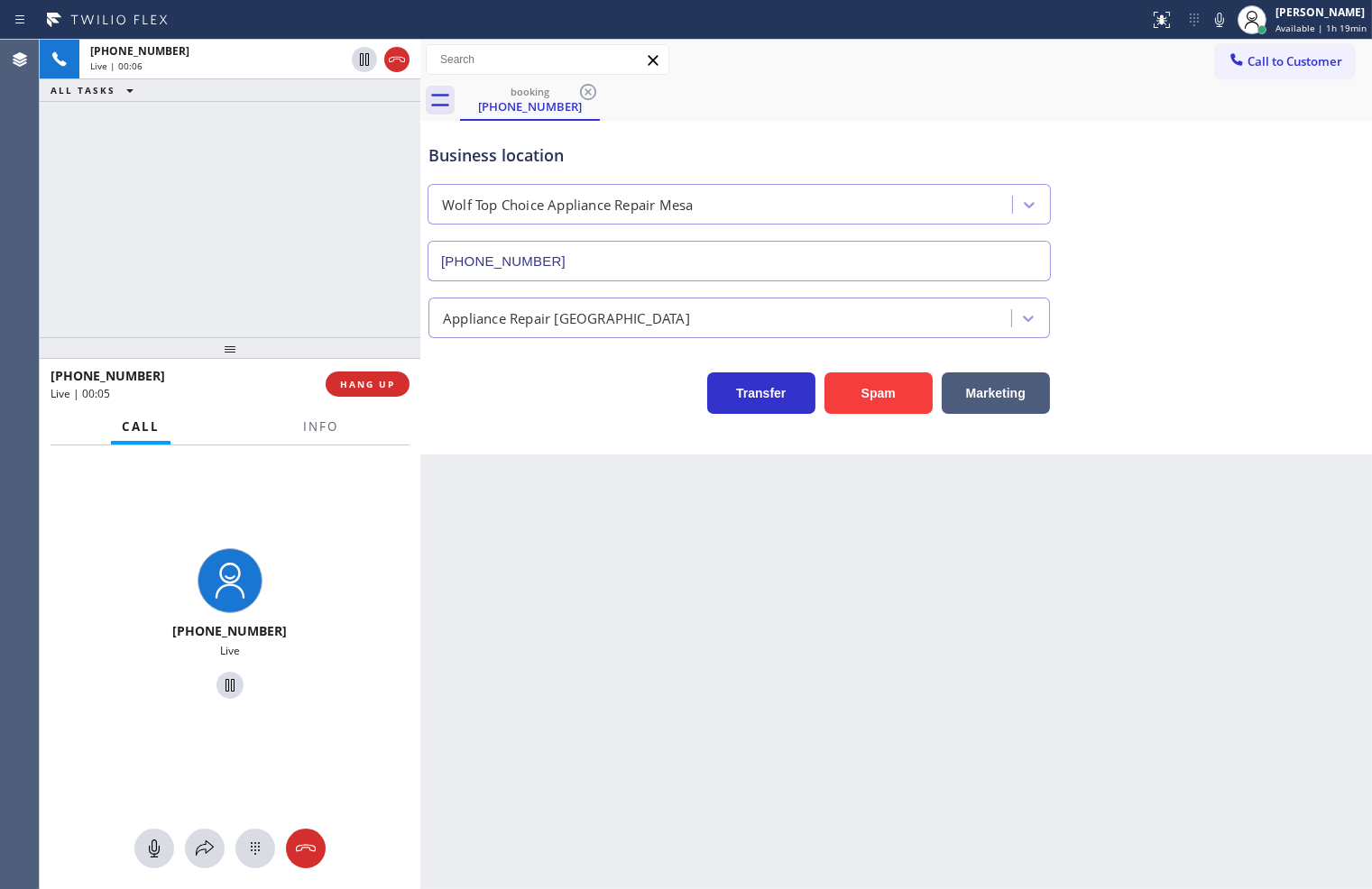
click at [381, 312] on div "[PHONE_NUMBER] Live | 00:06 ALL TASKS ALL TASKS ACTIVE TASKS TASKS IN WRAP UP" at bounding box center [229, 187] width 381 height 297
click at [1193, 228] on div "Business location Wolf Top Choice Appliance Repair [GEOGRAPHIC_DATA] [PHONE_NUM…" at bounding box center [895, 199] width 942 height 163
click at [1180, 225] on div "Business location Wolf Top Choice Appliance Repair [GEOGRAPHIC_DATA] [PHONE_NUM…" at bounding box center [895, 199] width 942 height 163
click at [127, 247] on div "[PHONE_NUMBER] Live | 00:14 ALL TASKS ALL TASKS ACTIVE TASKS TASKS IN WRAP UP" at bounding box center [229, 187] width 381 height 297
drag, startPoint x: 274, startPoint y: 190, endPoint x: 1039, endPoint y: 193, distance: 765.0
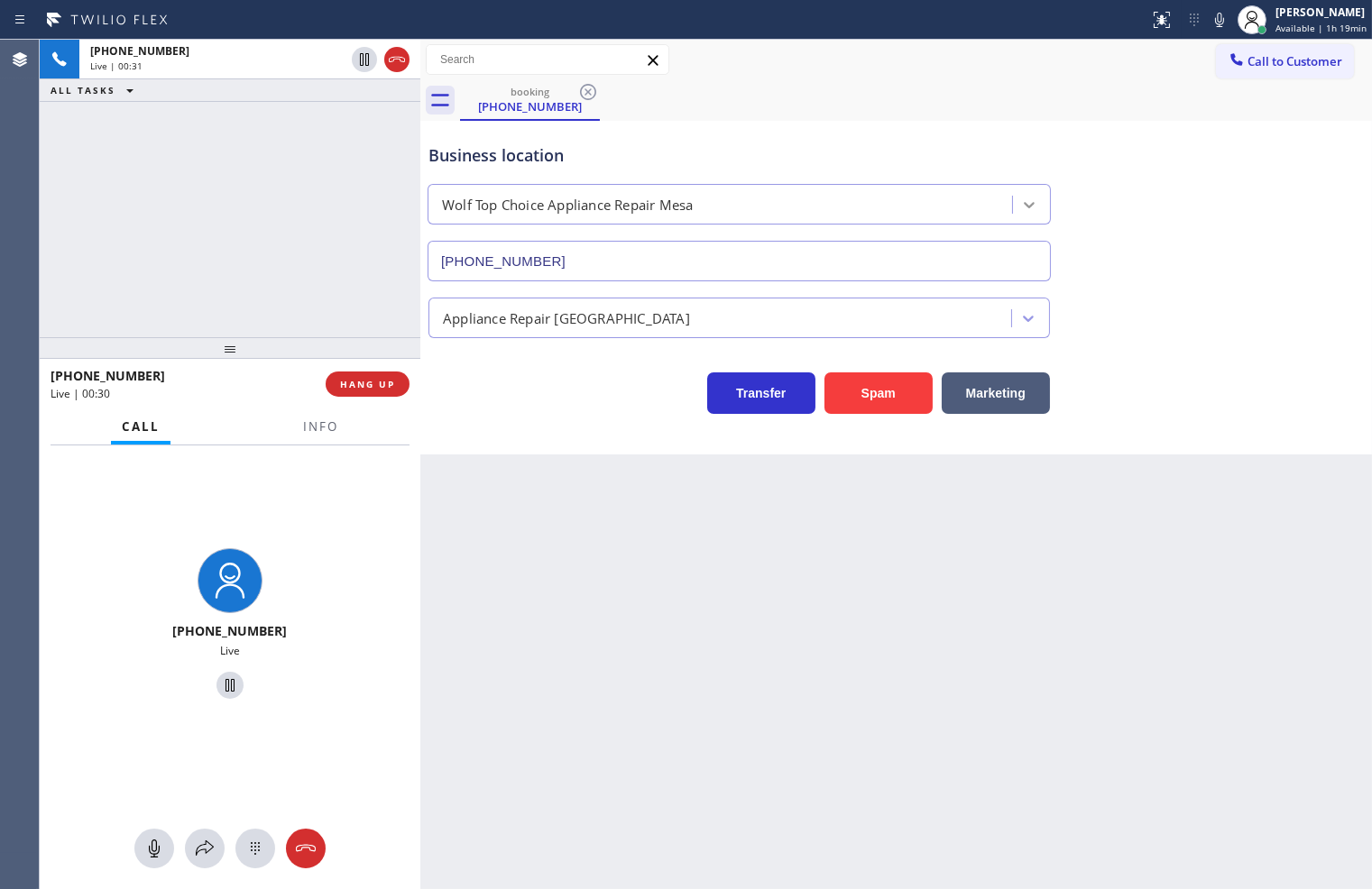
click at [276, 190] on div "[PHONE_NUMBER] Live | 00:31 ALL TASKS ALL TASKS ACTIVE TASKS TASKS IN WRAP UP" at bounding box center [229, 187] width 381 height 297
click at [175, 253] on div "[PHONE_NUMBER] Live | 00:35 ALL TASKS ALL TASKS ACTIVE TASKS TASKS IN WRAP UP" at bounding box center [229, 187] width 381 height 297
click at [244, 575] on div at bounding box center [229, 580] width 63 height 63
click at [244, 368] on div "[PHONE_NUMBER]" at bounding box center [182, 374] width 263 height 17
click at [264, 234] on div "[PHONE_NUMBER] Live | 00:37 ALL TASKS ALL TASKS ACTIVE TASKS TASKS IN WRAP UP" at bounding box center [229, 187] width 381 height 297
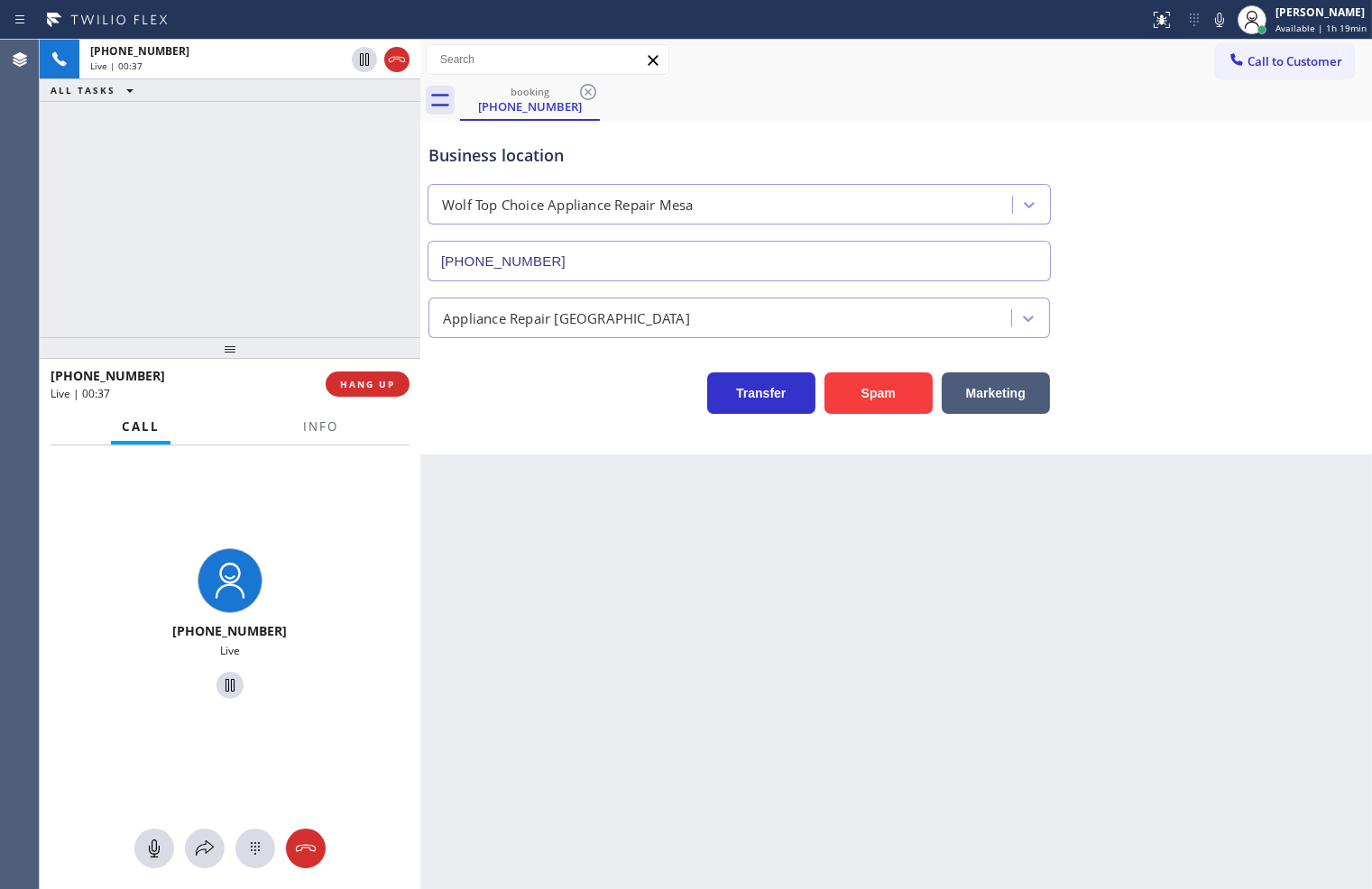
drag, startPoint x: 527, startPoint y: 457, endPoint x: 39, endPoint y: 122, distance: 591.9
click at [516, 452] on div "Back to Dashboard Change Sender ID Customers Technicians Select a contact Outbo…" at bounding box center [896, 464] width 951 height 849
click at [39, 122] on div "[PHONE_NUMBER] Live | 00:38 ALL TASKS ALL TASKS ACTIVE TASKS TASKS IN WRAP UP" at bounding box center [229, 187] width 381 height 297
click at [291, 300] on div "[PHONE_NUMBER] Live | 00:38 ALL TASKS ALL TASKS ACTIVE TASKS TASKS IN WRAP UP" at bounding box center [229, 187] width 381 height 297
click at [313, 229] on div "[PHONE_NUMBER] Live | 00:39 ALL TASKS ALL TASKS ACTIVE TASKS TASKS IN WRAP UP" at bounding box center [229, 187] width 381 height 297
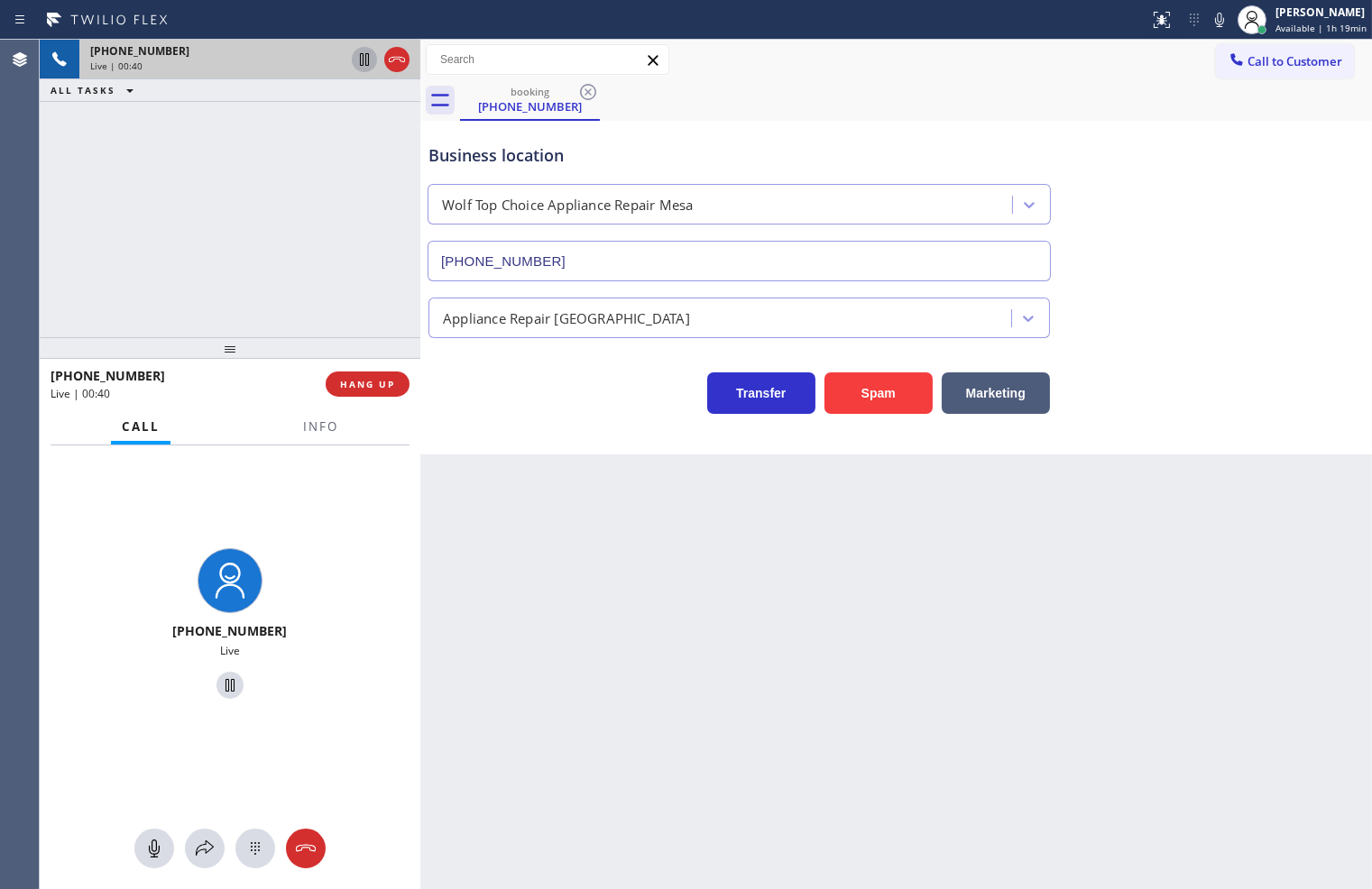
click at [362, 63] on icon at bounding box center [365, 60] width 22 height 22
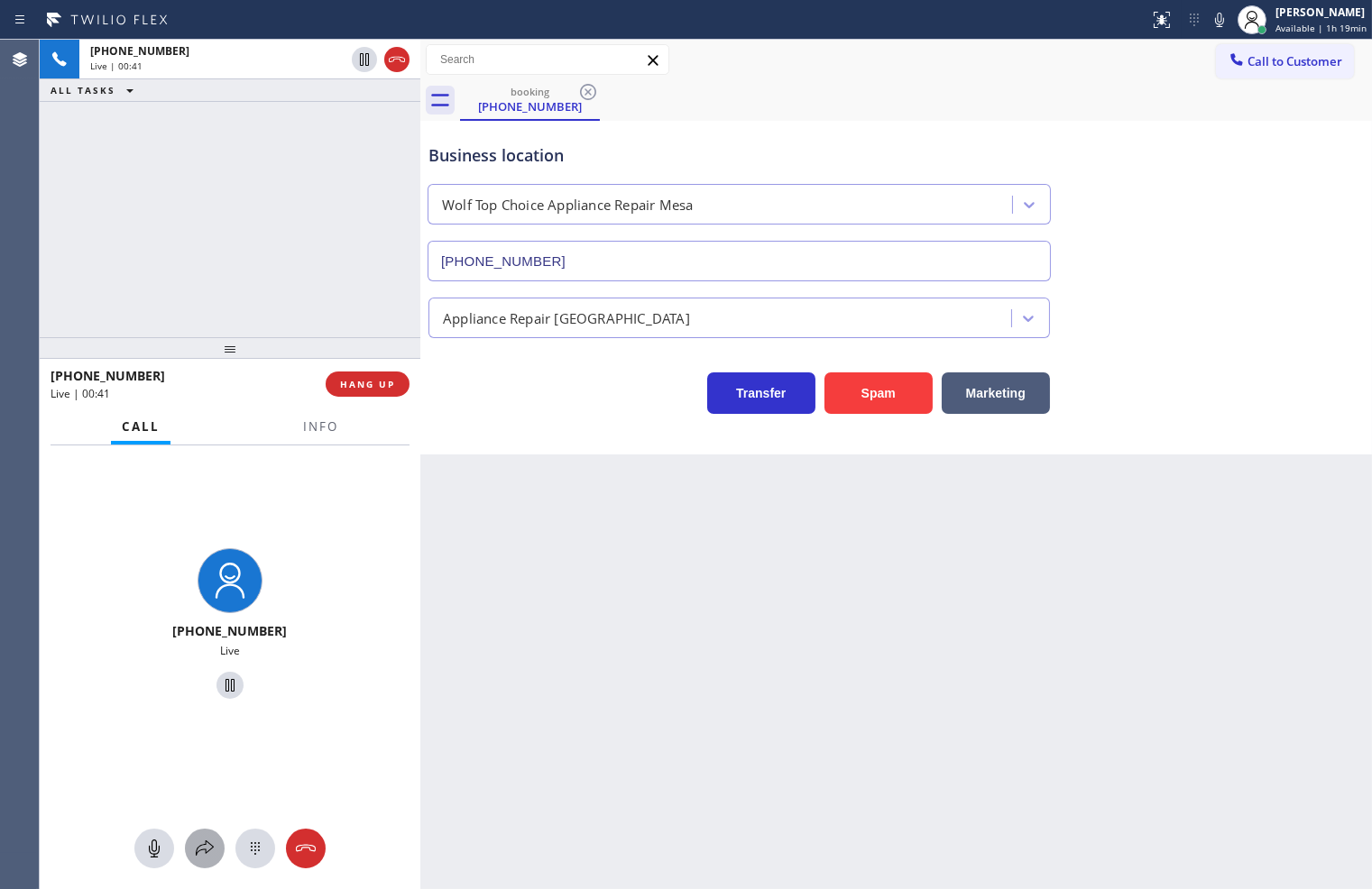
click at [201, 840] on icon at bounding box center [205, 848] width 22 height 22
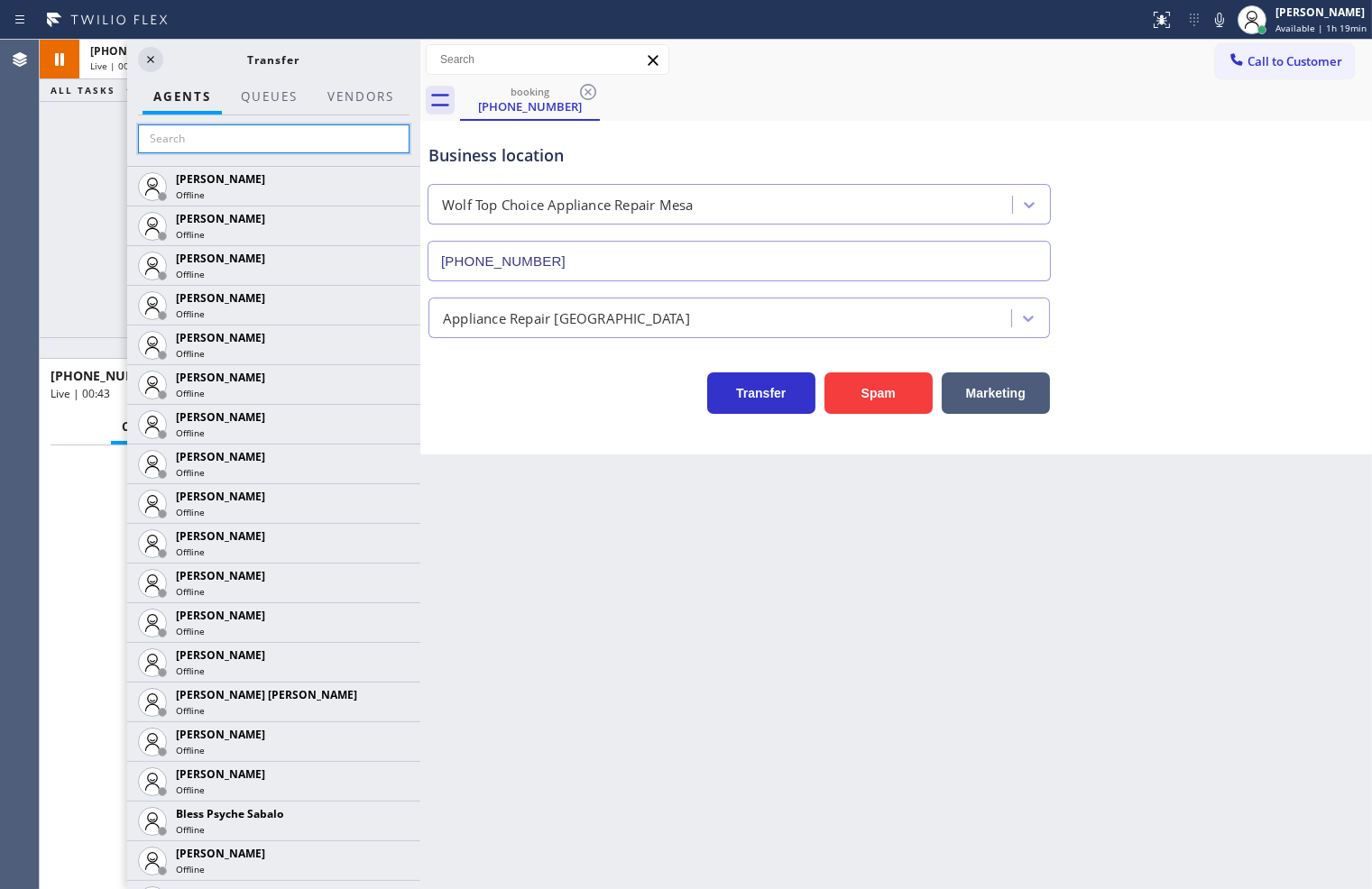
click at [239, 132] on input "text" at bounding box center [274, 138] width 272 height 28
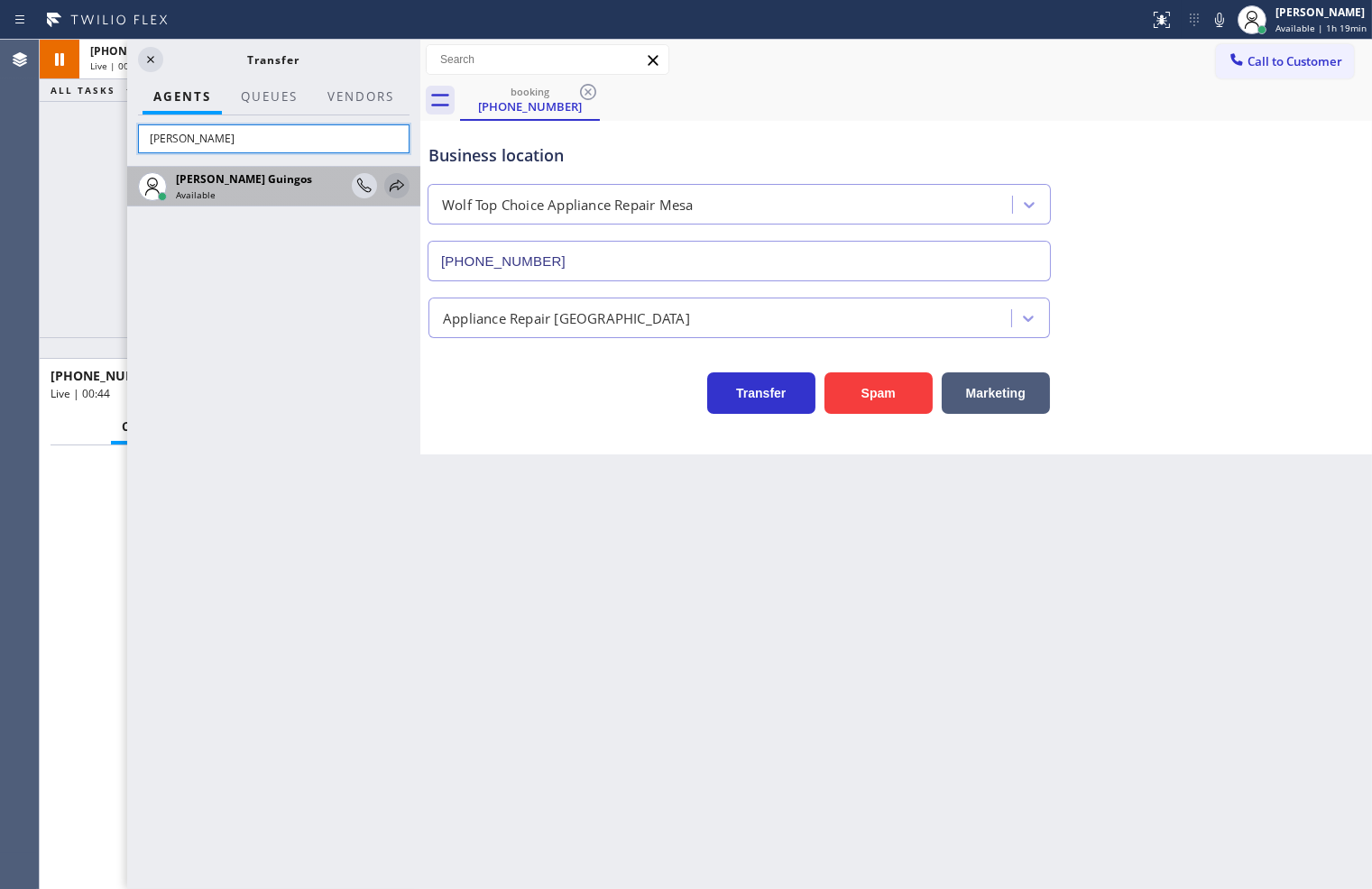
type input "[PERSON_NAME]"
click at [398, 180] on icon at bounding box center [396, 185] width 15 height 12
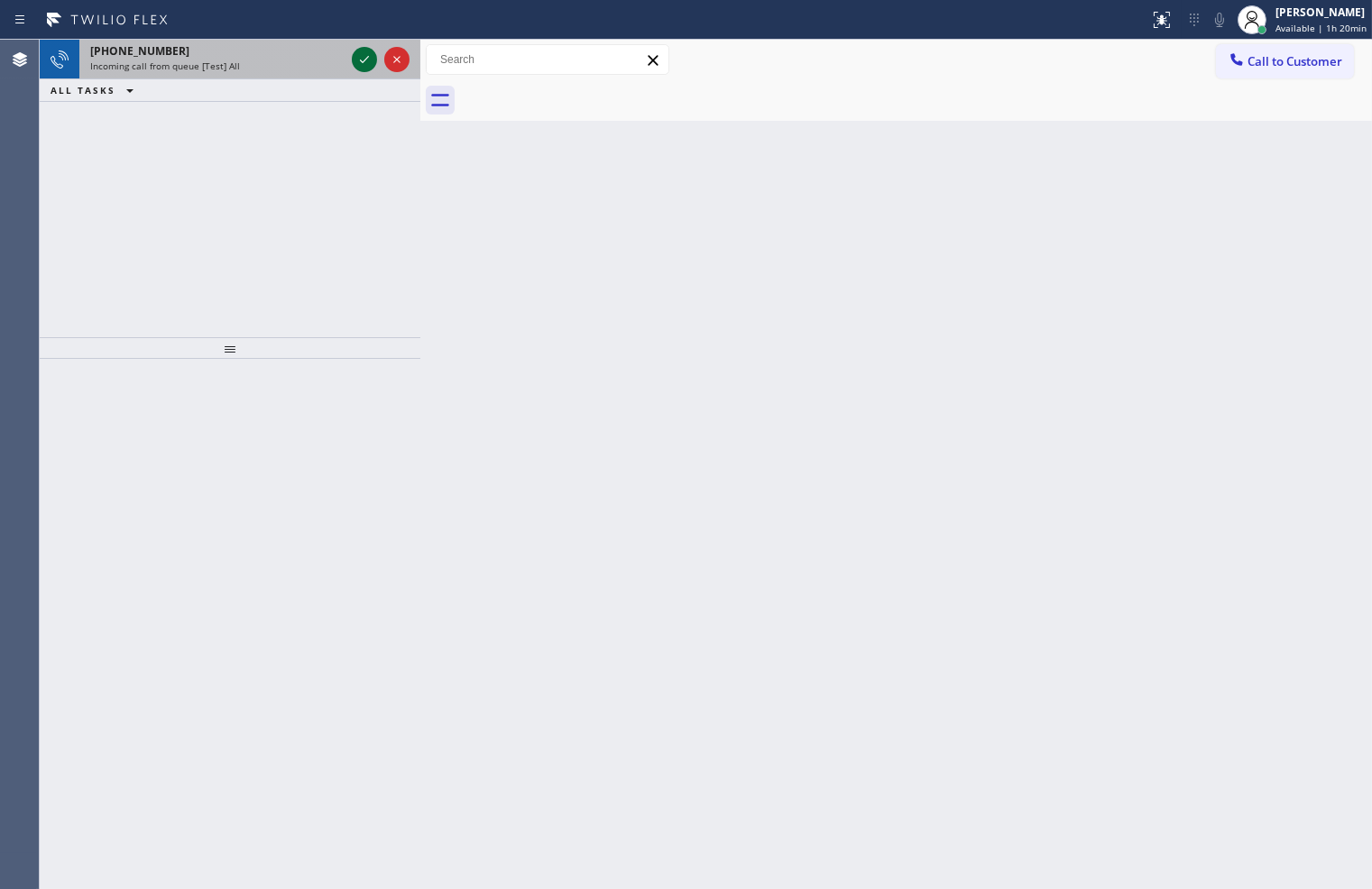
click at [361, 60] on icon at bounding box center [364, 59] width 9 height 7
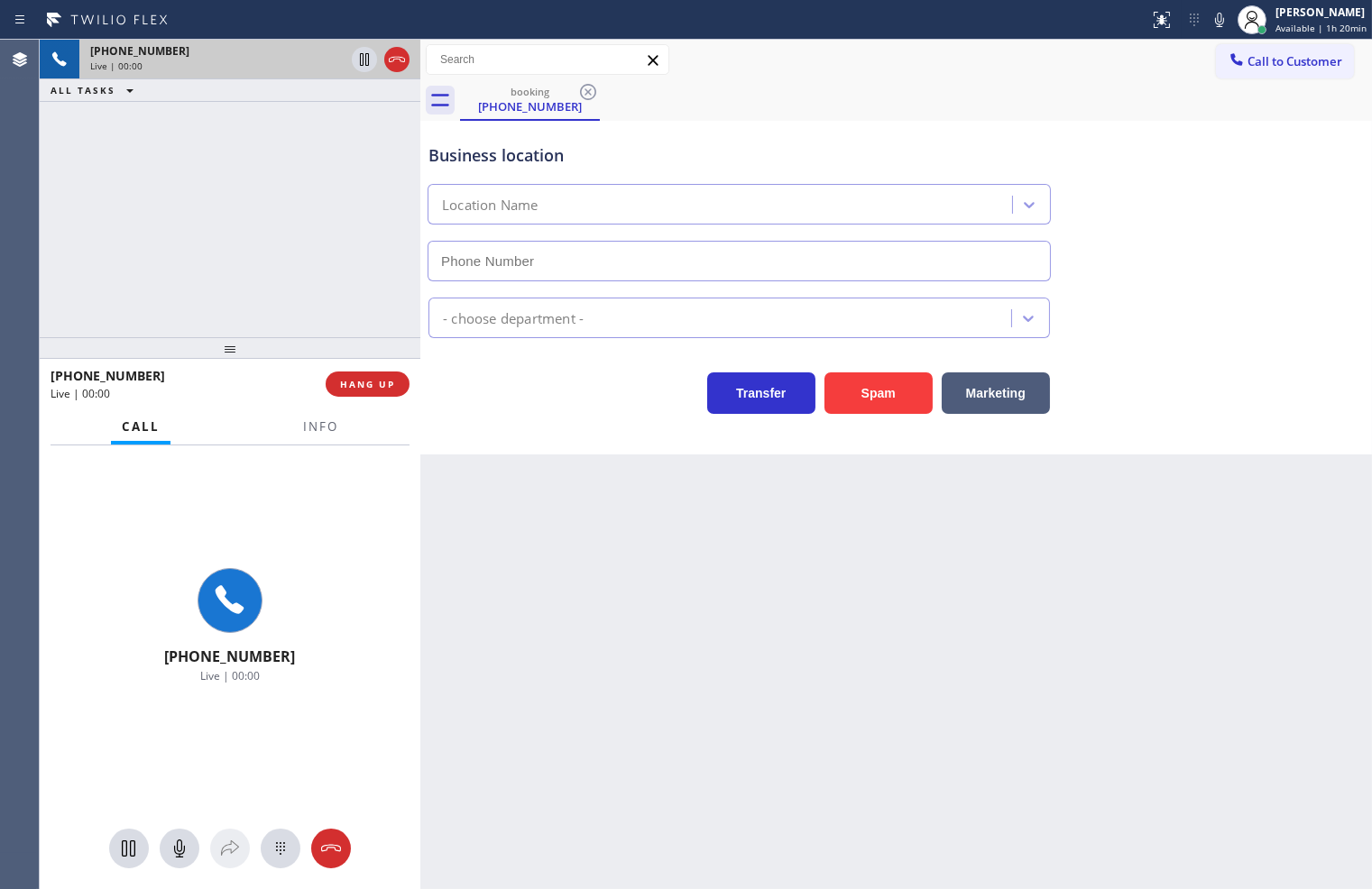
type input "[PHONE_NUMBER]"
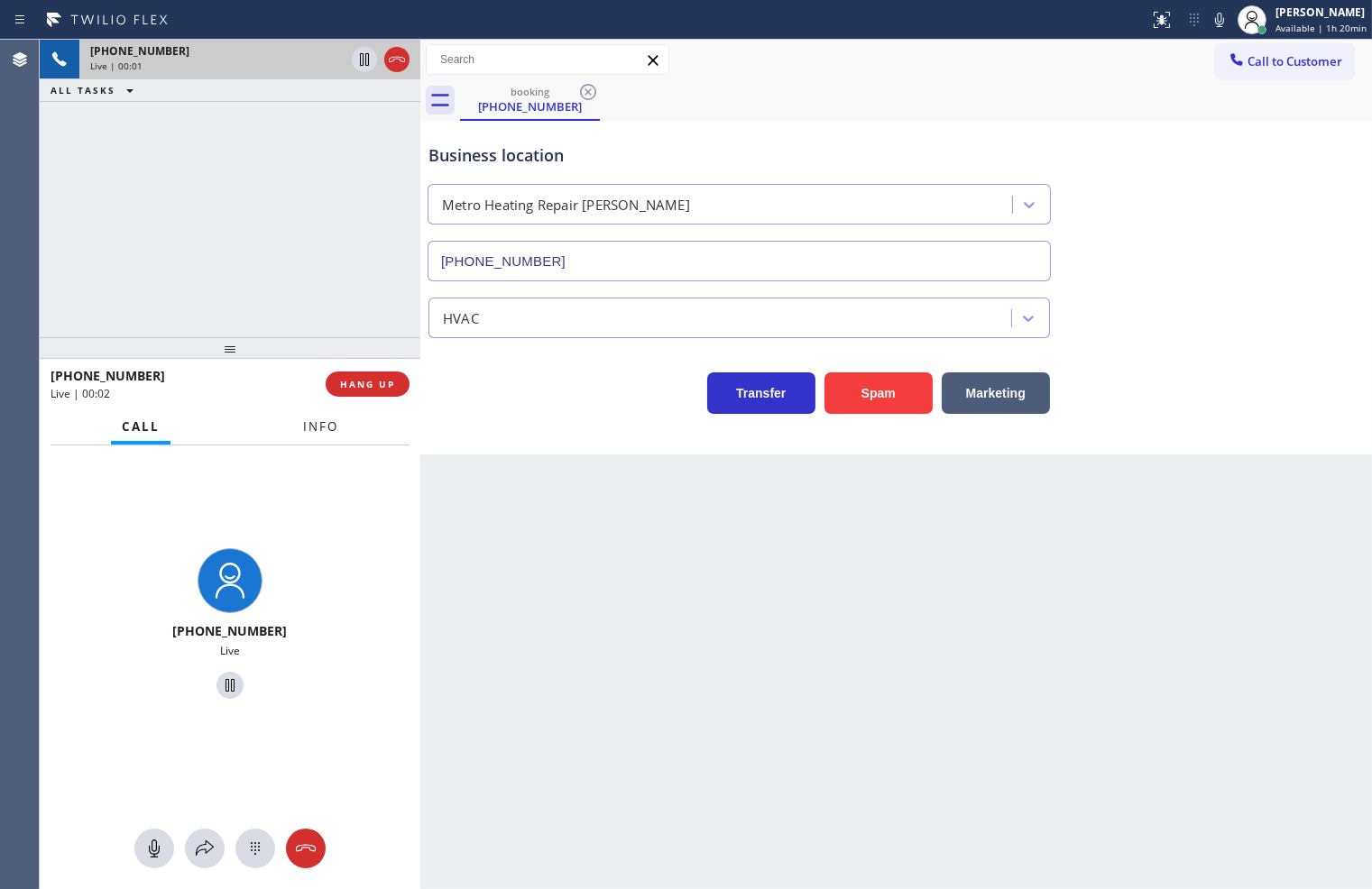
click at [319, 430] on span "Info" at bounding box center [321, 426] width 35 height 17
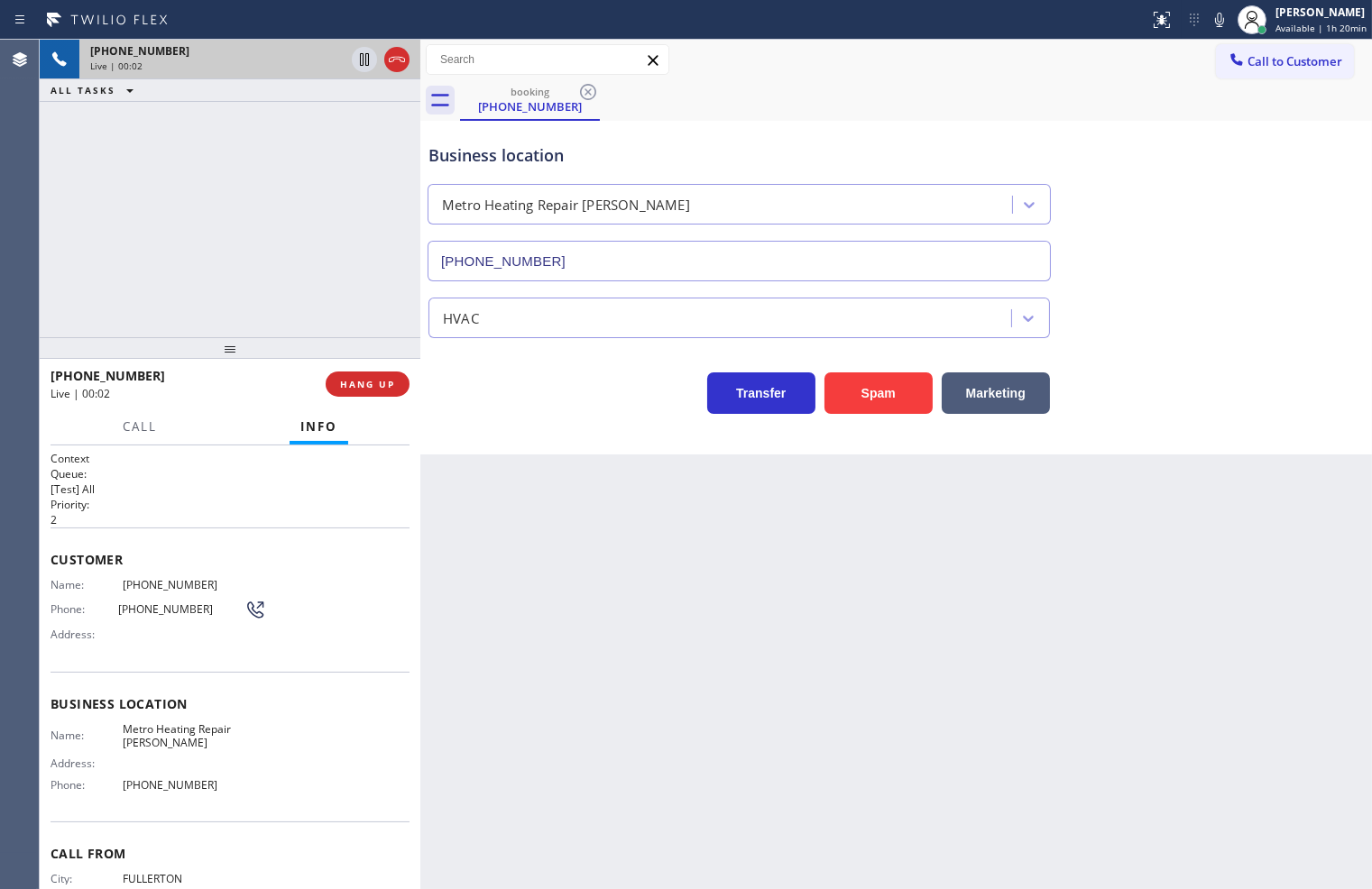
click at [575, 408] on div "Transfer Spam Marketing" at bounding box center [738, 389] width 629 height 51
click at [561, 464] on div "Back to Dashboard Change Sender ID Customers Technicians Select a contact Outbo…" at bounding box center [896, 464] width 951 height 849
click at [534, 408] on div "Transfer Spam Marketing" at bounding box center [738, 389] width 629 height 51
drag, startPoint x: 349, startPoint y: 289, endPoint x: 401, endPoint y: 320, distance: 60.5
click at [370, 290] on div "[PHONE_NUMBER] Live | 00:04 ALL TASKS ALL TASKS ACTIVE TASKS TASKS IN WRAP UP" at bounding box center [229, 187] width 381 height 297
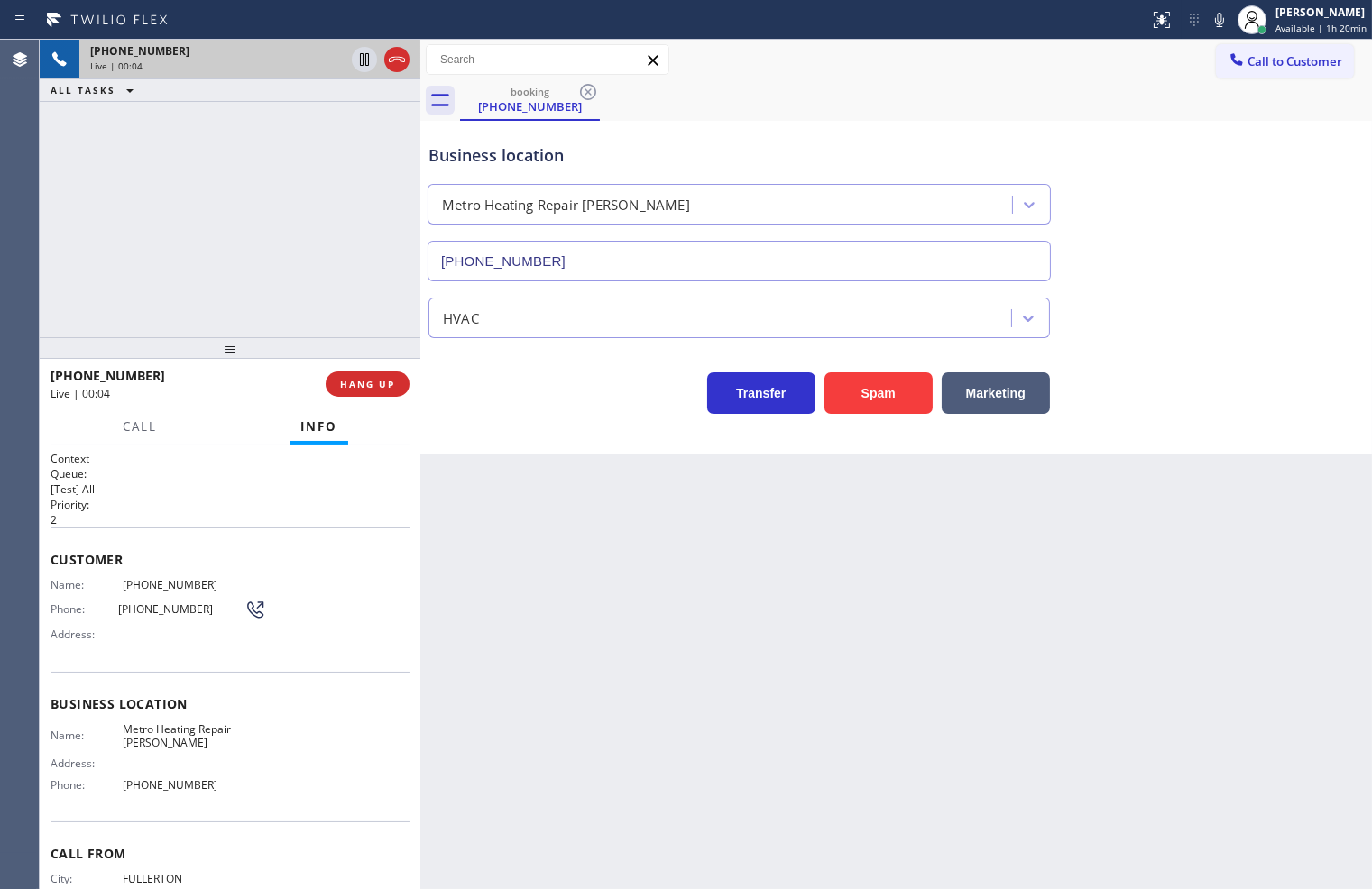
click at [571, 418] on div "Business location Metro Heating Repair [PERSON_NAME] [PHONE_NUMBER] HVAC Transf…" at bounding box center [896, 287] width 951 height 333
click at [289, 265] on div "[PHONE_NUMBER] Live | 00:05 ALL TASKS ALL TASKS ACTIVE TASKS TASKS IN WRAP UP" at bounding box center [229, 187] width 381 height 297
click at [544, 420] on div "Business location Metro Heating Repair [PERSON_NAME] [PHONE_NUMBER] HVAC Transf…" at bounding box center [896, 287] width 951 height 333
click at [298, 286] on div "[PHONE_NUMBER] Live | 00:05 ALL TASKS ALL TASKS ACTIVE TASKS TASKS IN WRAP UP" at bounding box center [229, 187] width 381 height 297
click at [453, 420] on div "Business location Metro Heating Repair [PERSON_NAME] [PHONE_NUMBER] HVAC Transf…" at bounding box center [896, 287] width 951 height 333
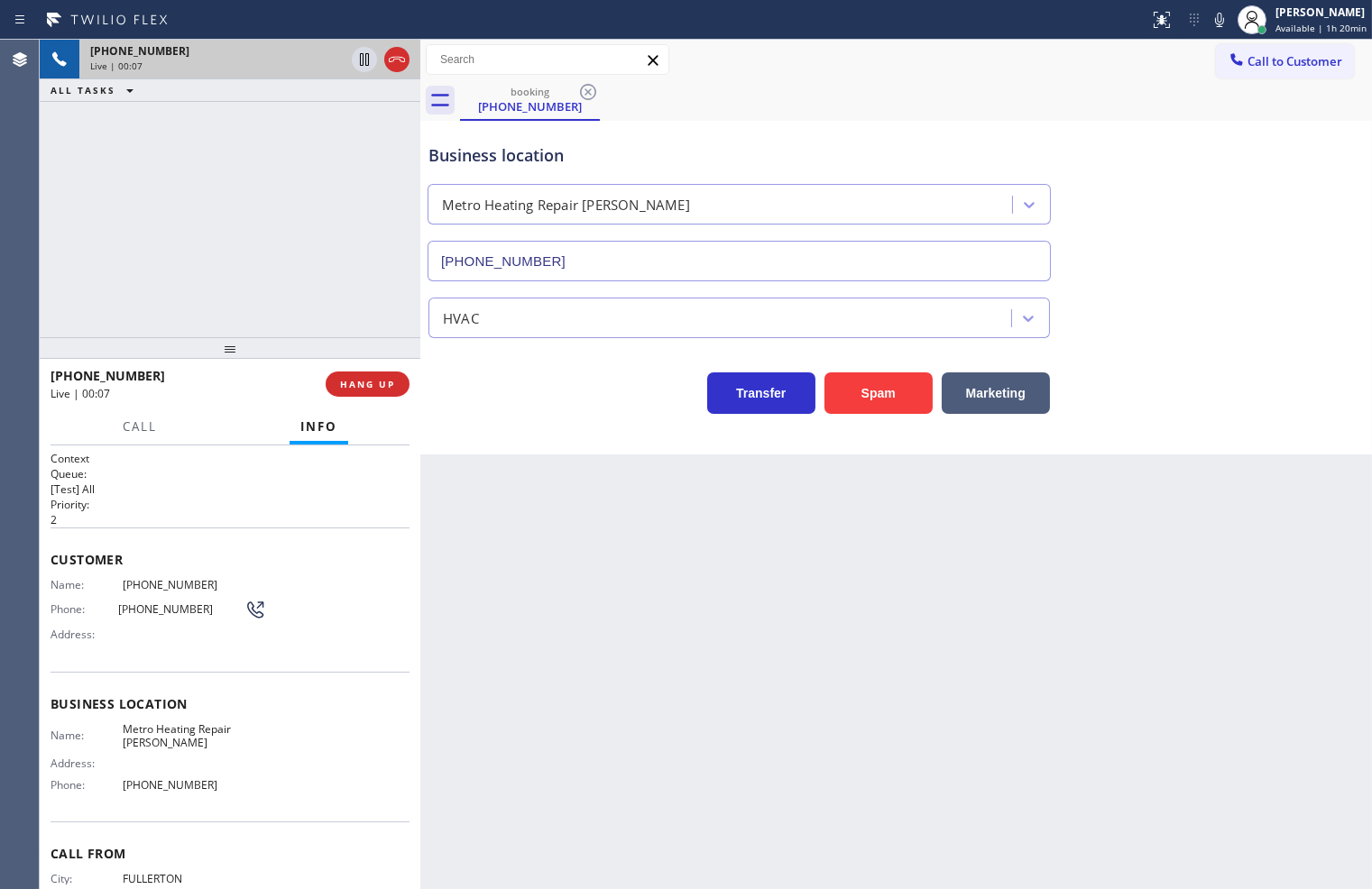
click at [362, 337] on div at bounding box center [229, 348] width 381 height 22
click at [541, 406] on div "Transfer Spam Marketing" at bounding box center [738, 389] width 629 height 51
click at [304, 298] on div "[PHONE_NUMBER] Live | 00:09 ALL TASKS ALL TASKS ACTIVE TASKS TASKS IN WRAP UP" at bounding box center [229, 187] width 381 height 297
drag, startPoint x: 331, startPoint y: 312, endPoint x: 447, endPoint y: 378, distance: 133.5
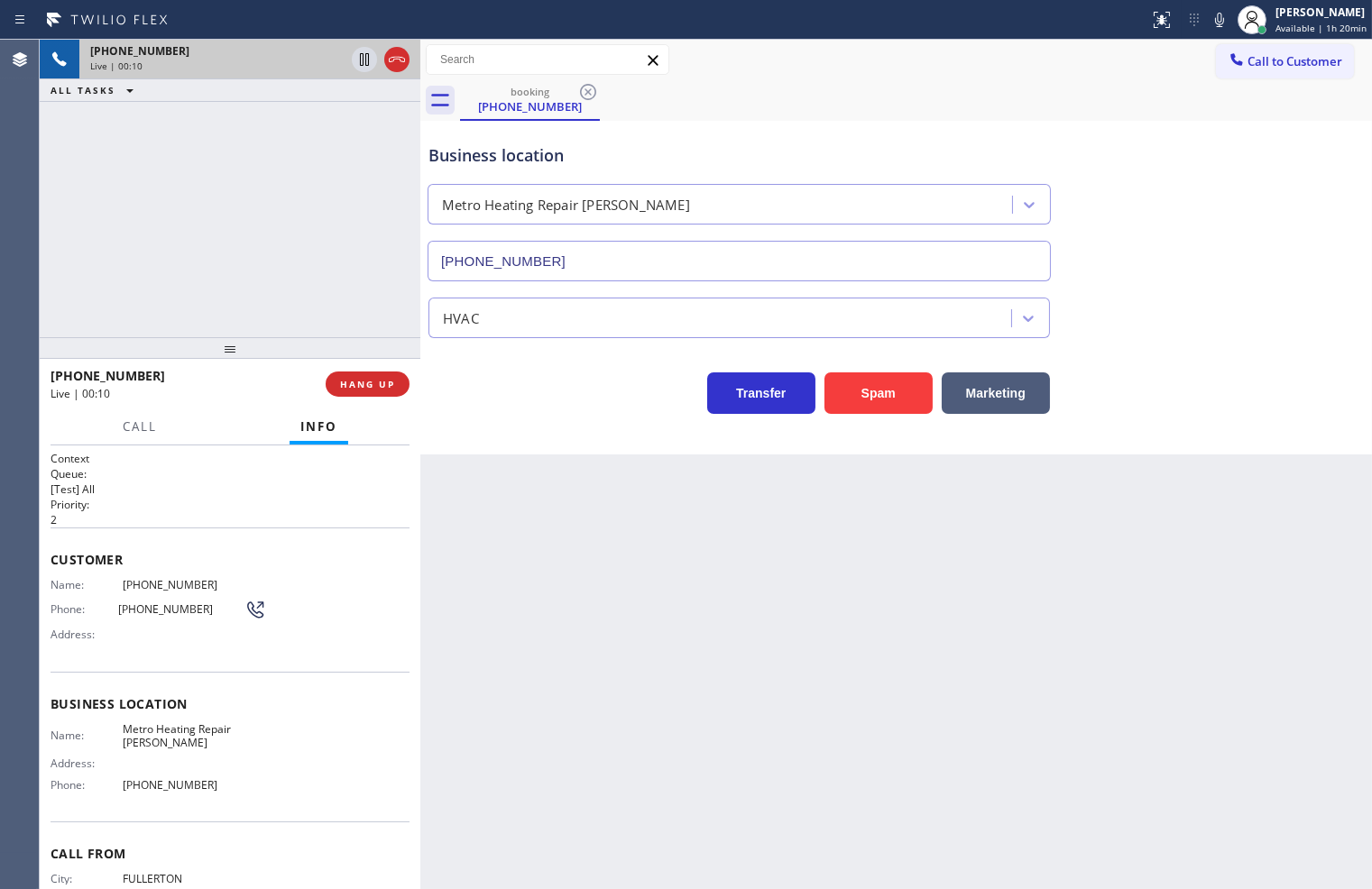
click at [342, 313] on div "[PHONE_NUMBER] Live | 00:10 ALL TASKS ALL TASKS ACTIVE TASKS TASKS IN WRAP UP" at bounding box center [229, 187] width 381 height 297
click at [485, 393] on div "Transfer Spam Marketing" at bounding box center [738, 389] width 629 height 51
click at [323, 305] on div "[PHONE_NUMBER] Live | 00:10 ALL TASKS ALL TASKS ACTIVE TASKS TASKS IN WRAP UP" at bounding box center [229, 187] width 381 height 297
click at [355, 381] on span "HANG UP" at bounding box center [368, 383] width 55 height 13
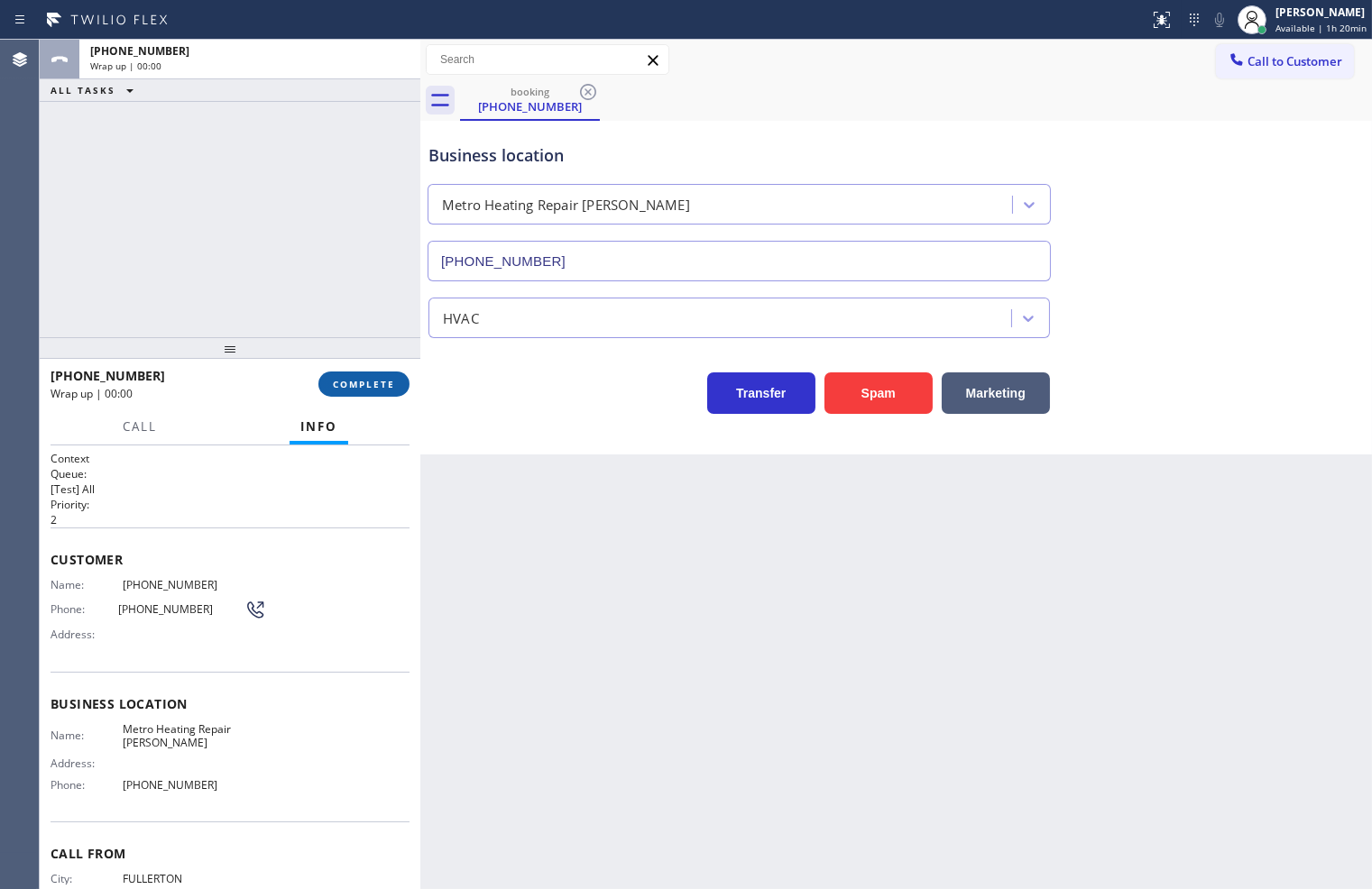
click at [355, 381] on span "COMPLETE" at bounding box center [363, 383] width 62 height 13
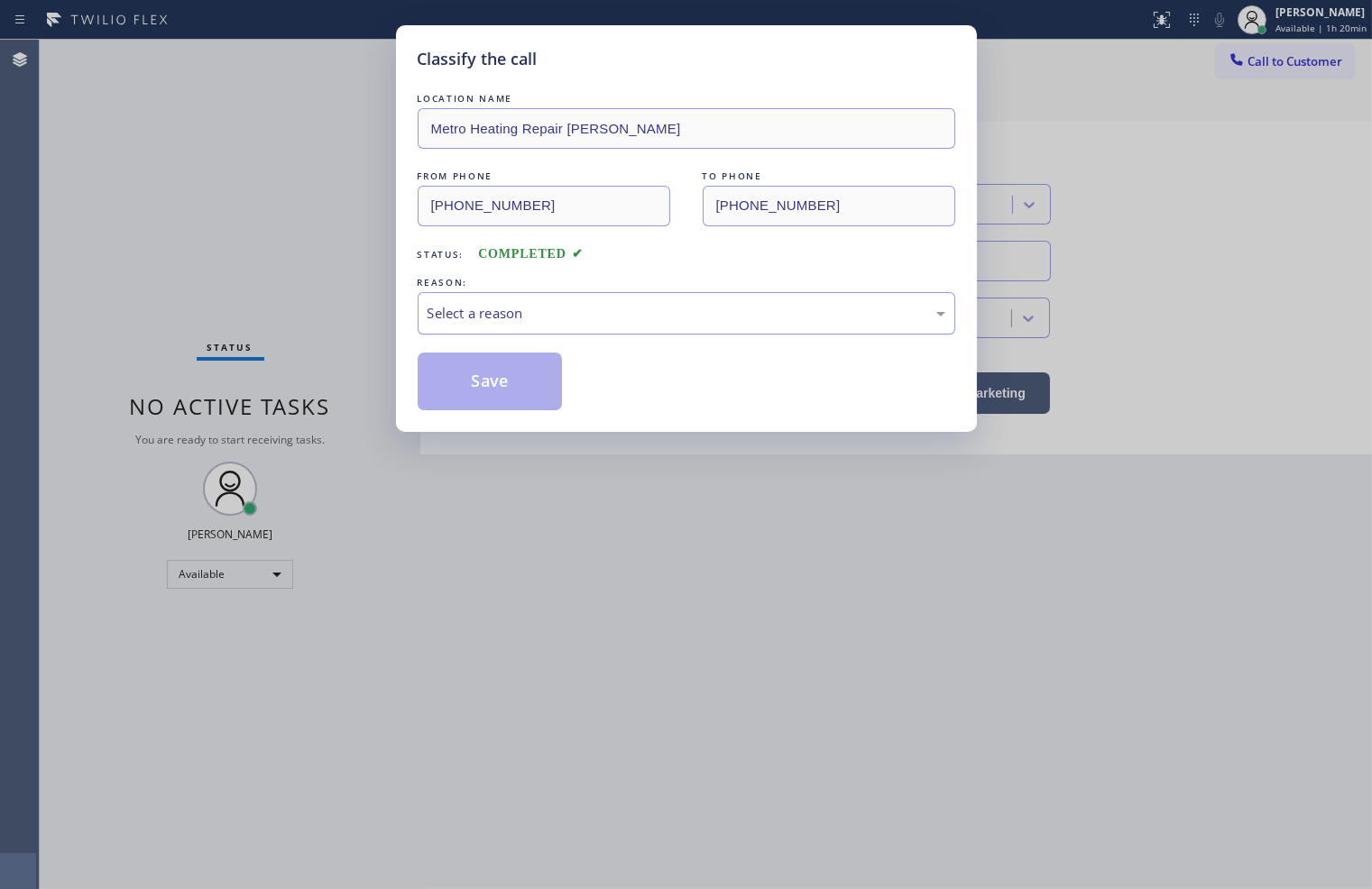
click at [492, 318] on div "Select a reason" at bounding box center [686, 313] width 518 height 21
click at [496, 388] on button "Save" at bounding box center [490, 381] width 145 height 58
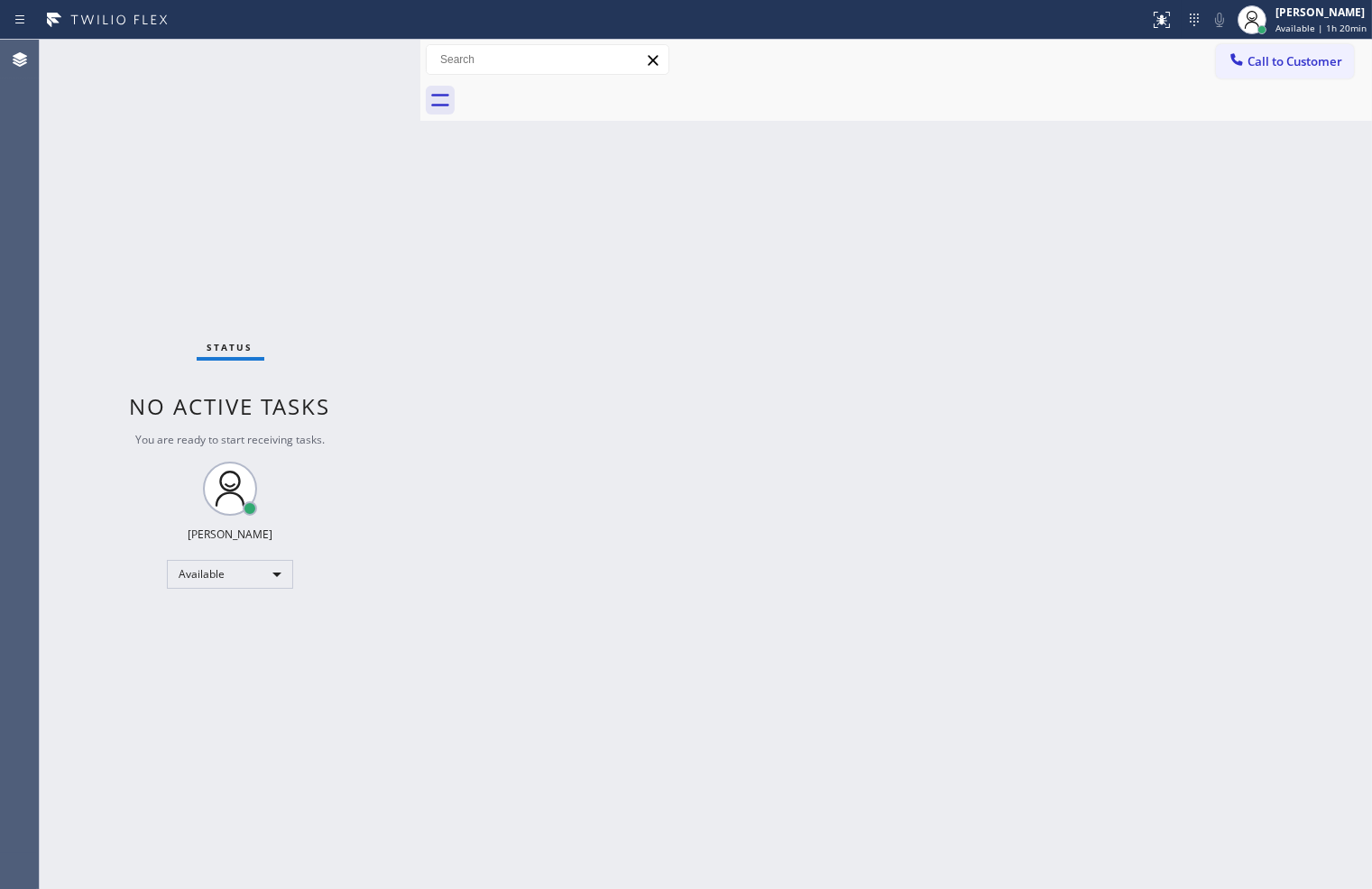
click at [367, 158] on div "Status No active tasks You are ready to start receiving tasks. [PERSON_NAME]" at bounding box center [229, 464] width 381 height 849
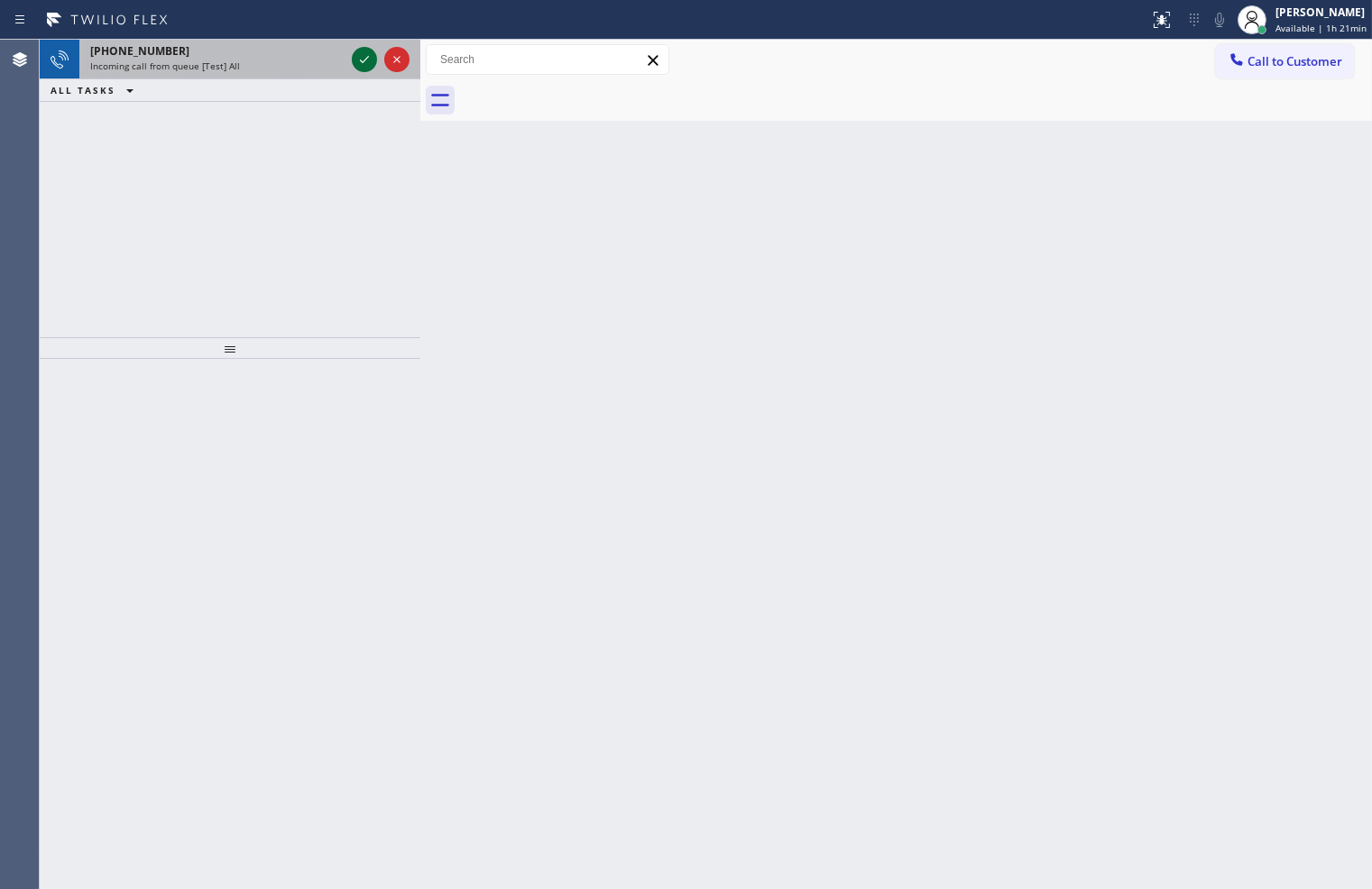
click at [364, 65] on icon at bounding box center [365, 60] width 22 height 22
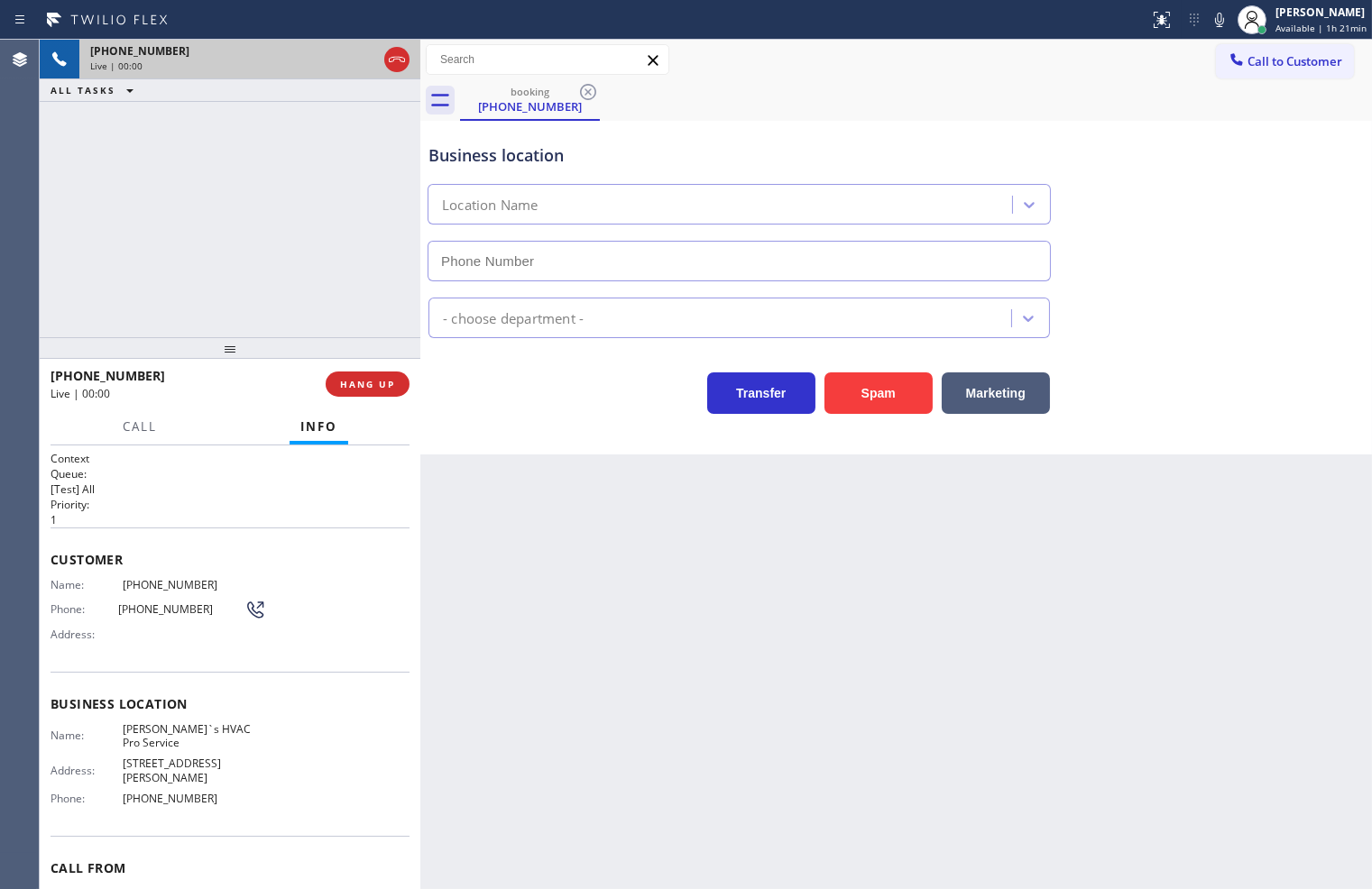
type input "[PHONE_NUMBER]"
click at [319, 253] on div "[PHONE_NUMBER] Live | 00:07 ALL TASKS ALL TASKS ACTIVE TASKS TASKS IN WRAP UP" at bounding box center [229, 187] width 381 height 297
click at [651, 453] on div "Business location [PERSON_NAME]`s HVAC Pro Service [PHONE_NUMBER] HVAC Transfer…" at bounding box center [896, 287] width 951 height 333
click at [208, 247] on div "[PHONE_NUMBER] Live | 00:08 ALL TASKS ALL TASKS ACTIVE TASKS TASKS IN WRAP UP" at bounding box center [229, 187] width 381 height 297
click at [155, 437] on button "Call" at bounding box center [139, 427] width 56 height 35
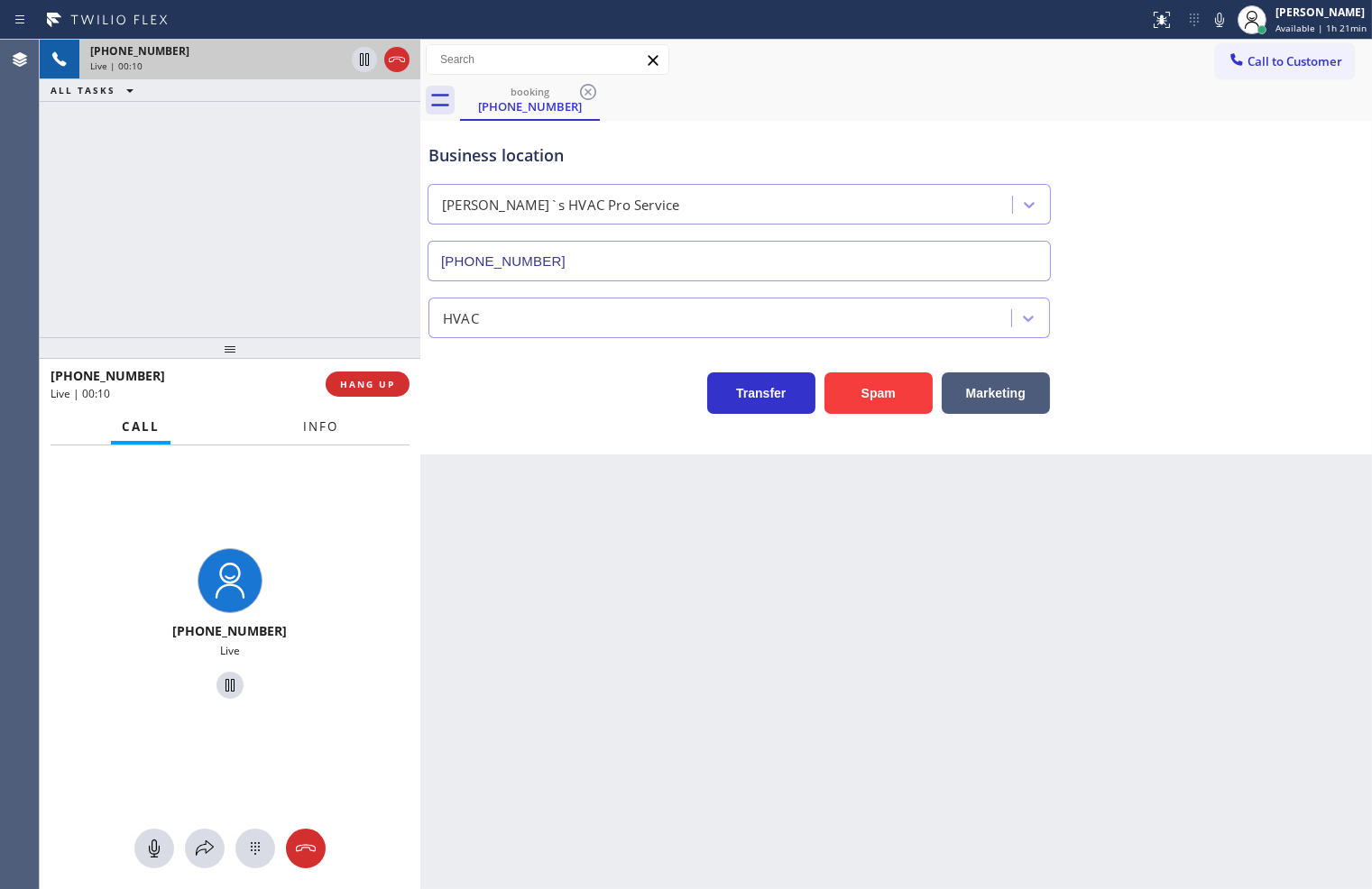
click at [316, 433] on span "Info" at bounding box center [321, 426] width 35 height 17
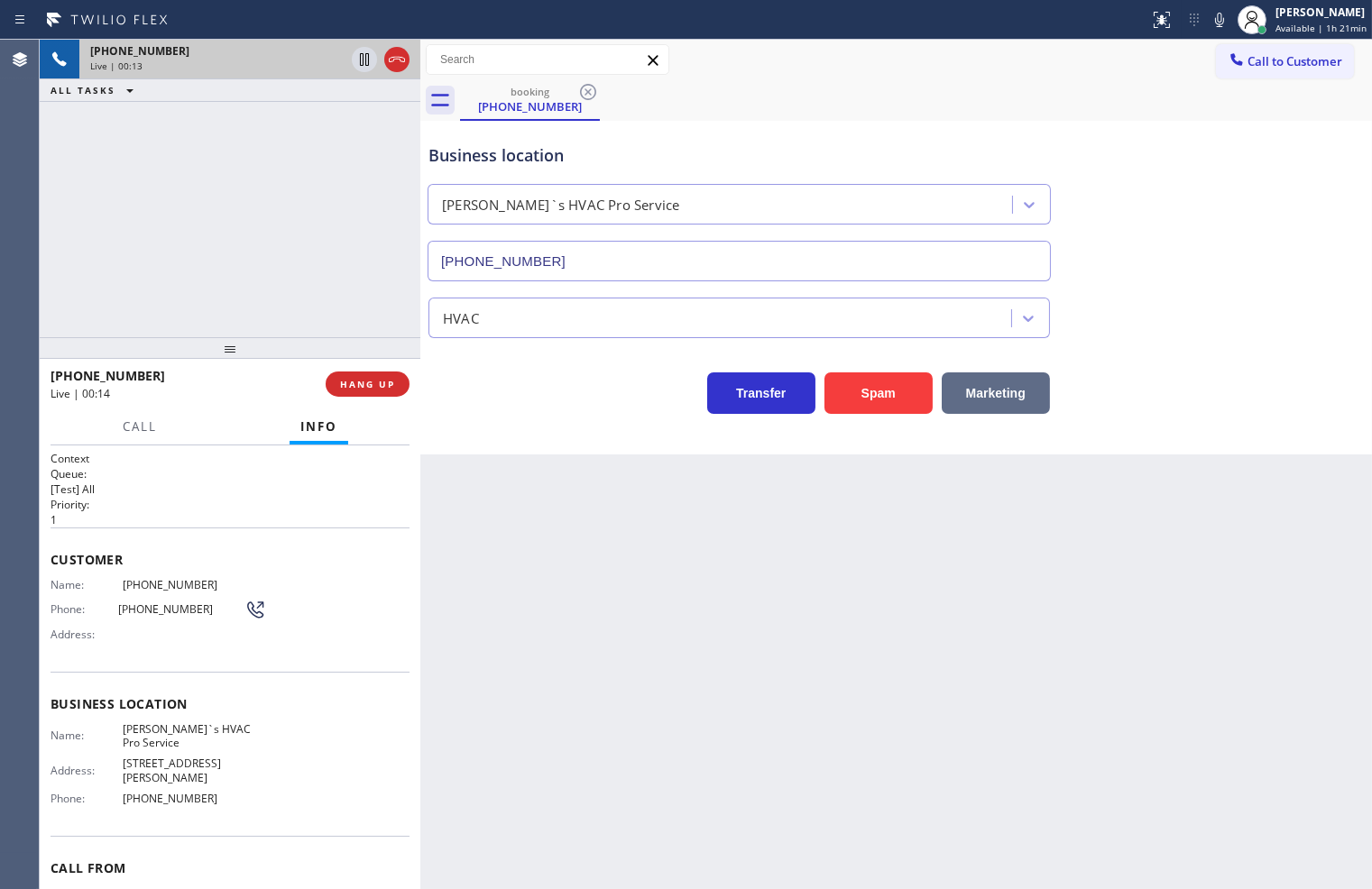
click at [949, 394] on button "Marketing" at bounding box center [995, 393] width 108 height 41
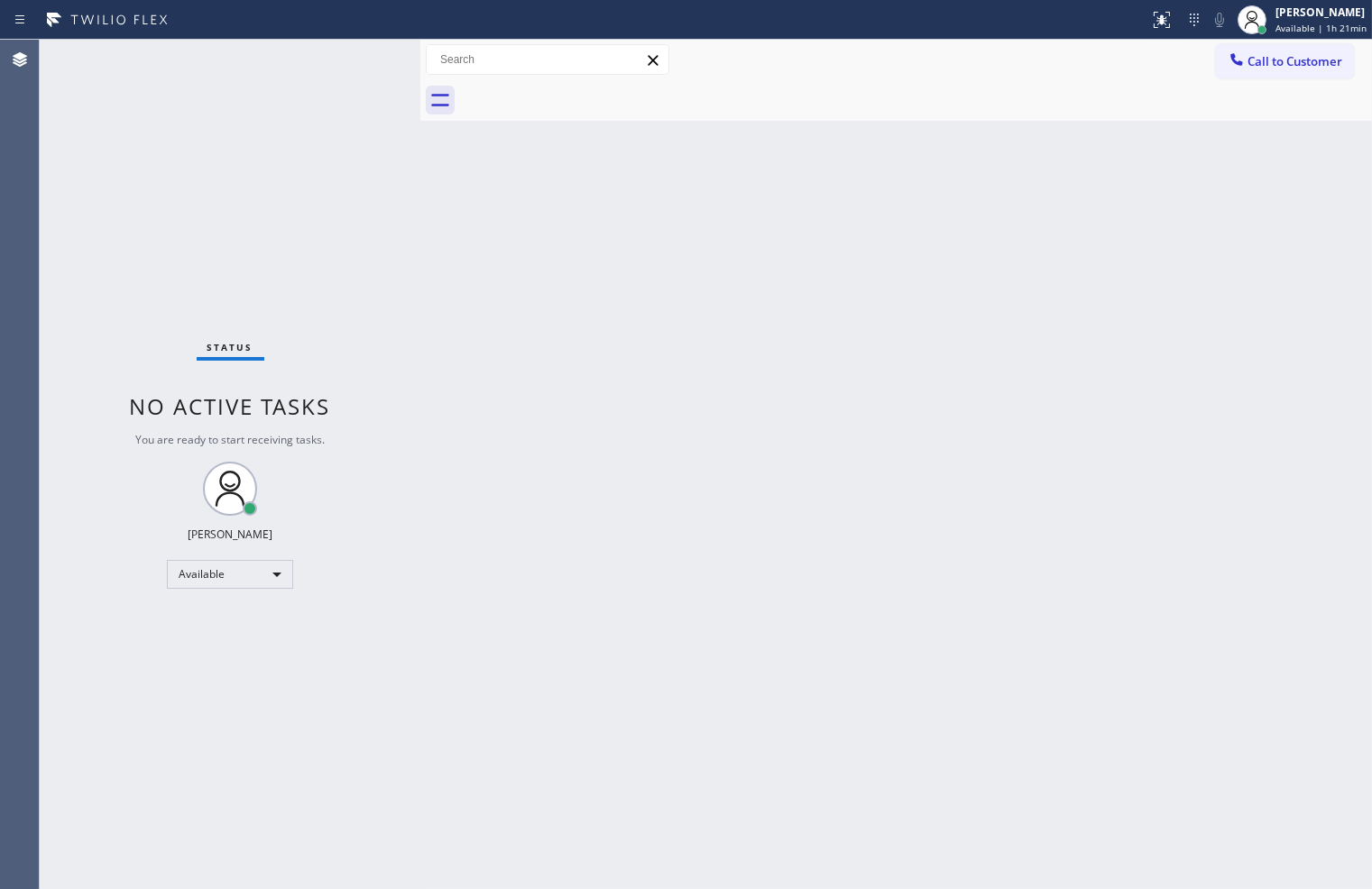
click at [349, 54] on div "Status No active tasks You are ready to start receiving tasks. [PERSON_NAME]" at bounding box center [229, 464] width 381 height 849
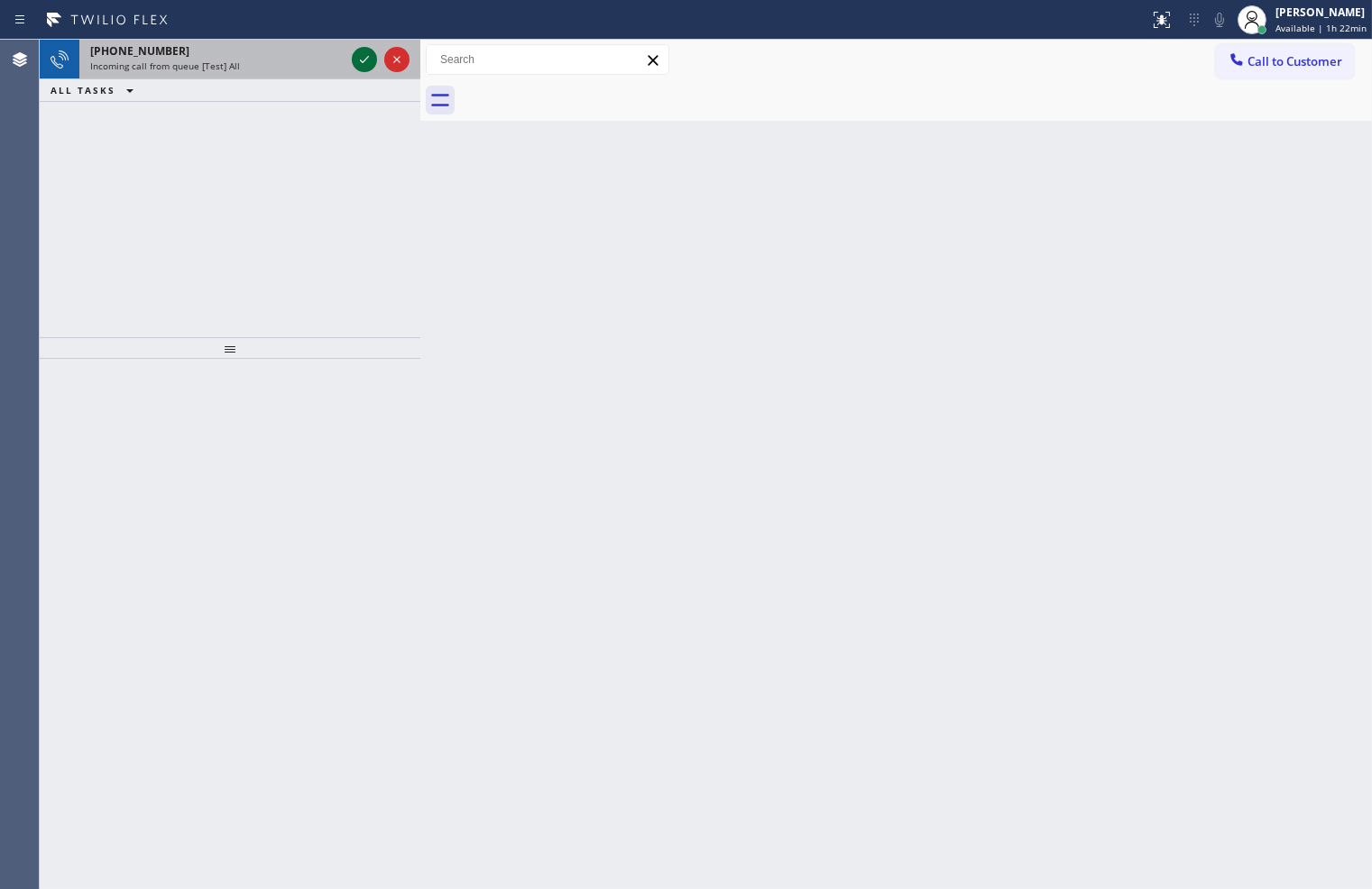
click at [365, 56] on icon at bounding box center [365, 60] width 22 height 22
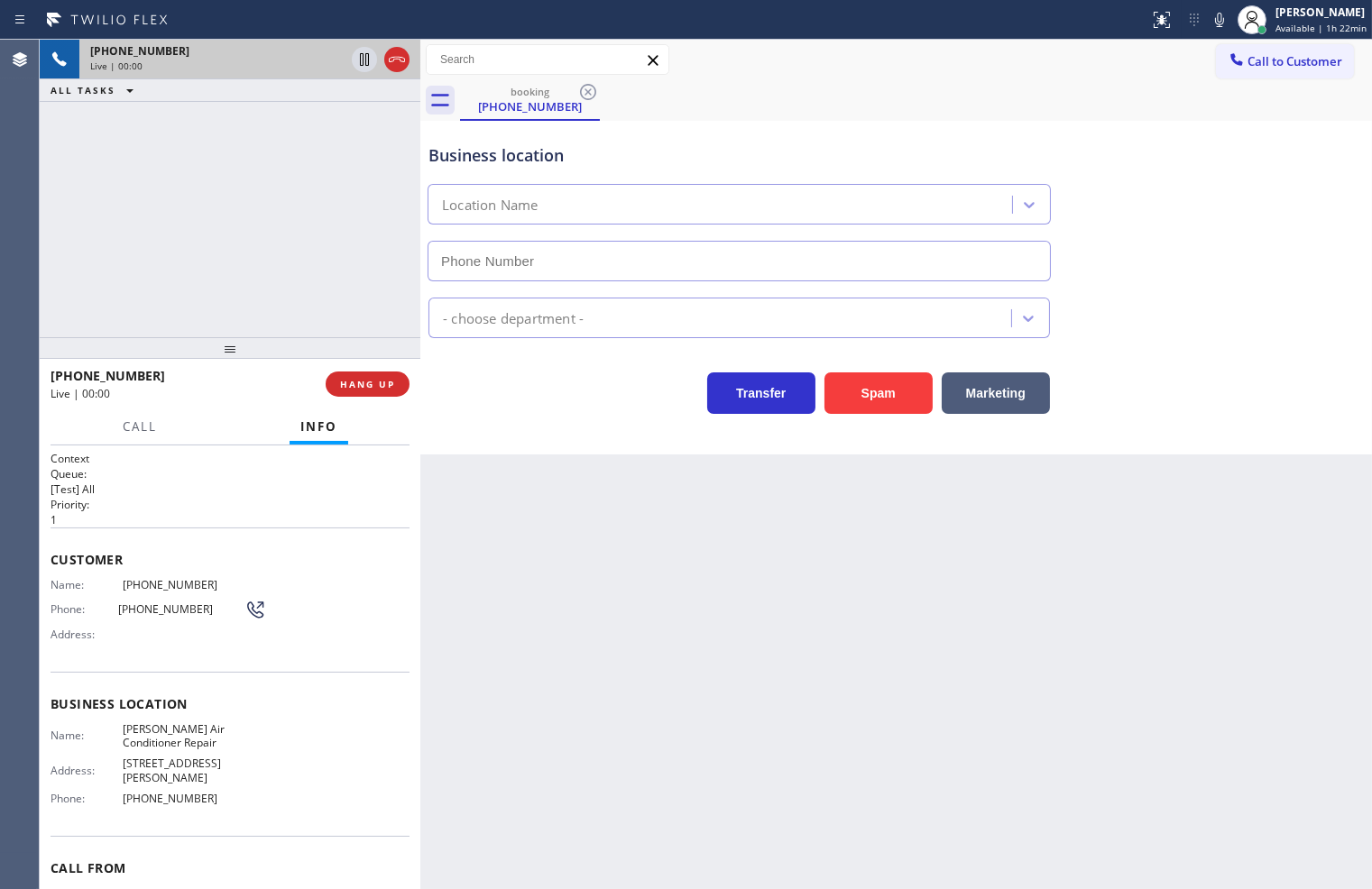
type input "[PHONE_NUMBER]"
click at [263, 260] on div "[PHONE_NUMBER] Live | 00:02 ALL TASKS ALL TASKS ACTIVE TASKS TASKS IN WRAP UP" at bounding box center [229, 187] width 381 height 297
click at [527, 419] on div "Business location [PERSON_NAME] Air Conditioner Repair [PHONE_NUMBER] HVAC Tran…" at bounding box center [896, 287] width 951 height 333
click at [237, 220] on div "[PHONE_NUMBER] Live | 00:08 ALL TASKS ALL TASKS ACTIVE TASKS TASKS IN WRAP UP" at bounding box center [229, 187] width 381 height 297
click at [543, 428] on div "Business location [PERSON_NAME] Air Conditioner Repair [PHONE_NUMBER] HVAC Tran…" at bounding box center [896, 287] width 951 height 333
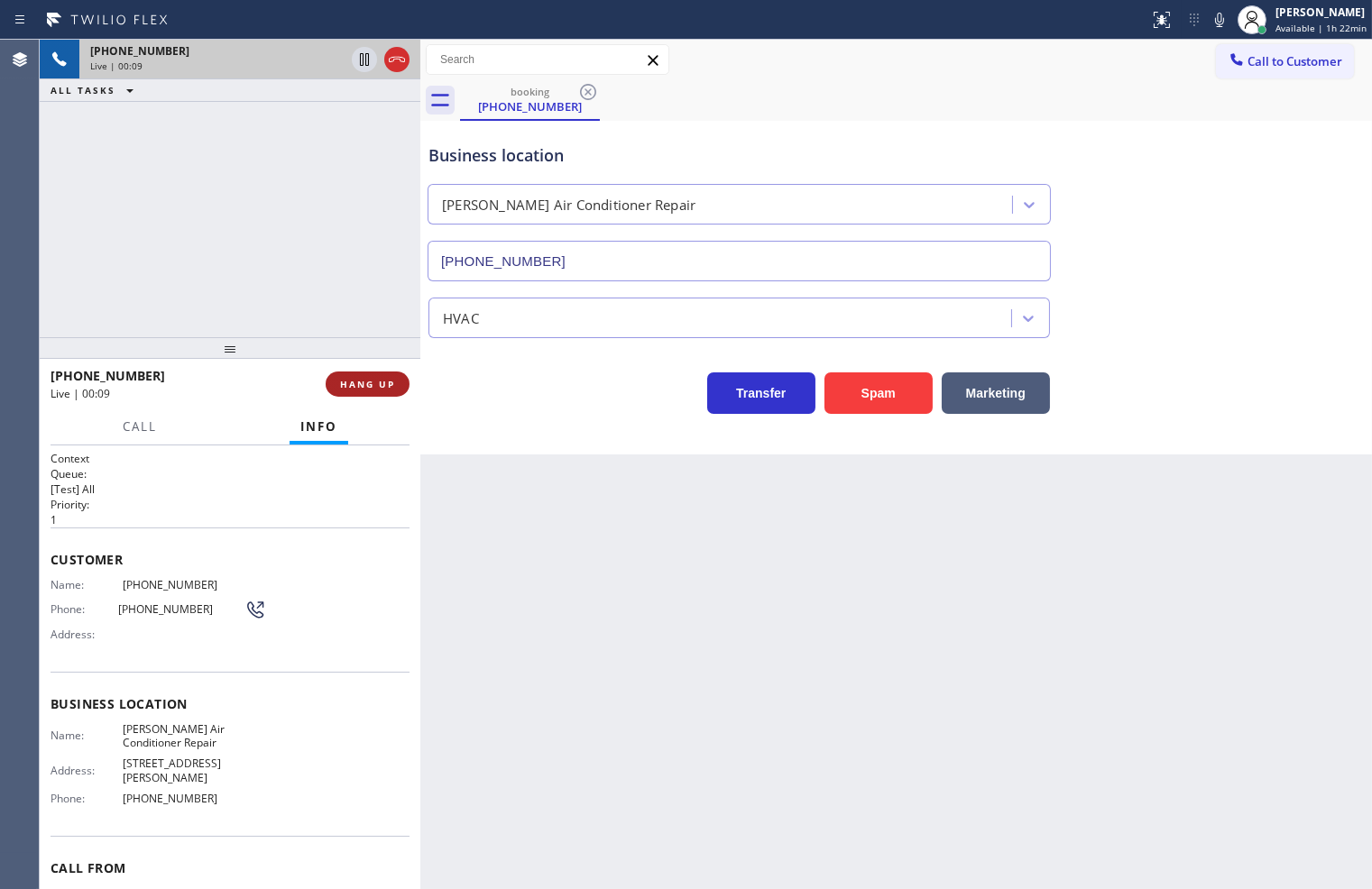
click at [386, 388] on span "HANG UP" at bounding box center [368, 383] width 55 height 13
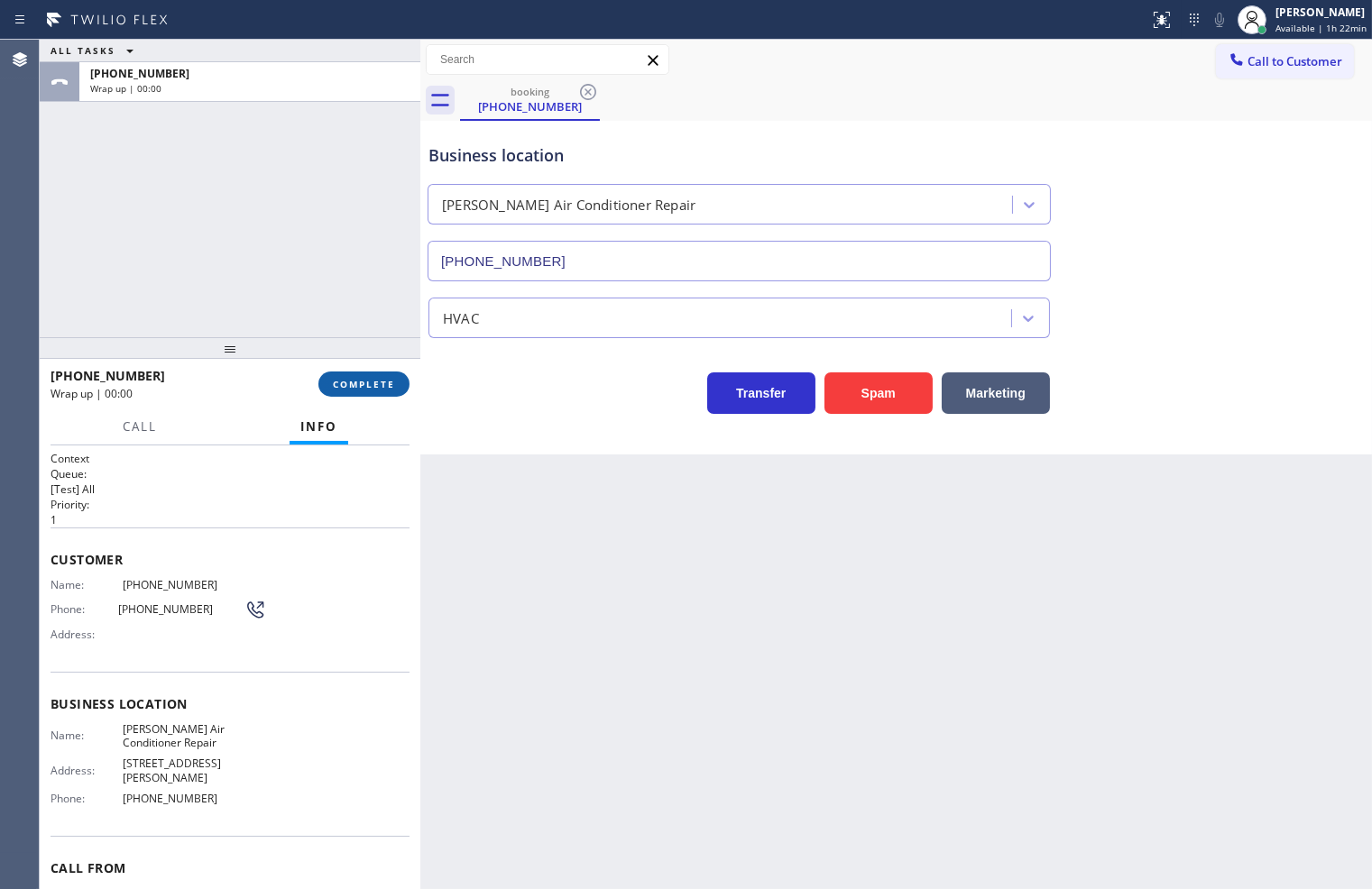
click at [386, 388] on span "COMPLETE" at bounding box center [363, 383] width 62 height 13
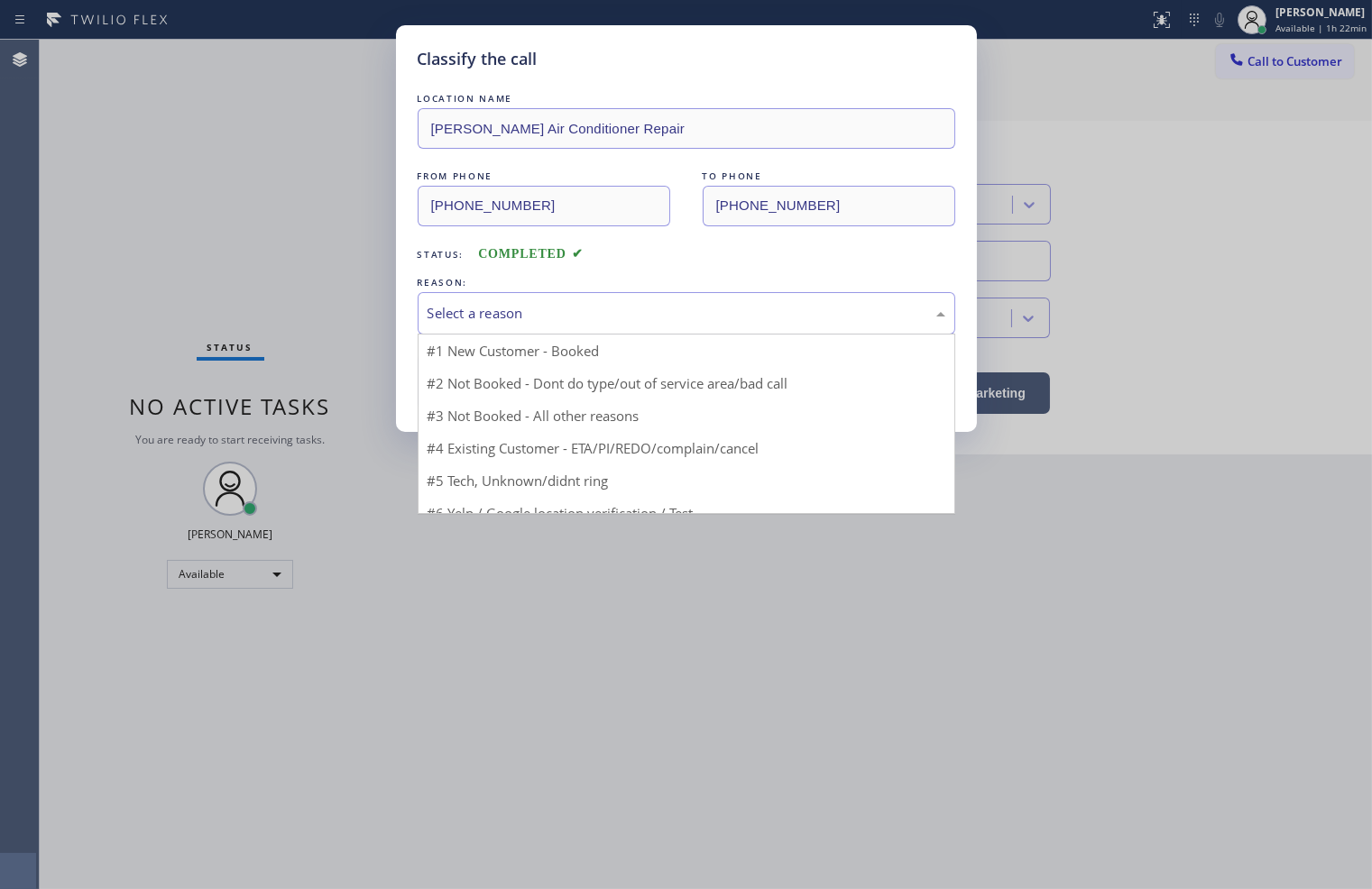
click at [544, 318] on div "Select a reason" at bounding box center [686, 313] width 518 height 21
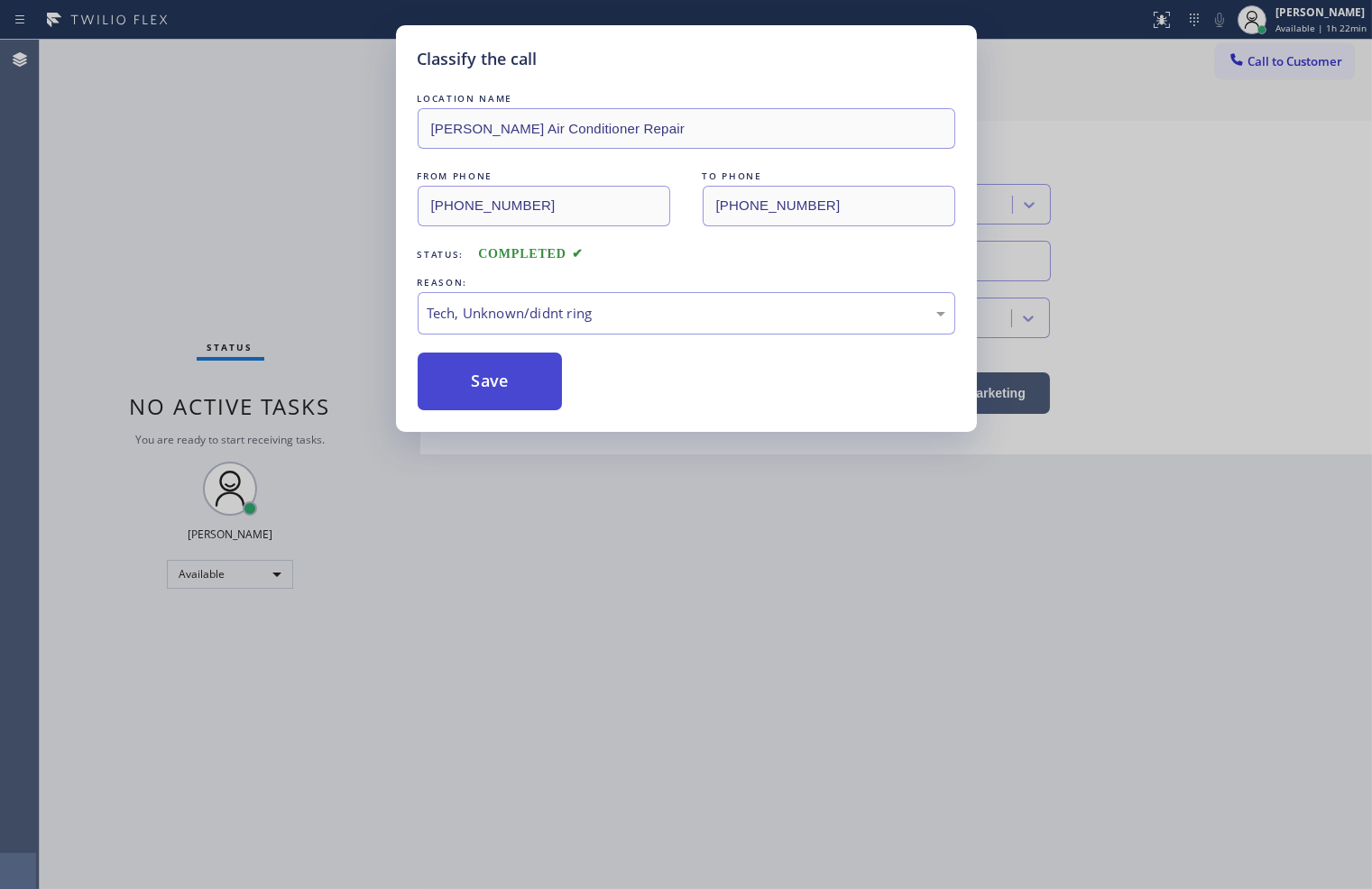
click at [519, 385] on button "Save" at bounding box center [490, 381] width 145 height 58
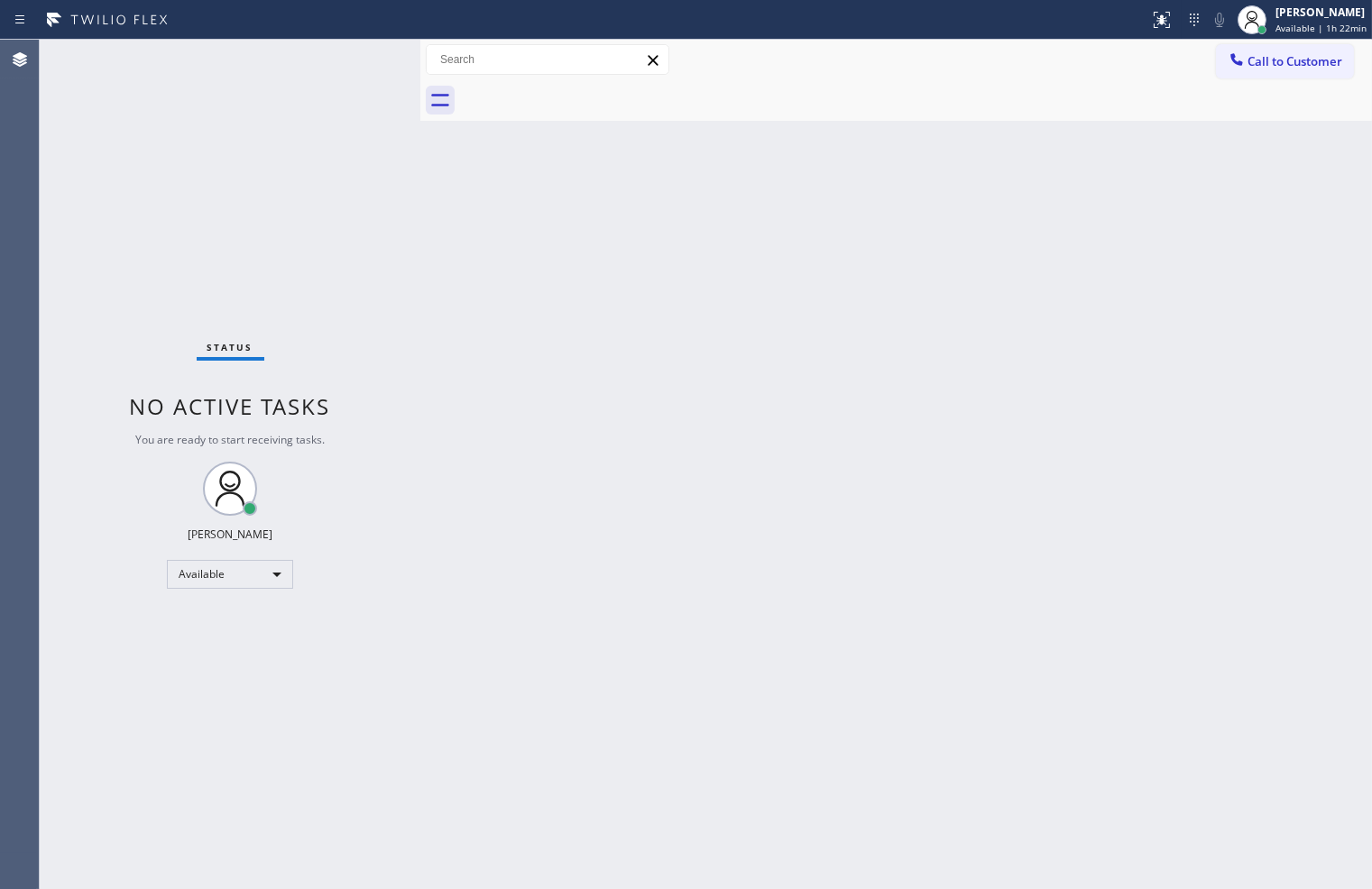
drag, startPoint x: 258, startPoint y: 210, endPoint x: 327, endPoint y: 119, distance: 114.2
click at [258, 210] on div "Status No active tasks You are ready to start receiving tasks. [PERSON_NAME]" at bounding box center [229, 464] width 381 height 849
click at [354, 46] on div "Status No active tasks You are ready to start receiving tasks. [PERSON_NAME]" at bounding box center [229, 464] width 381 height 849
click at [334, 95] on div "Status No active tasks You are ready to start receiving tasks. [PERSON_NAME]" at bounding box center [229, 464] width 381 height 849
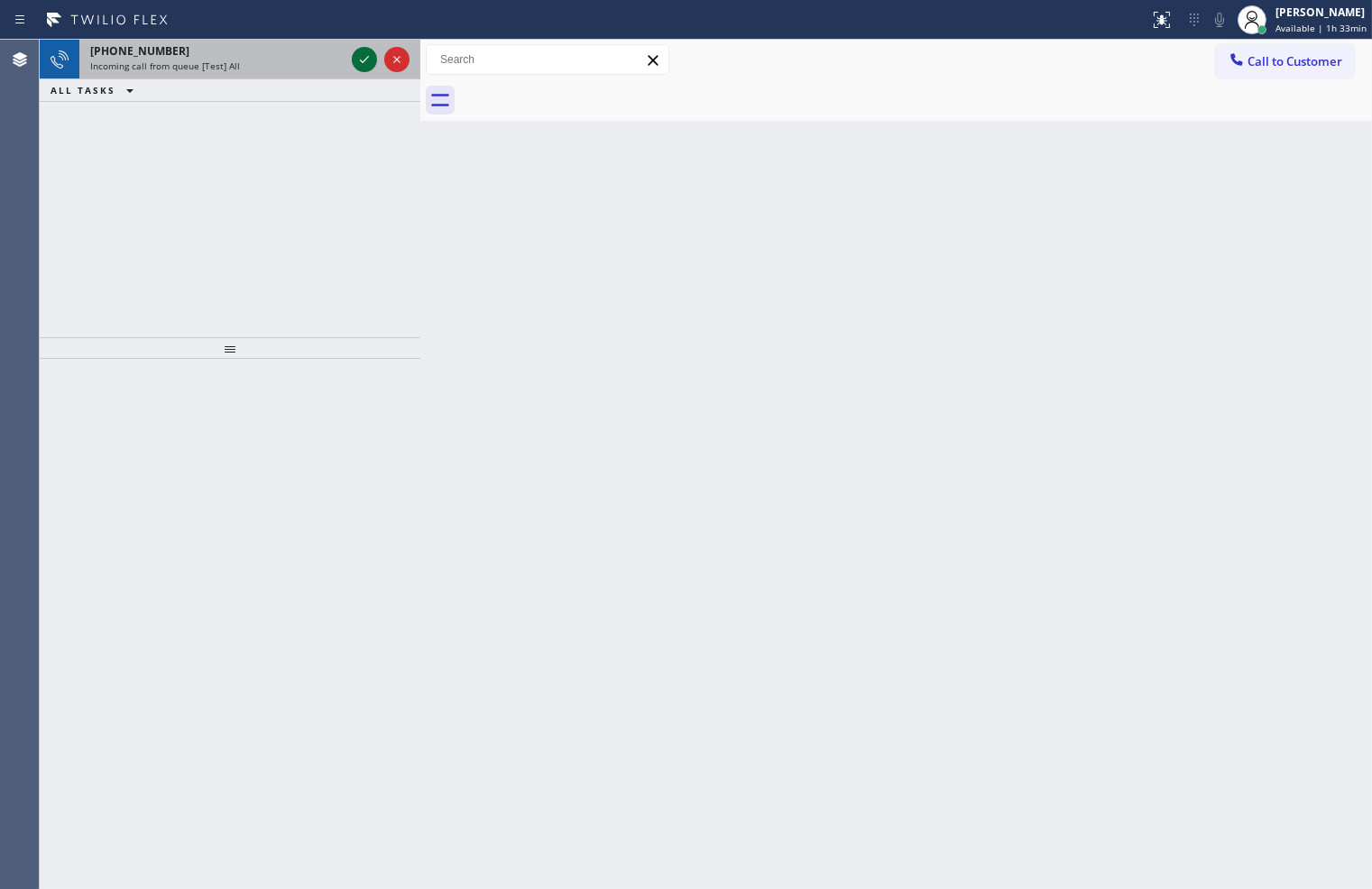
click at [365, 59] on icon at bounding box center [364, 59] width 9 height 7
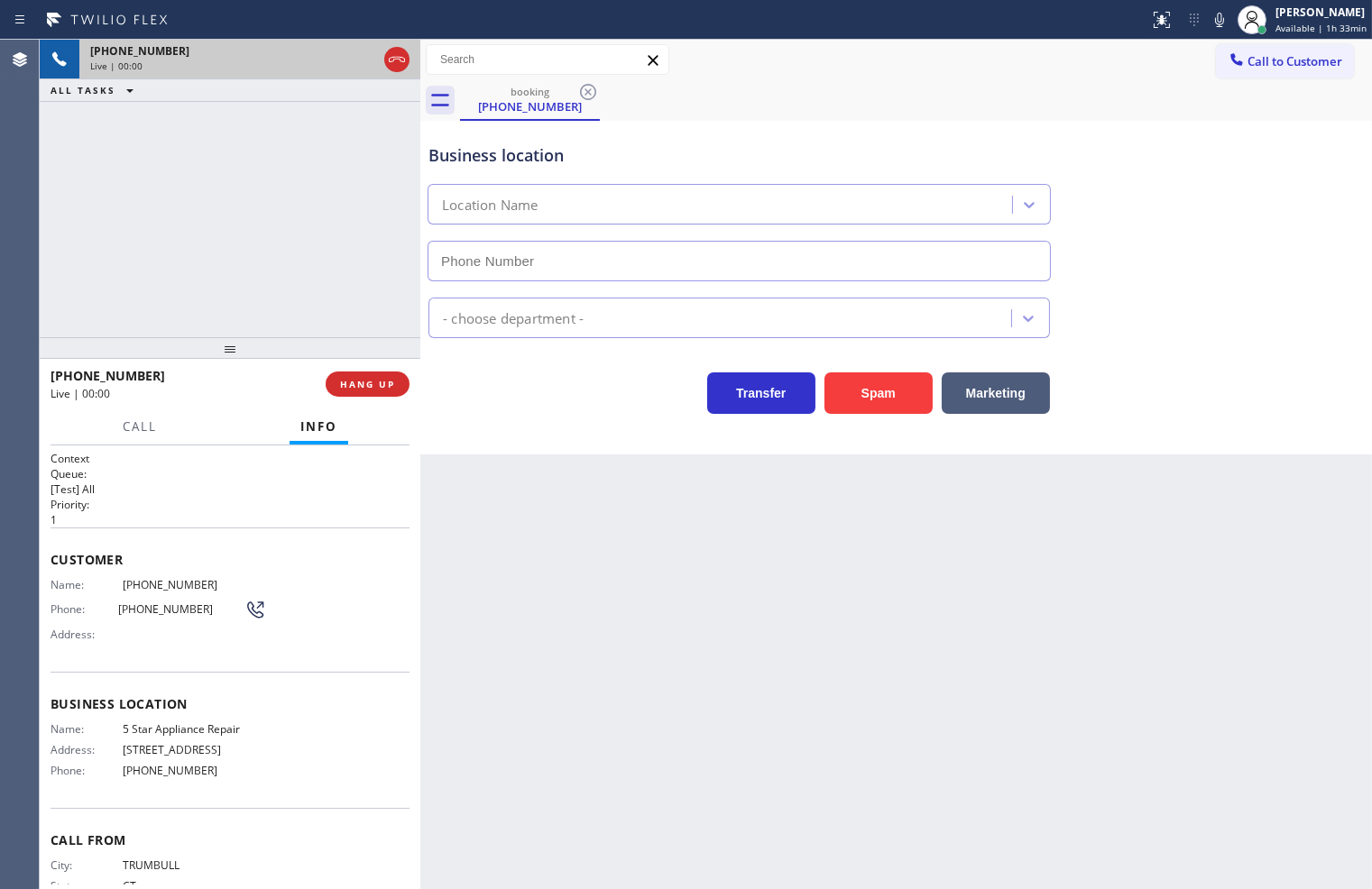
type input "[PHONE_NUMBER]"
click at [846, 560] on div "Back to Dashboard Change Sender ID Customers Technicians Select a contact Outbo…" at bounding box center [896, 464] width 951 height 849
click at [255, 273] on div "[PHONE_NUMBER] Live | 00:31 ALL TASKS ALL TASKS ACTIVE TASKS TASKS IN WRAP UP" at bounding box center [229, 187] width 381 height 297
click at [476, 411] on div "Transfer Spam Marketing" at bounding box center [738, 389] width 629 height 51
click at [196, 305] on div "[PHONE_NUMBER] Live | 00:33 ALL TASKS ALL TASKS ACTIVE TASKS TASKS IN WRAP UP" at bounding box center [229, 187] width 381 height 297
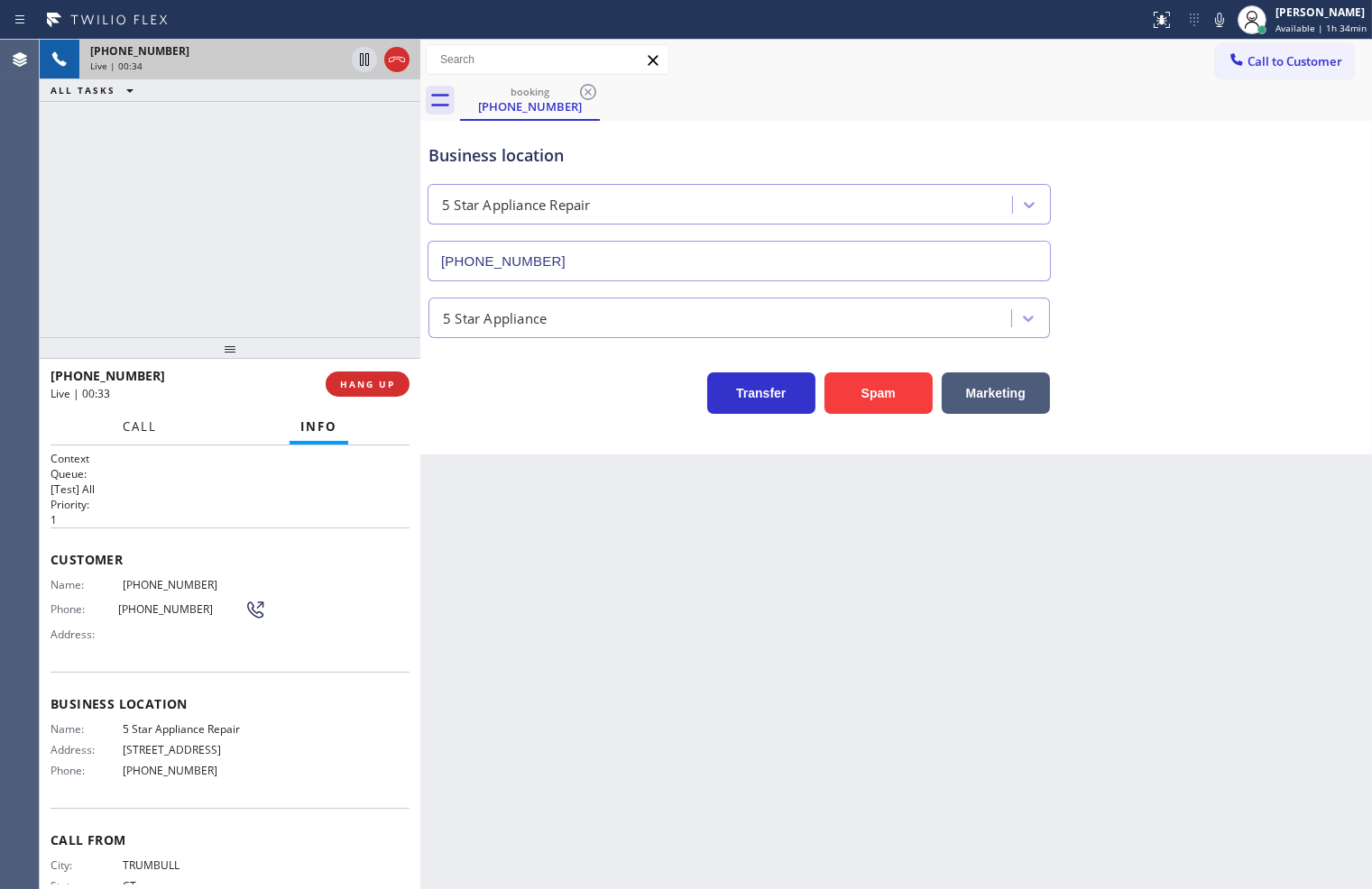
click at [156, 430] on span "Call" at bounding box center [139, 426] width 34 height 17
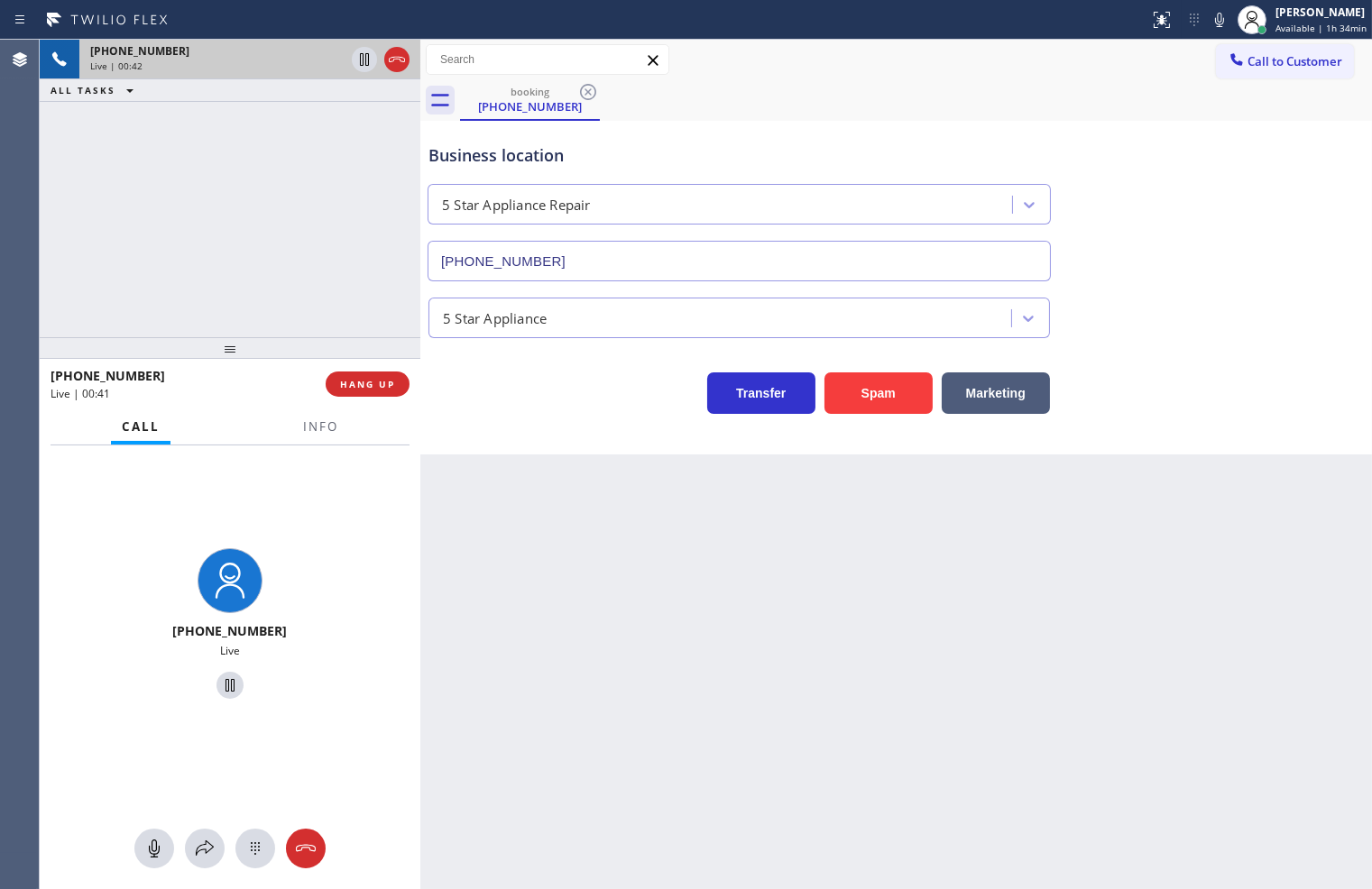
click at [185, 316] on div "[PHONE_NUMBER] Live | 00:42 ALL TASKS ALL TASKS ACTIVE TASKS TASKS IN WRAP UP" at bounding box center [229, 187] width 381 height 297
click at [302, 605] on div "[PHONE_NUMBER] Live" at bounding box center [229, 625] width 381 height 362
click at [211, 277] on div "[PHONE_NUMBER] Live | 00:50 ALL TASKS ALL TASKS ACTIVE TASKS TASKS IN WRAP UP" at bounding box center [229, 187] width 381 height 297
click at [322, 536] on div "[PHONE_NUMBER] Live" at bounding box center [229, 625] width 381 height 362
click at [243, 274] on div "[PHONE_NUMBER] Live | 01:03 ALL TASKS ALL TASKS ACTIVE TASKS TASKS IN WRAP UP" at bounding box center [229, 187] width 381 height 297
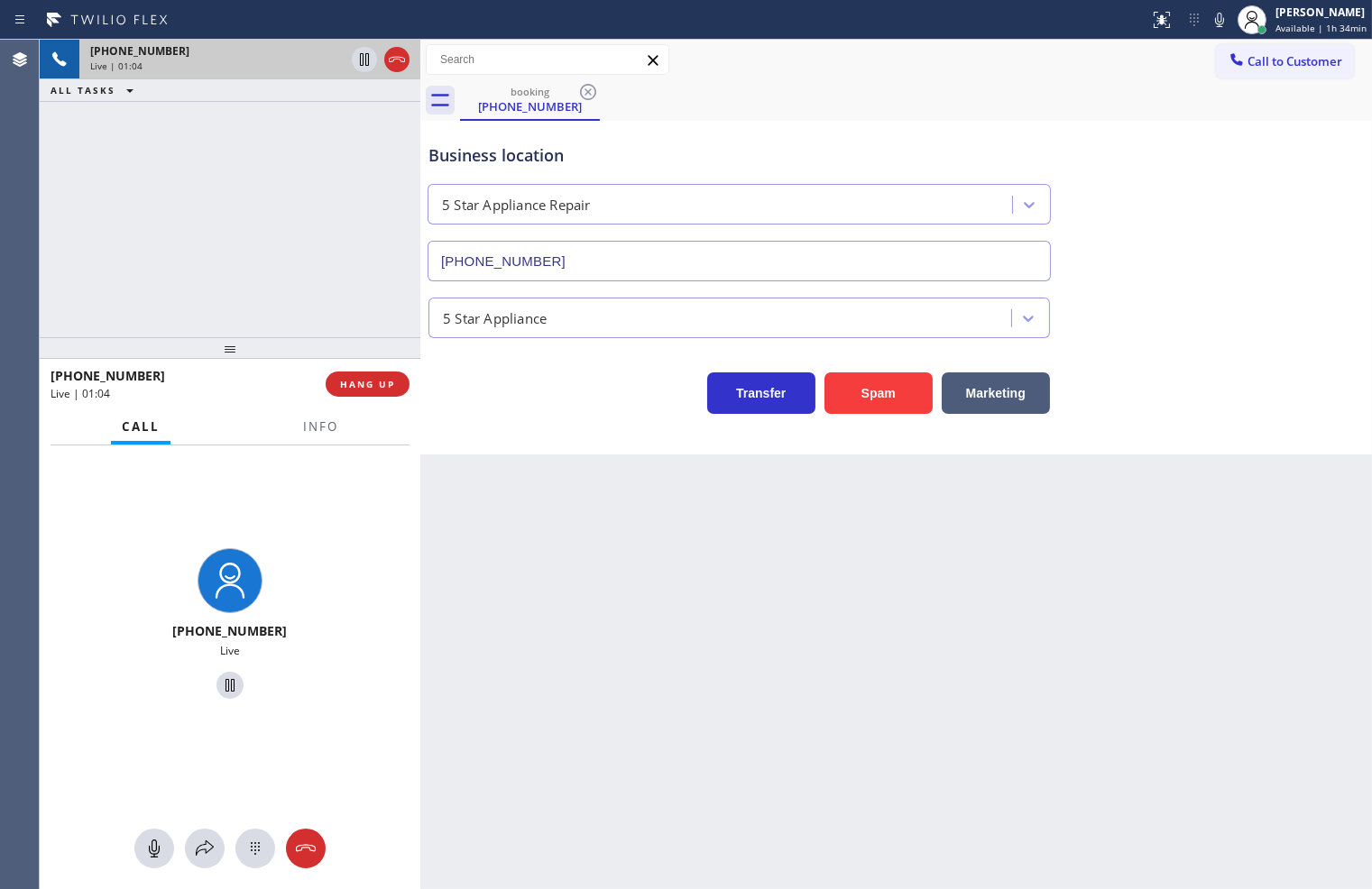
click at [449, 410] on div "Transfer Spam Marketing" at bounding box center [738, 389] width 629 height 51
click at [208, 840] on icon at bounding box center [205, 848] width 22 height 22
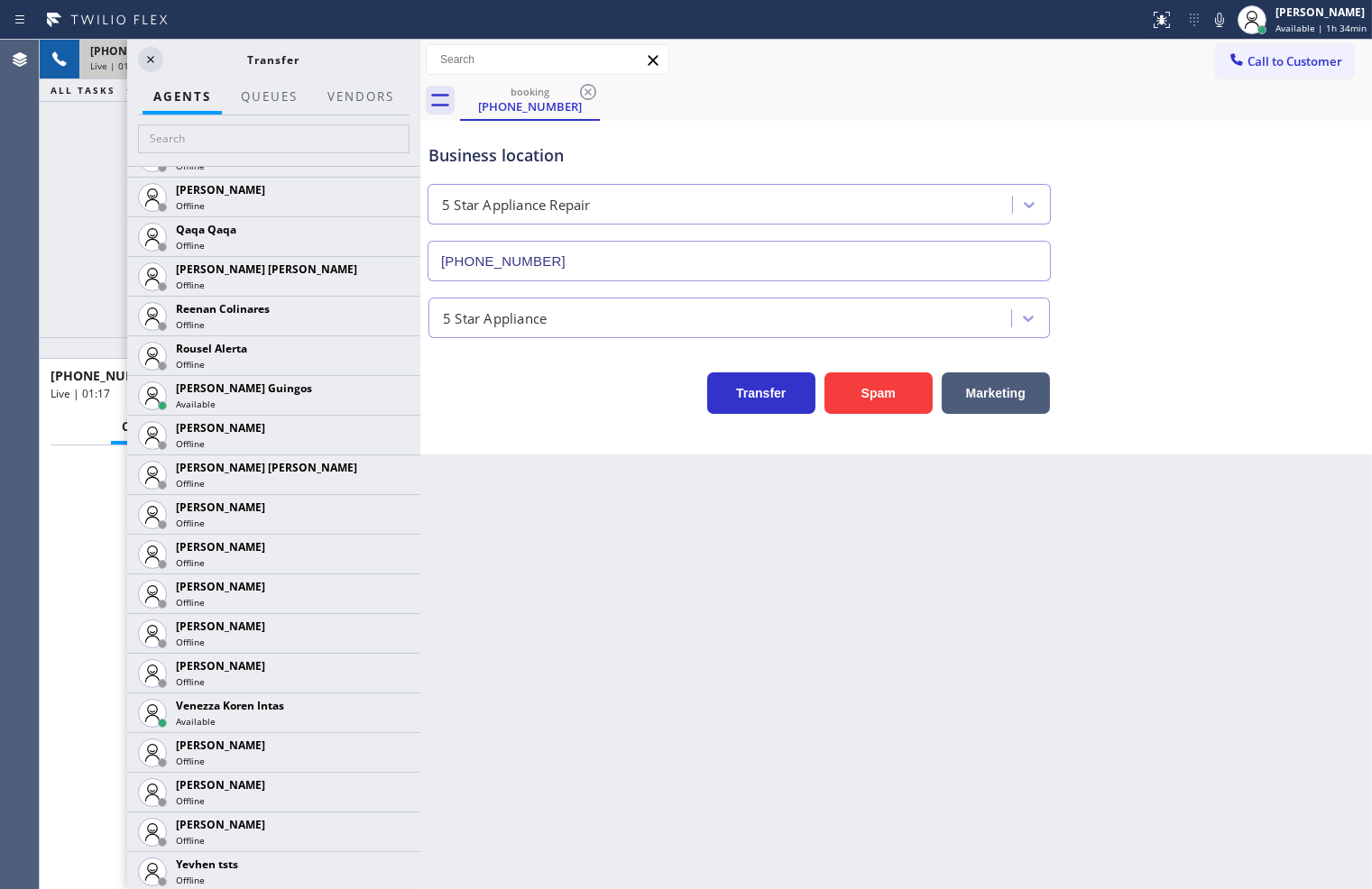
scroll to position [3520, 0]
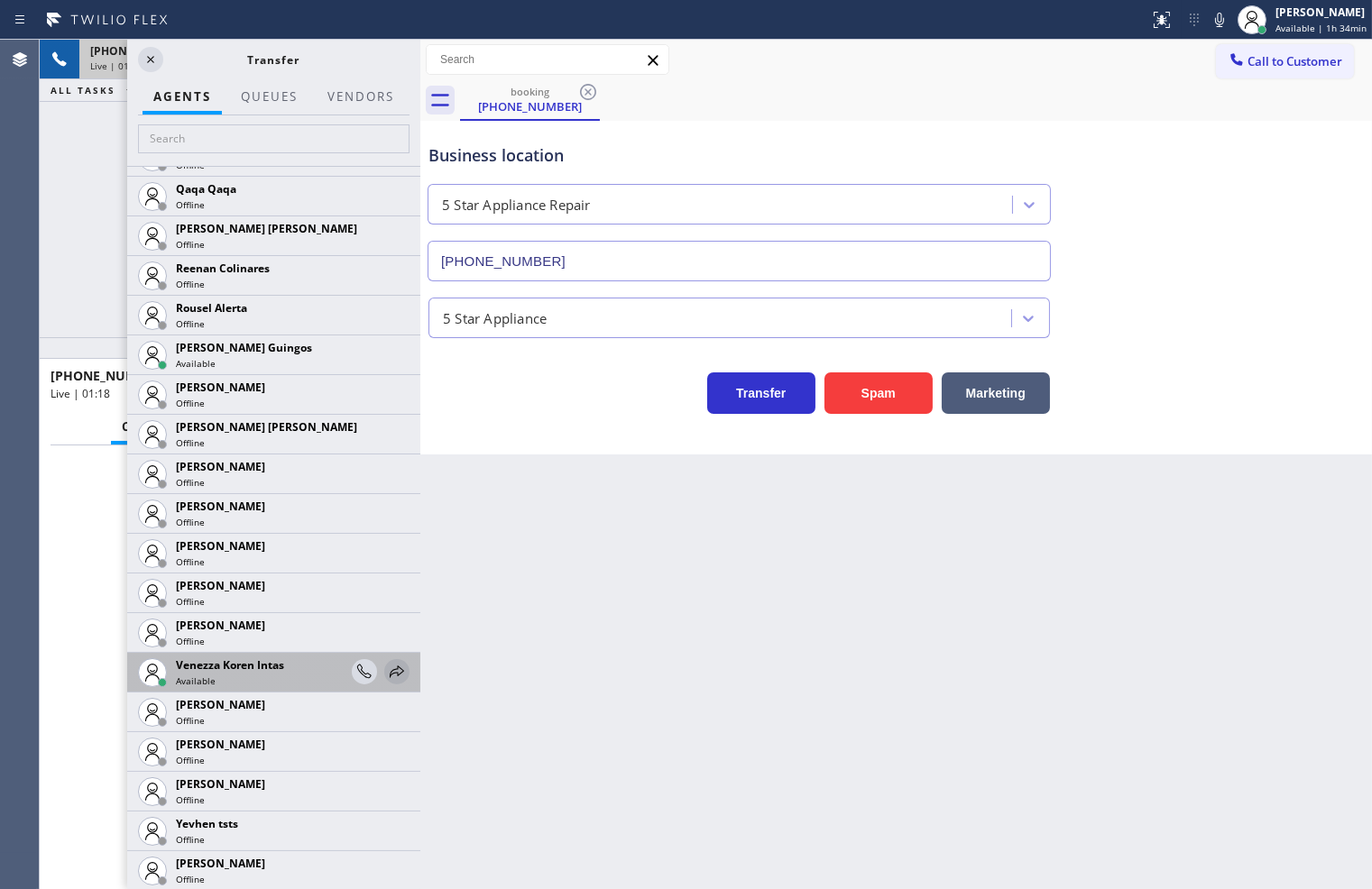
click at [386, 667] on icon at bounding box center [397, 671] width 22 height 22
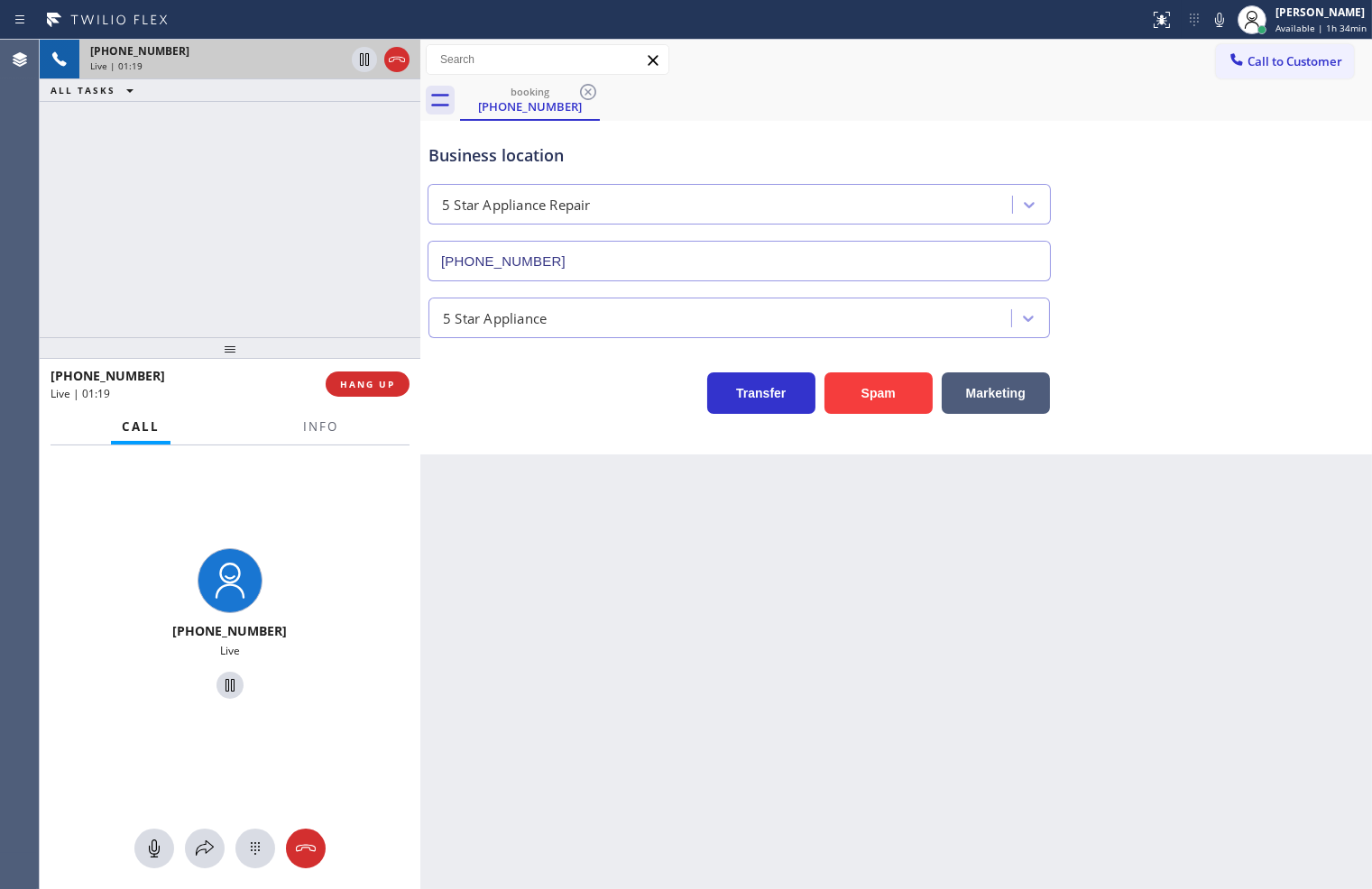
click at [222, 830] on div at bounding box center [229, 848] width 381 height 39
click at [217, 839] on div at bounding box center [205, 848] width 39 height 22
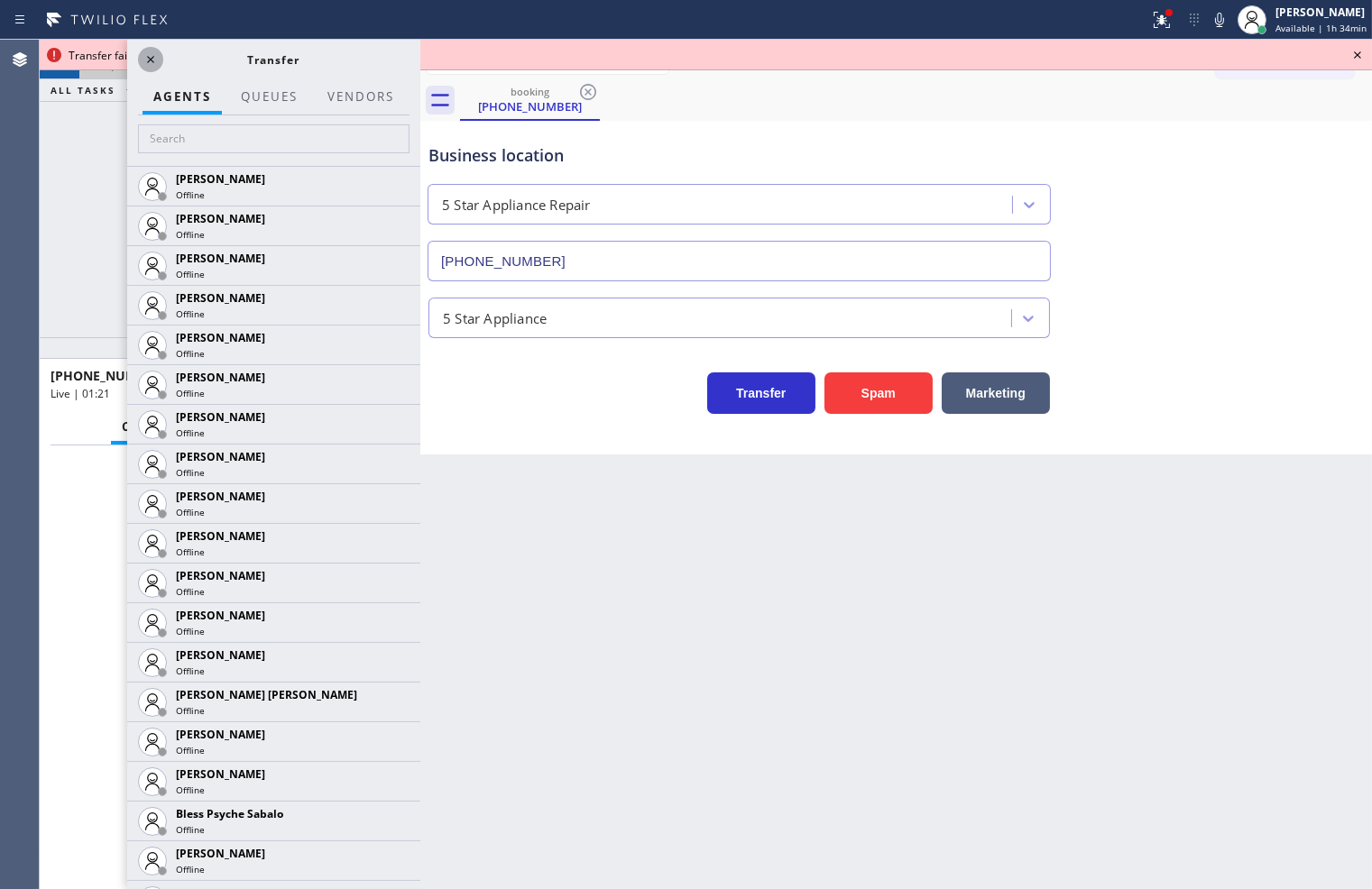
click at [156, 62] on icon at bounding box center [151, 60] width 22 height 22
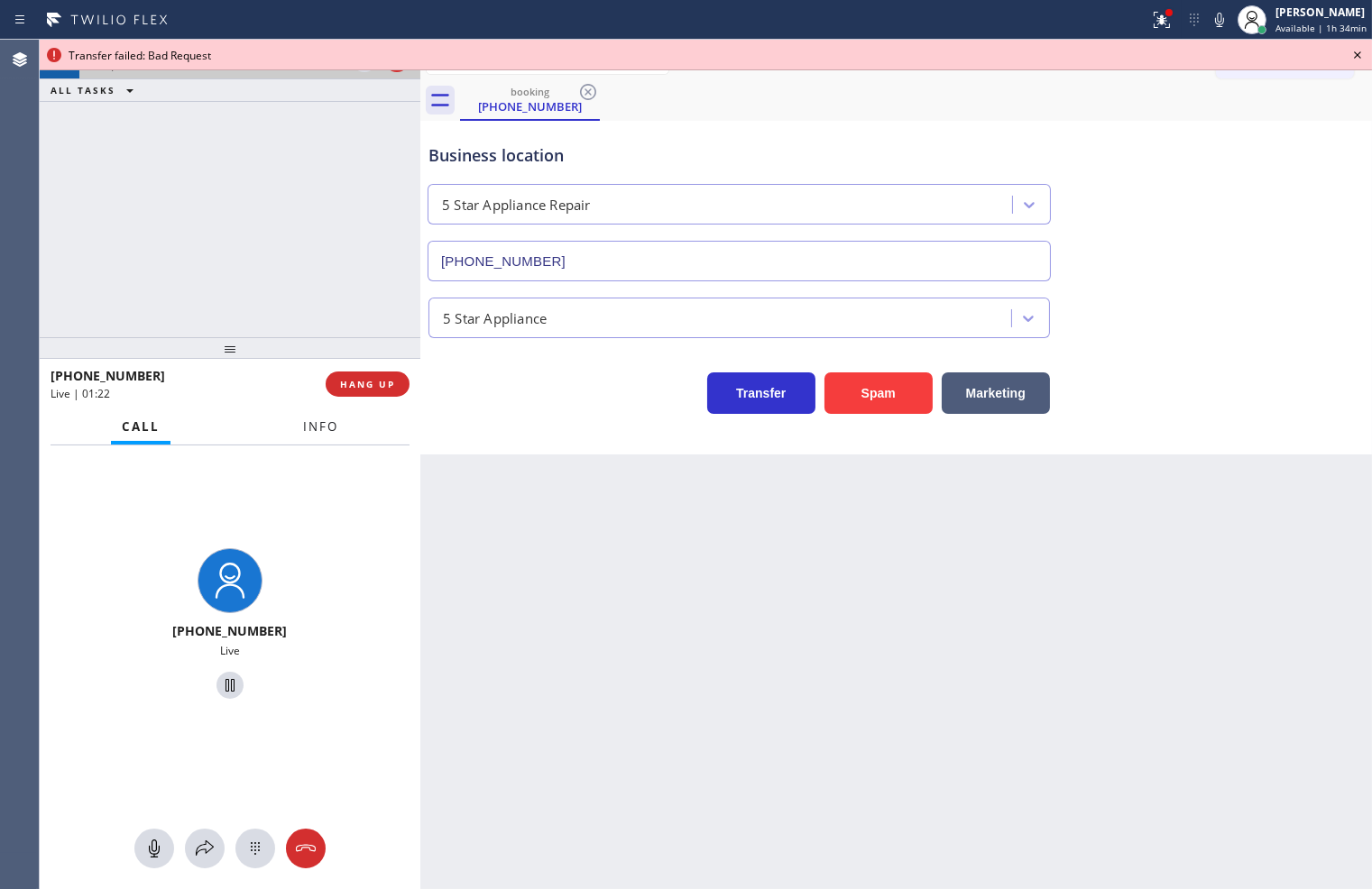
click at [323, 415] on button "Info" at bounding box center [321, 427] width 57 height 35
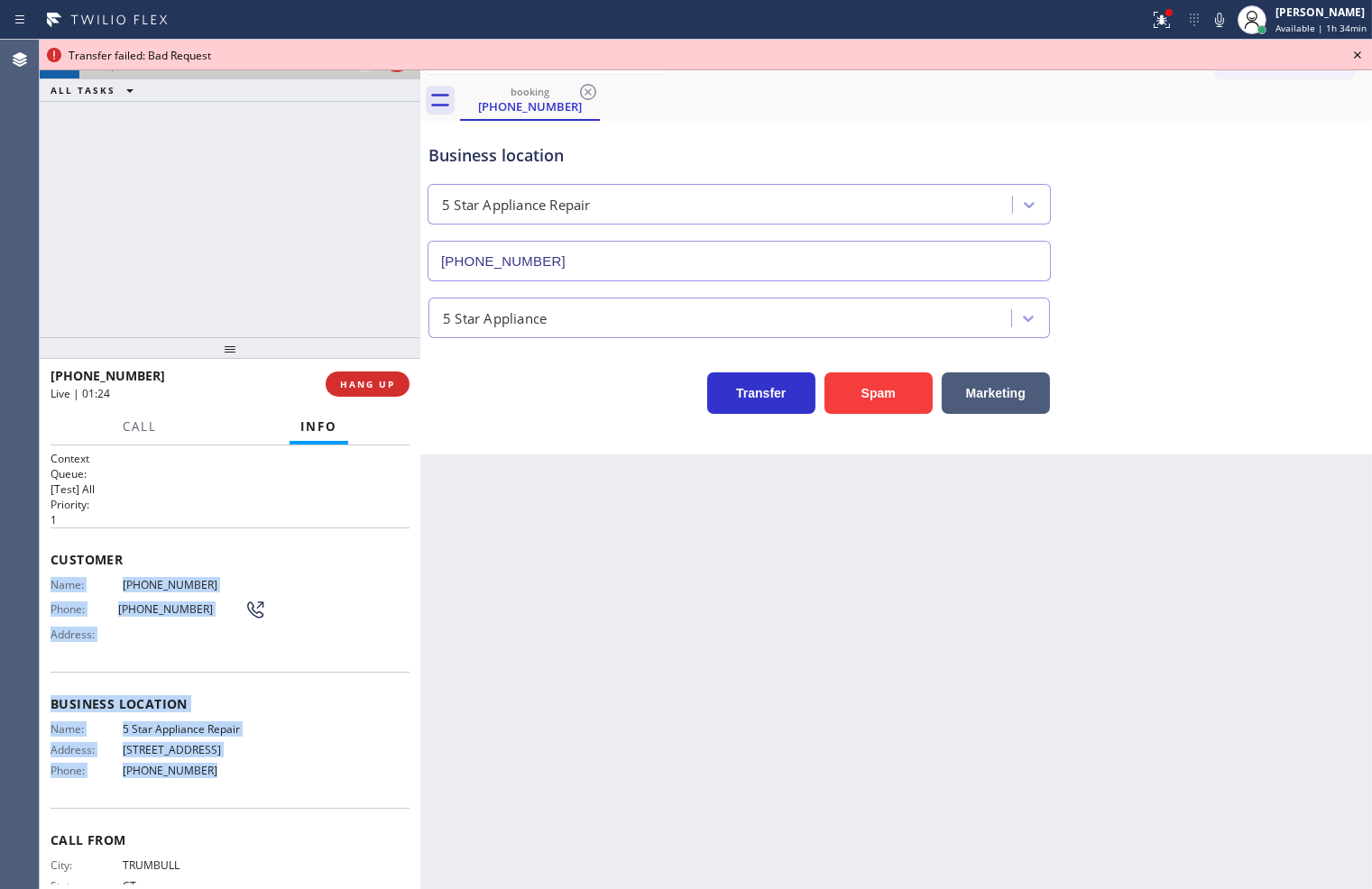
drag, startPoint x: 51, startPoint y: 581, endPoint x: 240, endPoint y: 788, distance: 280.3
click at [240, 788] on div "Context Queue: [Test] All Priority: 1 Customer Name: [PHONE_NUMBER] Phone: [PHO…" at bounding box center [230, 698] width 359 height 494
copy div "Name: [PHONE_NUMBER] Phone: [PHONE_NUMBER] Address: Business location Name: 5 S…"
drag, startPoint x: 1358, startPoint y: 49, endPoint x: 1042, endPoint y: 71, distance: 316.8
click at [1358, 49] on icon at bounding box center [1357, 55] width 22 height 22
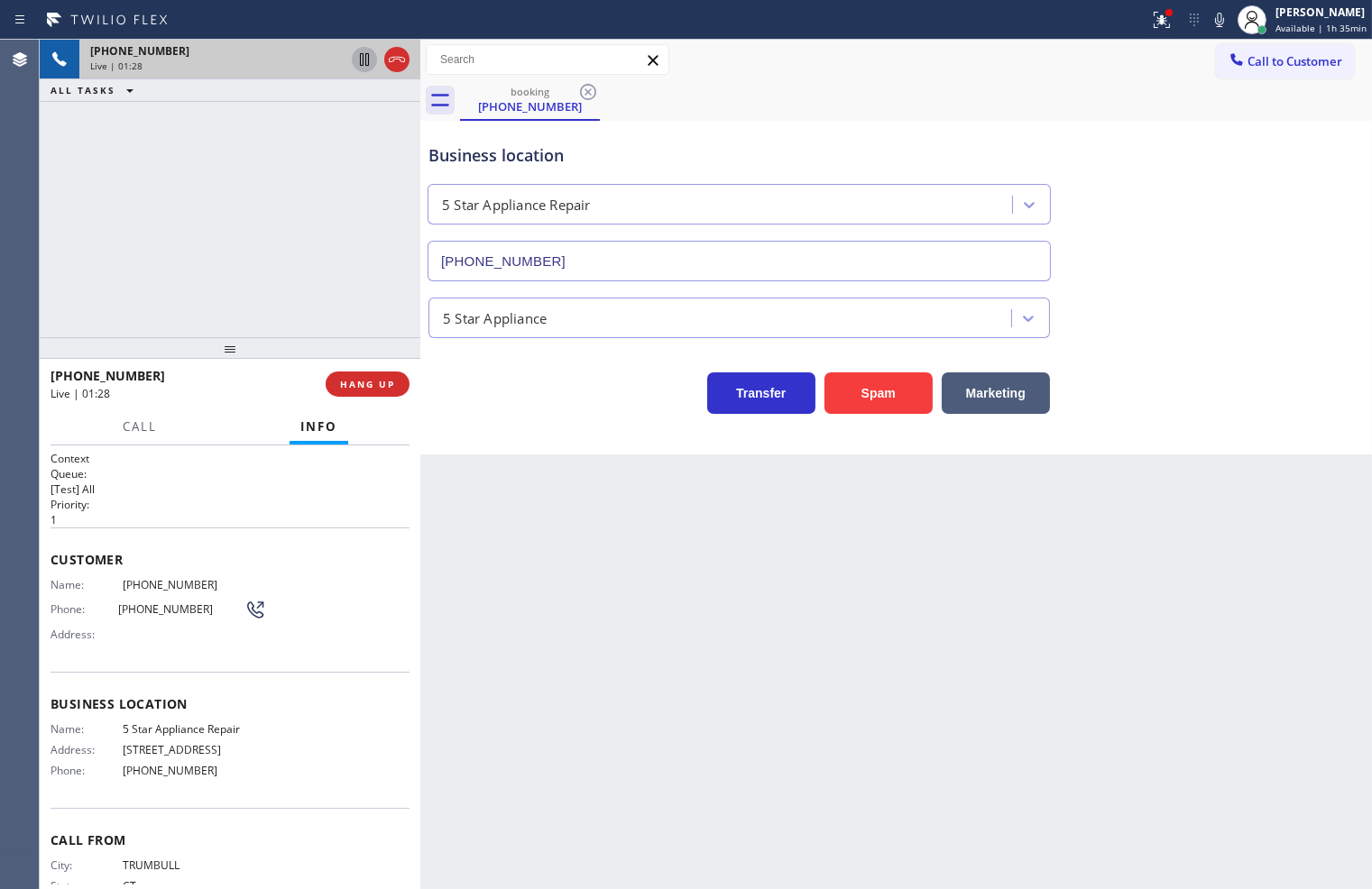
click at [365, 61] on icon at bounding box center [364, 59] width 9 height 13
click at [300, 213] on div "[PHONE_NUMBER] Live | 01:39 ALL TASKS ALL TASKS ACTIVE TASKS TASKS IN WRAP UP" at bounding box center [229, 187] width 381 height 297
click at [365, 57] on icon at bounding box center [365, 60] width 22 height 22
click at [1151, 16] on icon at bounding box center [1162, 20] width 22 height 22
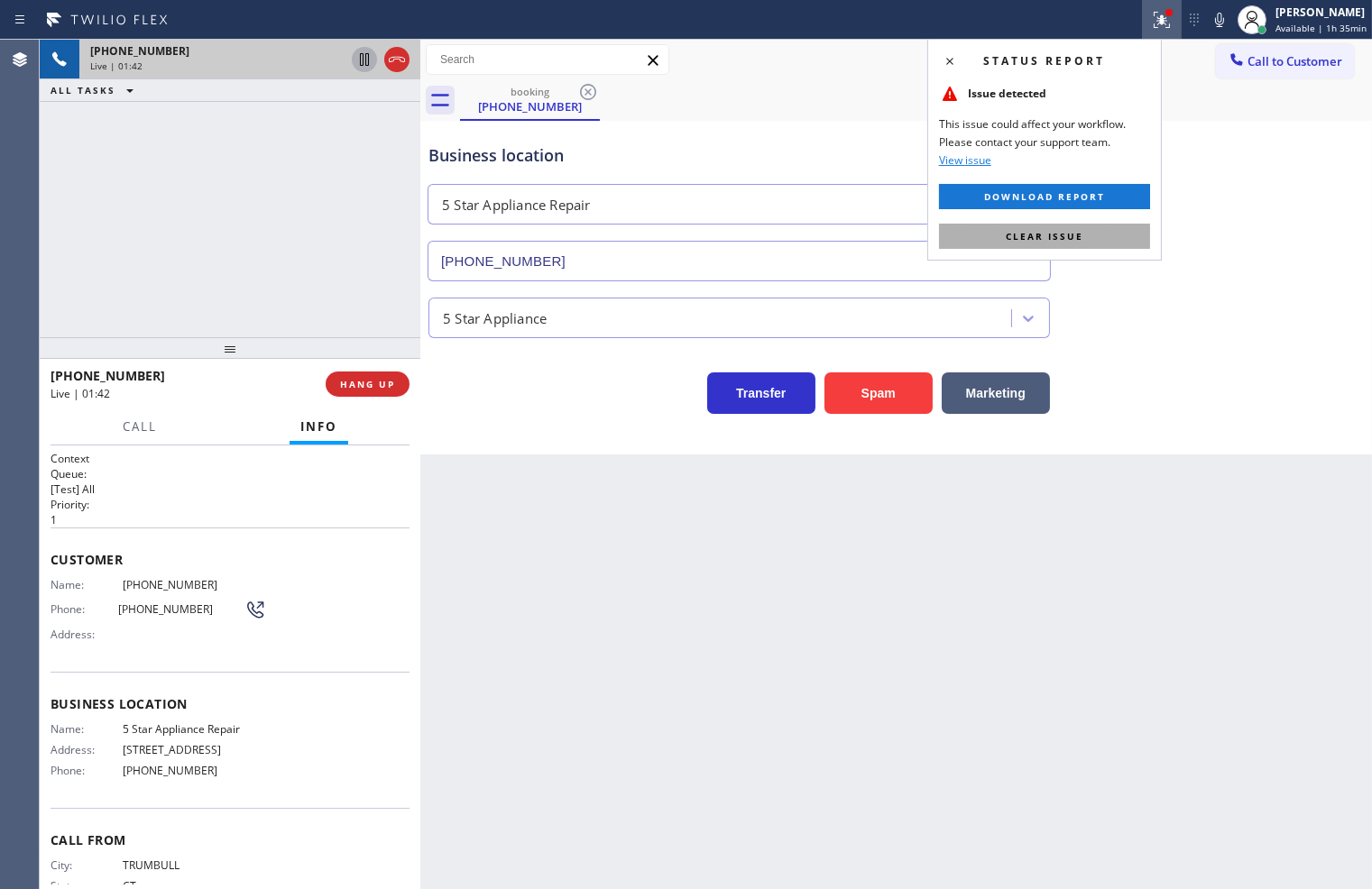
click at [1125, 229] on button "Clear issue" at bounding box center [1043, 236] width 211 height 25
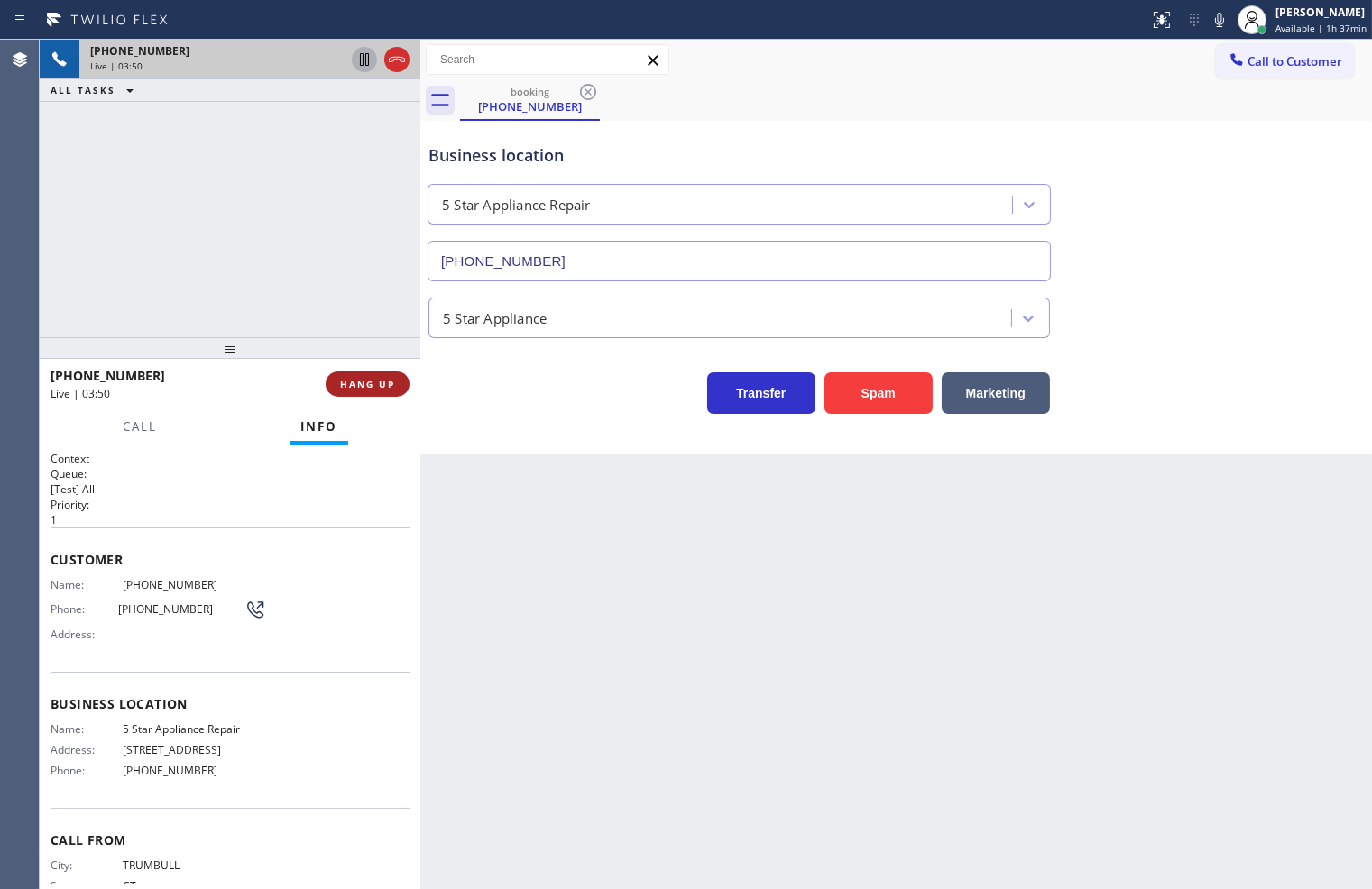
click at [373, 391] on button "HANG UP" at bounding box center [368, 384] width 84 height 25
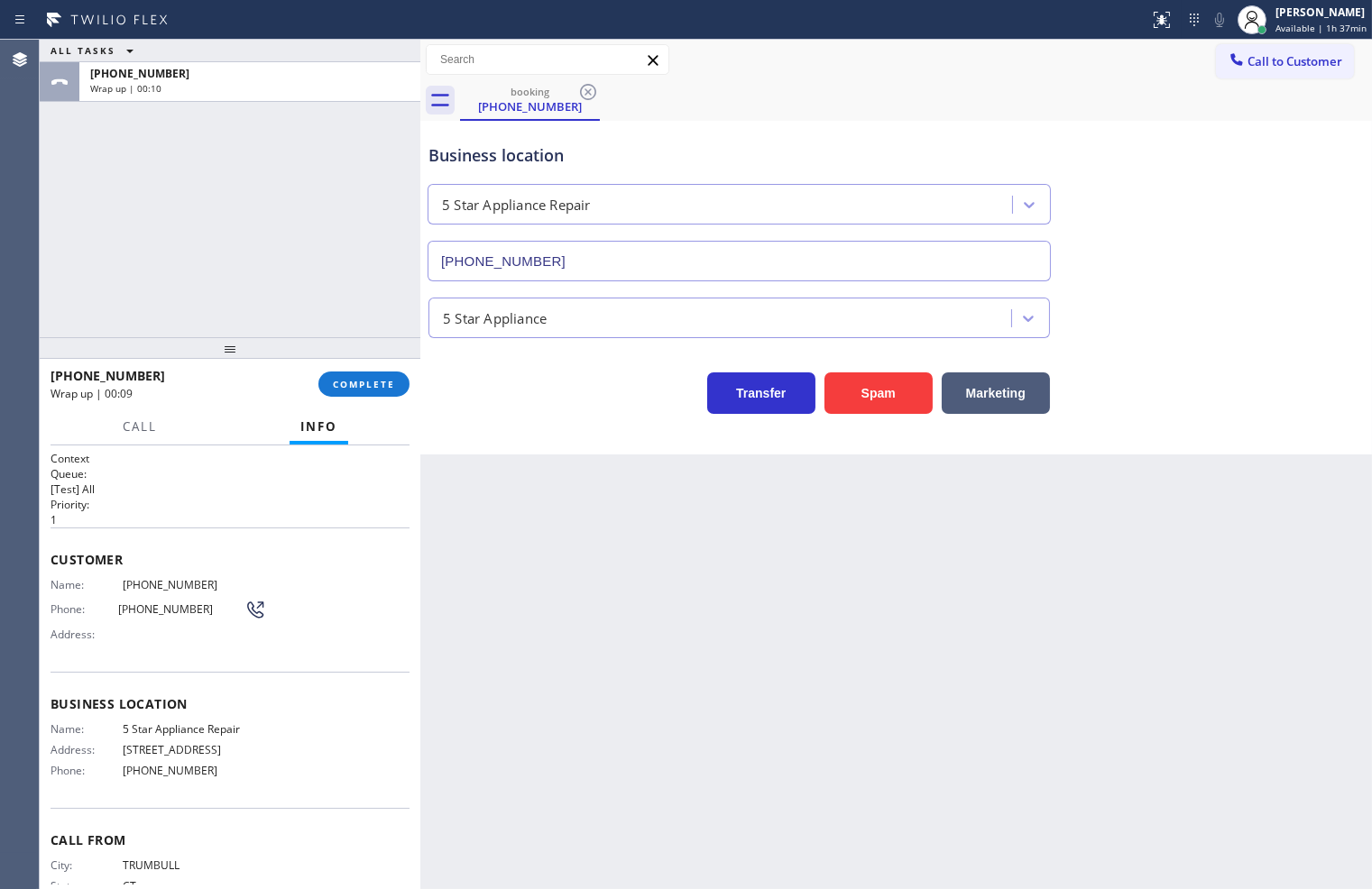
click at [174, 288] on div "ALL TASKS ALL TASKS ACTIVE TASKS TASKS IN WRAP UP [PHONE_NUMBER] Wrap up | 00:10" at bounding box center [229, 187] width 381 height 297
click at [342, 384] on span "COMPLETE" at bounding box center [363, 383] width 62 height 13
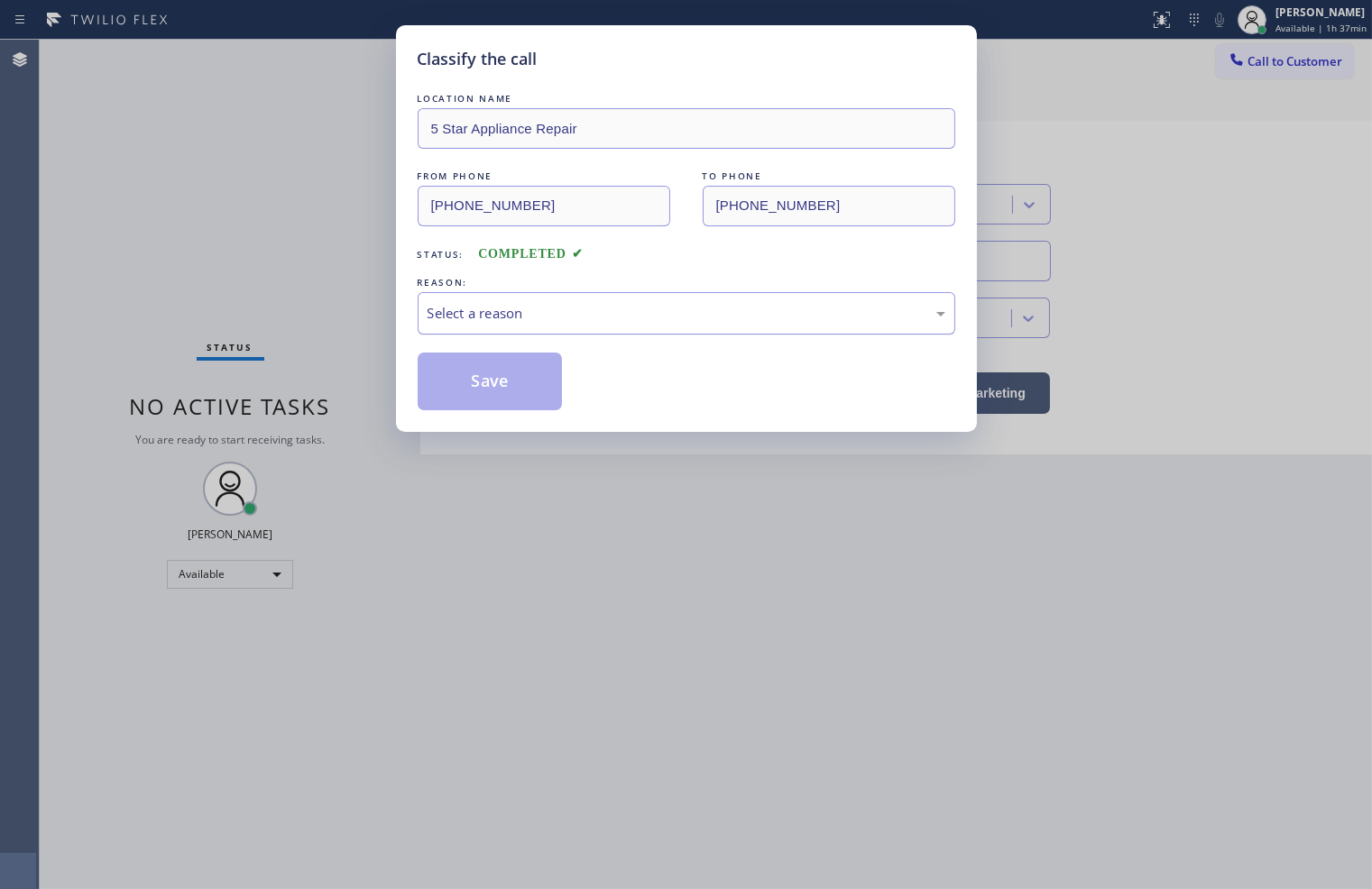
click at [541, 321] on div "Select a reason" at bounding box center [686, 313] width 518 height 21
click at [516, 394] on button "Save" at bounding box center [490, 381] width 145 height 58
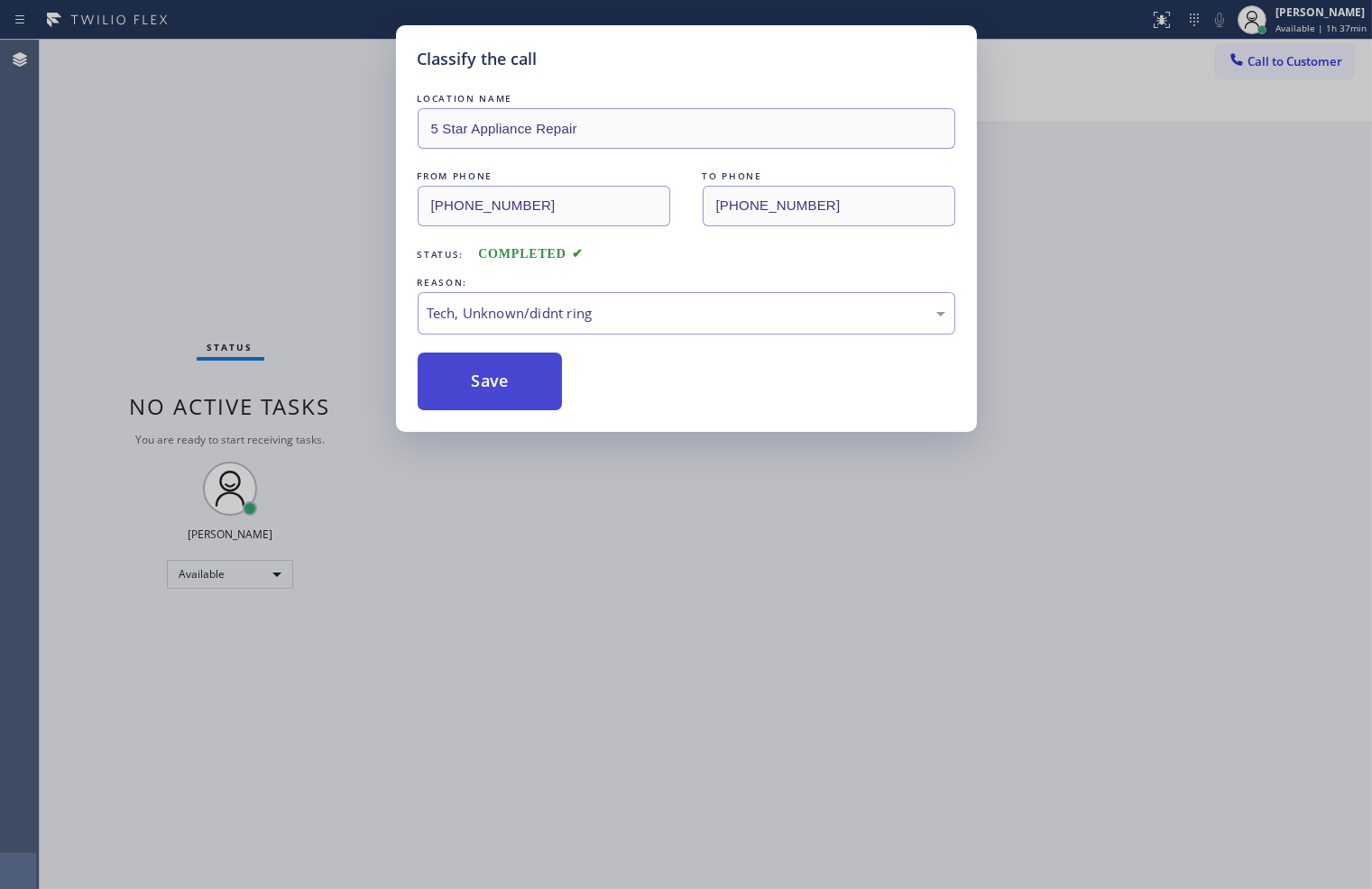
click at [516, 394] on button "Save" at bounding box center [490, 381] width 145 height 58
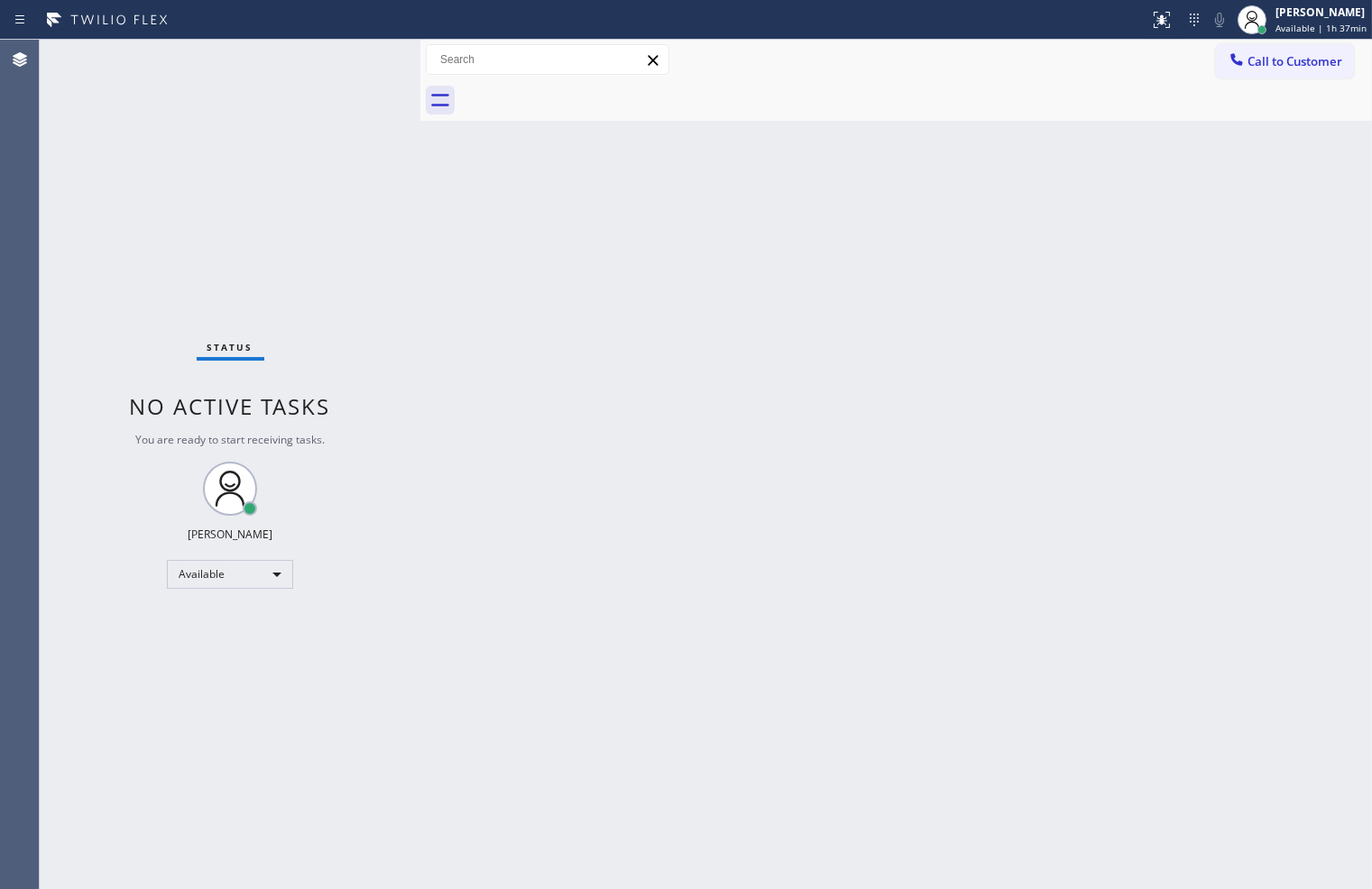
click at [1064, 139] on div "Back to Dashboard Change Sender ID Customers Technicians Select a contact Outbo…" at bounding box center [896, 464] width 951 height 849
click at [488, 343] on div "Back to Dashboard Change Sender ID Customers Technicians Select a contact Outbo…" at bounding box center [896, 464] width 951 height 849
click at [338, 57] on div "Status No active tasks You are ready to start receiving tasks. [PERSON_NAME]" at bounding box center [229, 464] width 381 height 849
click at [136, 683] on div "Status No active tasks You are ready to start receiving tasks. [PERSON_NAME]" at bounding box center [229, 464] width 381 height 849
click at [1308, 22] on span "Available | 1h 46min" at bounding box center [1320, 27] width 91 height 13
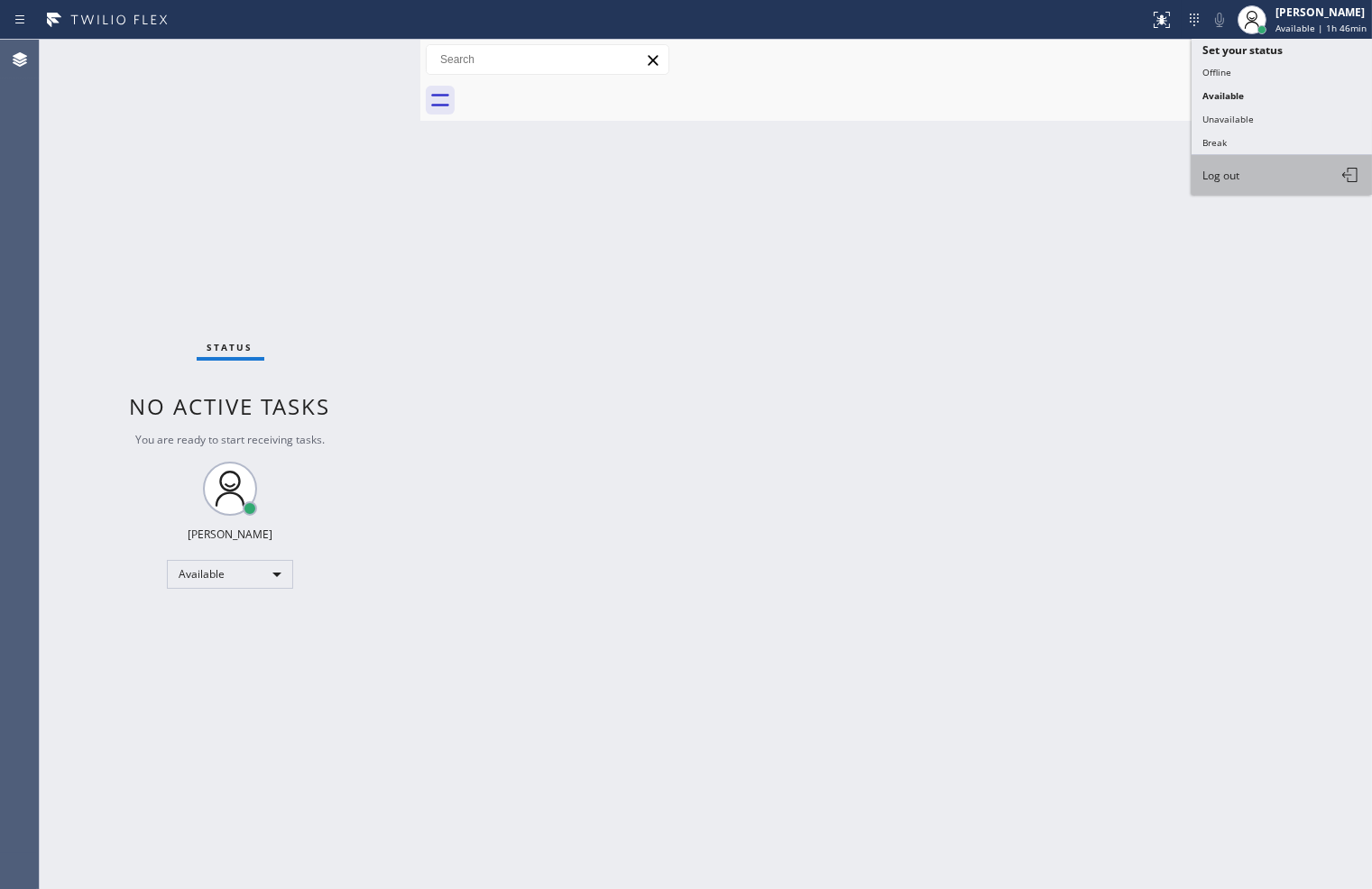
click at [1252, 170] on button "Log out" at bounding box center [1282, 174] width 180 height 39
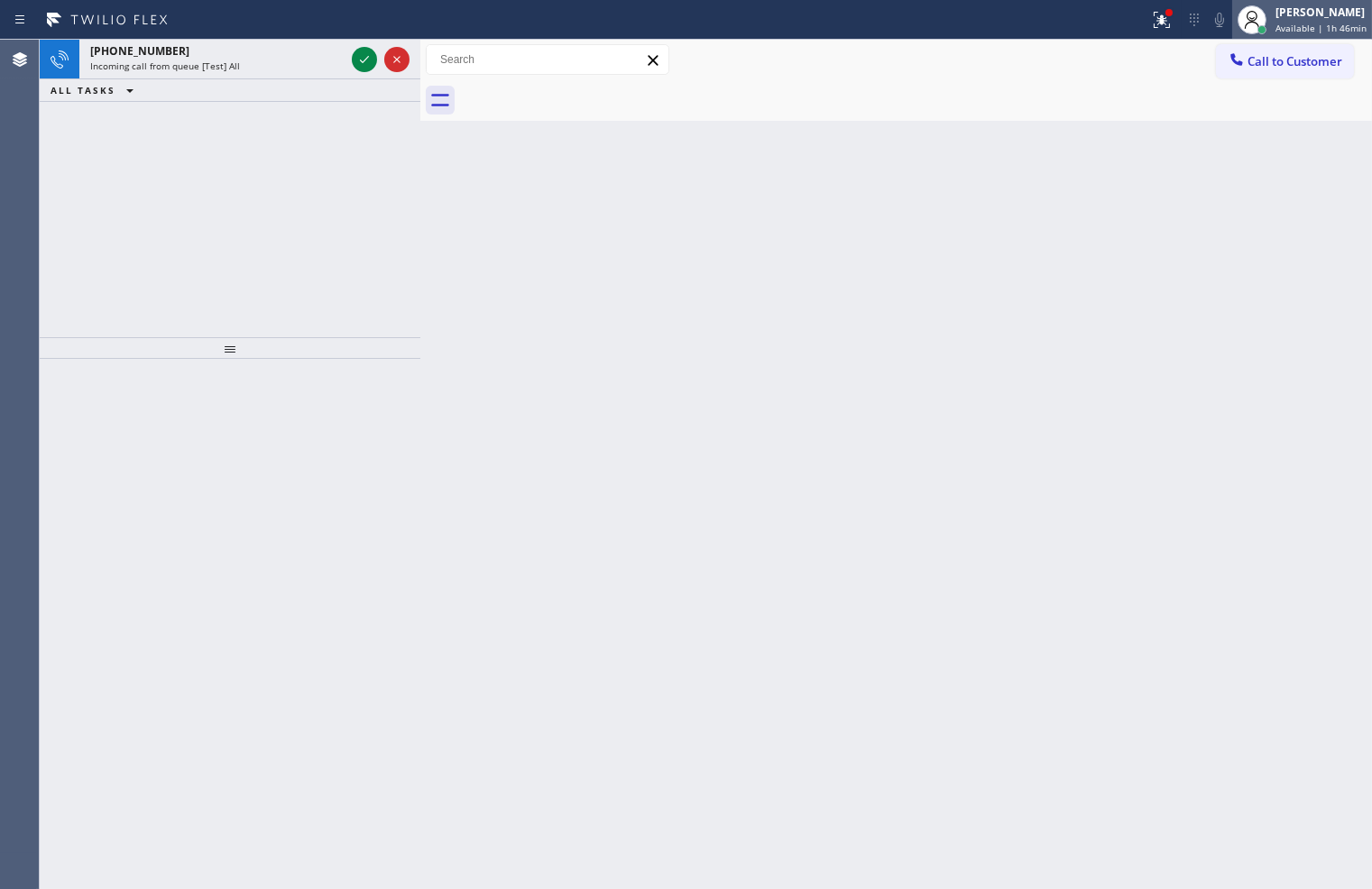
click at [1318, 23] on span "Available | 1h 46min" at bounding box center [1320, 27] width 91 height 13
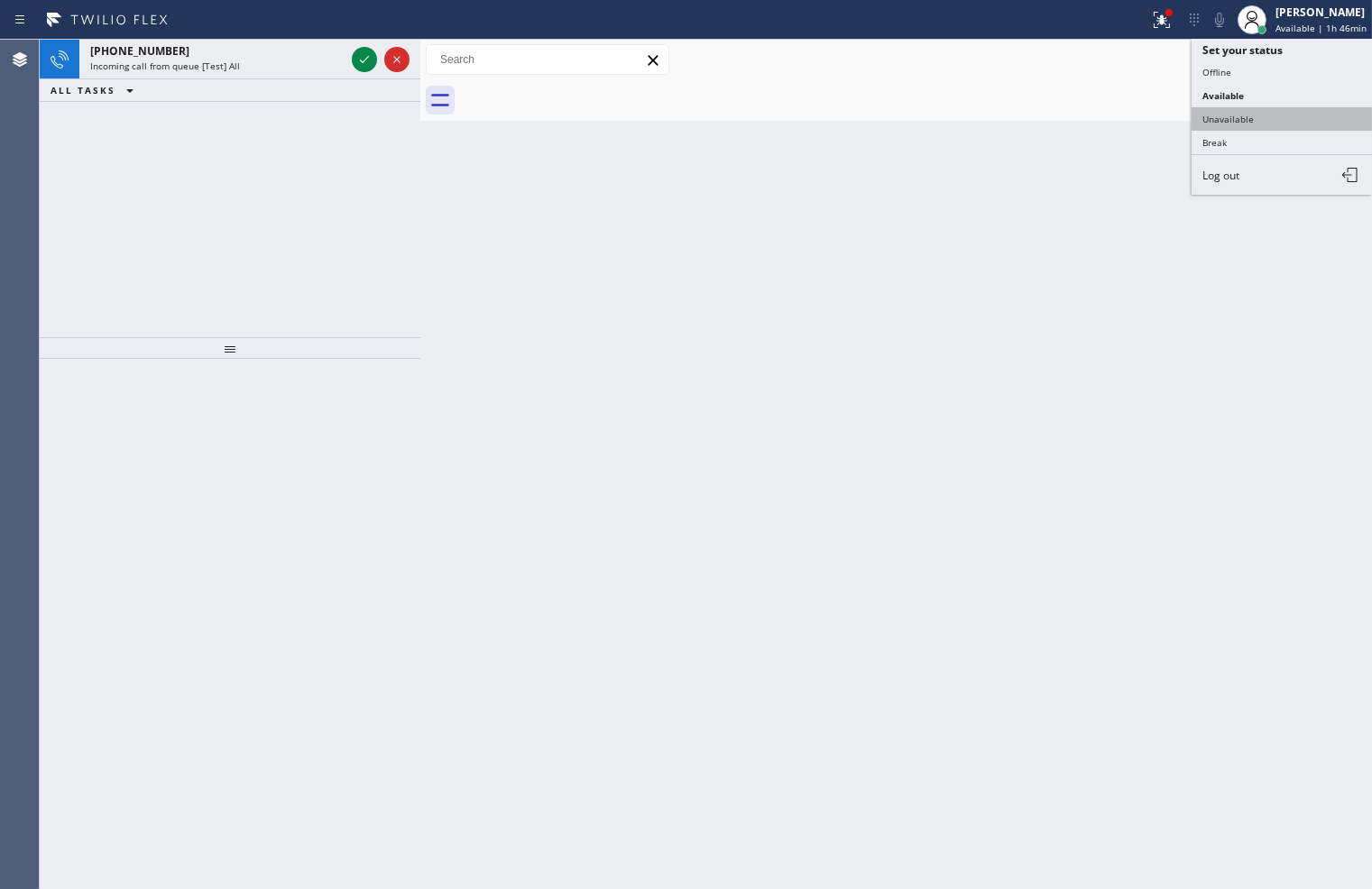
click at [1274, 119] on button "Unavailable" at bounding box center [1282, 119] width 180 height 24
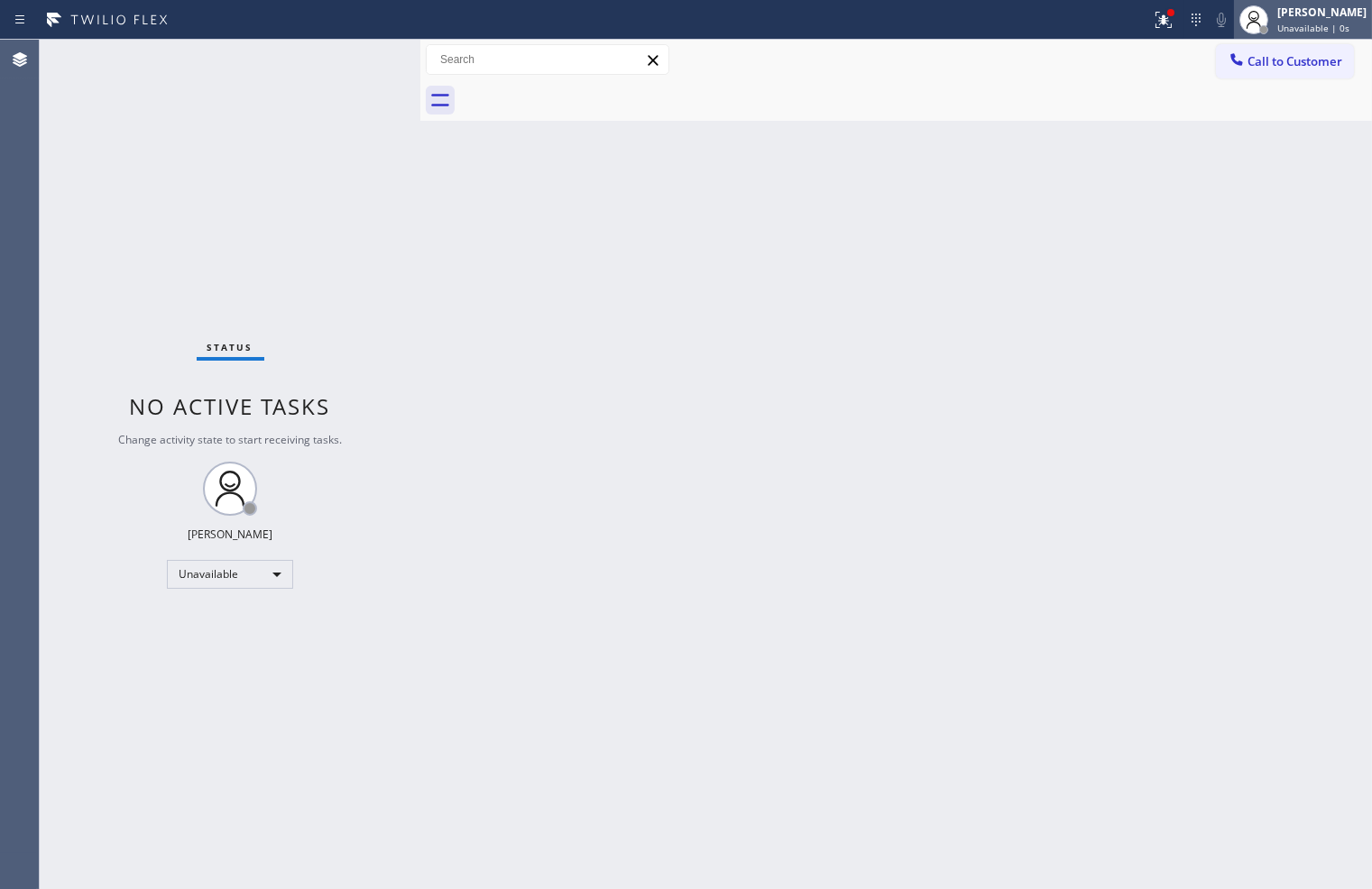
click at [1295, 22] on span "Unavailable | 0s" at bounding box center [1313, 27] width 73 height 13
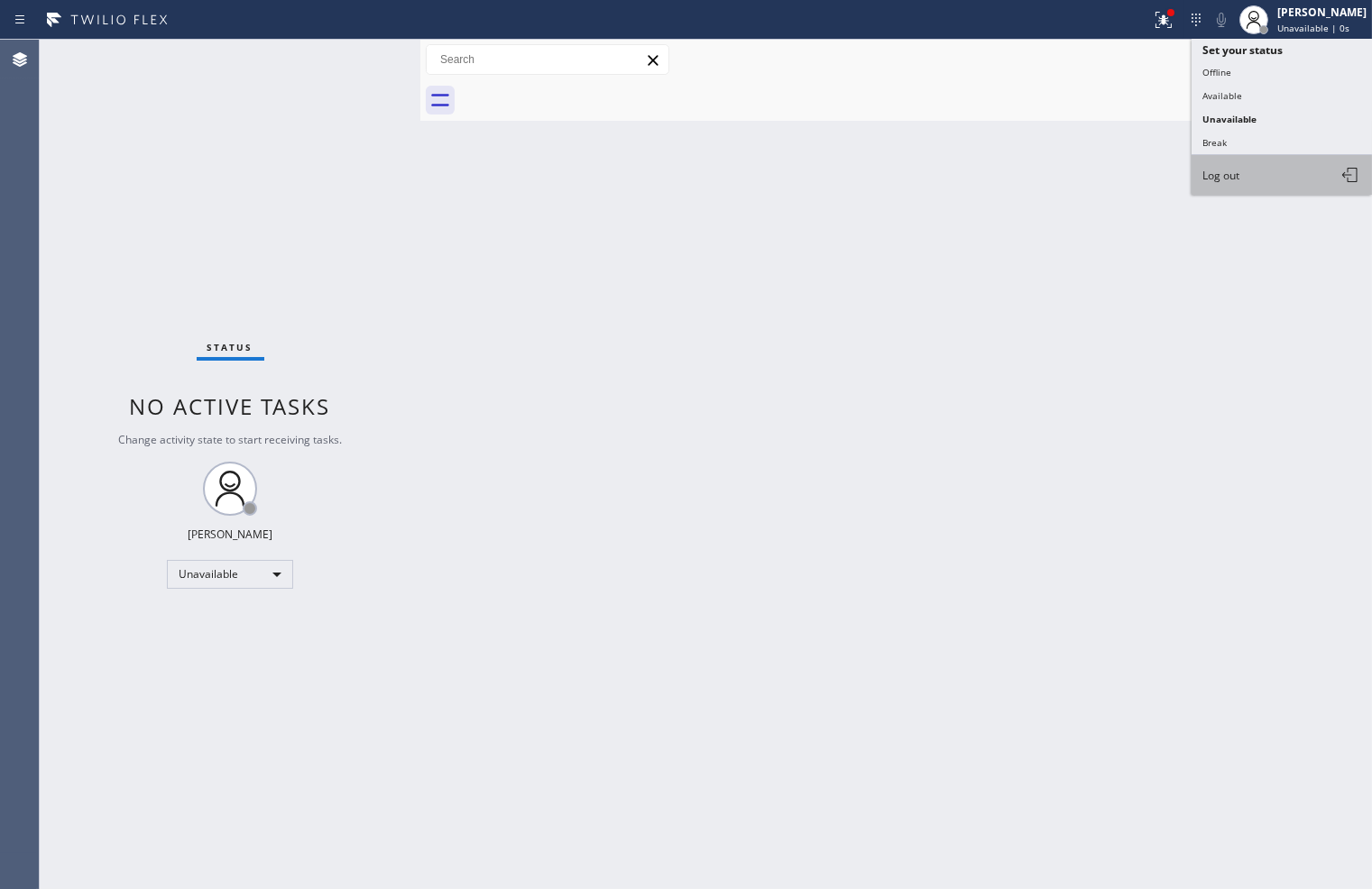
click at [1267, 176] on button "Log out" at bounding box center [1282, 174] width 180 height 39
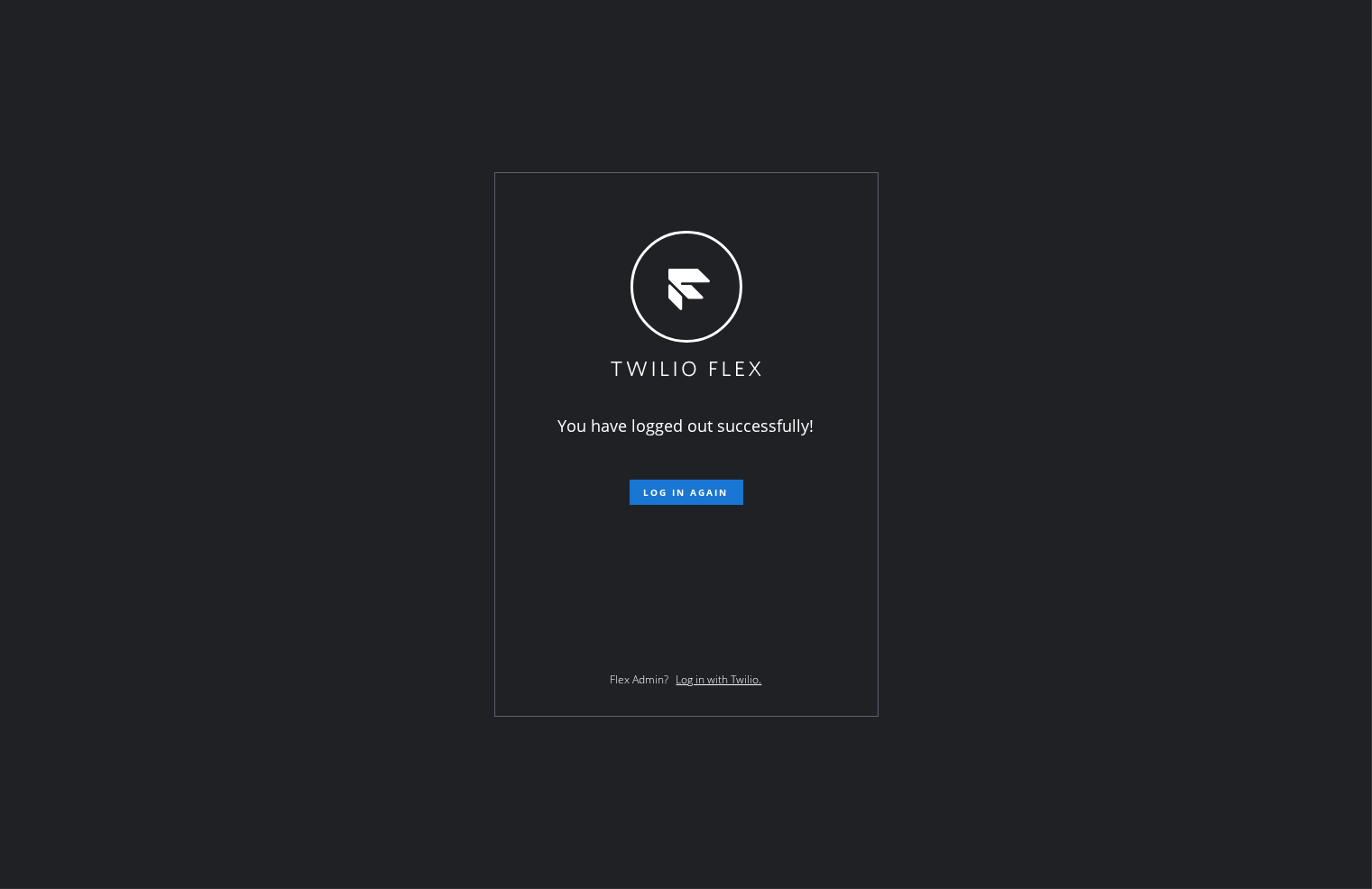
click at [1140, 25] on div "You have logged out successfully! Log in again Flex Admin? Log in with Twilio." at bounding box center [686, 444] width 1372 height 889
